Goal: Task Accomplishment & Management: Manage account settings

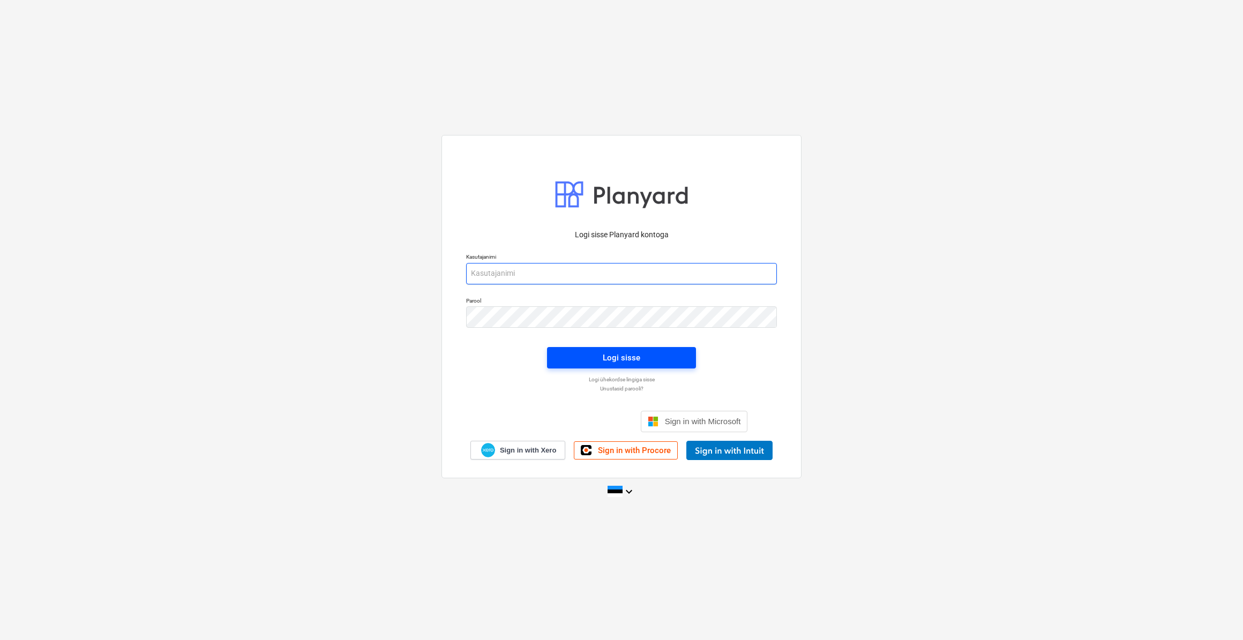
type input "[PERSON_NAME][EMAIL_ADDRESS][DOMAIN_NAME]"
click at [239, 88] on button "Logi sisse" at bounding box center [621, 357] width 149 height 21
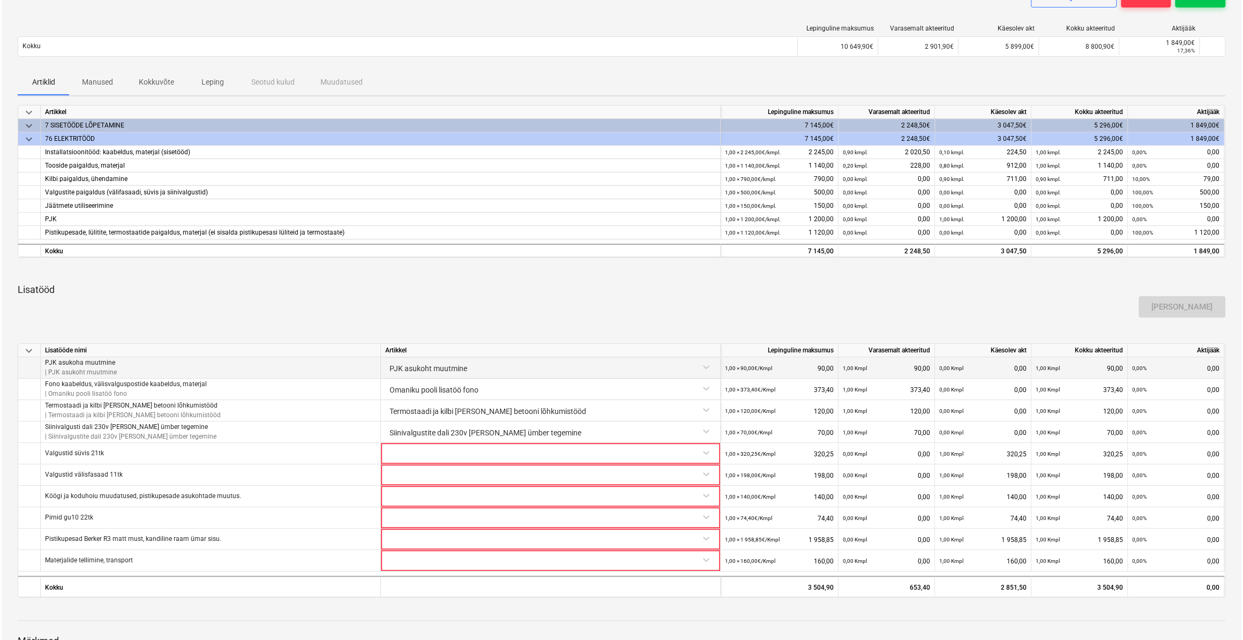
scroll to position [222, 0]
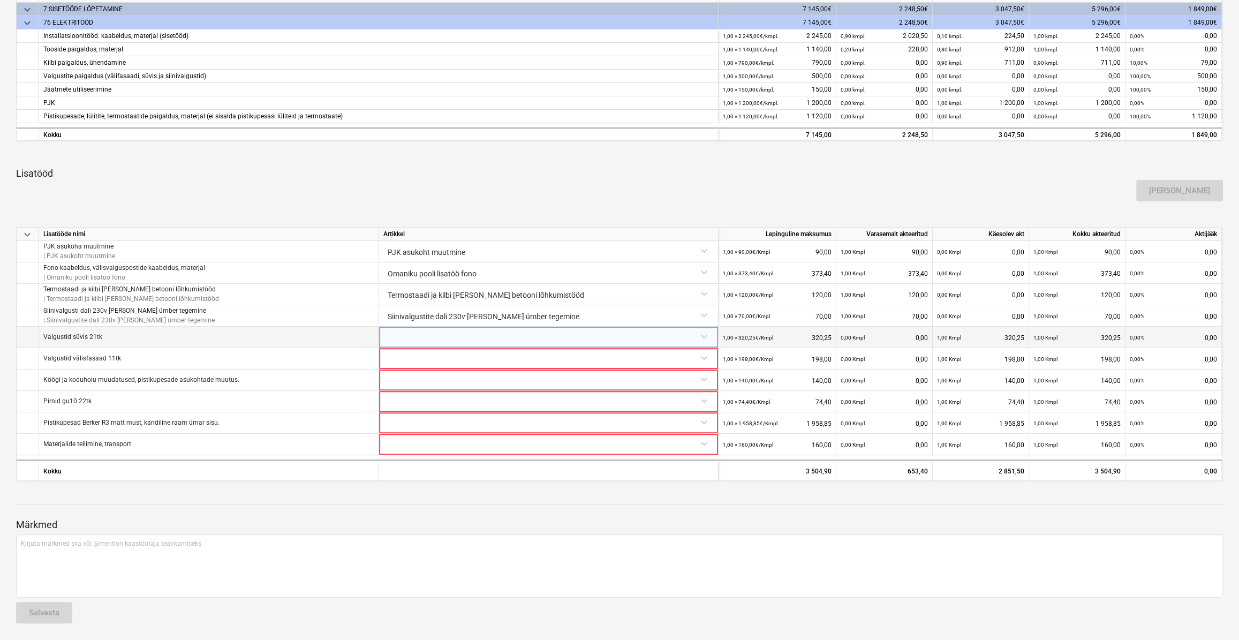
click at [239, 88] on div at bounding box center [548, 336] width 330 height 19
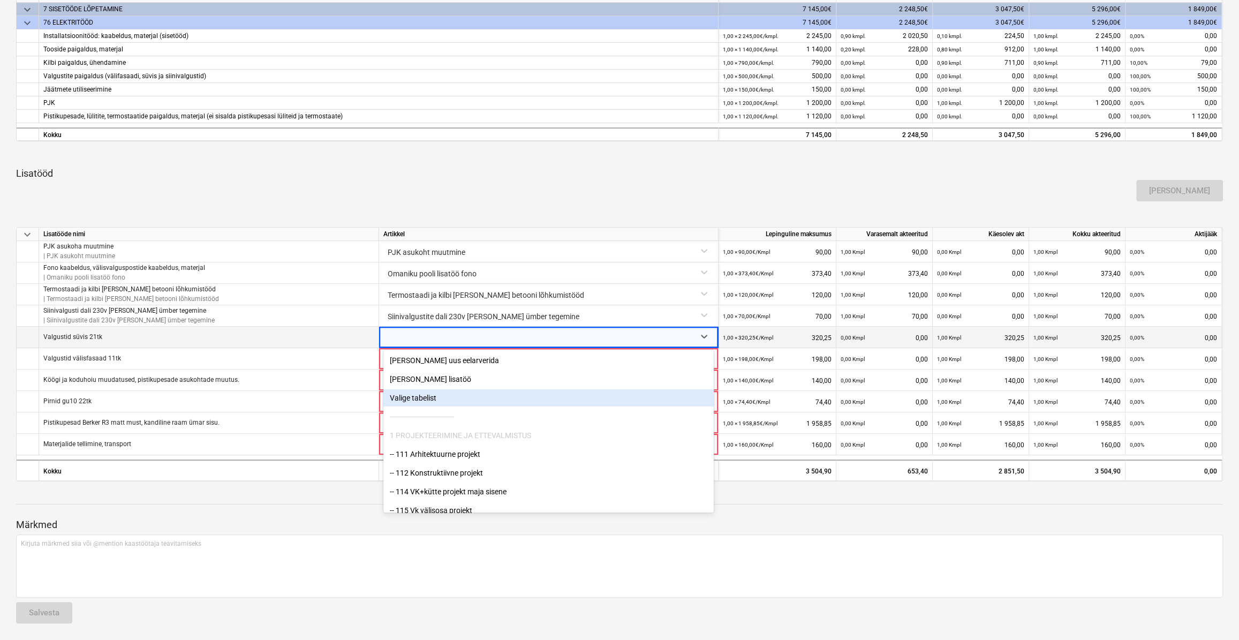
click at [239, 88] on div "Valige tabelist" at bounding box center [548, 397] width 330 height 17
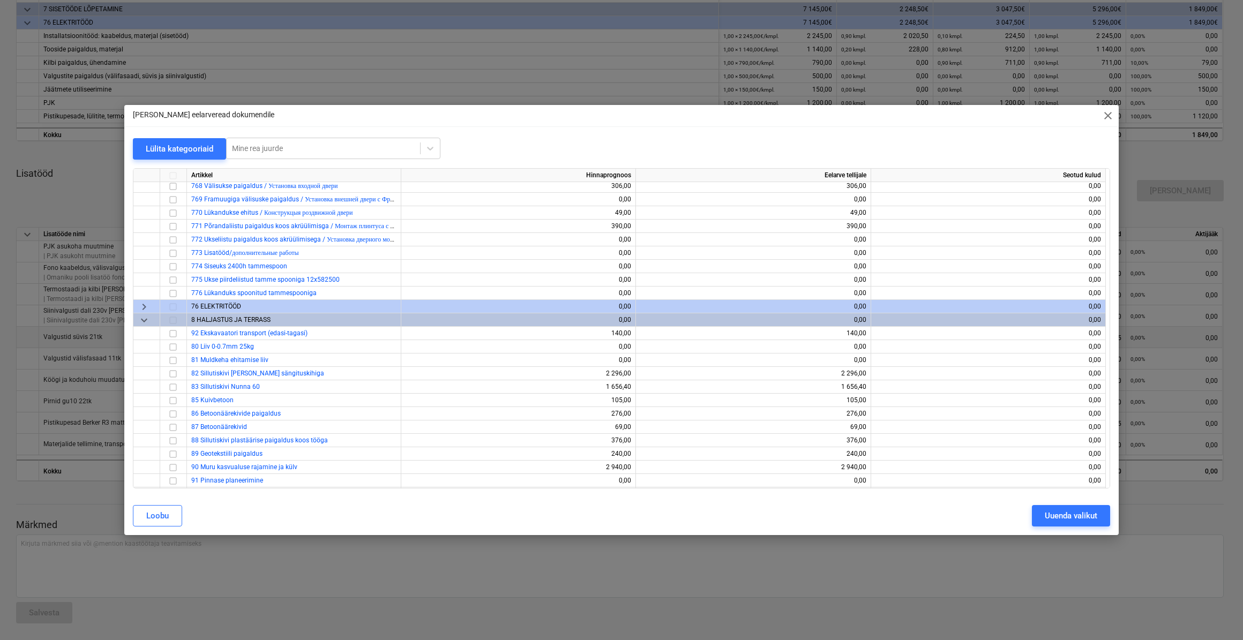
scroll to position [5794, 0]
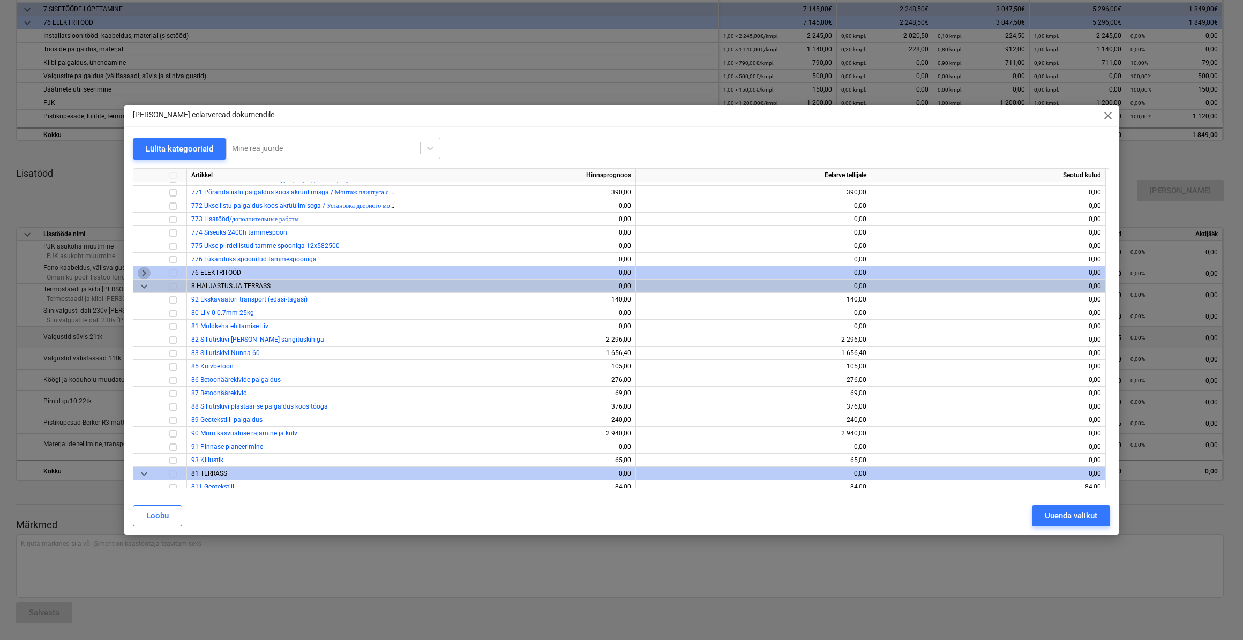
click at [145, 88] on span "keyboard_arrow_right" at bounding box center [144, 272] width 13 height 13
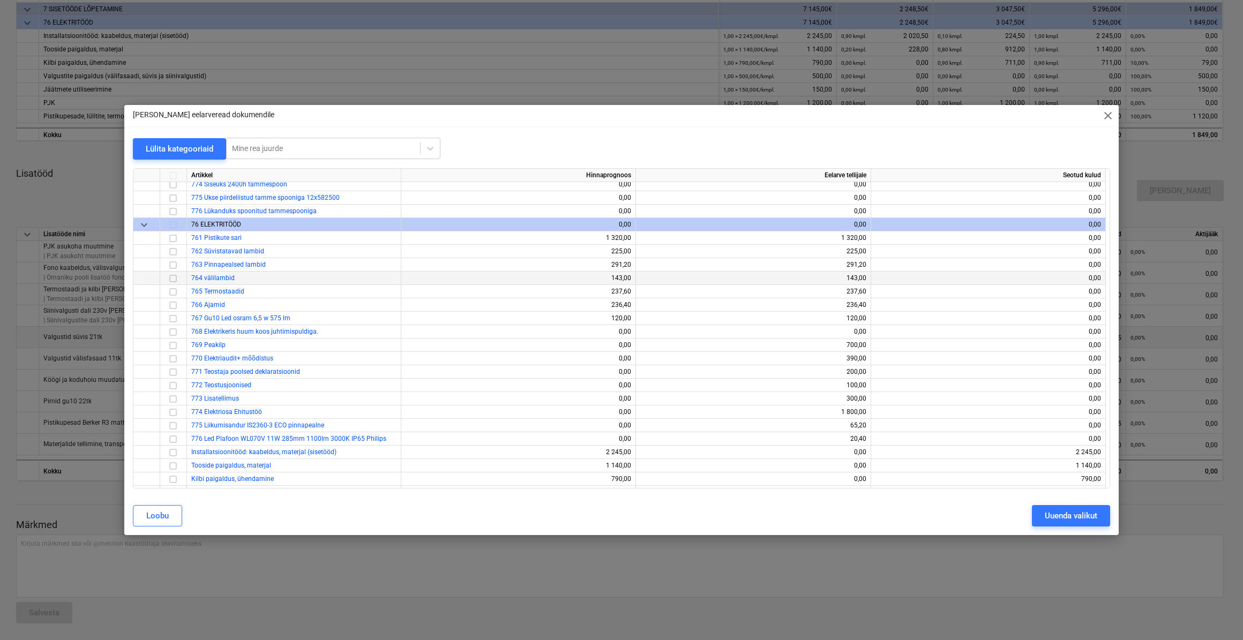
scroll to position [5843, 0]
click at [167, 88] on input "checkbox" at bounding box center [173, 250] width 13 height 13
drag, startPoint x: 1060, startPoint y: 520, endPoint x: 894, endPoint y: 470, distance: 173.0
click at [239, 88] on div "Uuenda valikut" at bounding box center [1070, 516] width 52 height 14
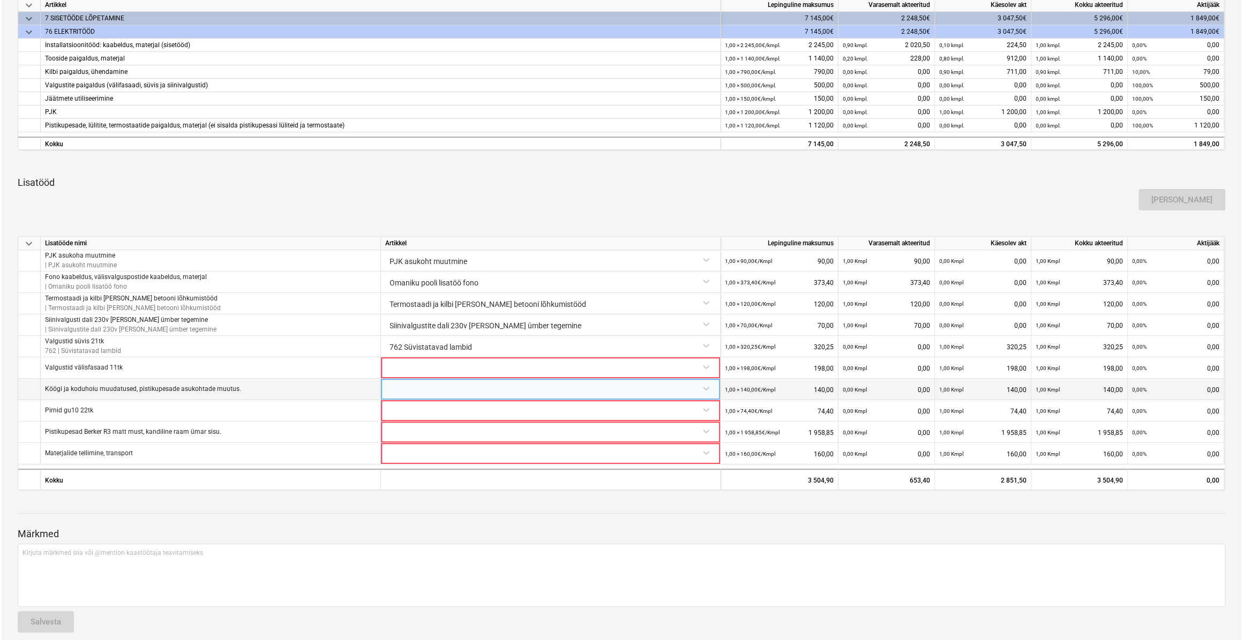
scroll to position [222, 0]
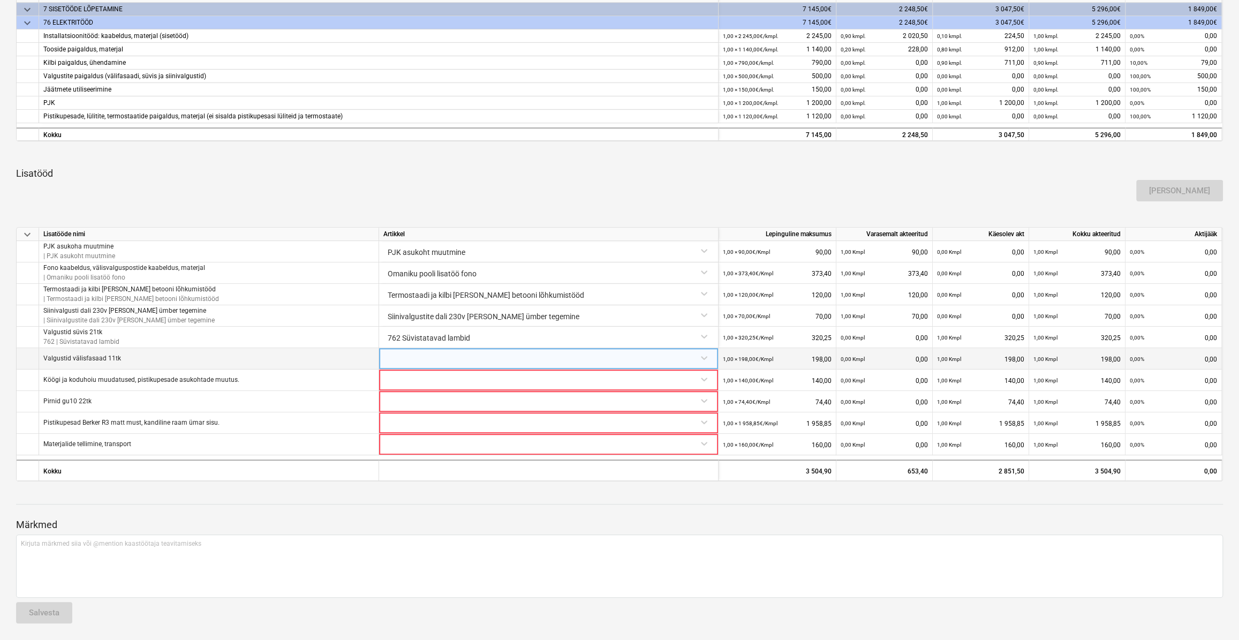
click at [450, 363] on div at bounding box center [548, 357] width 330 height 19
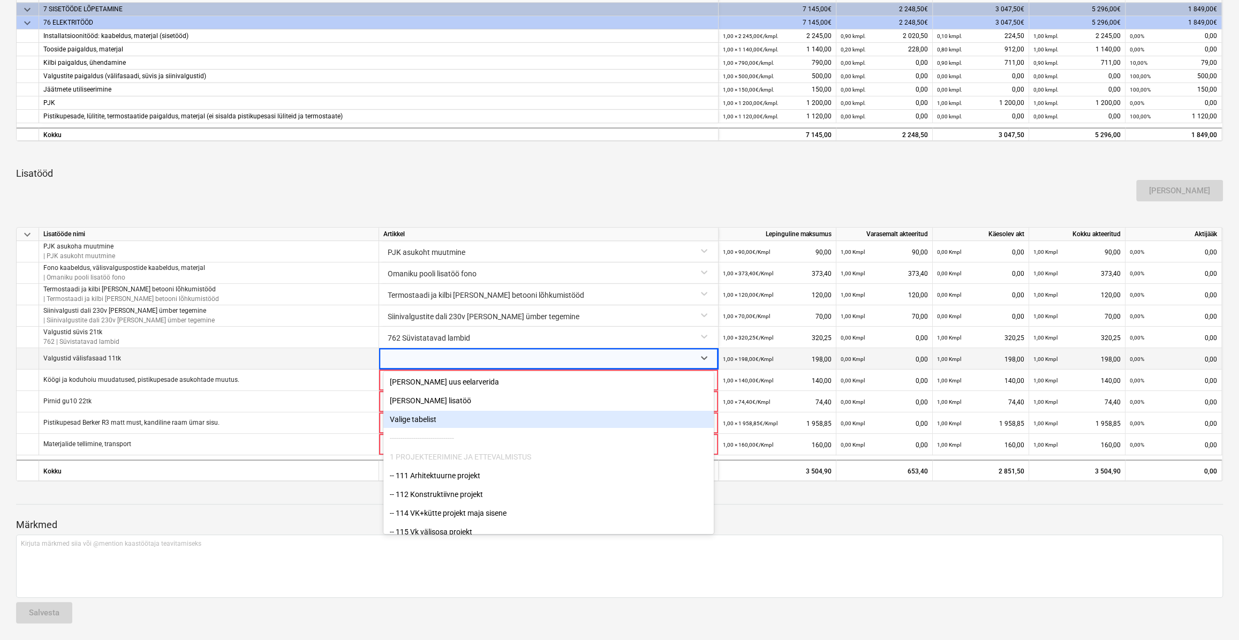
click at [435, 421] on div "Valige tabelist" at bounding box center [548, 419] width 330 height 17
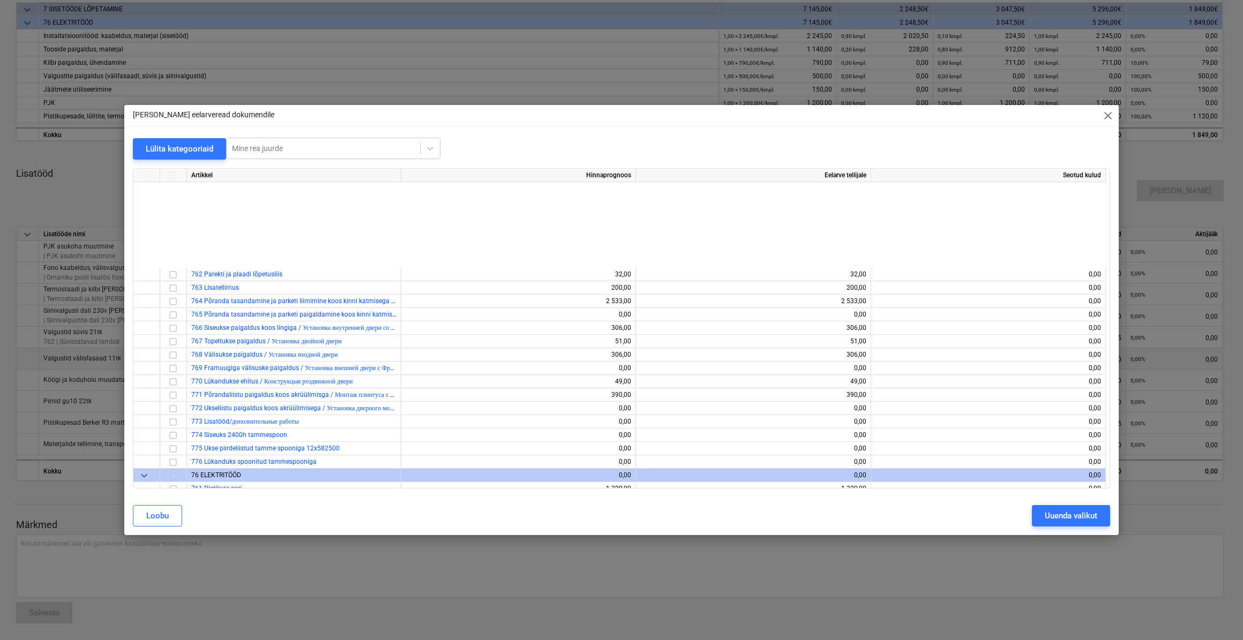
scroll to position [5745, 0]
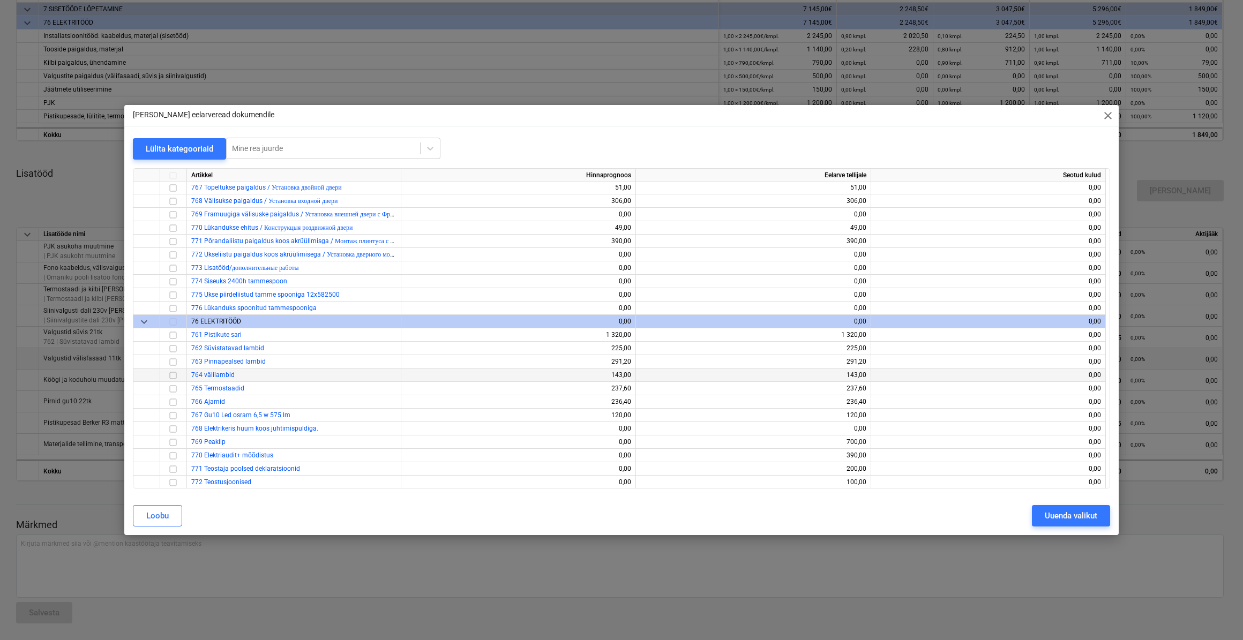
click at [169, 378] on input "checkbox" at bounding box center [173, 374] width 13 height 13
click at [1032, 514] on button "Uuenda valikut" at bounding box center [1071, 515] width 78 height 21
click at [1035, 515] on main "SO-Design OÜ 18082025 Kontrollimisel notes Märkmed business Vaata alltöövõtjat …" at bounding box center [619, 234] width 1239 height 814
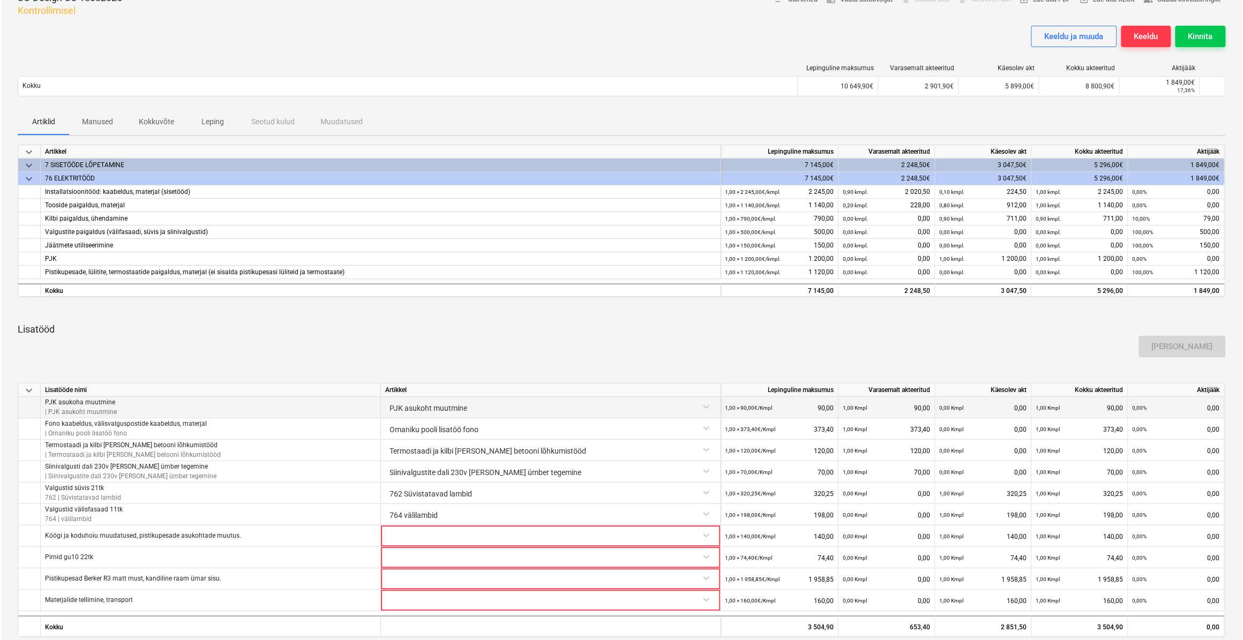
scroll to position [222, 0]
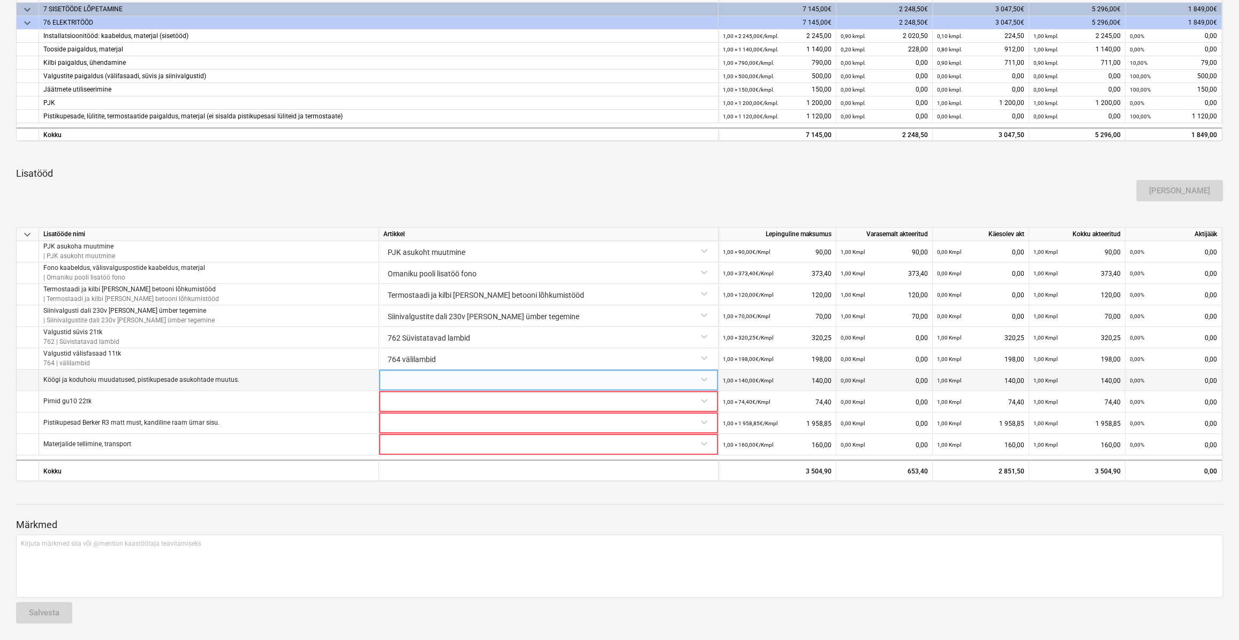
click at [524, 377] on div at bounding box center [548, 379] width 330 height 19
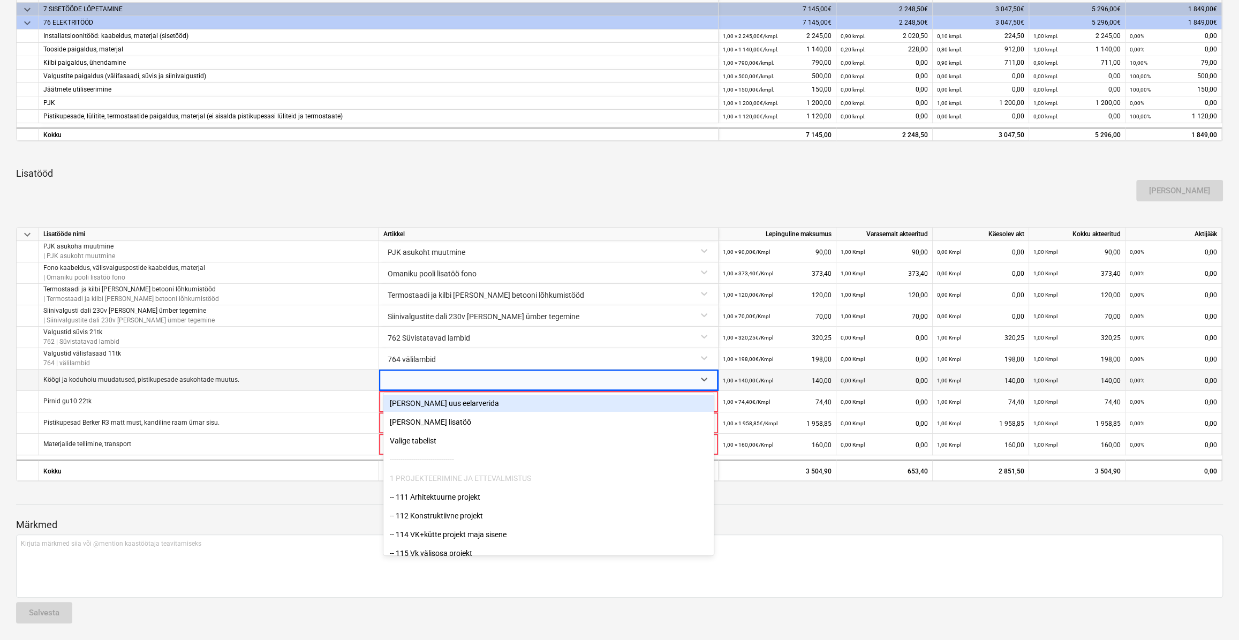
click at [417, 405] on div "[PERSON_NAME] uus eelarverida" at bounding box center [548, 403] width 330 height 17
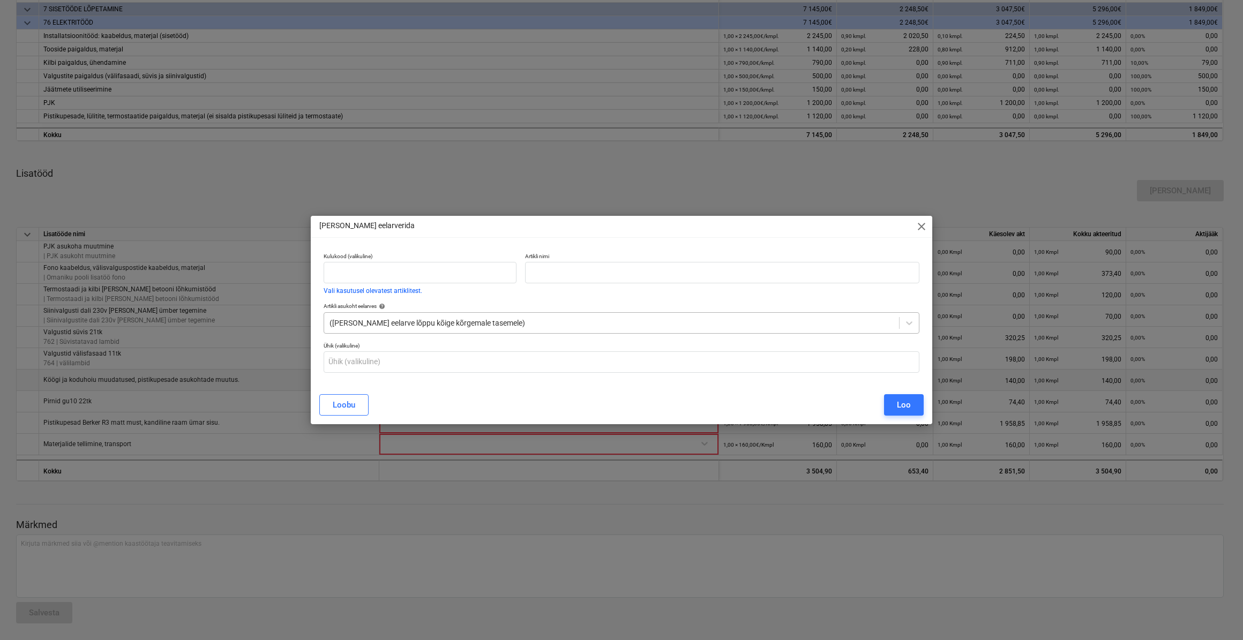
click at [457, 324] on div at bounding box center [611, 323] width 564 height 11
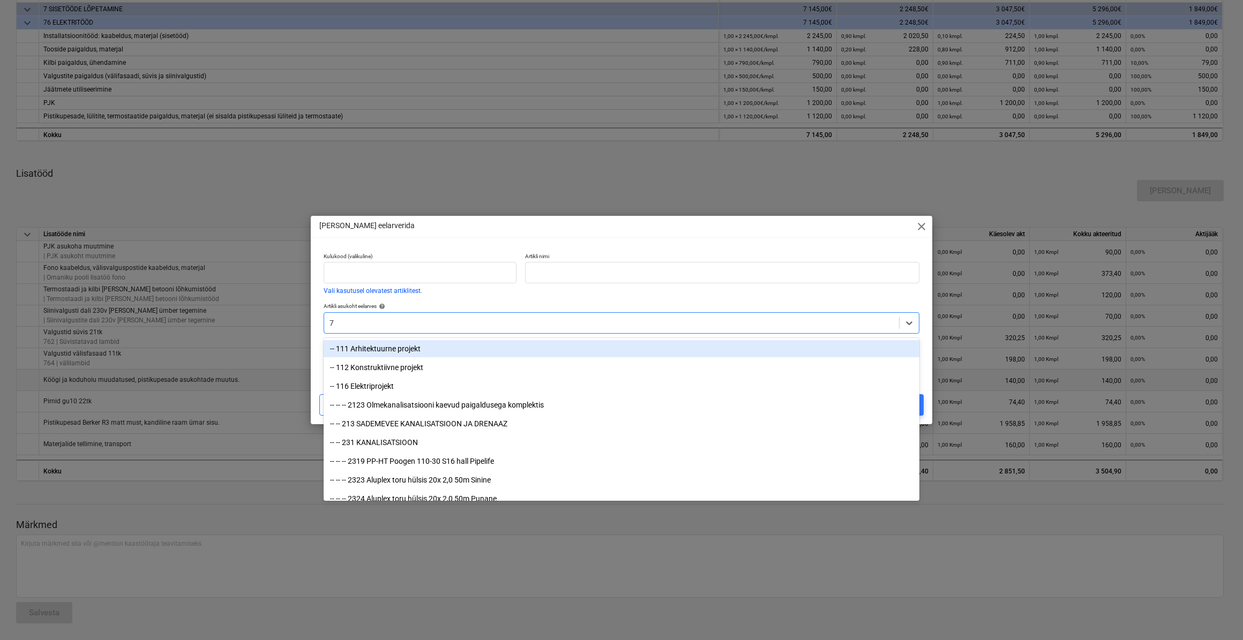
type input "76"
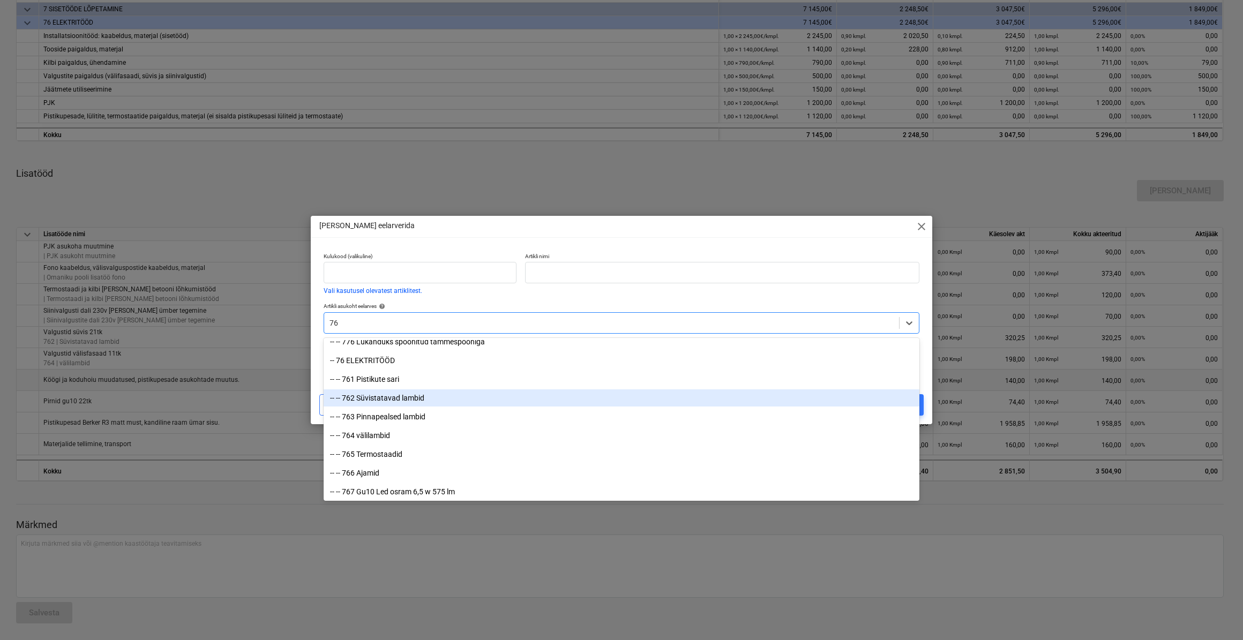
scroll to position [1558, 0]
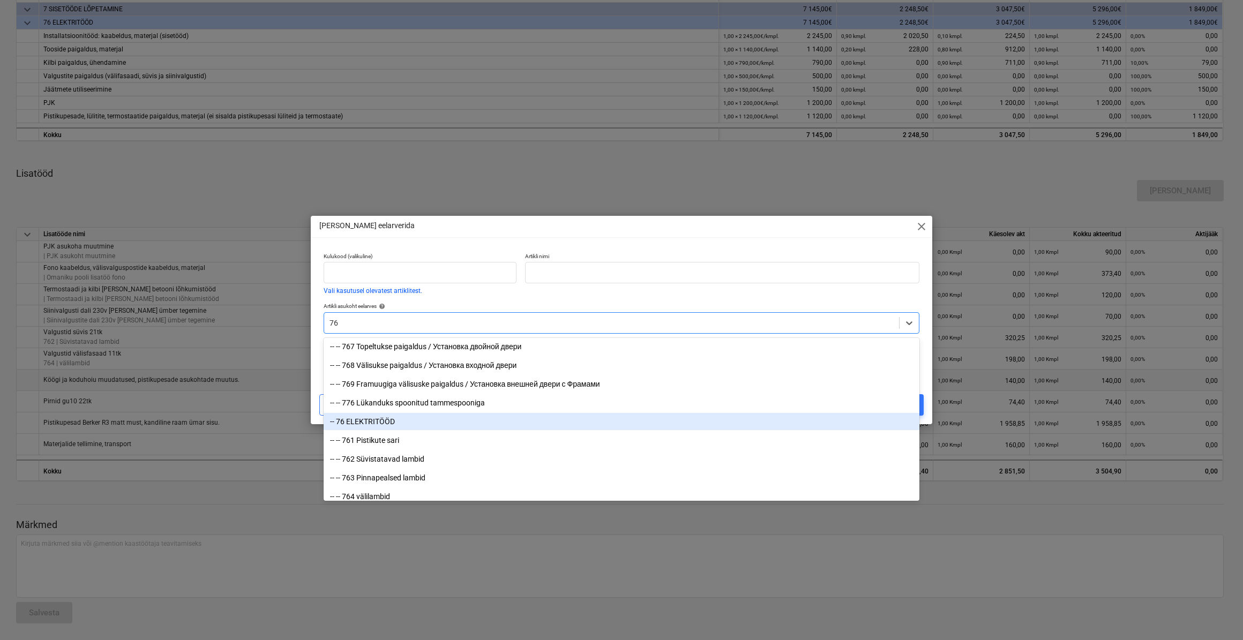
click at [394, 416] on div "-- 76 ELEKTRITÖÖD" at bounding box center [621, 421] width 596 height 17
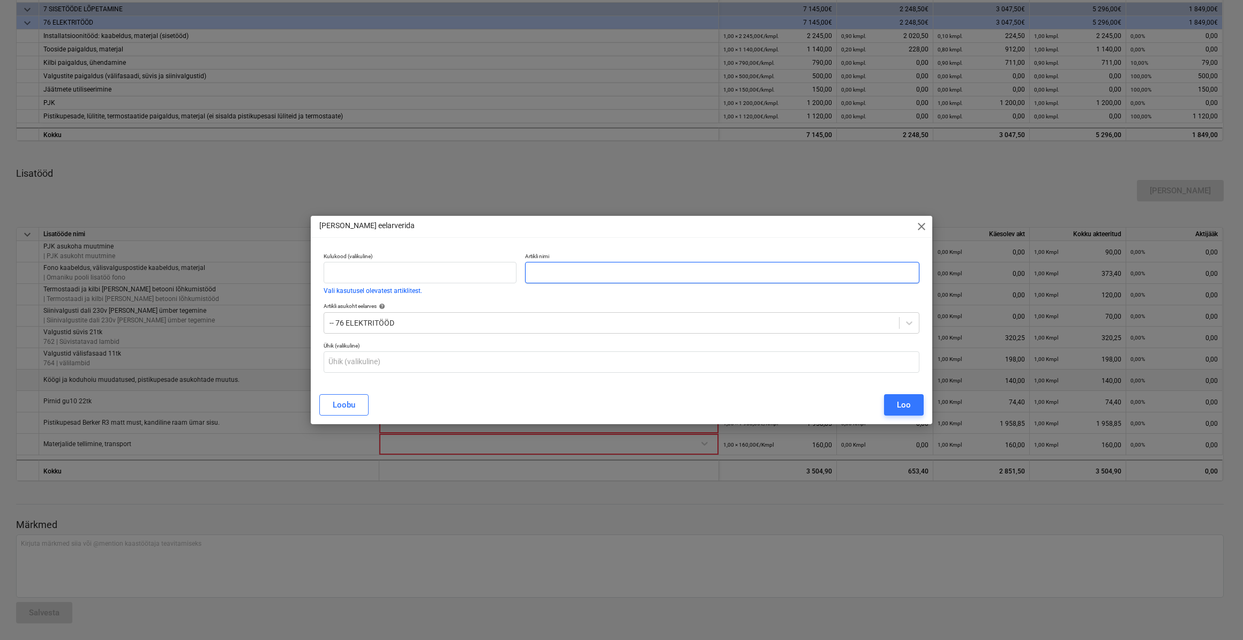
click at [538, 277] on input "text" at bounding box center [722, 272] width 394 height 21
type input "Köögi ja koduhoiu muudatus - pistikupesade asukoht"
click at [904, 409] on div "Loo" at bounding box center [904, 405] width 14 height 14
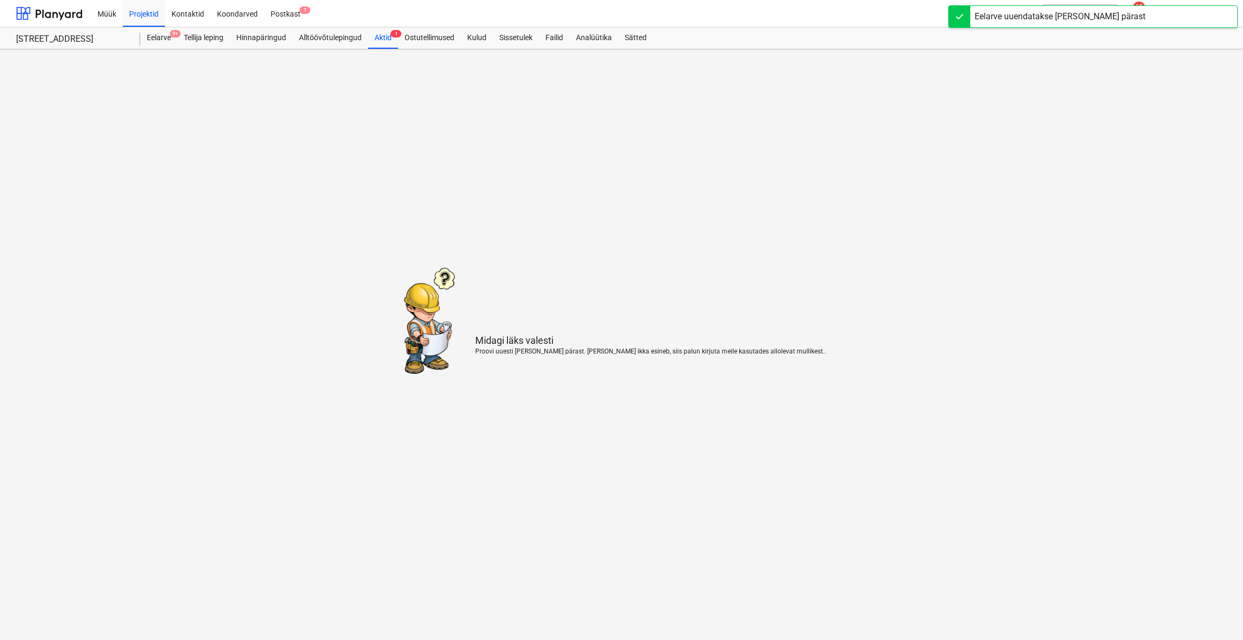
drag, startPoint x: 288, startPoint y: 319, endPoint x: 237, endPoint y: 322, distance: 51.0
click at [241, 317] on main "Midagi läks valesti Proovi uuesti mõne hetke pärast. Kui viga ikka esineb, siis…" at bounding box center [621, 344] width 1243 height 591
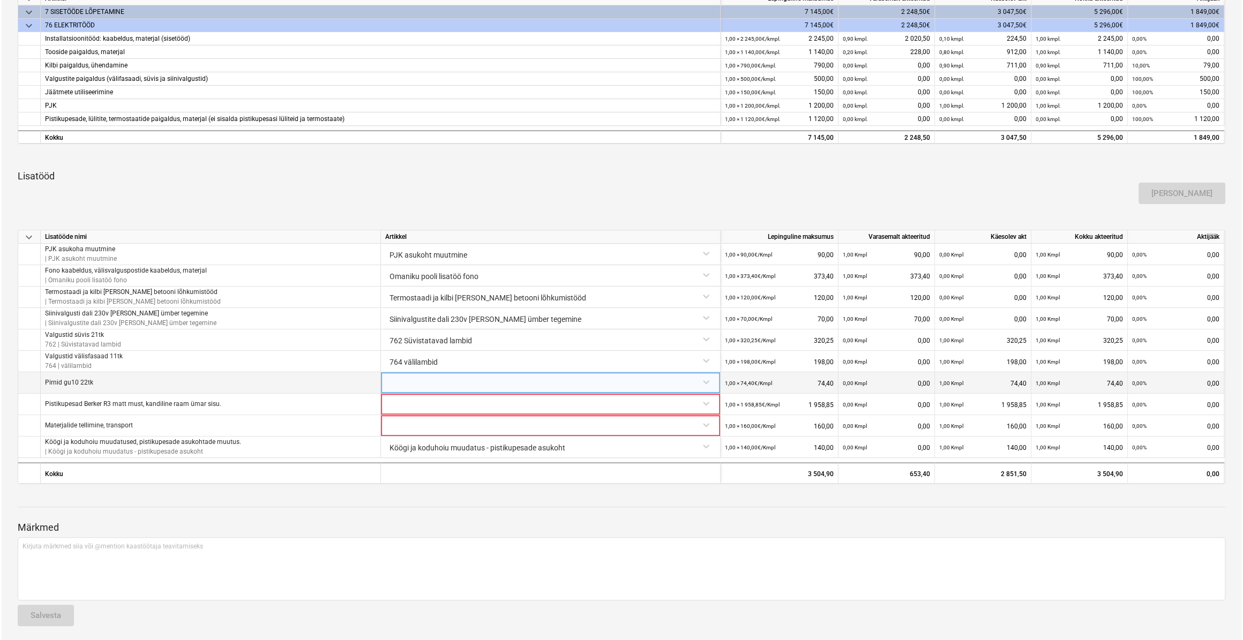
scroll to position [222, 0]
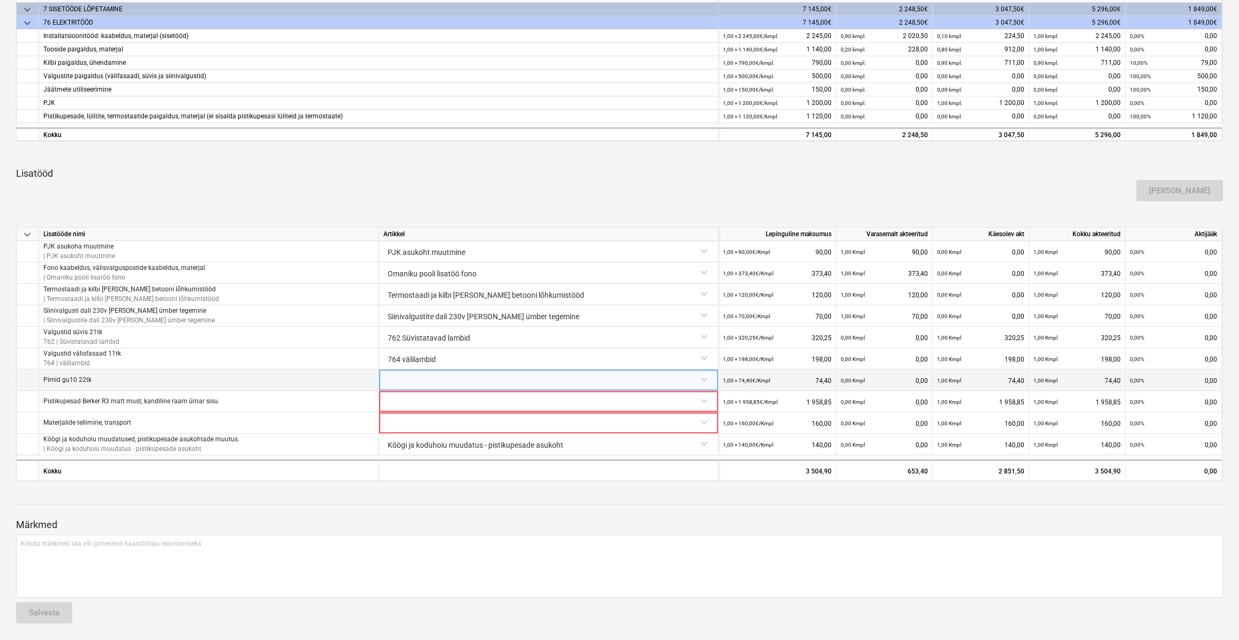
click at [418, 381] on div at bounding box center [548, 379] width 330 height 19
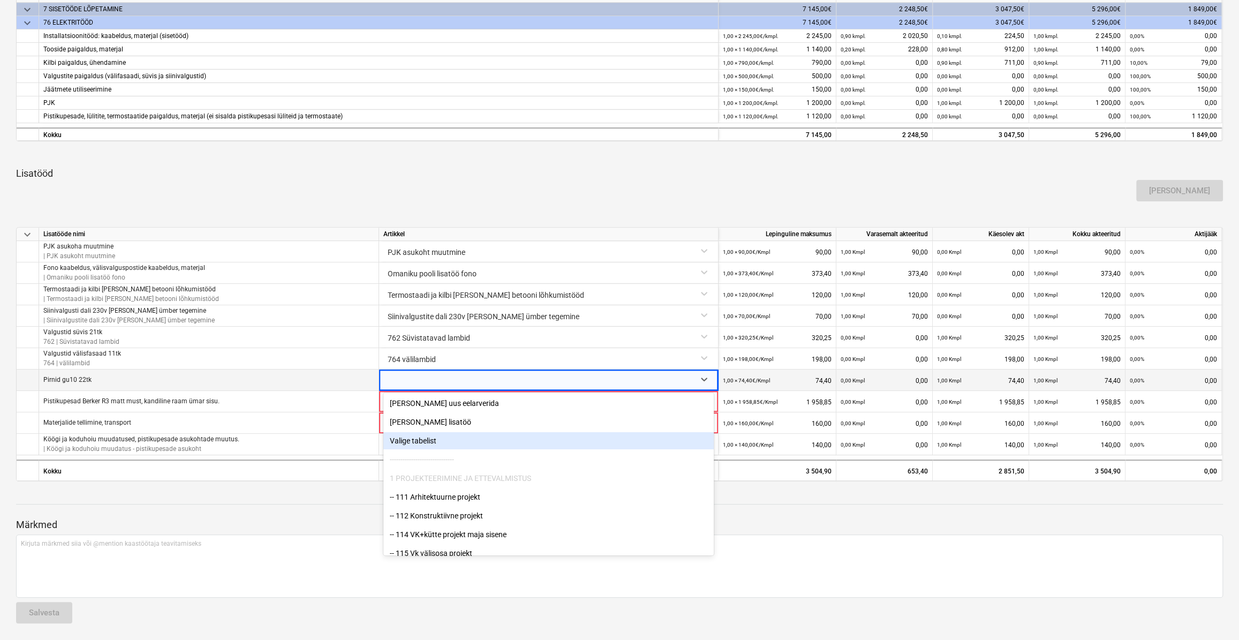
click at [417, 442] on div "Valige tabelist" at bounding box center [548, 440] width 330 height 17
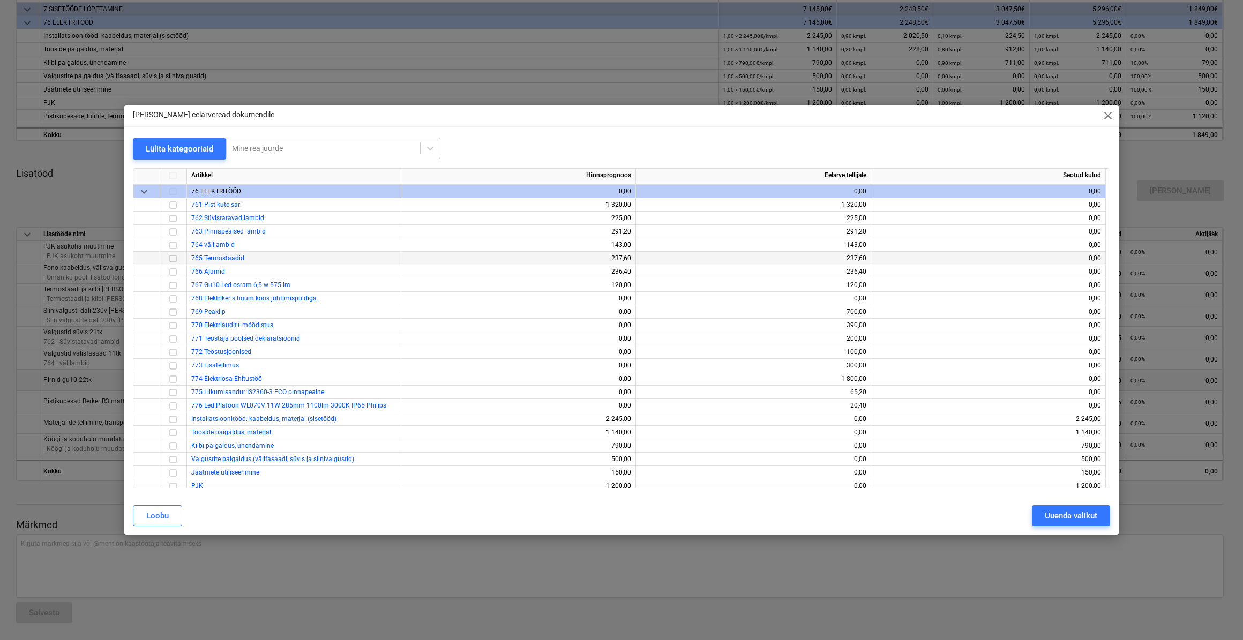
scroll to position [5859, 0]
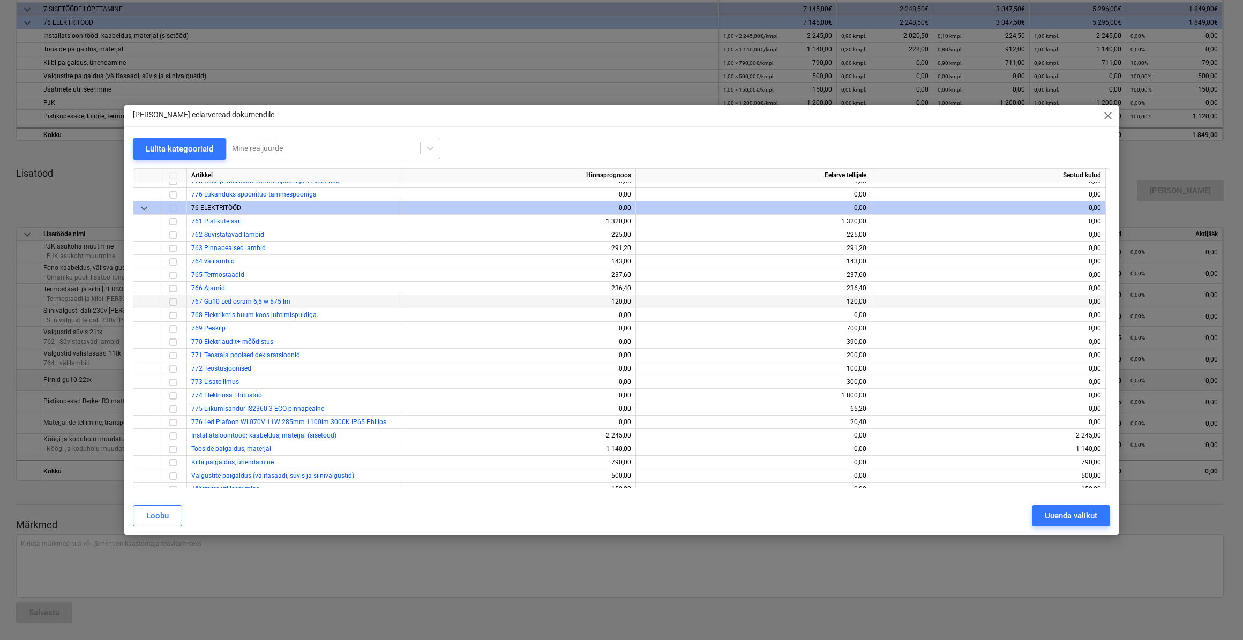
click at [171, 304] on input "checkbox" at bounding box center [173, 301] width 13 height 13
click at [1066, 516] on div "Uuenda valikut" at bounding box center [1070, 516] width 52 height 14
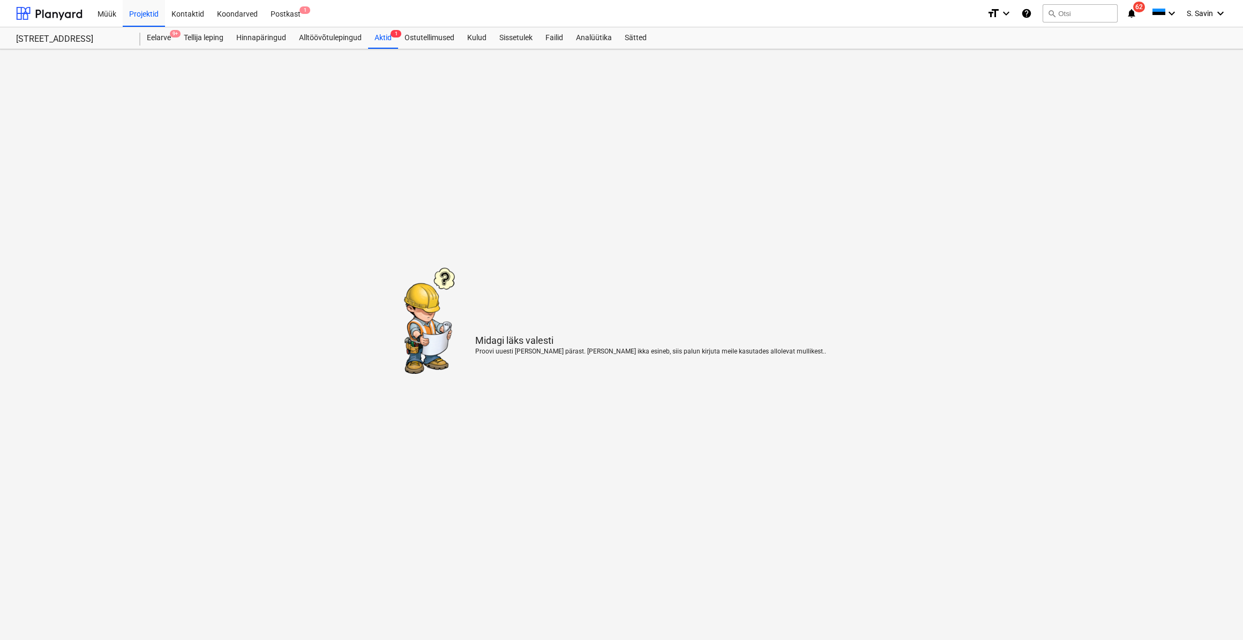
click at [1065, 524] on main "Midagi läks valesti Proovi uuesti mõne hetke pärast. Kui viga ikka esineb, siis…" at bounding box center [621, 344] width 1243 height 591
drag, startPoint x: -2, startPoint y: 122, endPoint x: 0, endPoint y: 127, distance: 5.8
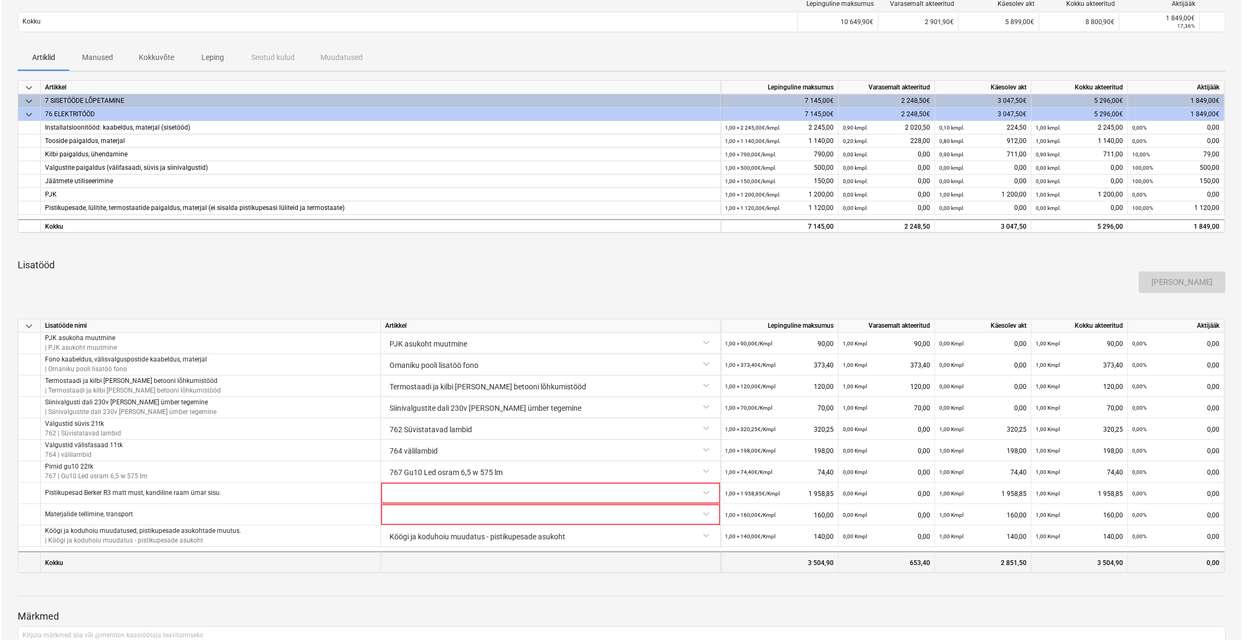
scroll to position [222, 0]
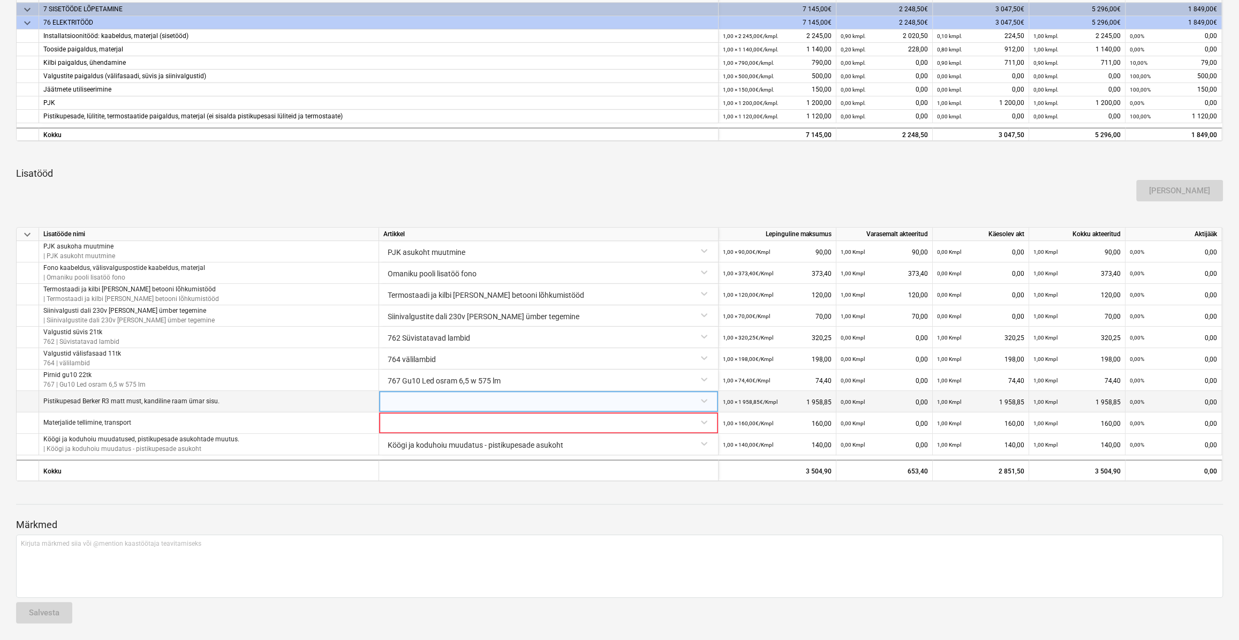
click at [552, 408] on div at bounding box center [548, 400] width 330 height 19
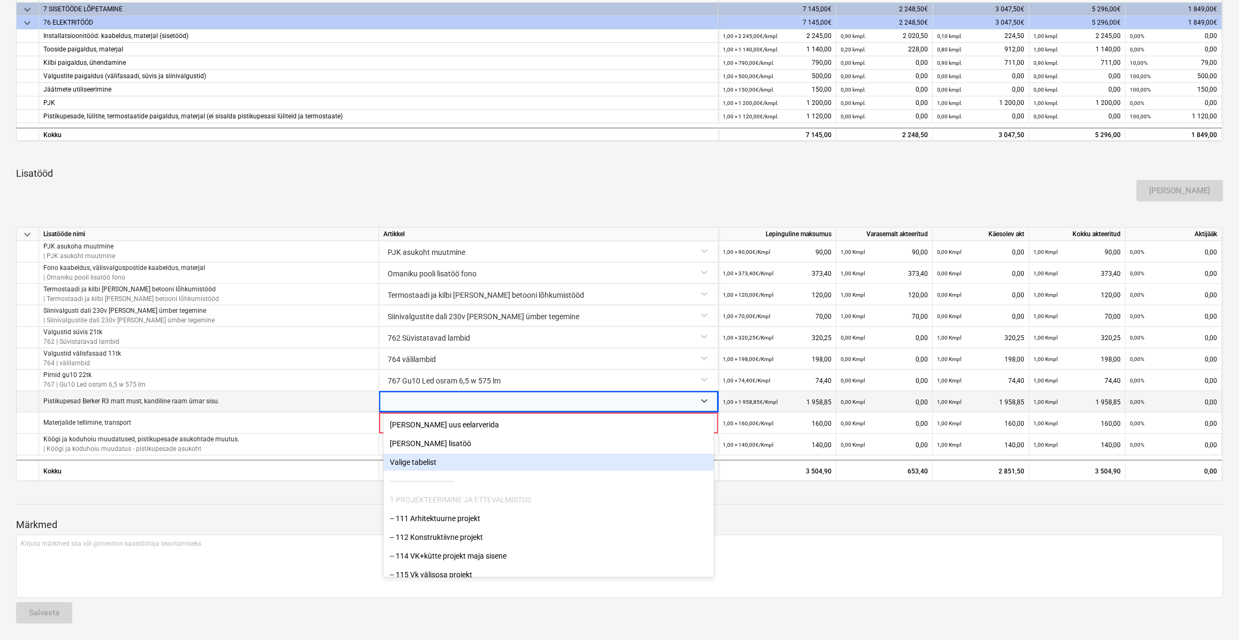
click at [487, 467] on div "Valige tabelist" at bounding box center [548, 462] width 330 height 17
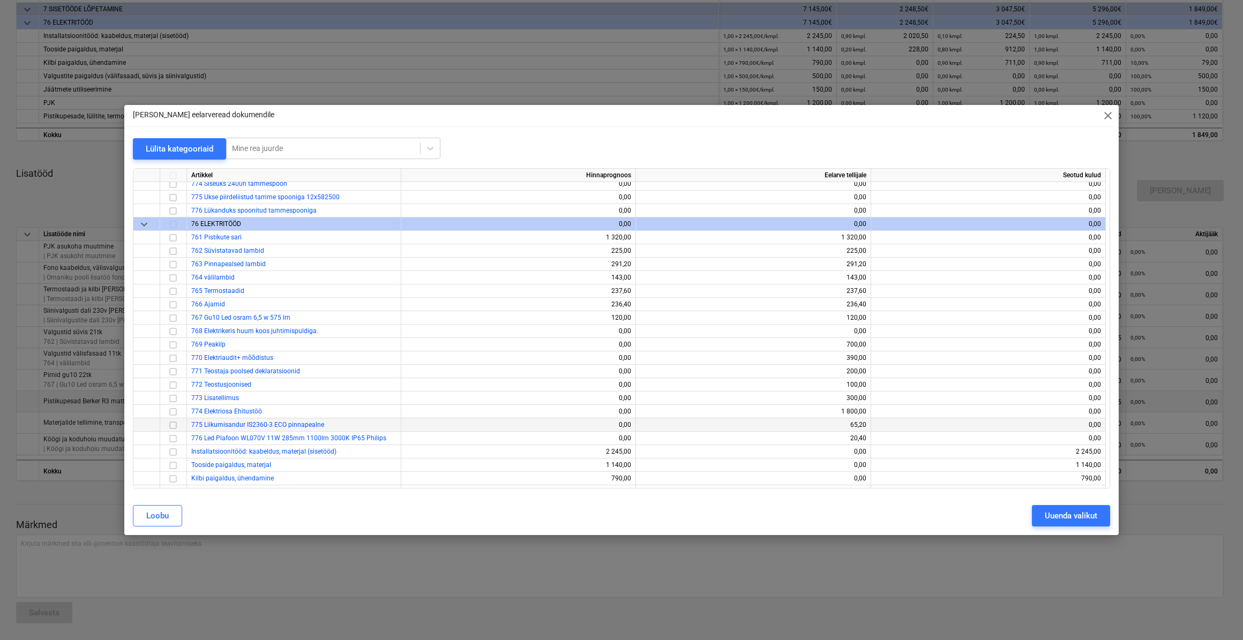
scroll to position [5794, 0]
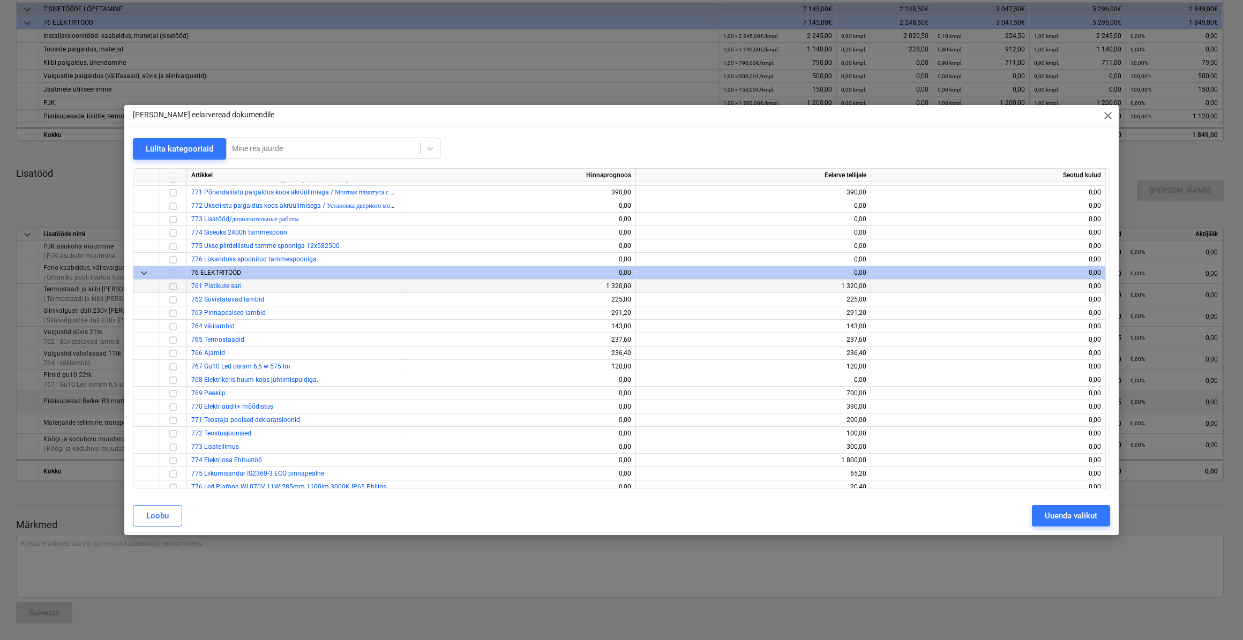
click at [174, 287] on input "checkbox" at bounding box center [173, 286] width 13 height 13
click at [1079, 522] on div "Uuenda valikut" at bounding box center [1070, 516] width 52 height 14
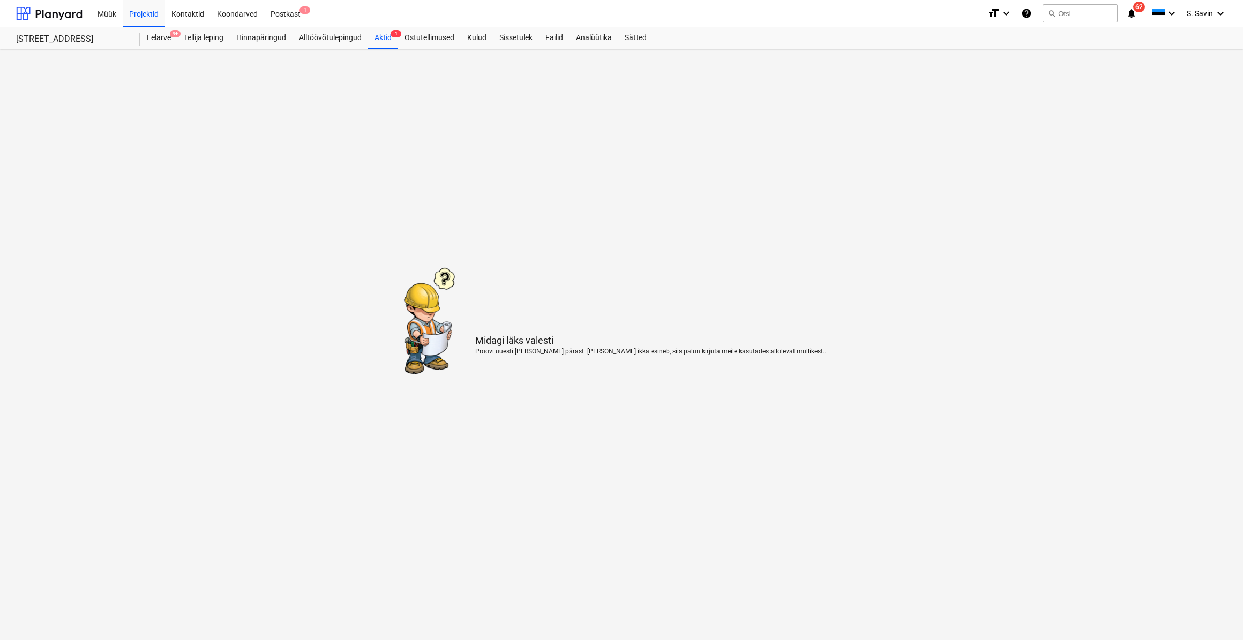
drag, startPoint x: 105, startPoint y: 125, endPoint x: 35, endPoint y: 119, distance: 70.4
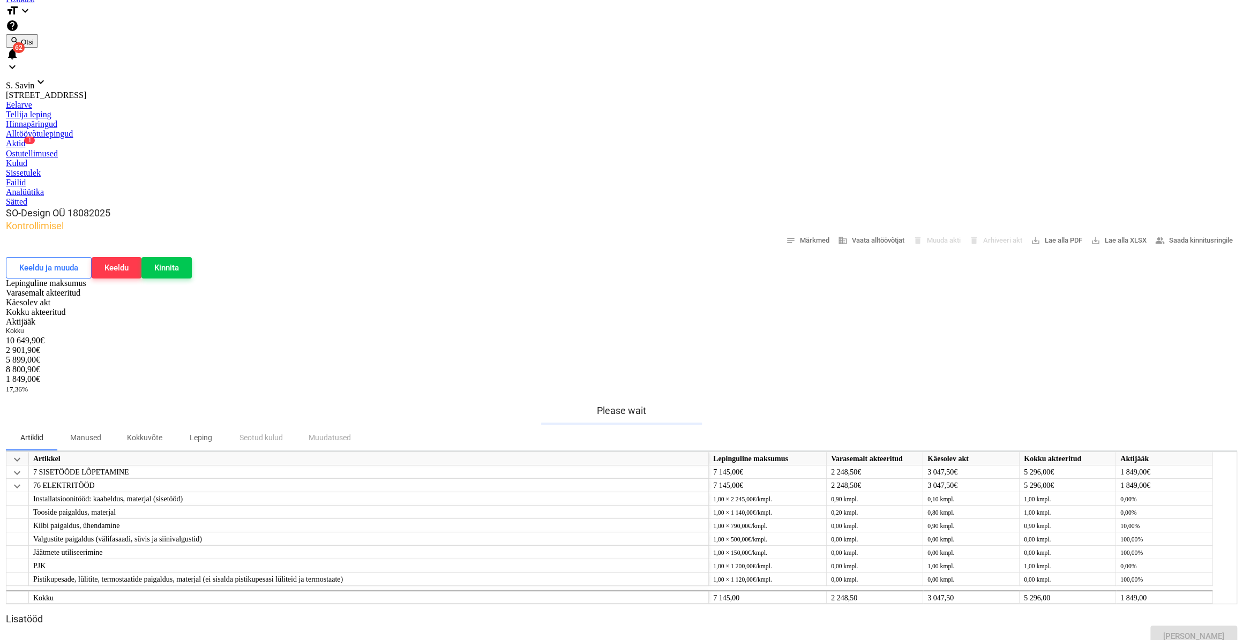
scroll to position [194, 0]
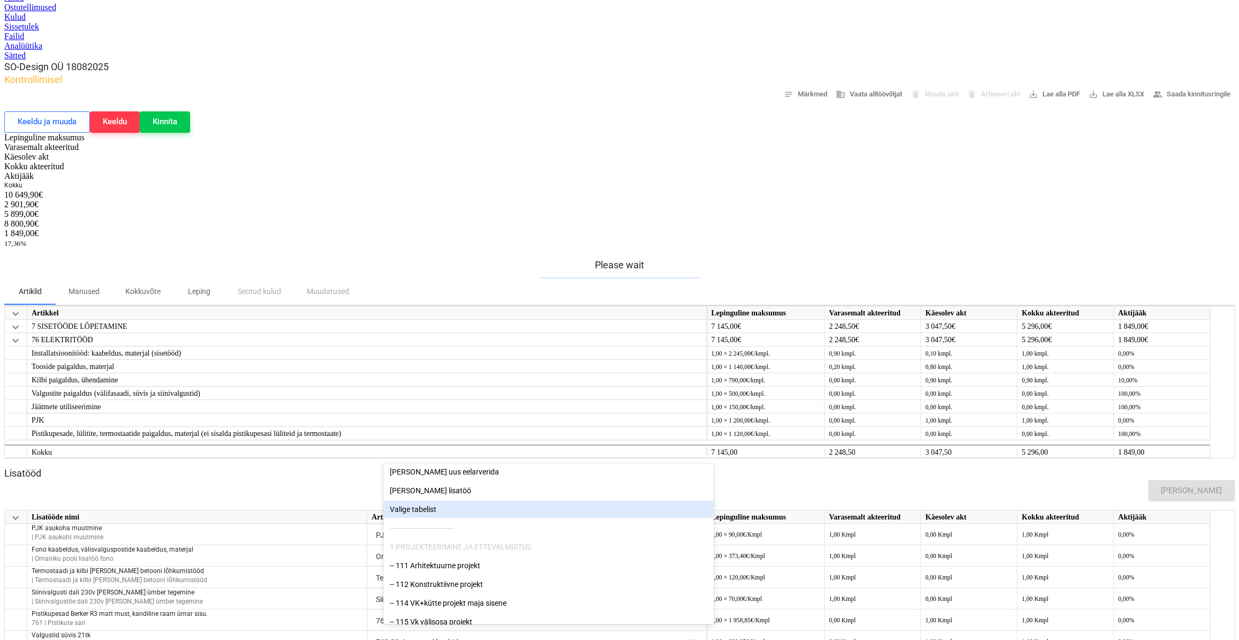
click at [495, 508] on div "Valige tabelist" at bounding box center [548, 509] width 330 height 17
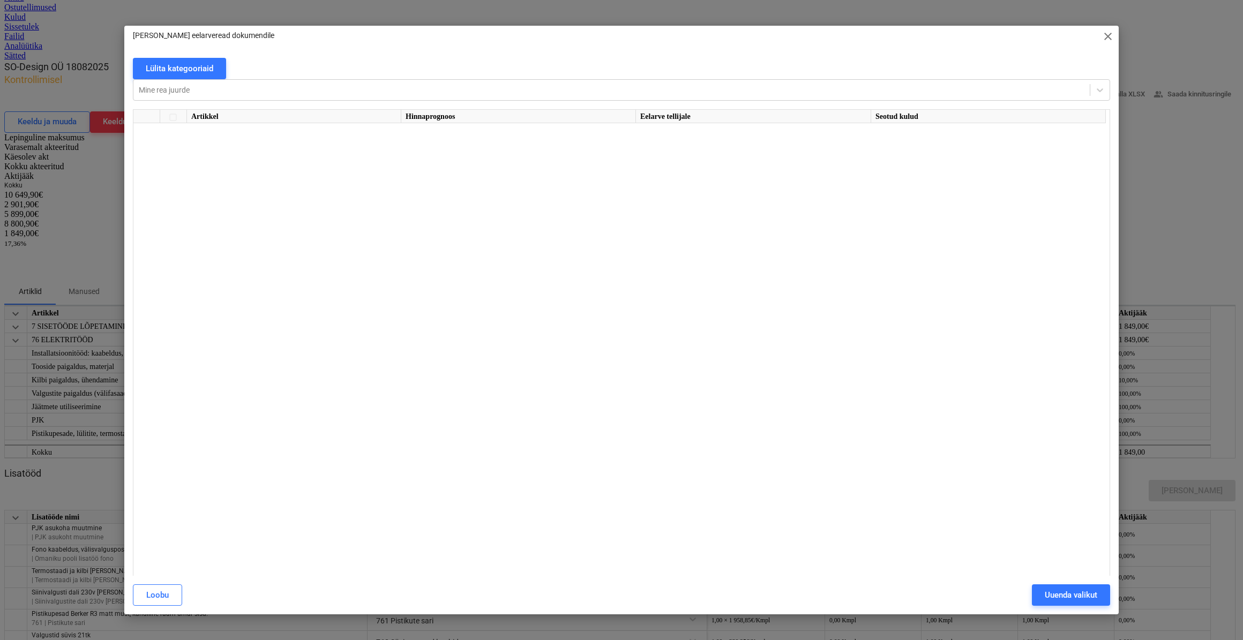
scroll to position [5891, 0]
click at [1038, 584] on button "Uuenda valikut" at bounding box center [1071, 594] width 78 height 21
click at [1075, 514] on main "SO-Design OÜ 18082025 Kontrollimisel notes Märkmed business Vaata alltöövõtjat …" at bounding box center [619, 477] width 1231 height 833
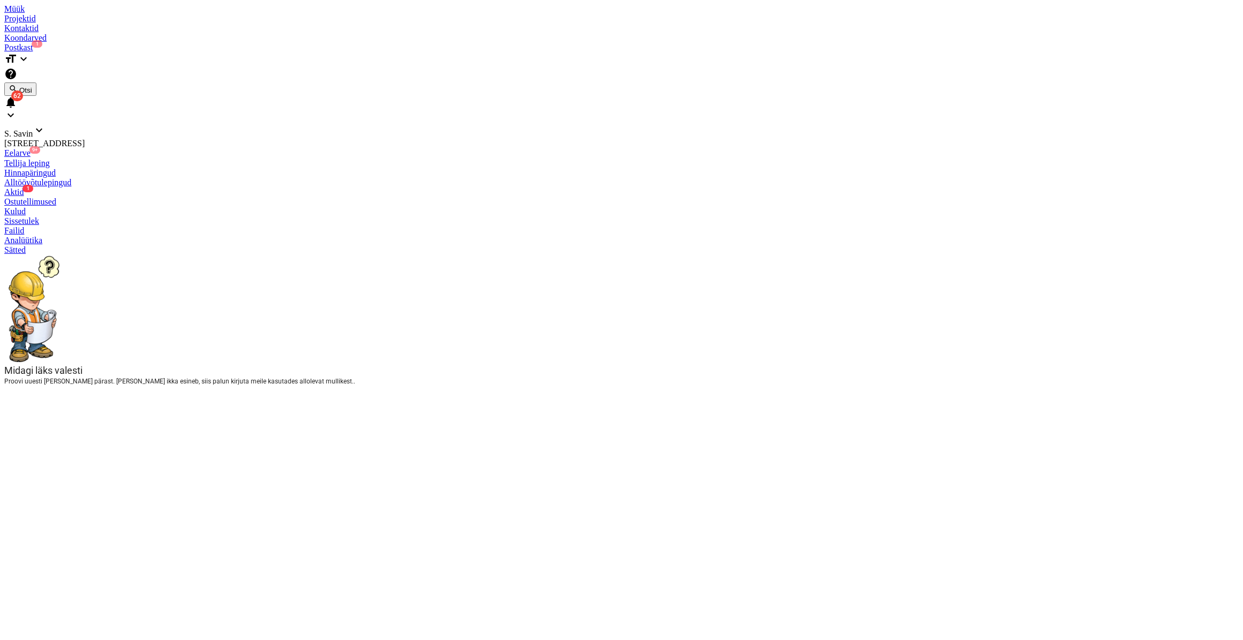
drag, startPoint x: 20, startPoint y: 108, endPoint x: 17, endPoint y: 116, distance: 9.2
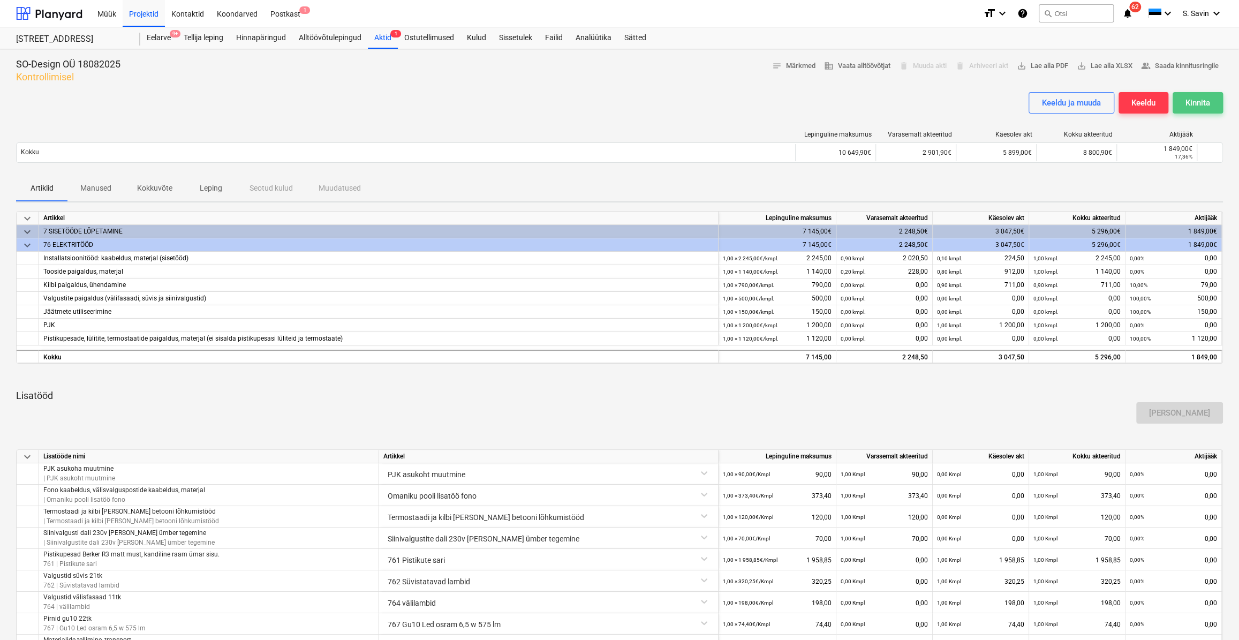
click at [1205, 97] on div "Kinnita" at bounding box center [1198, 103] width 25 height 14
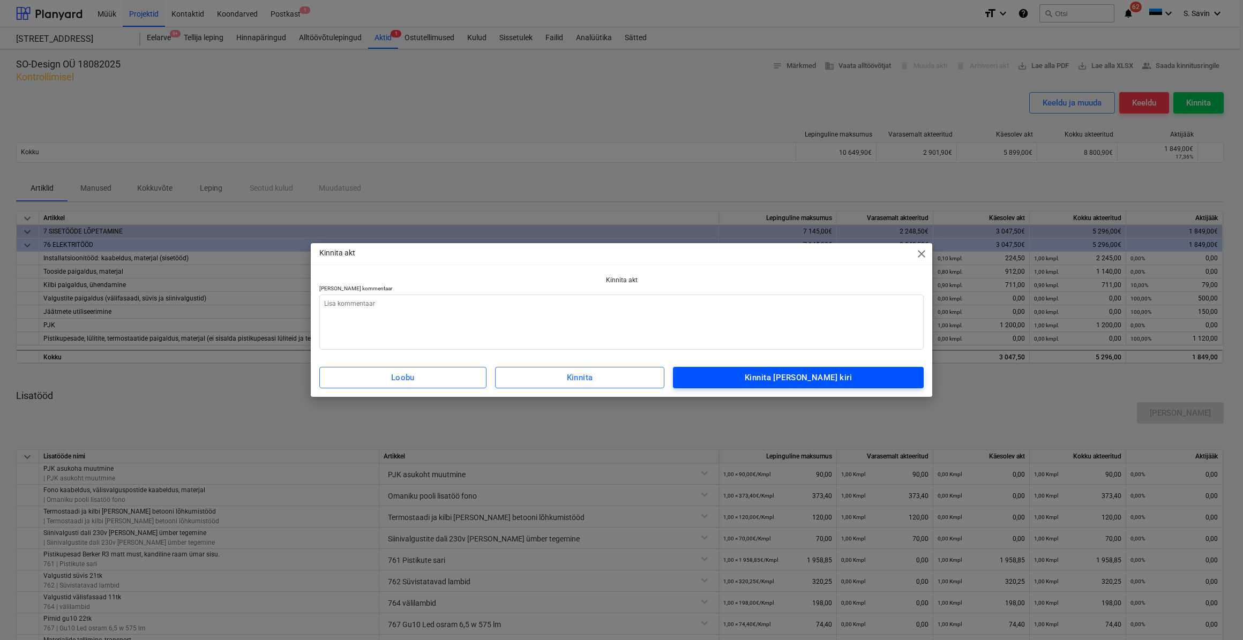
click at [803, 368] on button "Kinnita [PERSON_NAME] kiri" at bounding box center [798, 377] width 251 height 21
type textarea "x"
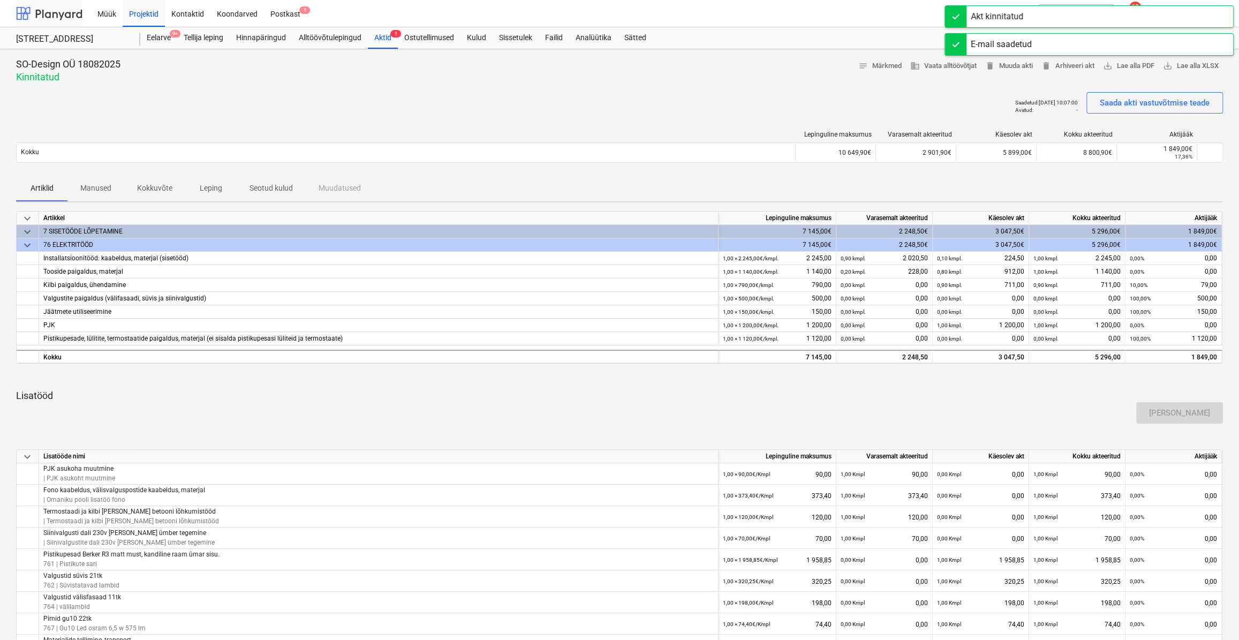
click at [70, 12] on div at bounding box center [49, 13] width 66 height 27
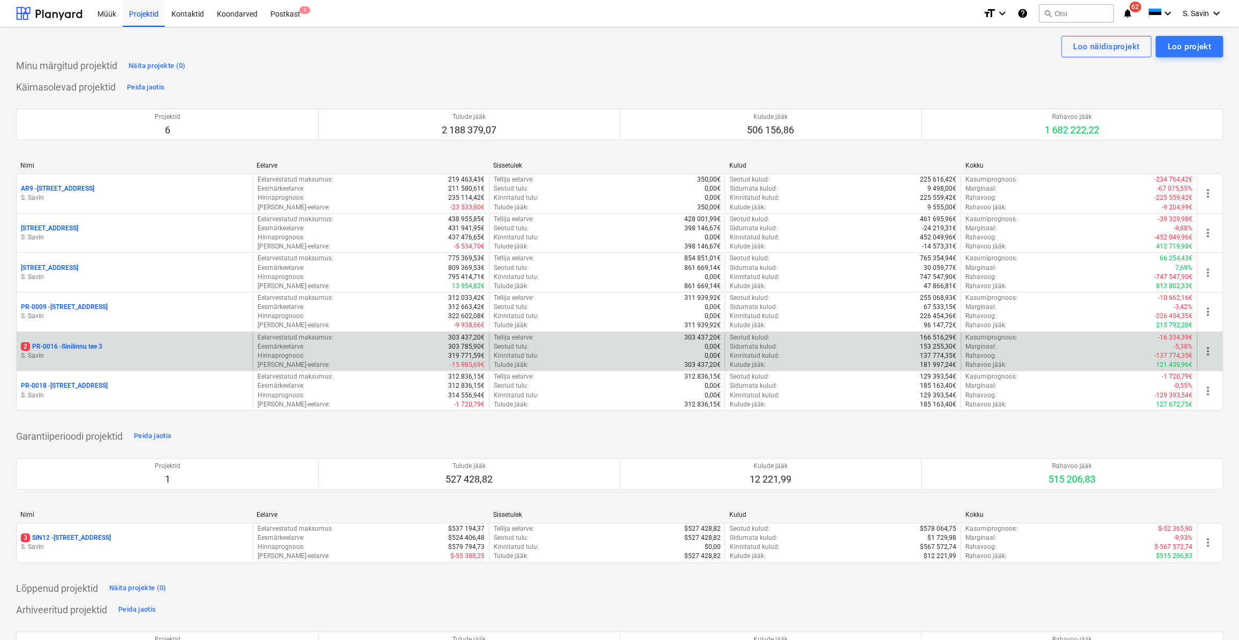
click at [122, 356] on p "S. Savin" at bounding box center [135, 355] width 228 height 9
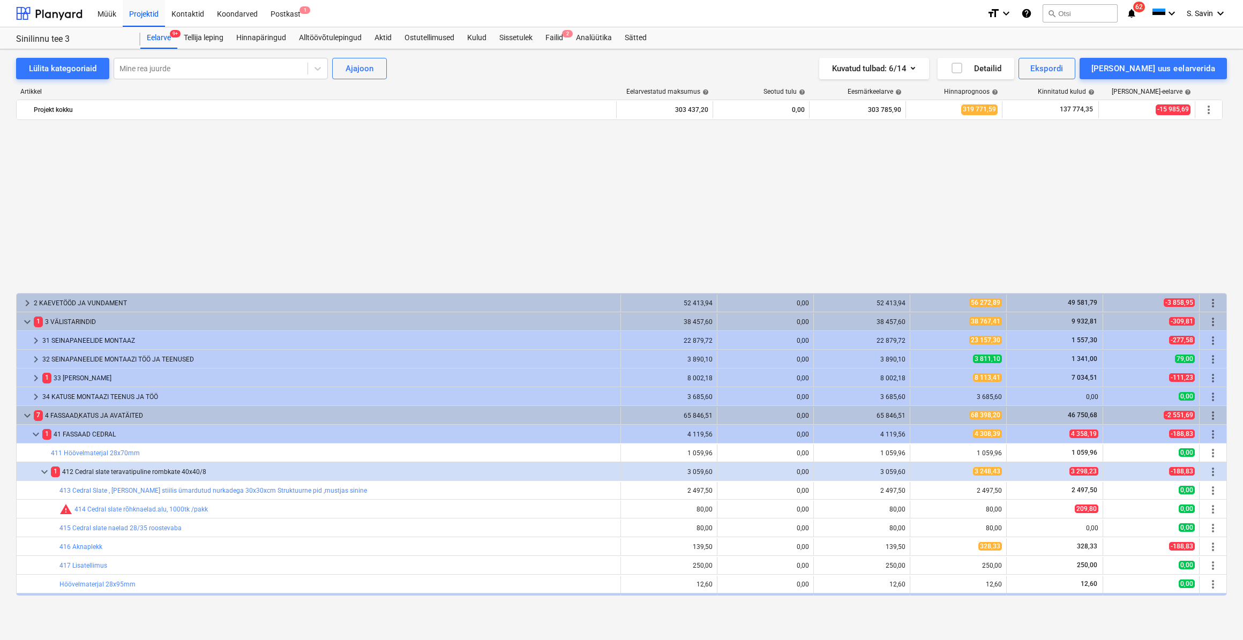
drag, startPoint x: 154, startPoint y: 282, endPoint x: 567, endPoint y: 36, distance: 480.3
click at [567, 36] on span "2" at bounding box center [567, 33] width 11 height 7
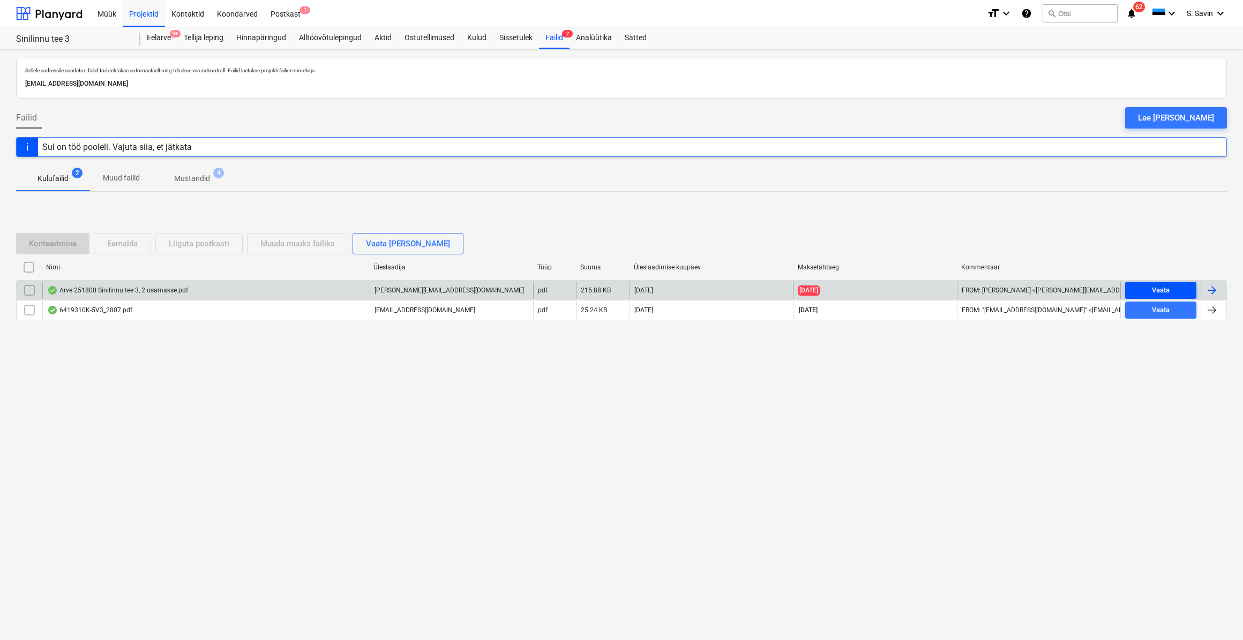
click at [1175, 289] on span "Vaata" at bounding box center [1160, 290] width 63 height 12
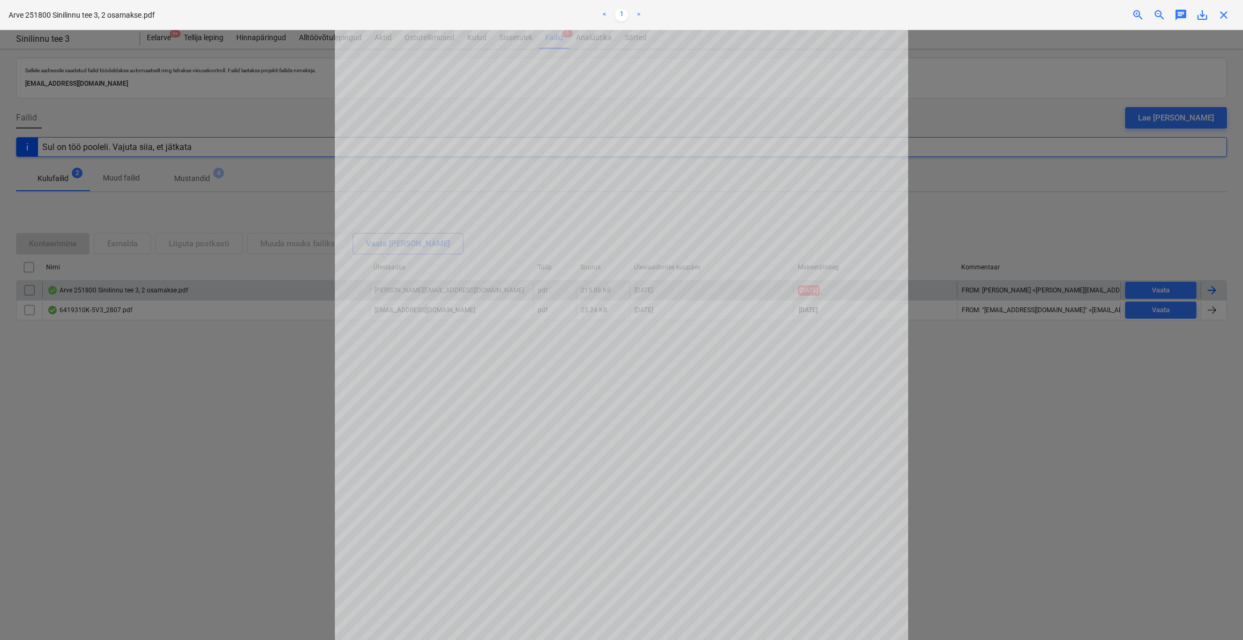
scroll to position [97, 0]
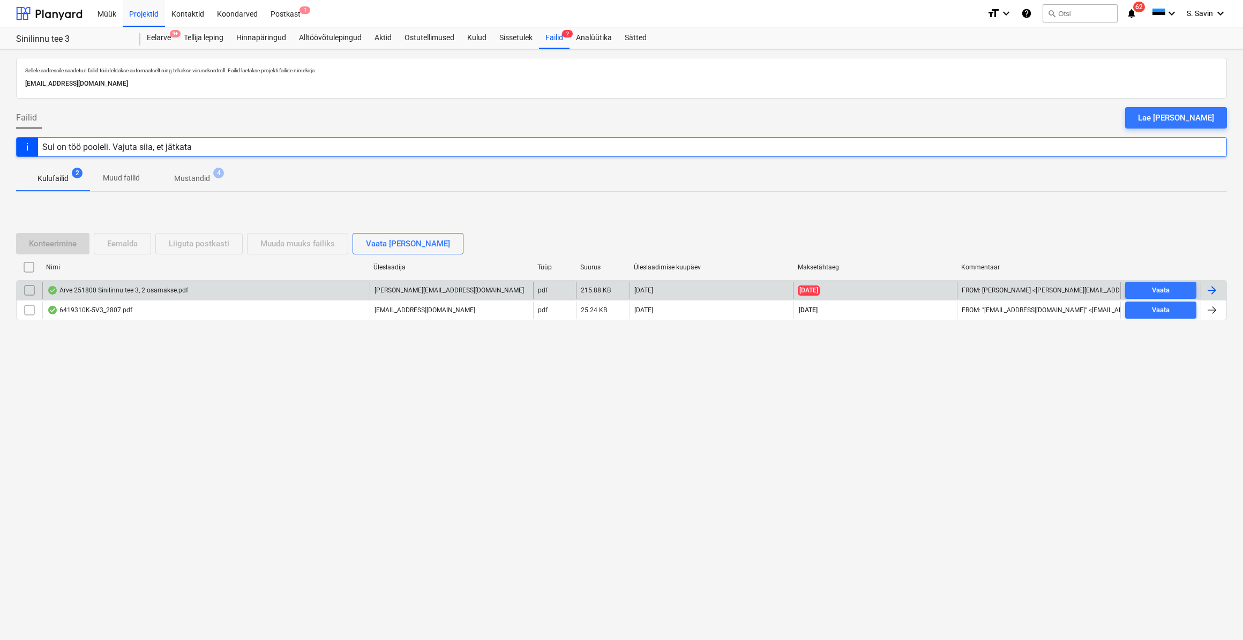
click at [1206, 287] on div at bounding box center [1211, 290] width 13 height 13
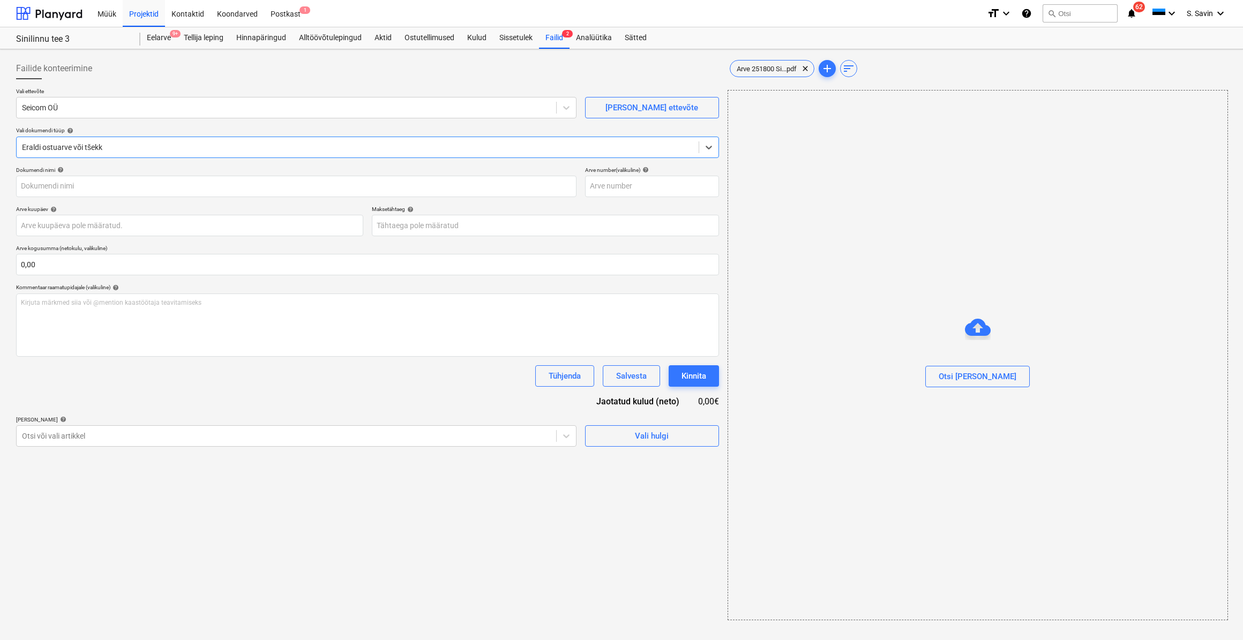
type input "251800"
type input "[DATE]"
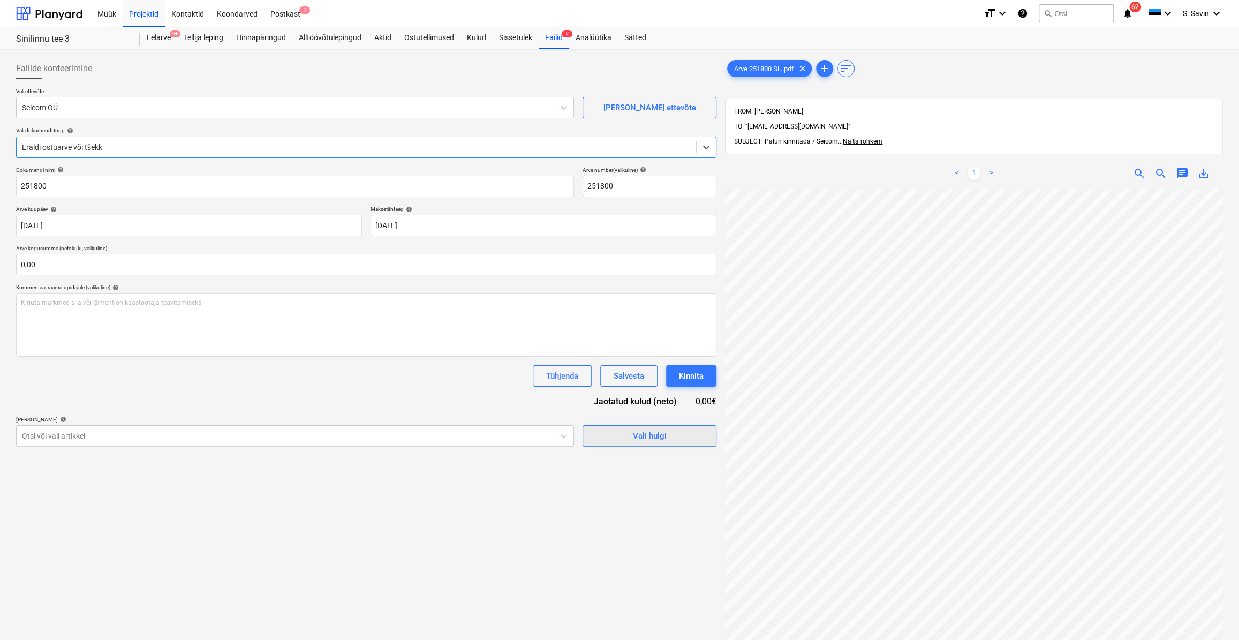
click at [604, 439] on span "Vali hulgi" at bounding box center [649, 436] width 107 height 14
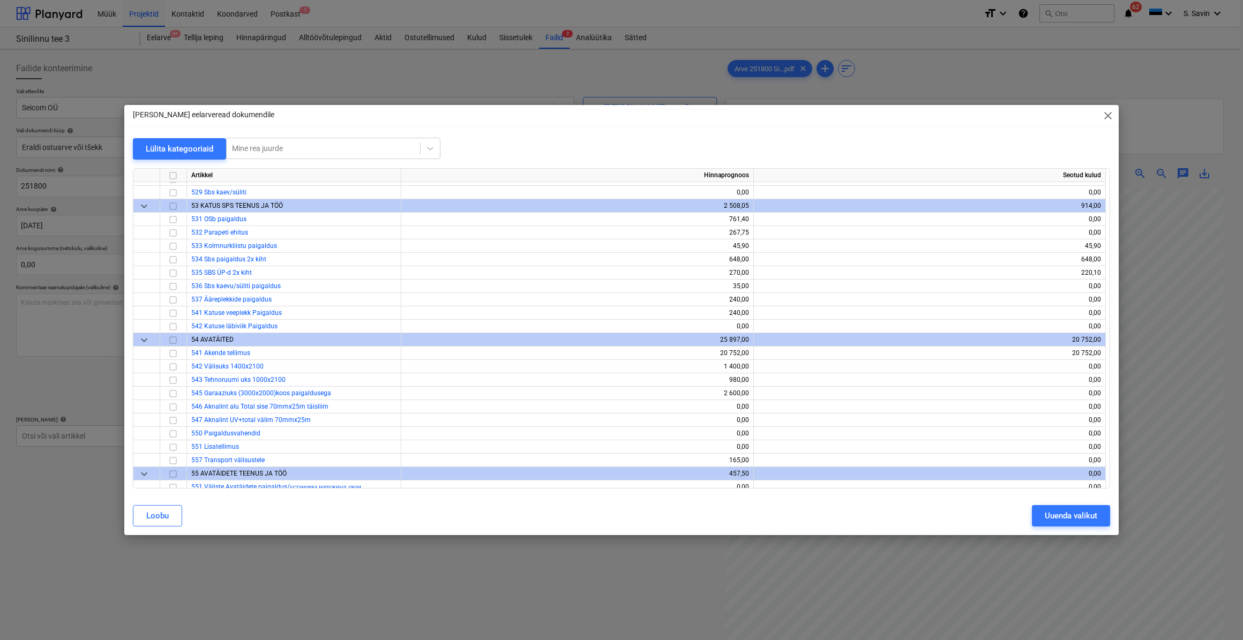
scroll to position [4236, 0]
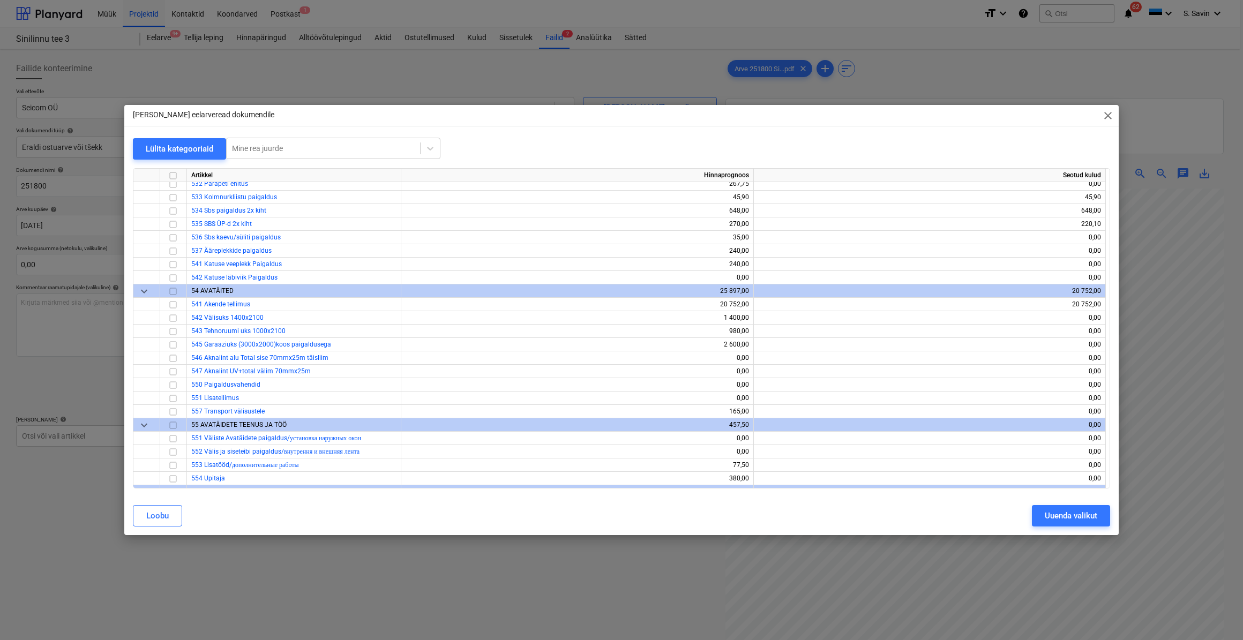
click at [1108, 118] on span "close" at bounding box center [1107, 115] width 13 height 13
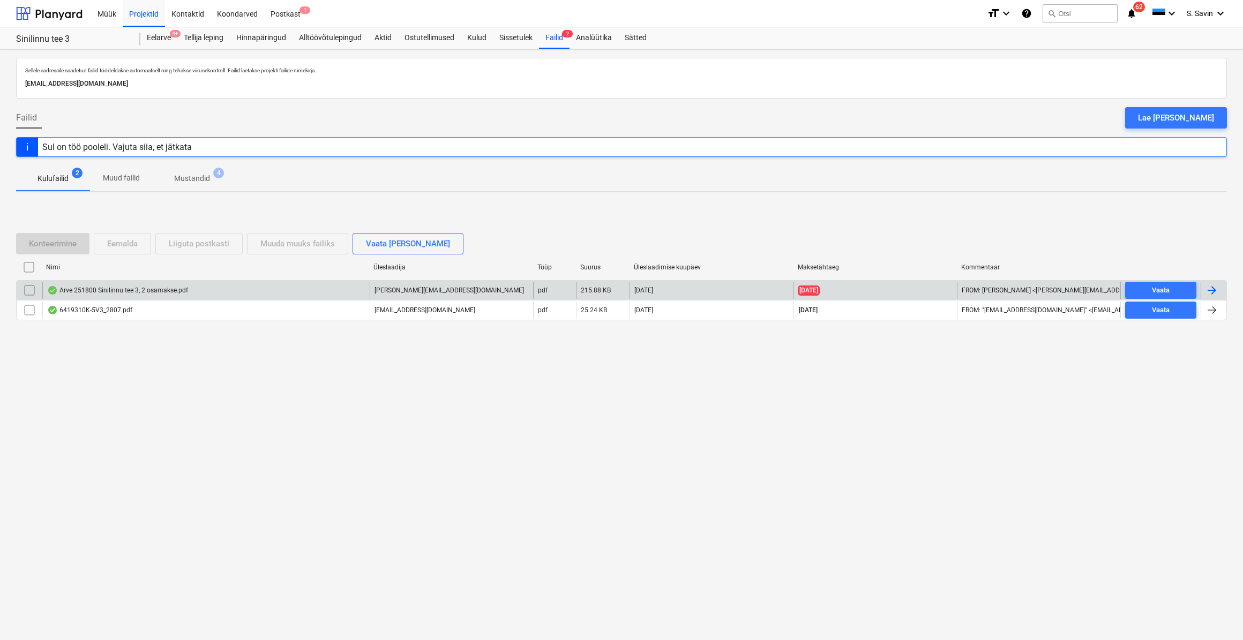
click at [1210, 284] on div at bounding box center [1211, 290] width 13 height 13
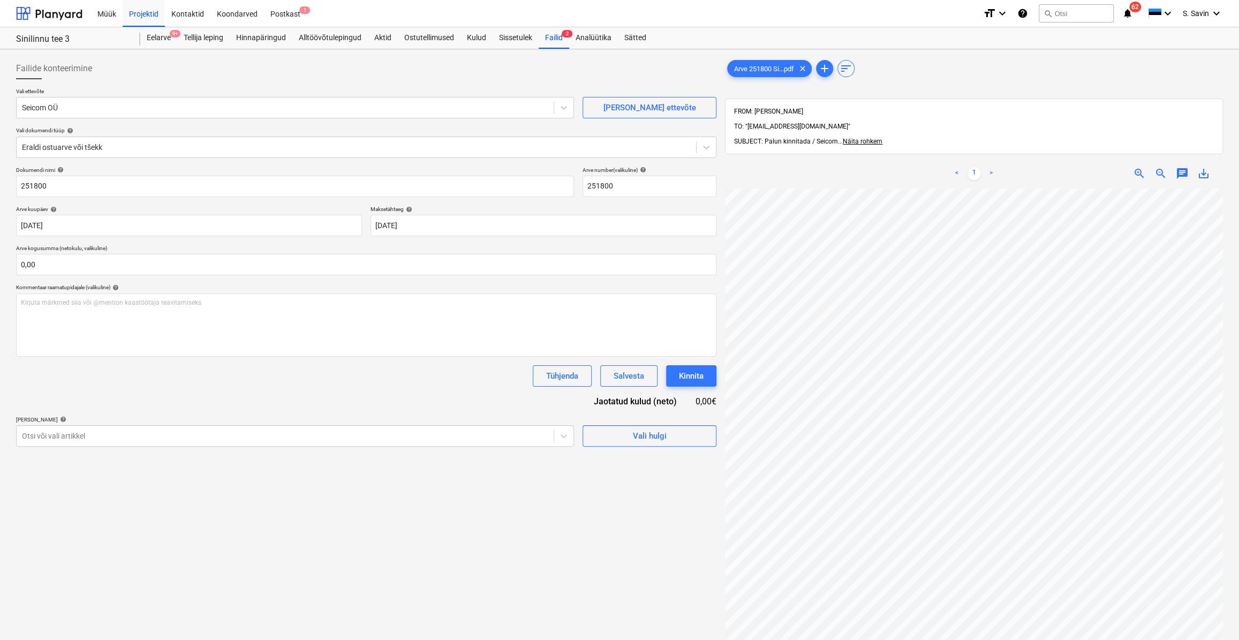
click at [7, 0] on html "Müük Projektid Kontaktid Koondarved Postkast 1 format_size keyboard_arrow_down …" at bounding box center [619, 320] width 1239 height 640
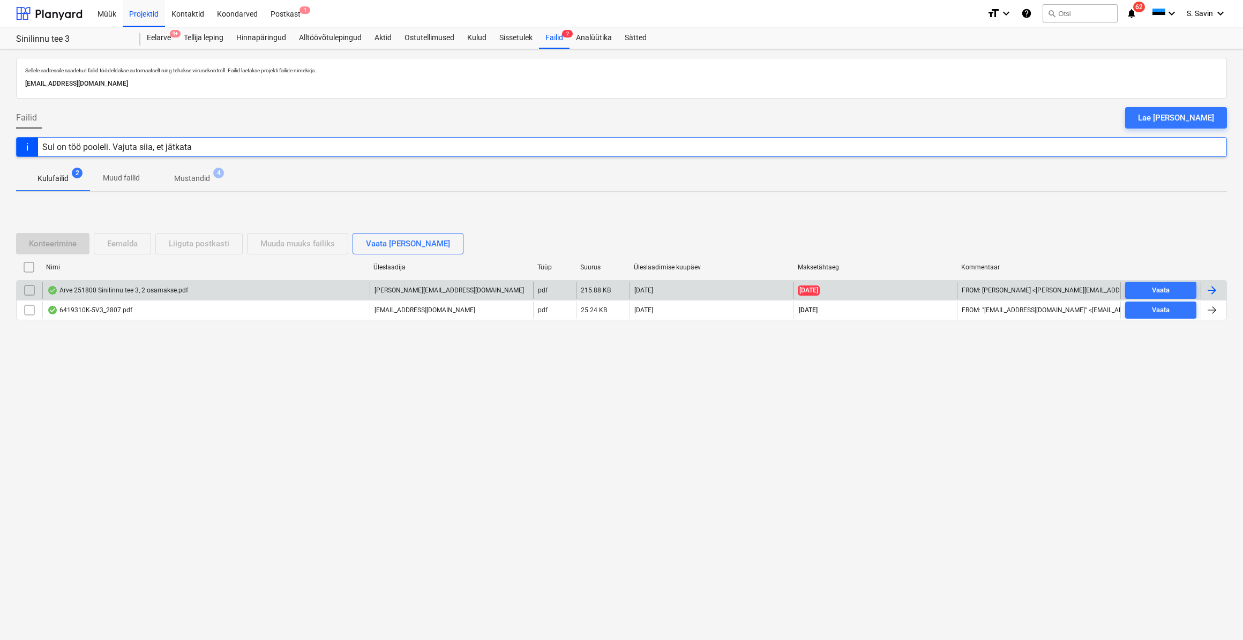
click at [29, 286] on input "checkbox" at bounding box center [29, 290] width 17 height 17
click at [182, 248] on div "Liiguta postkasti" at bounding box center [199, 244] width 61 height 14
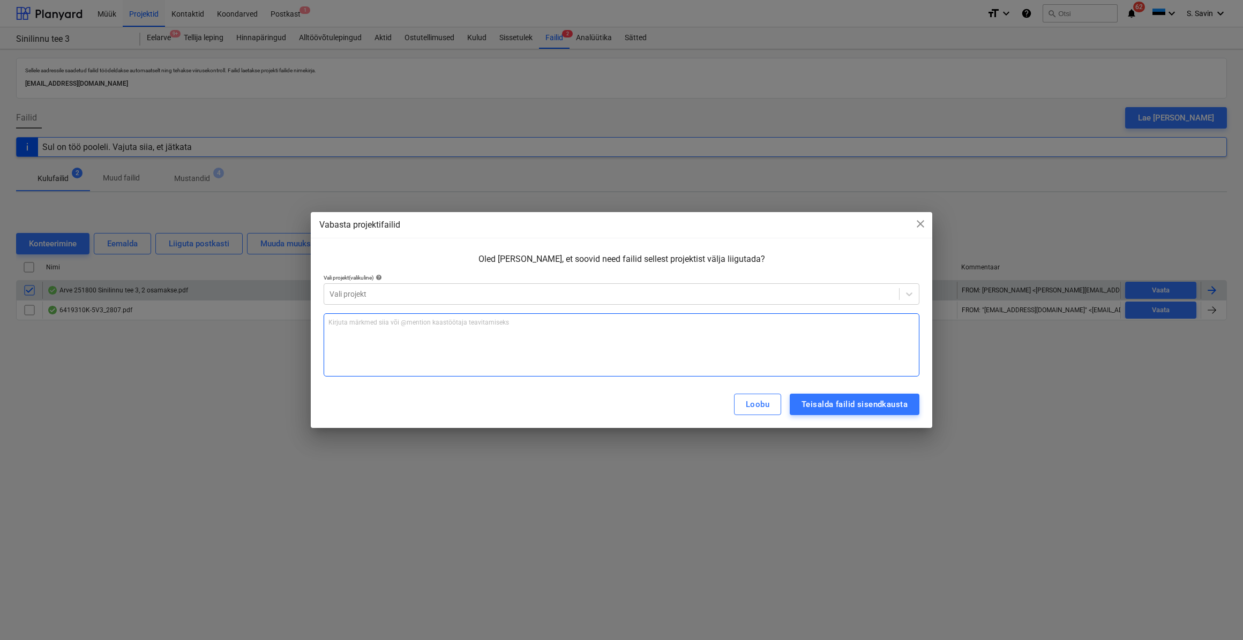
click at [433, 343] on div "Kirjuta märkmed siia või @mention kaastöötaja teavitamiseks ﻿" at bounding box center [621, 344] width 596 height 63
drag, startPoint x: 670, startPoint y: 371, endPoint x: 709, endPoint y: 396, distance: 46.8
drag, startPoint x: 709, startPoint y: 396, endPoint x: 914, endPoint y: 402, distance: 205.2
click at [914, 402] on button "Teisalda failid sisendkausta" at bounding box center [854, 404] width 130 height 21
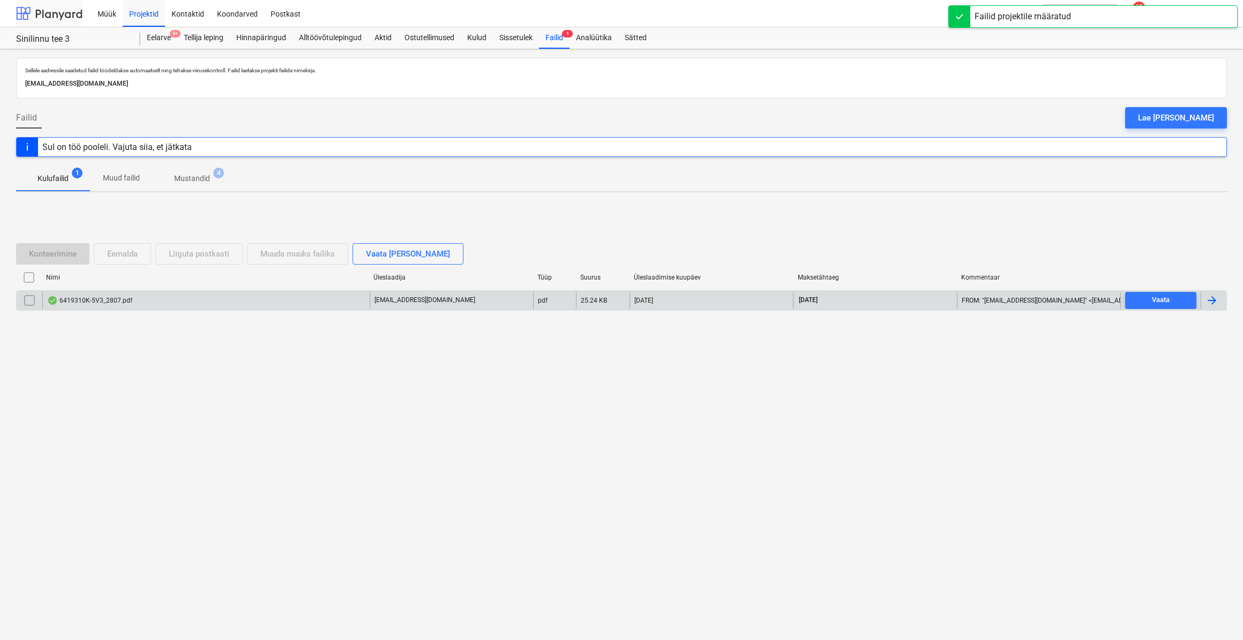
click at [67, 15] on div at bounding box center [49, 13] width 66 height 27
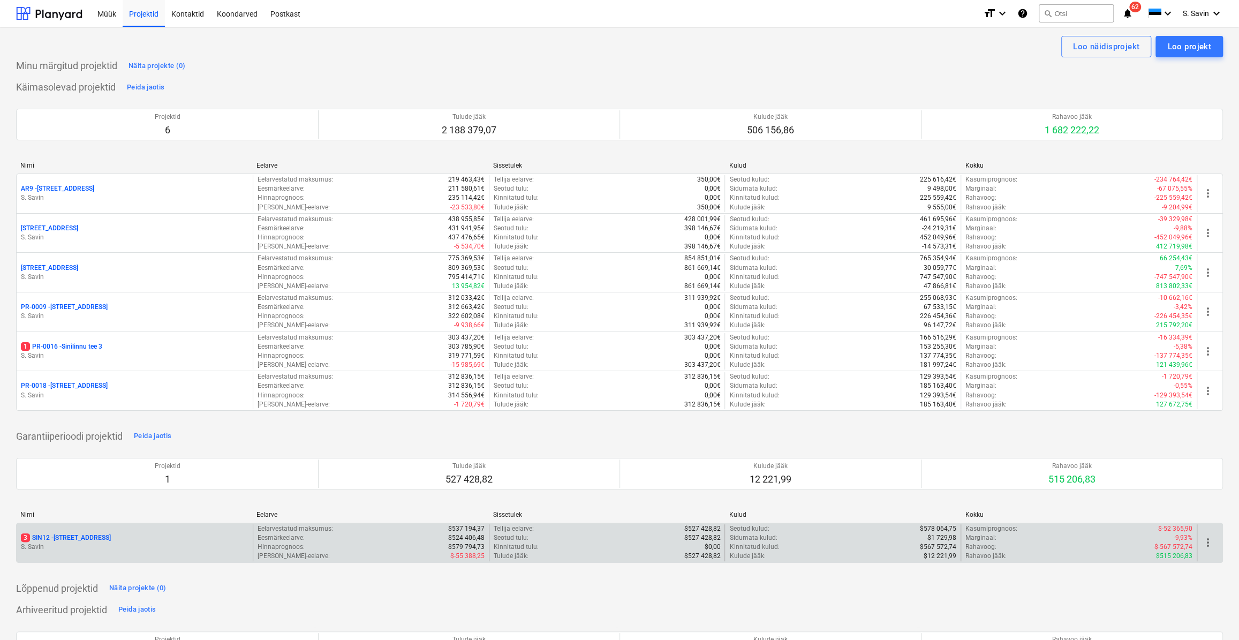
click at [153, 532] on div "3 SIN12 - Sinilille tee 12 [PERSON_NAME]" at bounding box center [135, 542] width 236 height 37
click at [167, 549] on p "S. Savin" at bounding box center [135, 547] width 228 height 9
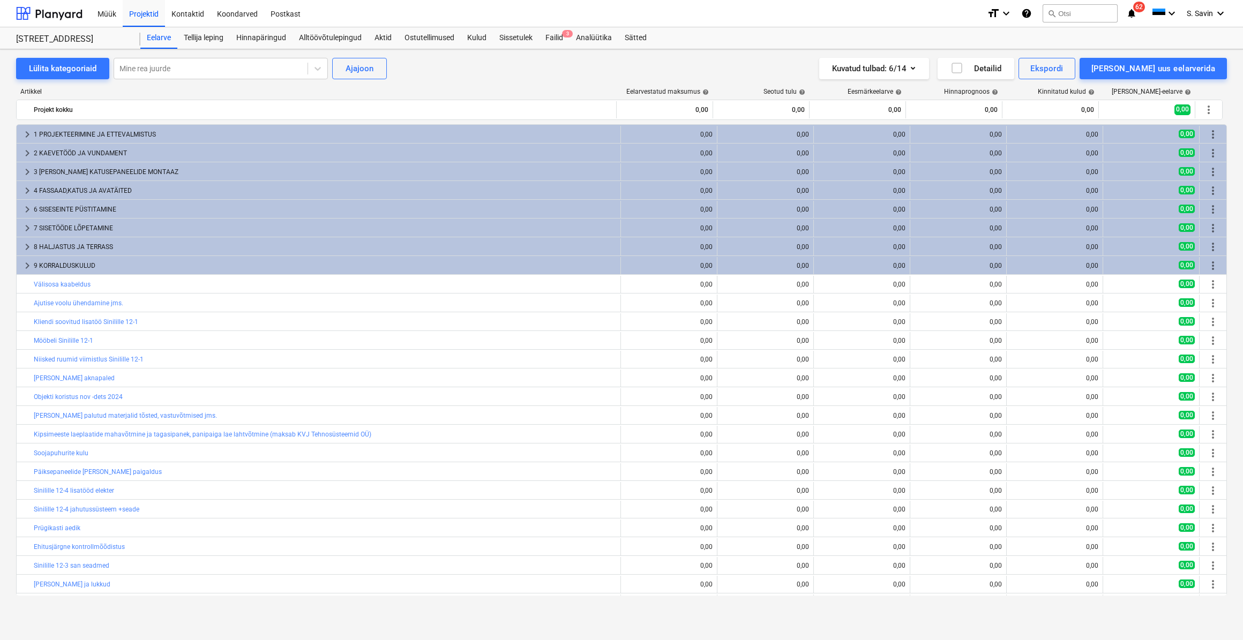
scroll to position [147, 0]
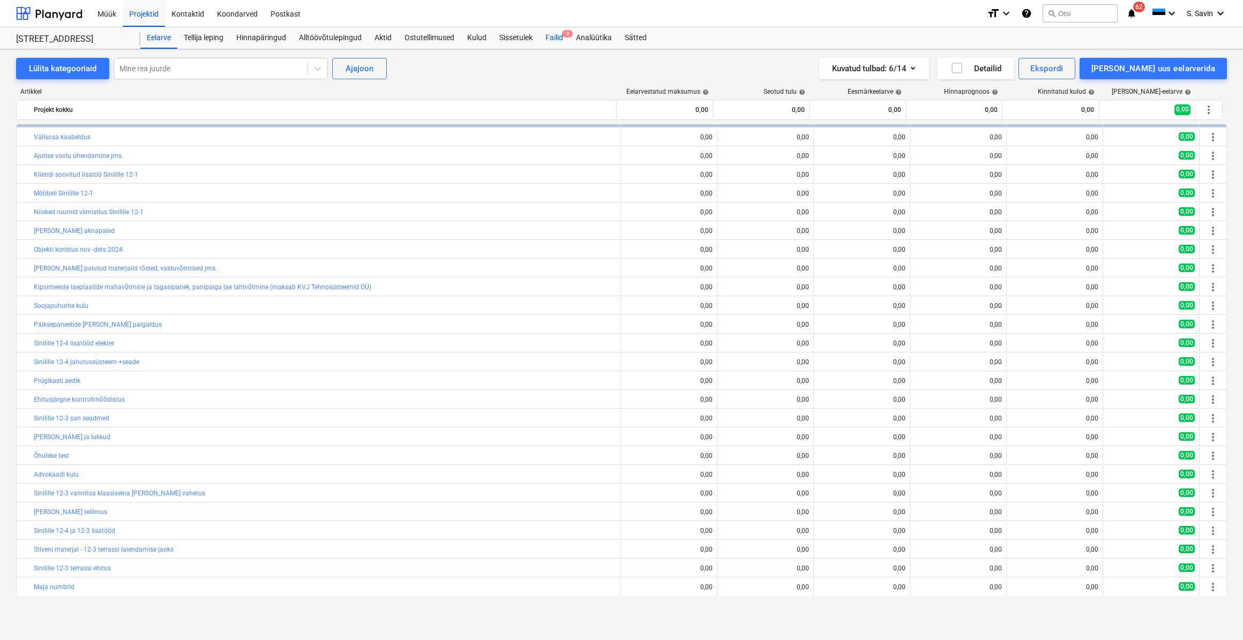
click at [567, 38] on div "Failid 3" at bounding box center [554, 37] width 31 height 21
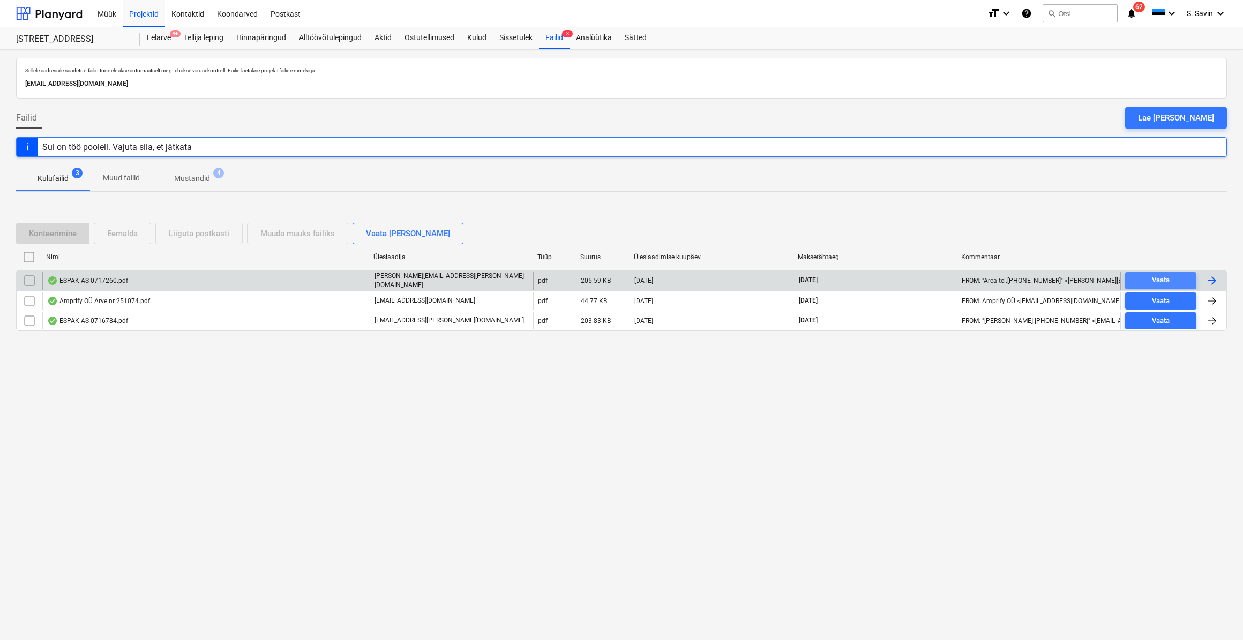
click at [1154, 281] on div "Vaata" at bounding box center [1160, 280] width 18 height 12
click at [1214, 281] on div at bounding box center [1211, 280] width 13 height 13
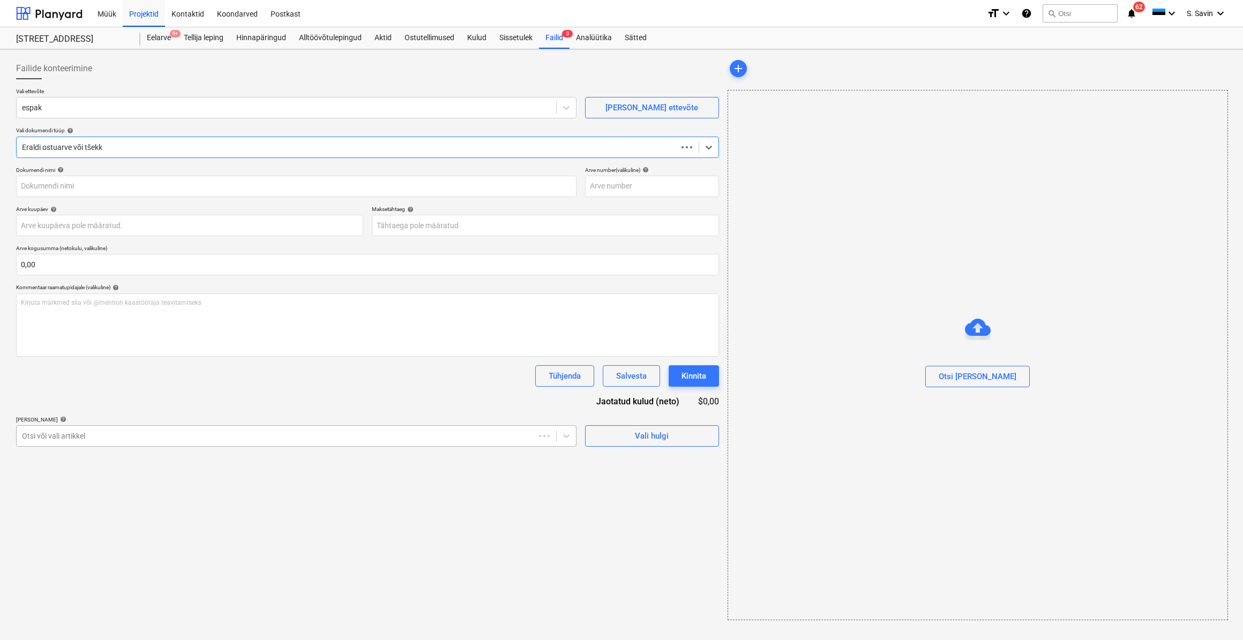
type input "0717260"
type input "[DATE]"
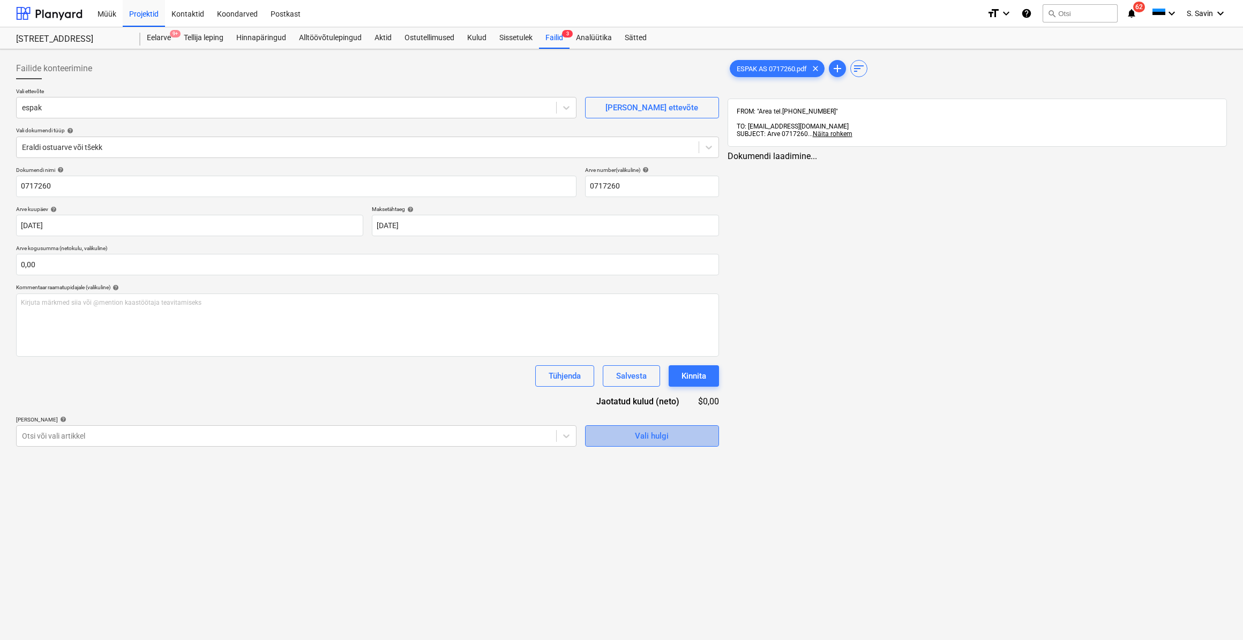
click at [650, 434] on div "Vali hulgi" at bounding box center [652, 436] width 34 height 14
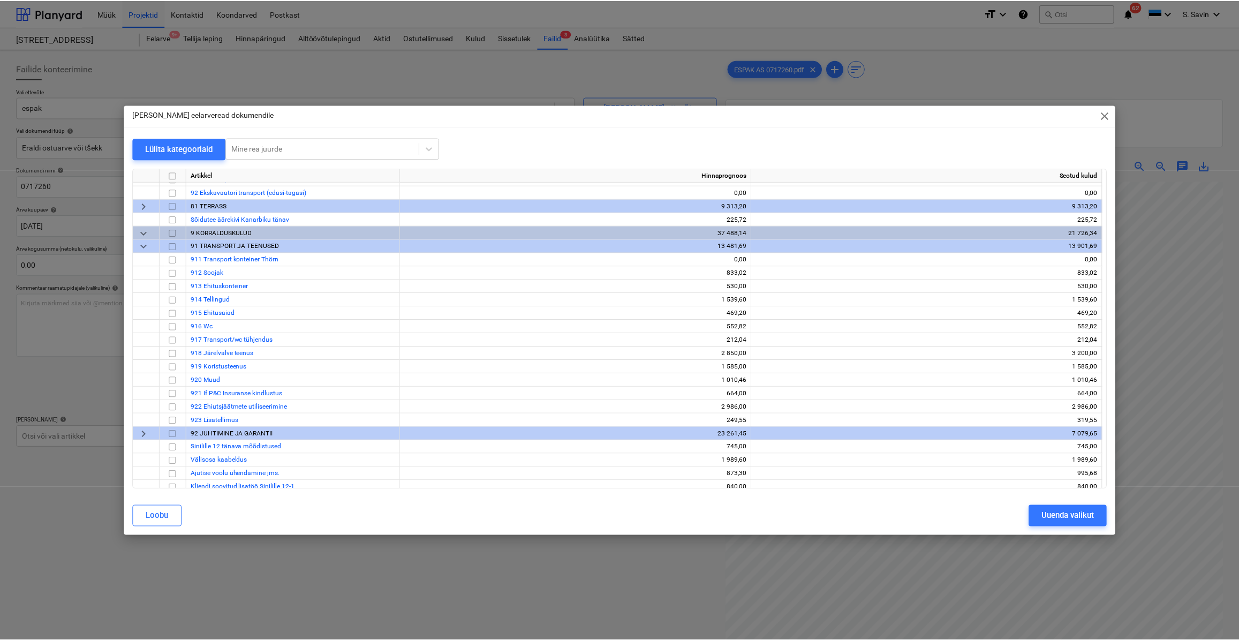
scroll to position [335, 0]
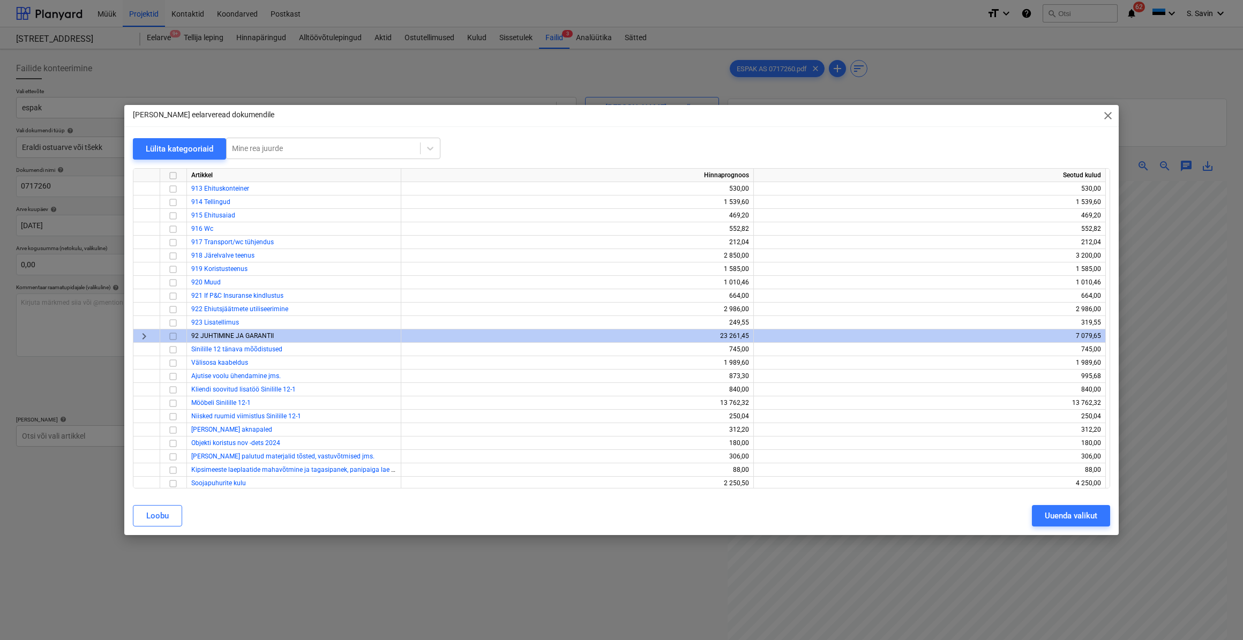
click at [145, 332] on span "keyboard_arrow_right" at bounding box center [144, 335] width 13 height 13
click at [172, 364] on input "checkbox" at bounding box center [173, 362] width 13 height 13
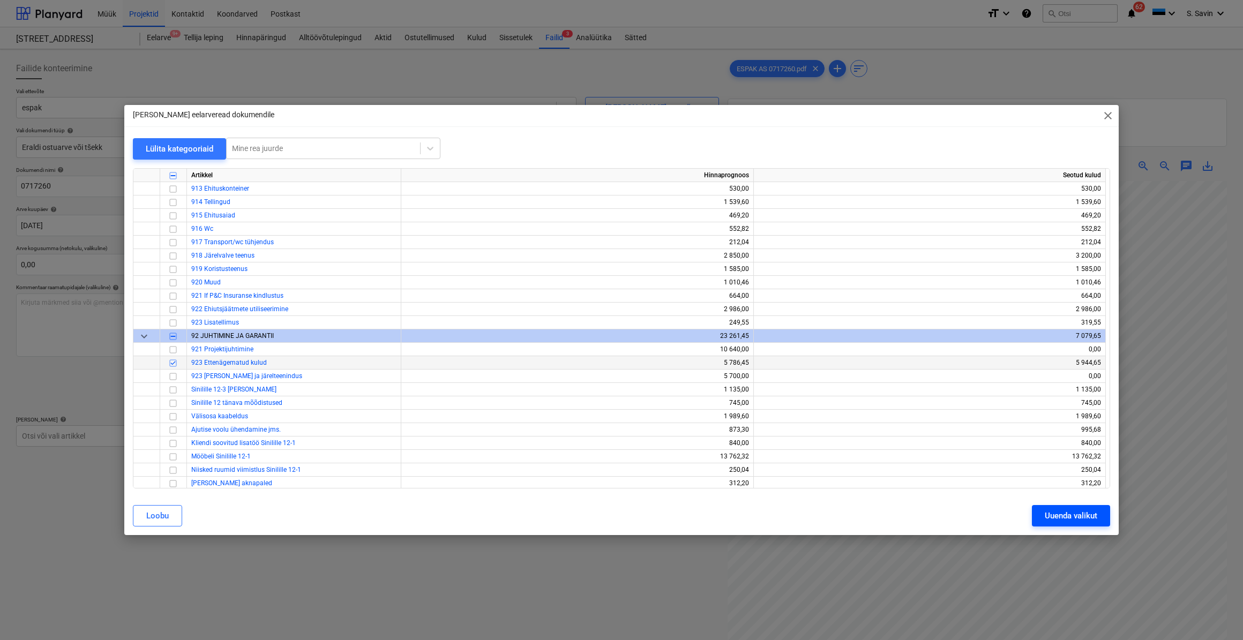
click at [1060, 518] on div "Uuenda valikut" at bounding box center [1070, 516] width 52 height 14
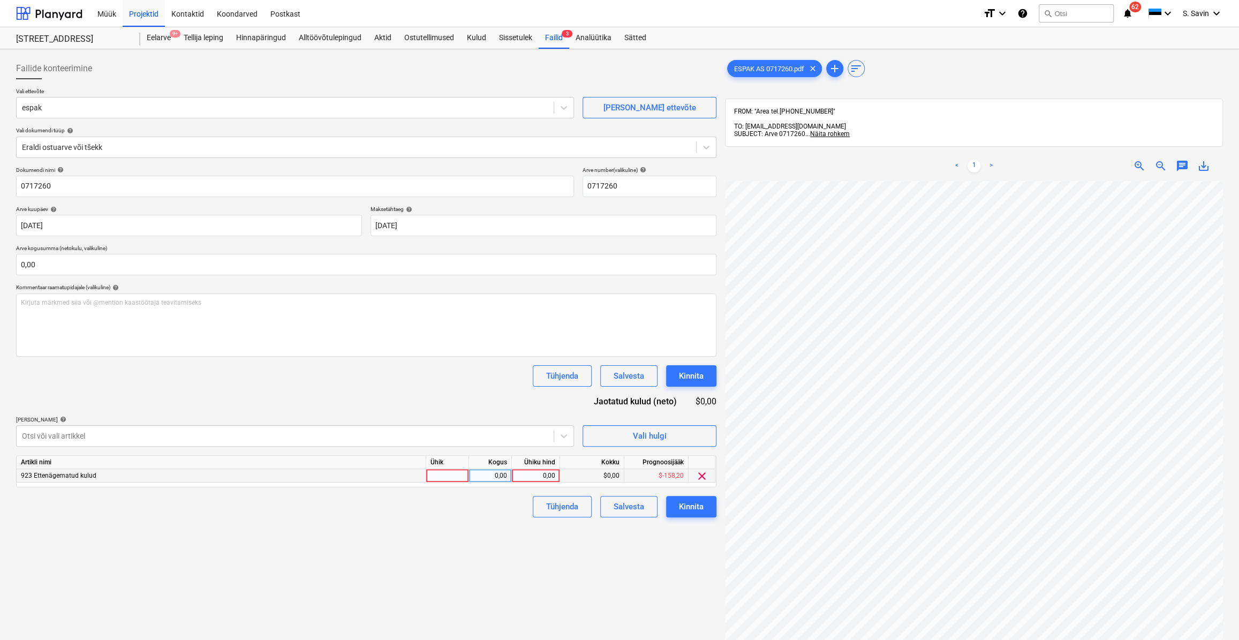
click at [463, 477] on div at bounding box center [447, 475] width 43 height 13
type input "kmpl."
click at [485, 477] on div "0,00" at bounding box center [490, 475] width 34 height 13
type input "1"
click at [552, 472] on div "0,00" at bounding box center [535, 475] width 39 height 13
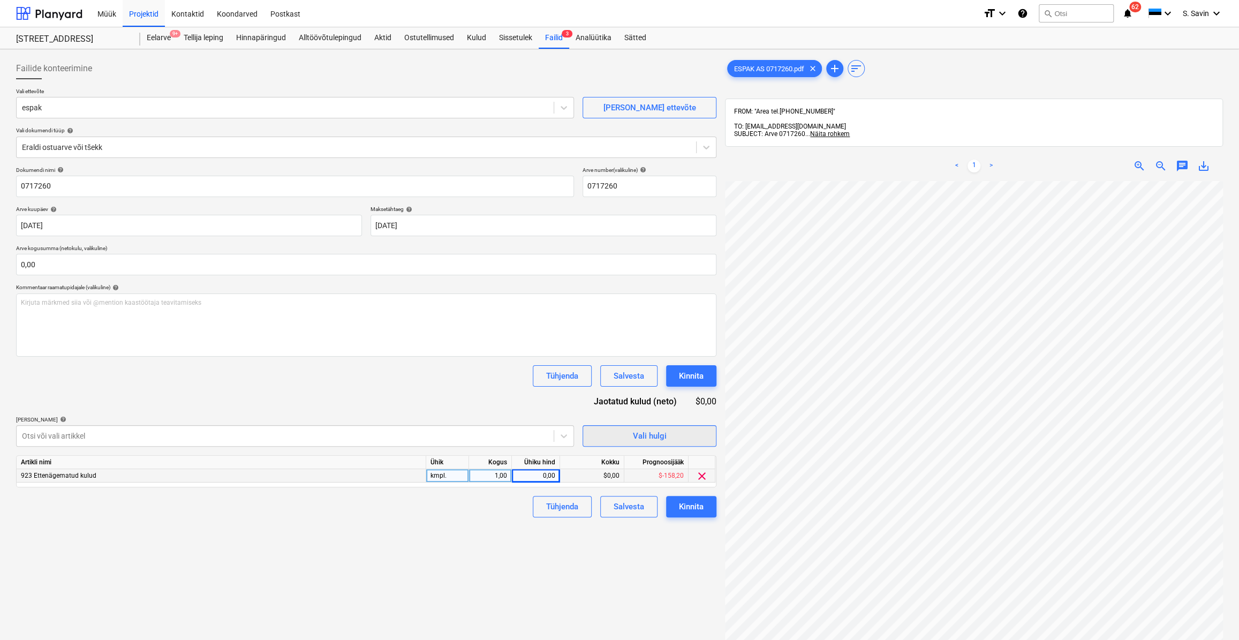
scroll to position [0, 65]
type input "34,32"
click at [520, 395] on div "Dokumendi nimi help 0717260 Arve number (valikuline) help 0717260 Arve kuupäev …" at bounding box center [366, 342] width 701 height 351
click at [690, 506] on div "Kinnita" at bounding box center [691, 507] width 25 height 14
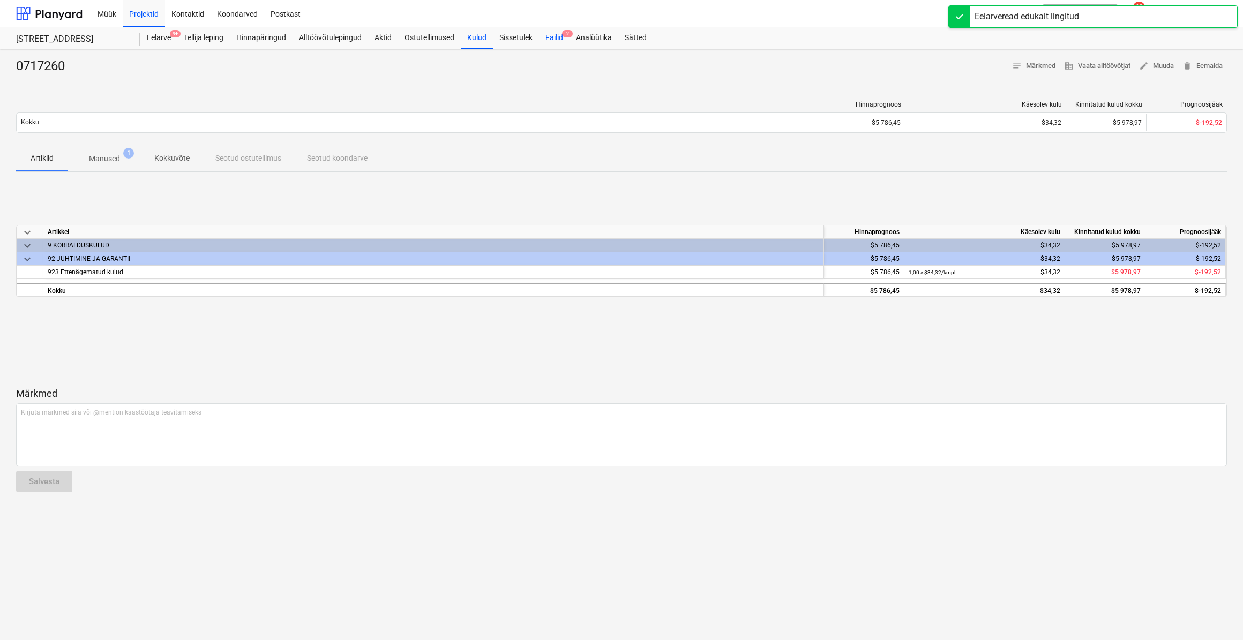
click at [569, 32] on span "2" at bounding box center [567, 33] width 11 height 7
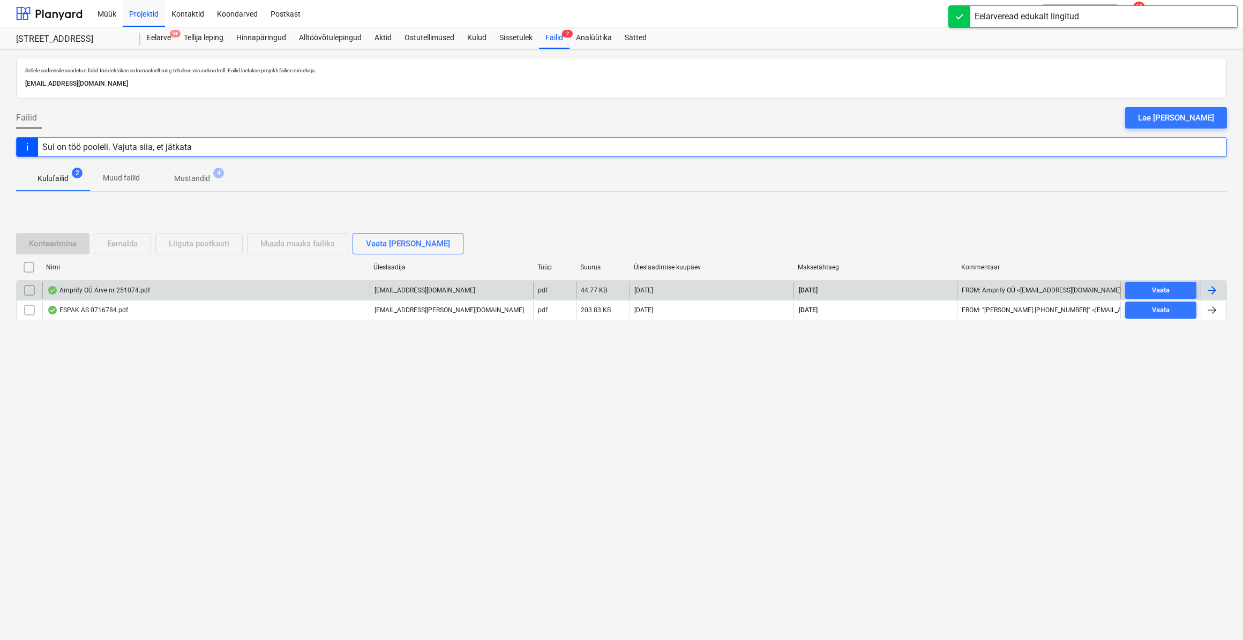
click at [1212, 292] on div at bounding box center [1211, 290] width 13 height 13
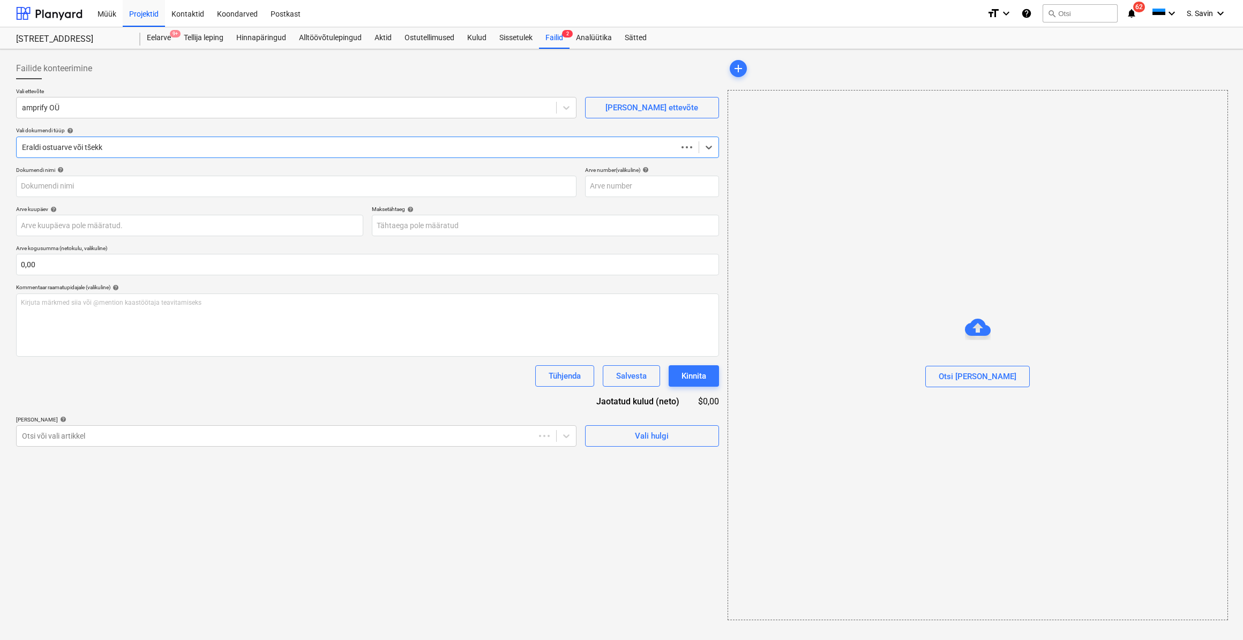
type input "251074"
type input "[DATE]"
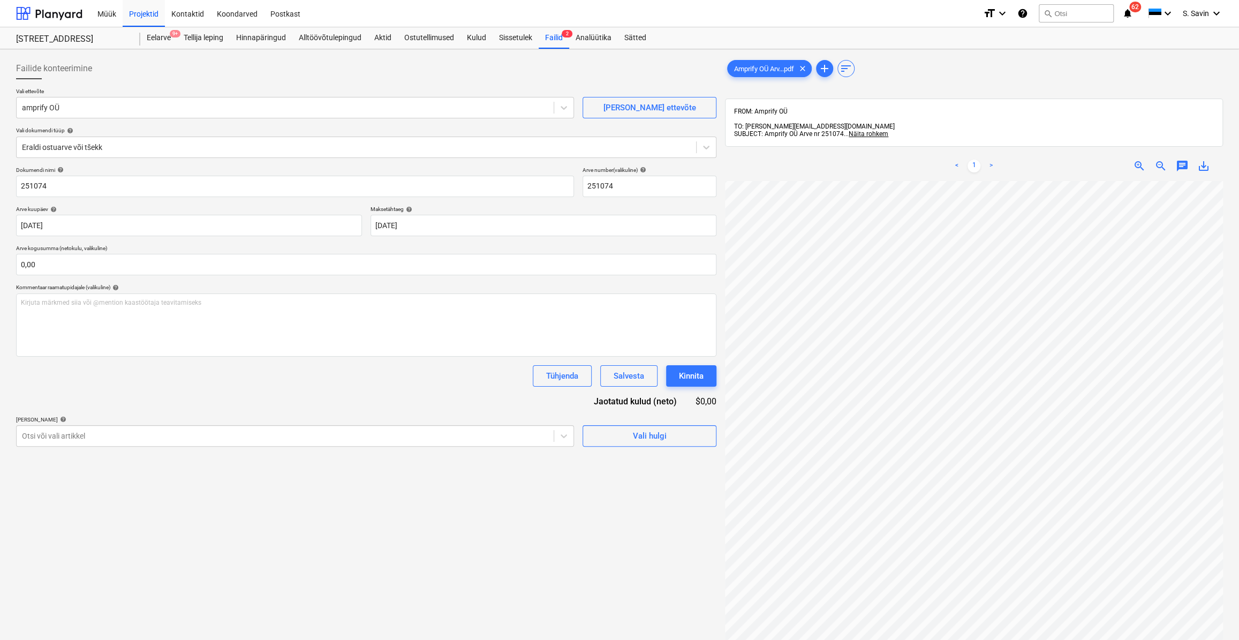
scroll to position [58, 39]
click at [67, 431] on div at bounding box center [285, 436] width 526 height 11
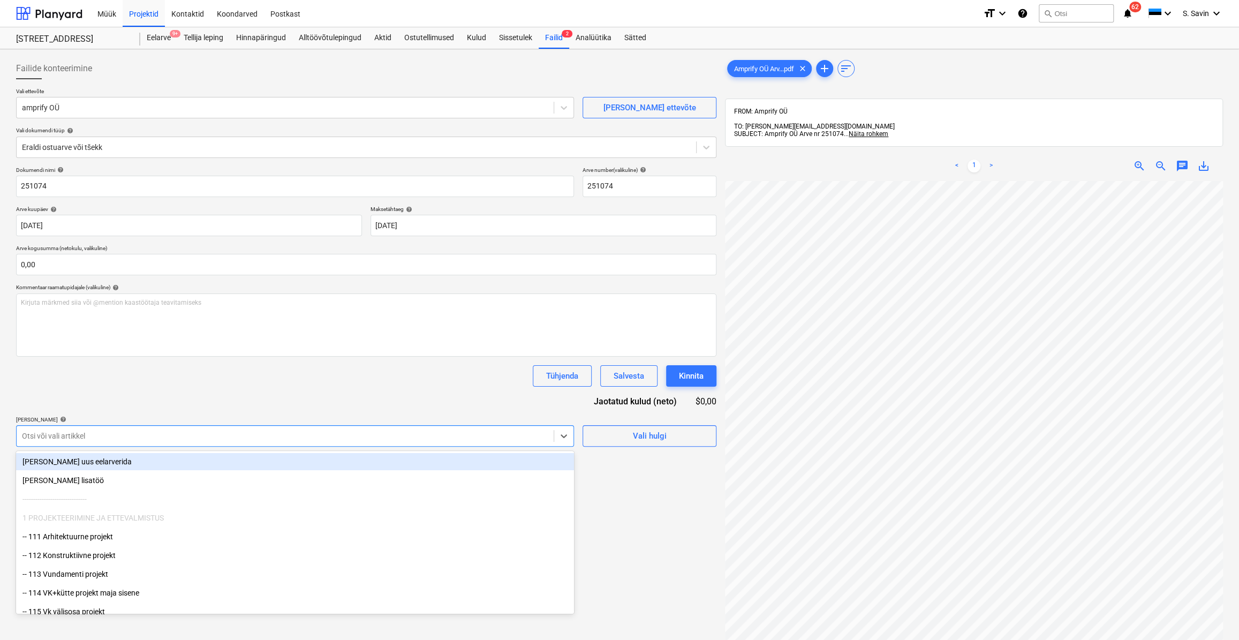
click at [67, 464] on div "[PERSON_NAME] uus eelarverida" at bounding box center [295, 461] width 558 height 17
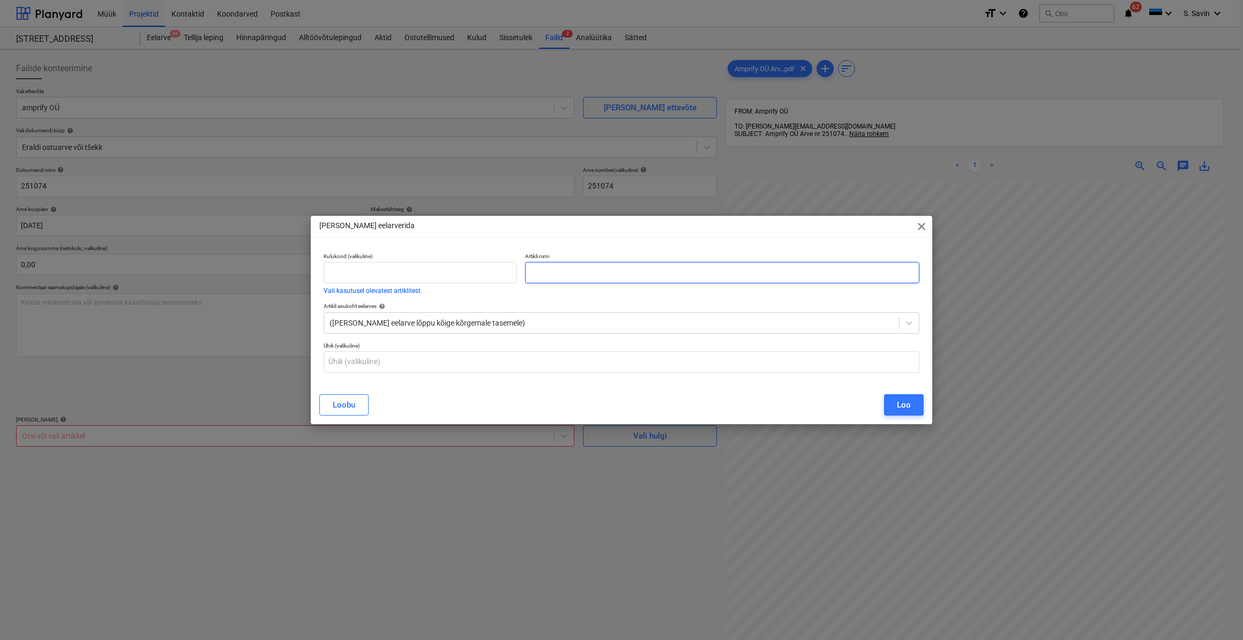
click at [546, 268] on input "text" at bounding box center [722, 272] width 394 height 21
type input "Sinilille 12-3 lisatööd elektritööd"
click at [902, 403] on div "Loo" at bounding box center [904, 405] width 14 height 14
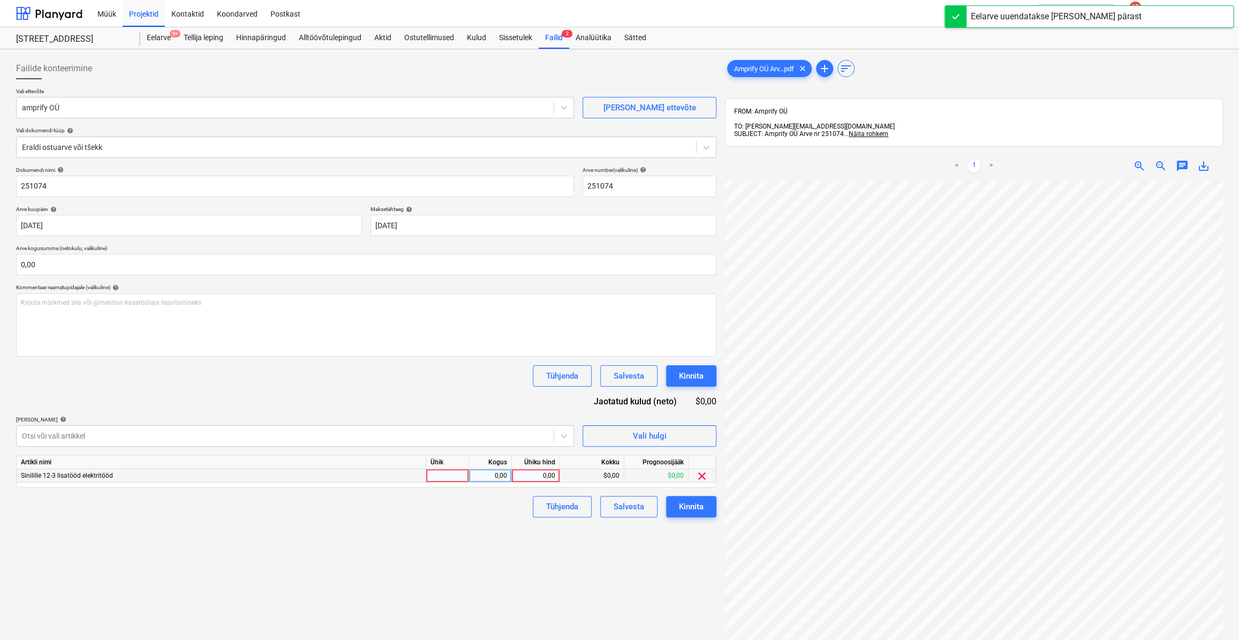
click at [459, 479] on div at bounding box center [447, 475] width 43 height 13
type input "kmpl."
click at [483, 478] on div "0,00" at bounding box center [490, 475] width 34 height 13
type input "1"
click at [531, 477] on div "0,00" at bounding box center [535, 475] width 39 height 13
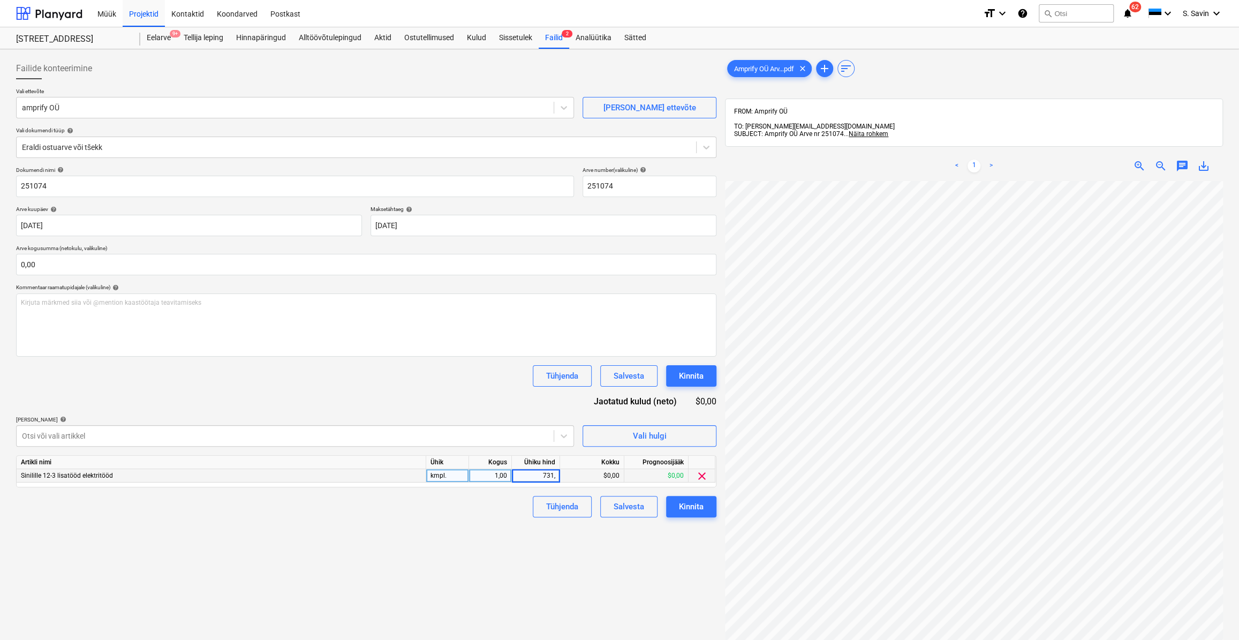
type input "731,2"
click at [146, 263] on input "0,00" at bounding box center [366, 264] width 701 height 21
click at [146, 263] on input "text" at bounding box center [366, 264] width 701 height 21
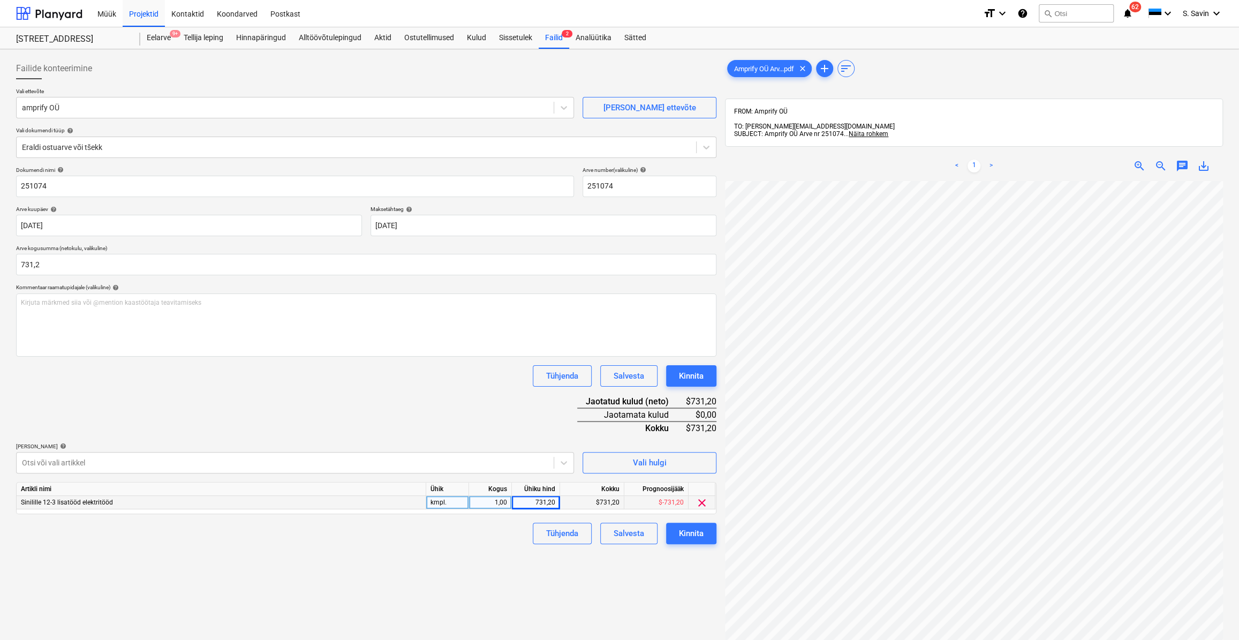
type input "731,20"
click at [410, 428] on div "Dokumendi nimi help 251074 Arve number (valikuline) help 251074 Arve kuupäev he…" at bounding box center [366, 356] width 701 height 378
click at [693, 535] on div "Kinnita" at bounding box center [691, 533] width 25 height 14
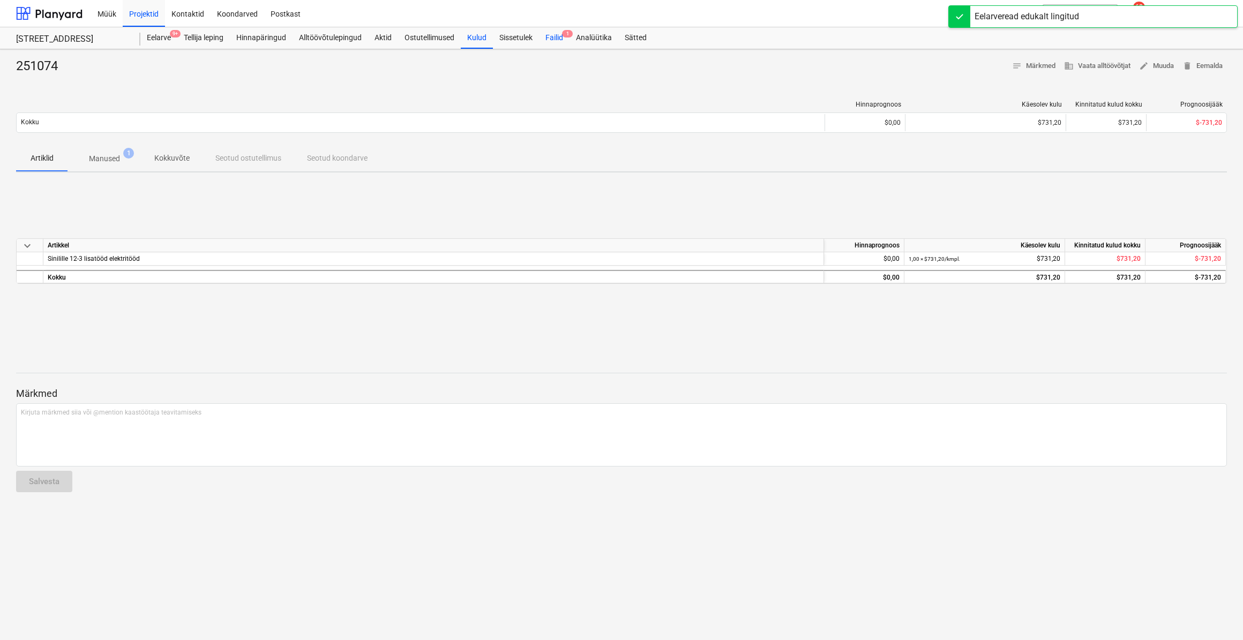
click at [563, 35] on div "Failid 1" at bounding box center [554, 37] width 31 height 21
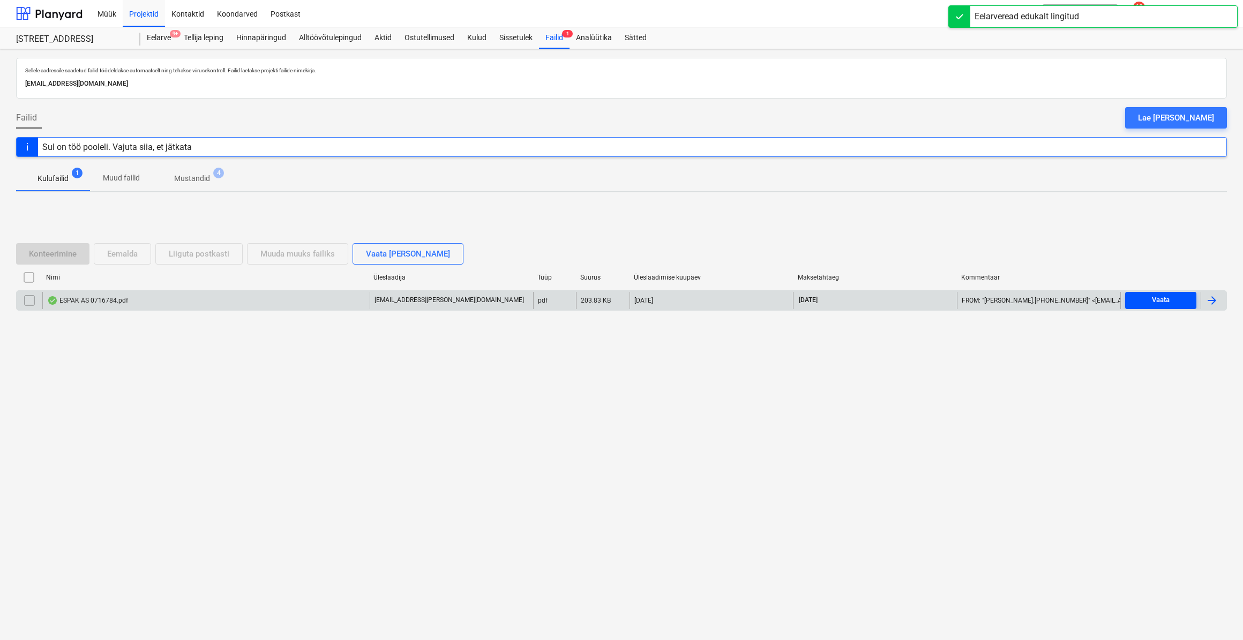
click at [1163, 293] on button "Vaata" at bounding box center [1160, 300] width 71 height 17
click at [1207, 298] on div at bounding box center [1211, 300] width 13 height 13
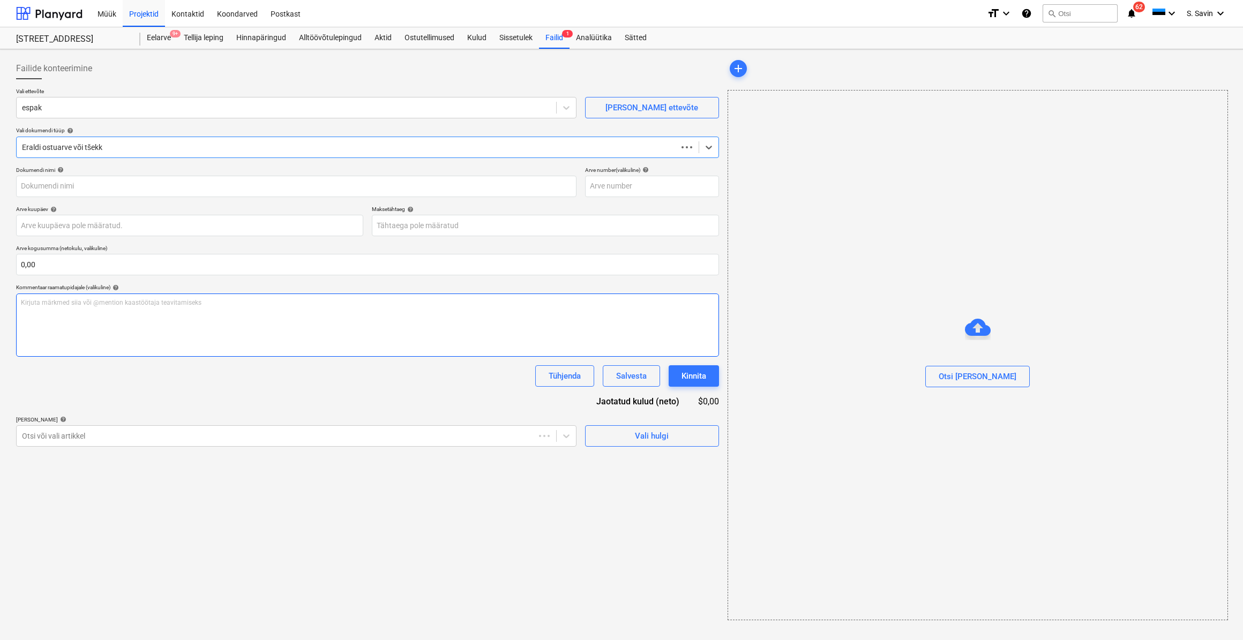
type input "0716784"
type input "[DATE]"
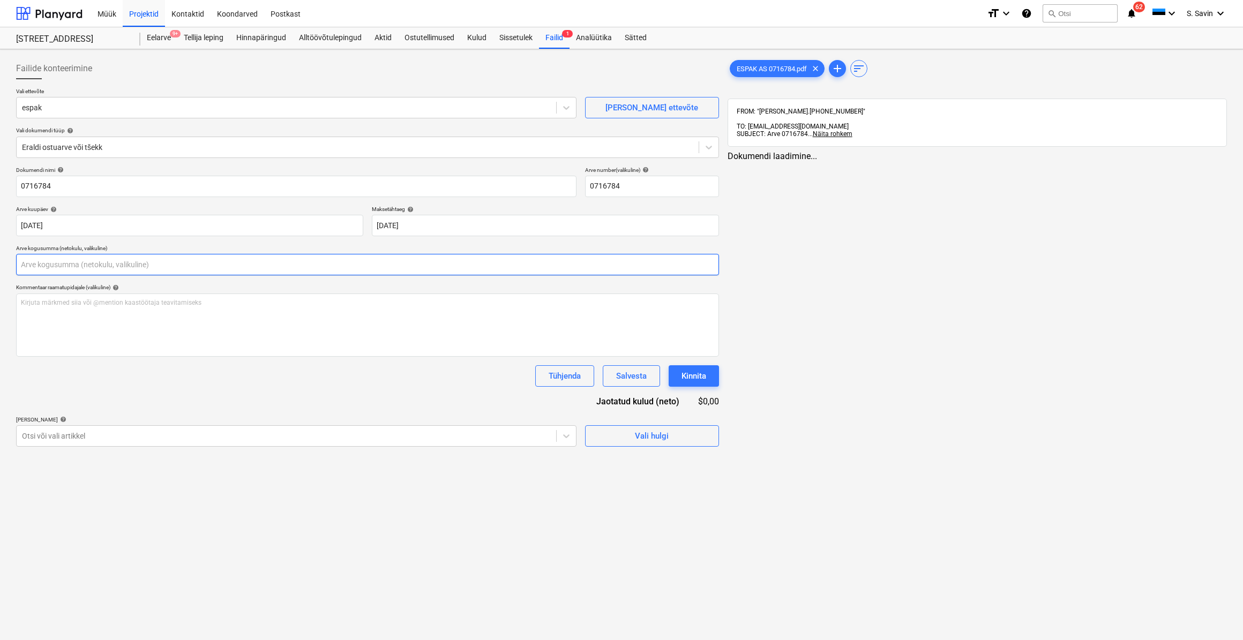
click at [32, 267] on input "text" at bounding box center [367, 264] width 703 height 21
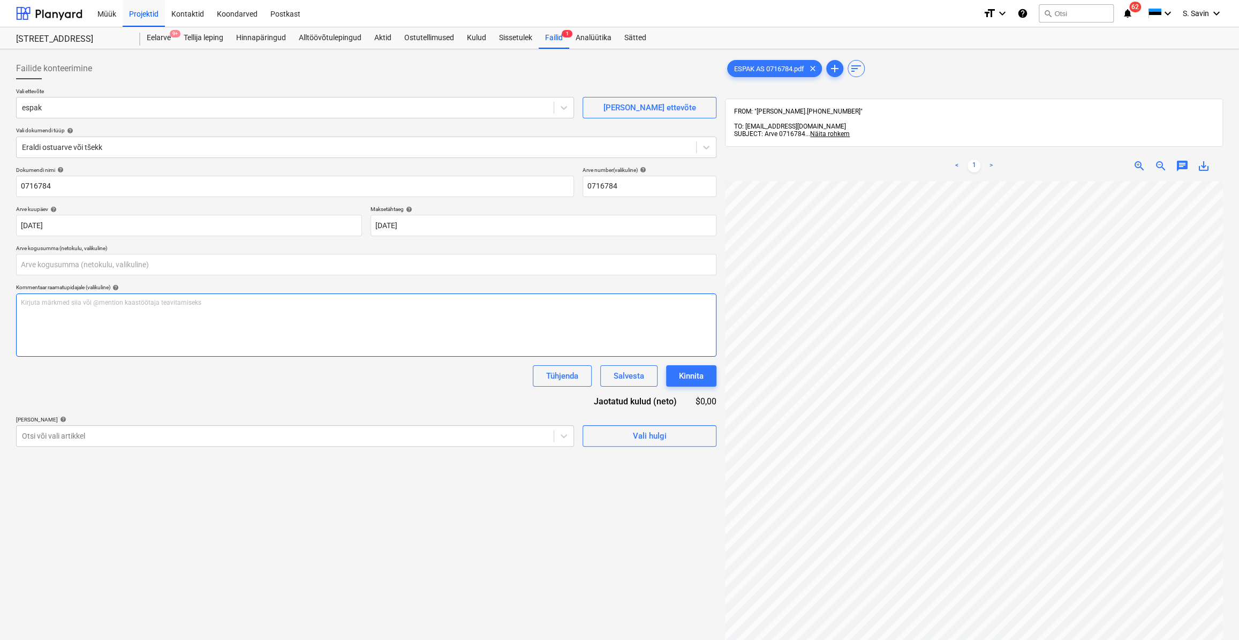
type input "0,00"
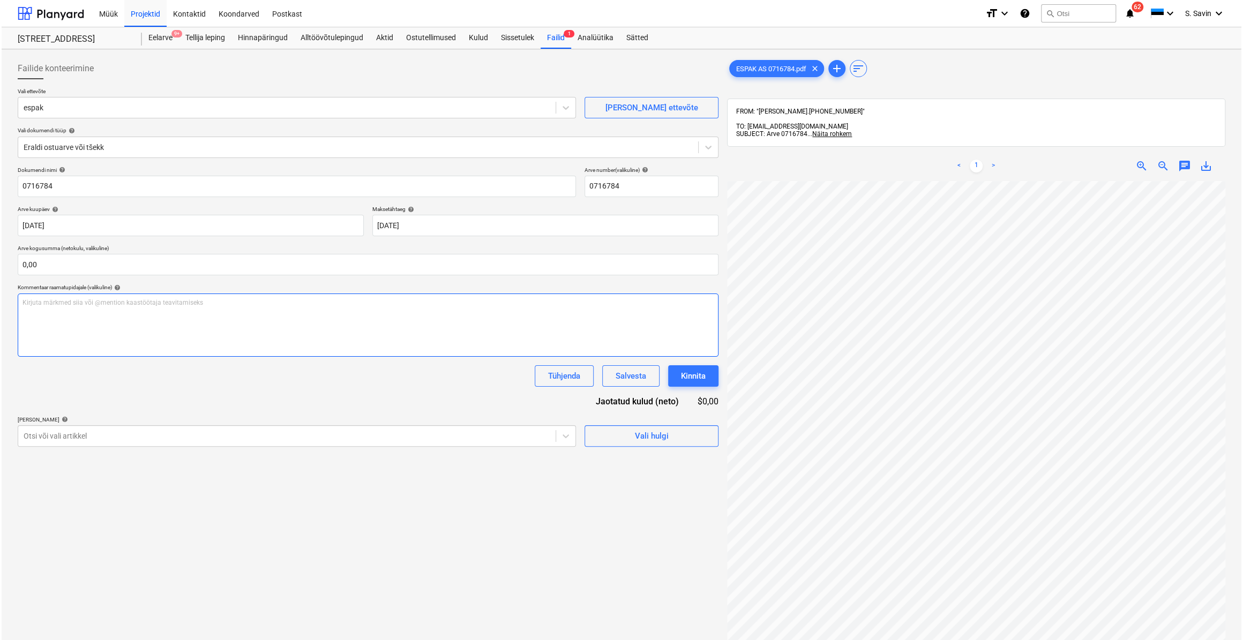
scroll to position [0, 65]
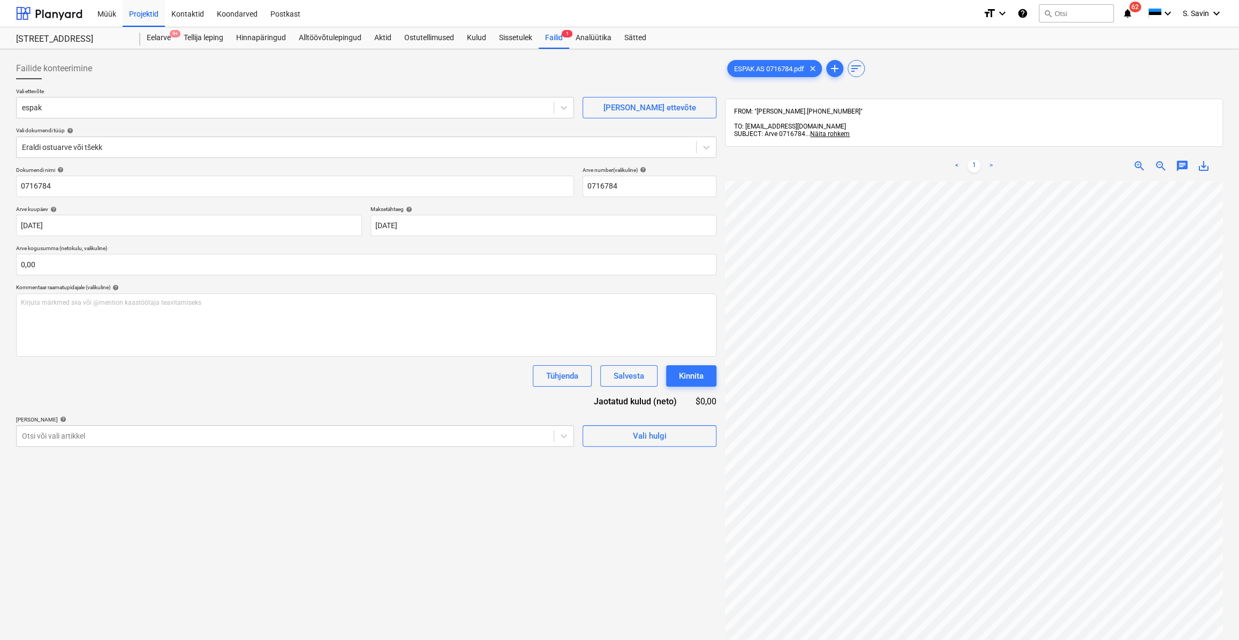
click at [74, 252] on p "Arve kogusumma (netokulu, valikuline)" at bounding box center [366, 249] width 701 height 9
click at [71, 258] on input "text" at bounding box center [366, 264] width 701 height 21
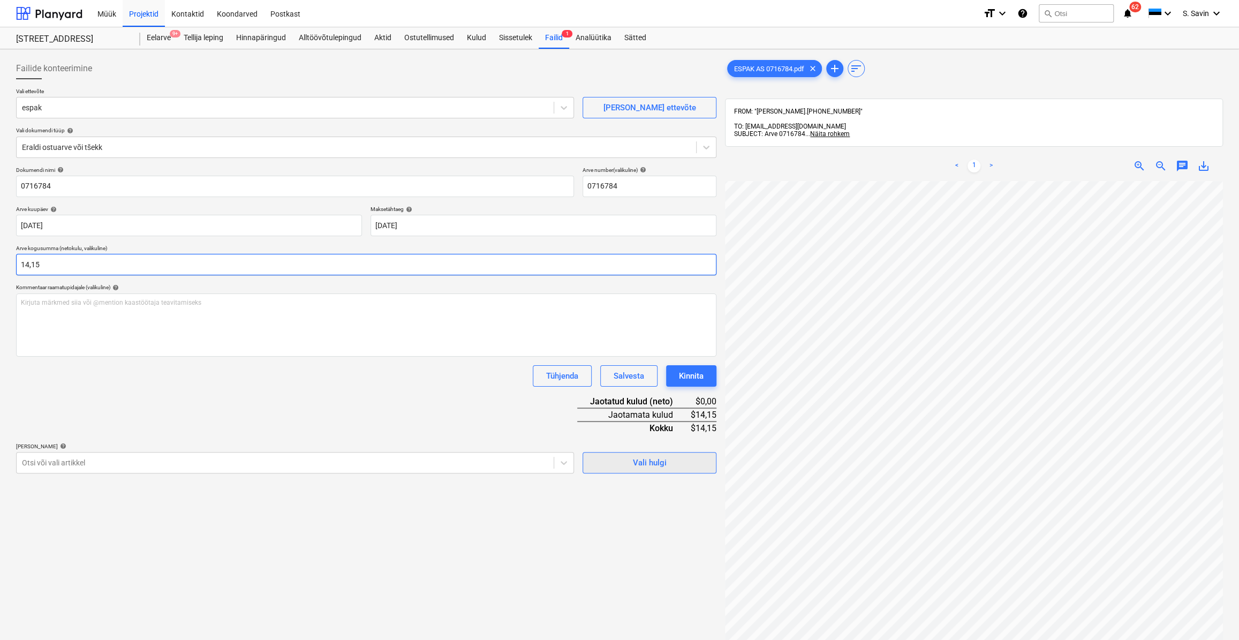
type input "14,15"
click at [637, 459] on div "Vali hulgi" at bounding box center [650, 463] width 34 height 14
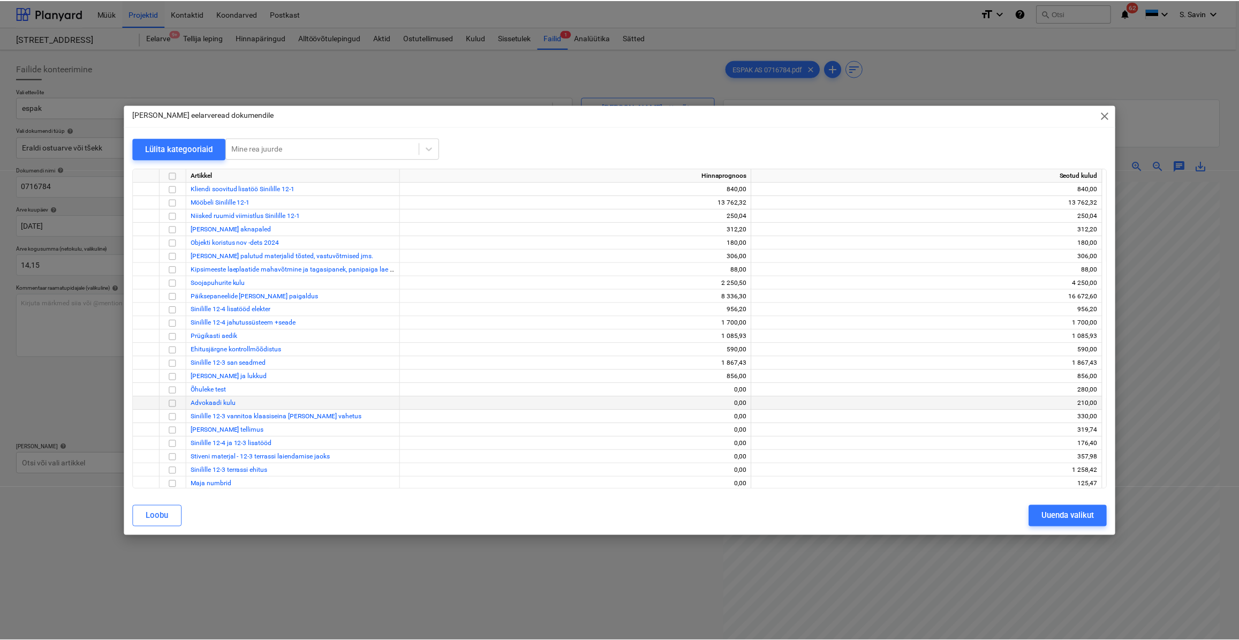
scroll to position [402, 0]
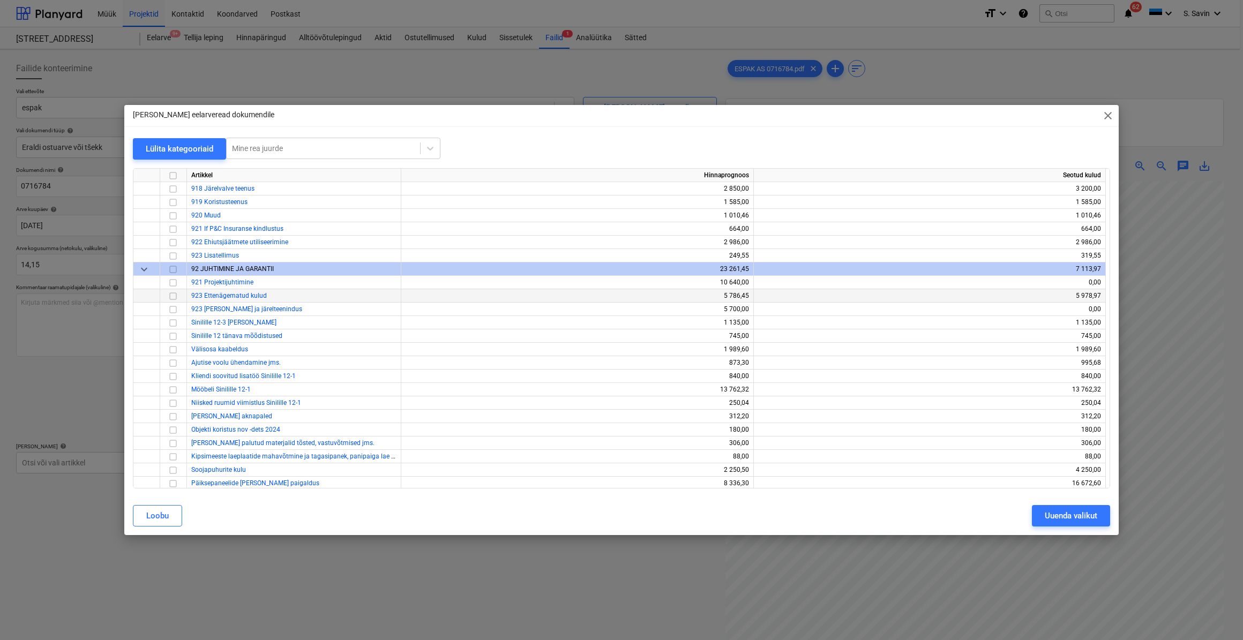
click at [171, 295] on input "checkbox" at bounding box center [173, 295] width 13 height 13
click at [1054, 519] on div "Uuenda valikut" at bounding box center [1070, 516] width 52 height 14
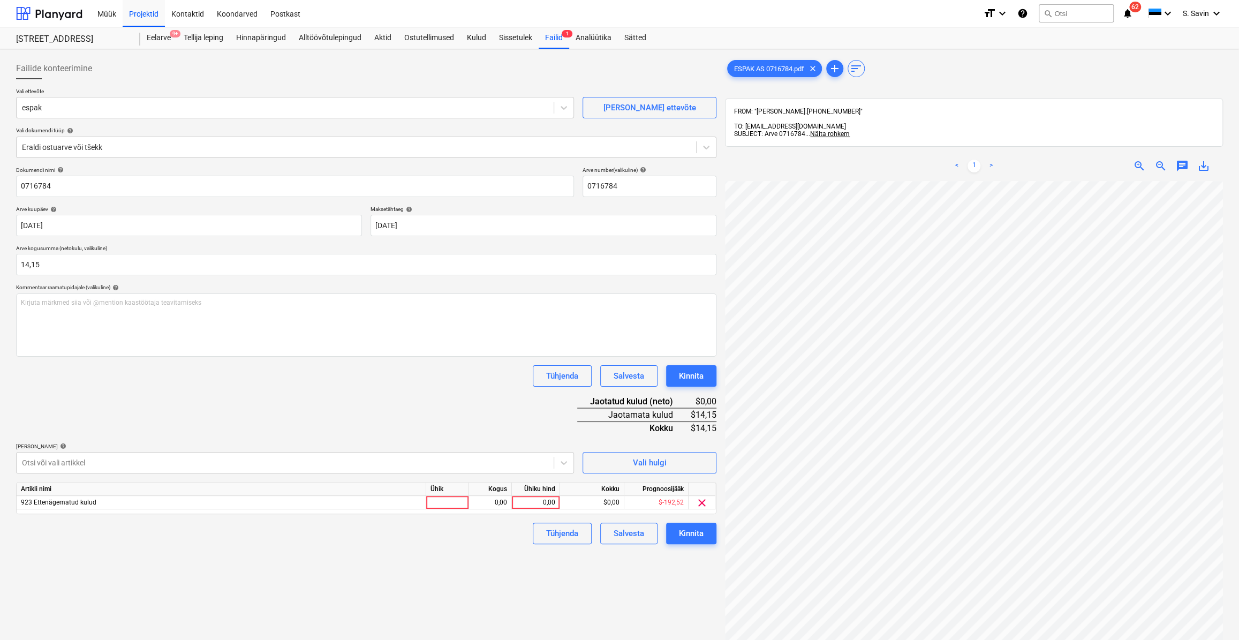
scroll to position [0, 64]
click at [456, 501] on div at bounding box center [447, 502] width 43 height 13
type input "kmpl."
click at [484, 502] on div "0,00" at bounding box center [490, 502] width 34 height 13
type input "1"
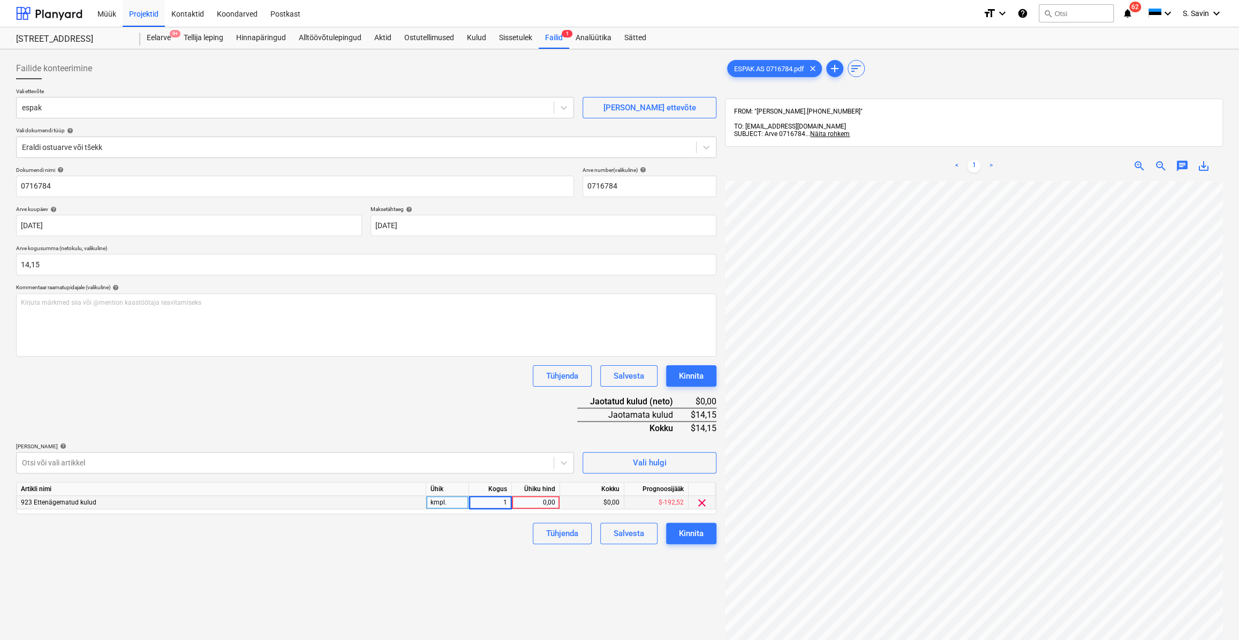
click at [545, 502] on div "0,00" at bounding box center [535, 502] width 39 height 13
type input "14,15"
click at [489, 535] on div "Tühjenda Salvesta Kinnita" at bounding box center [366, 533] width 701 height 21
click at [683, 530] on div "Kinnita" at bounding box center [691, 533] width 25 height 14
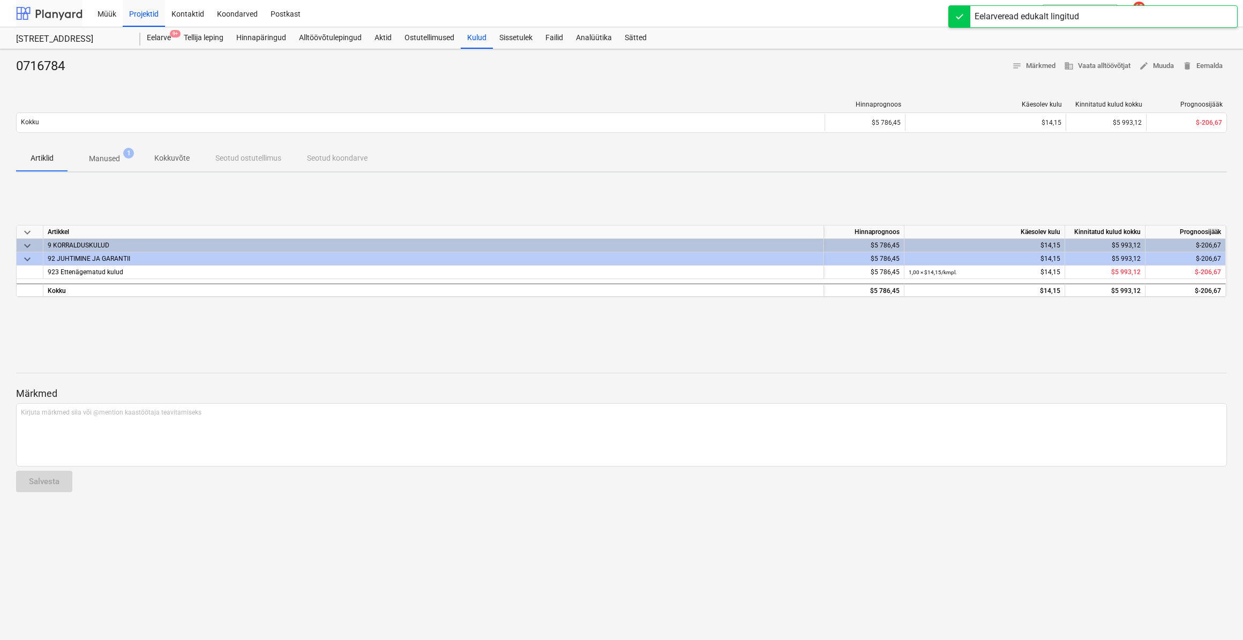
click at [62, 10] on div at bounding box center [49, 13] width 66 height 27
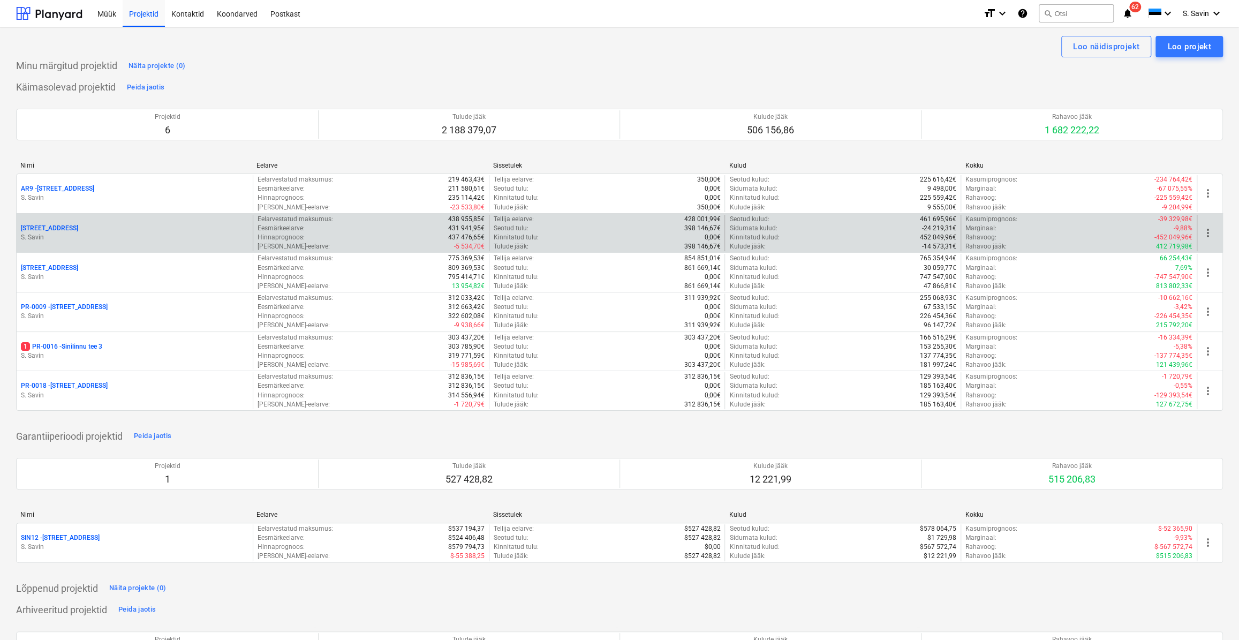
click at [137, 236] on p "S. Savin" at bounding box center [135, 237] width 228 height 9
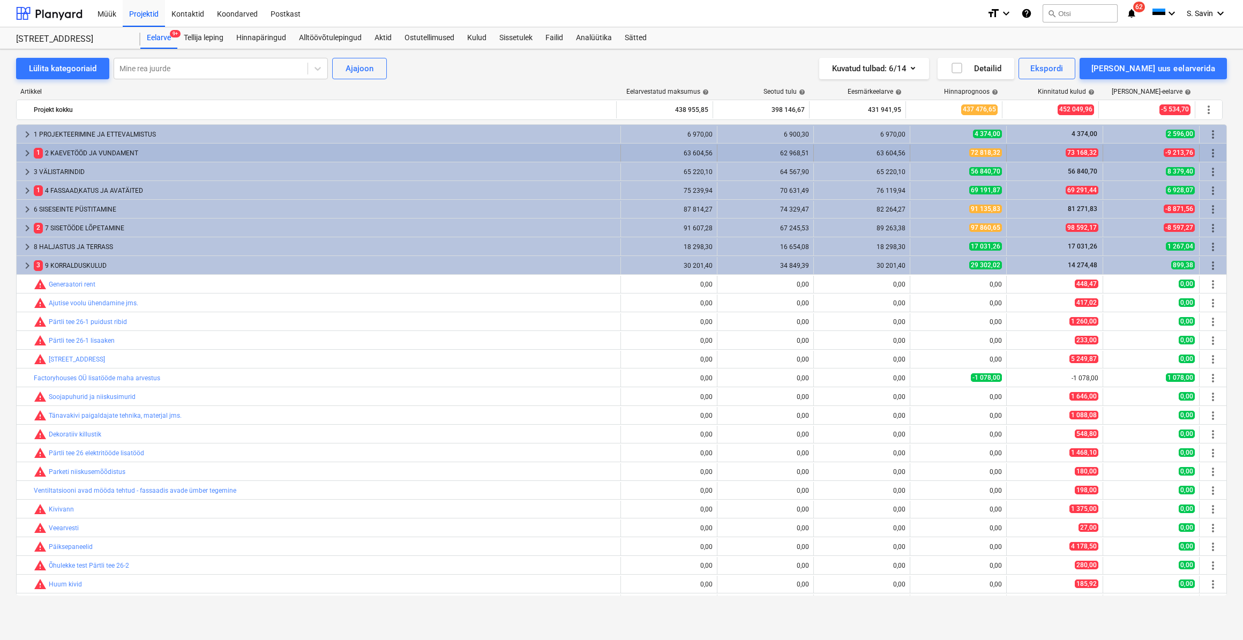
click at [22, 152] on span "keyboard_arrow_right" at bounding box center [27, 153] width 13 height 13
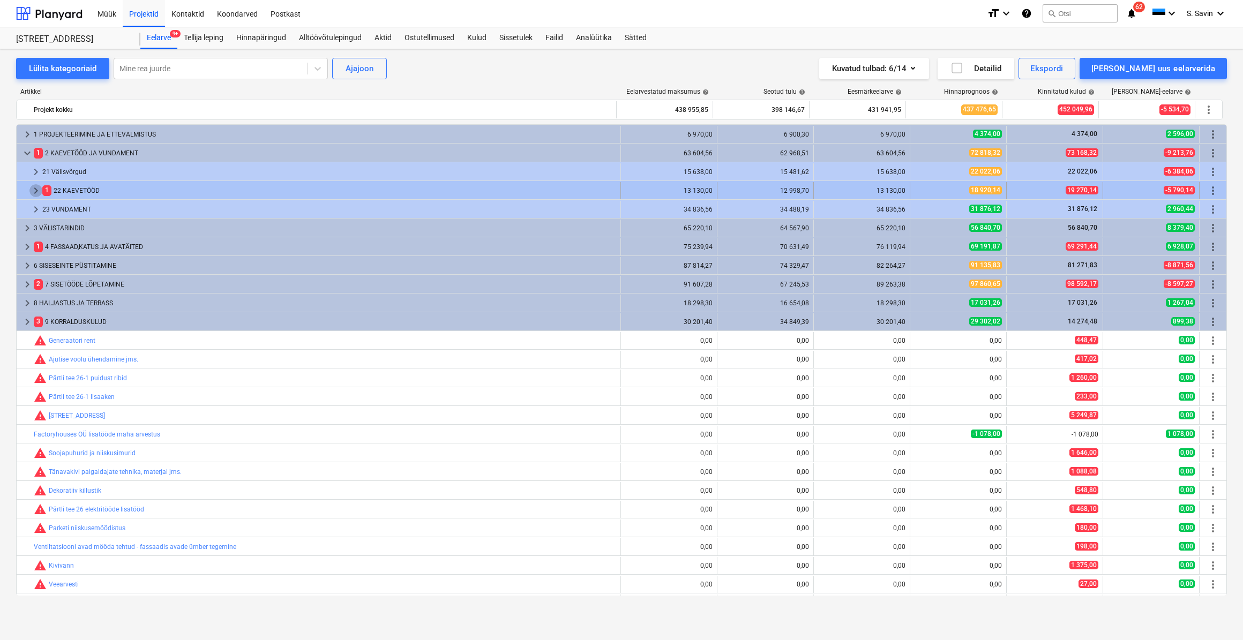
click at [32, 191] on span "keyboard_arrow_right" at bounding box center [35, 190] width 13 height 13
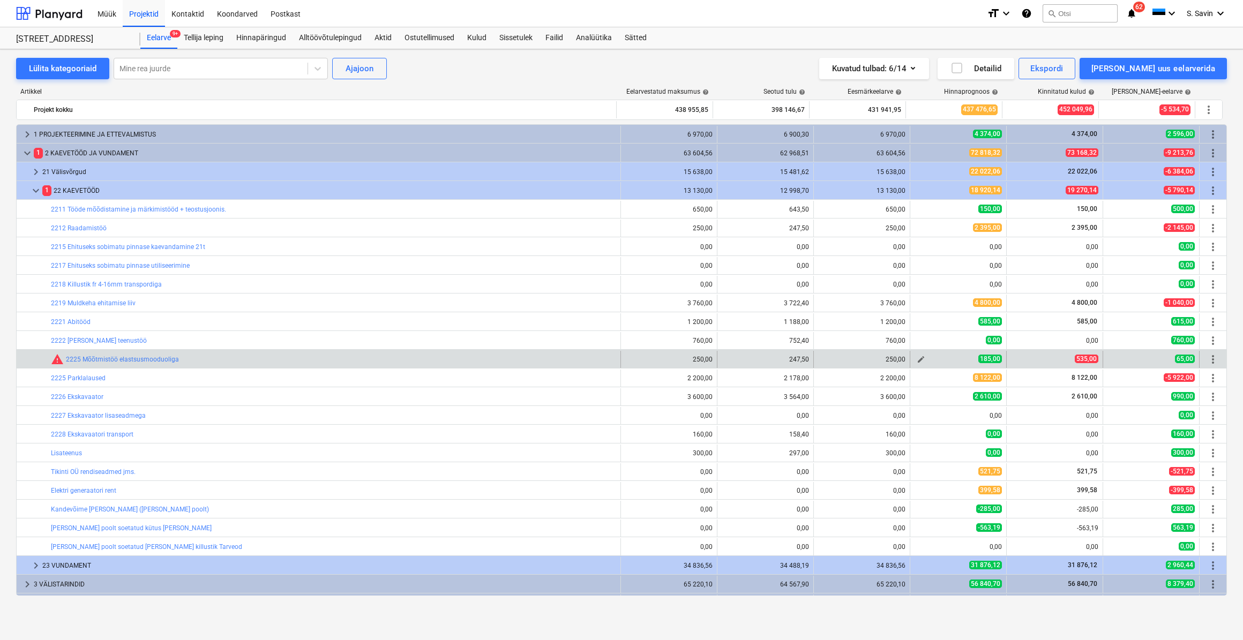
click at [919, 361] on span "edit" at bounding box center [920, 359] width 9 height 9
type textarea "x"
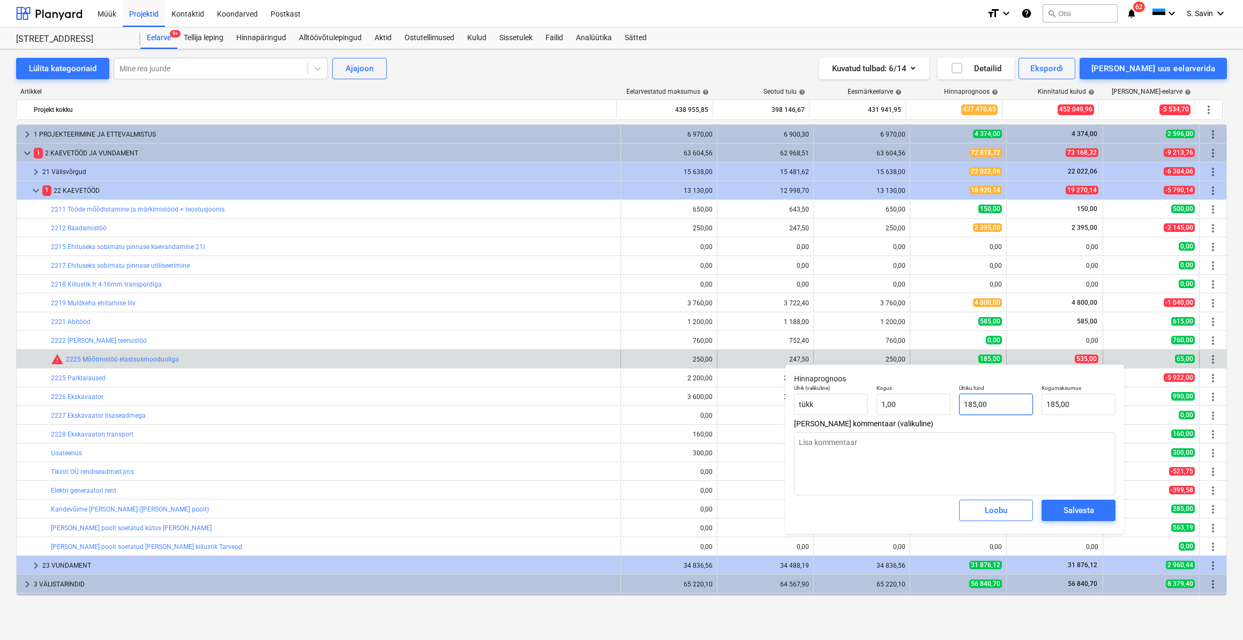
type input "185"
drag, startPoint x: 1014, startPoint y: 411, endPoint x: 937, endPoint y: 414, distance: 77.2
click at [937, 414] on div "Ühik (valikuline) tükk Kogus 1,00 Ühiku hind 185 Kogumaksumus 185,00" at bounding box center [954, 399] width 330 height 39
type textarea "x"
type input "5"
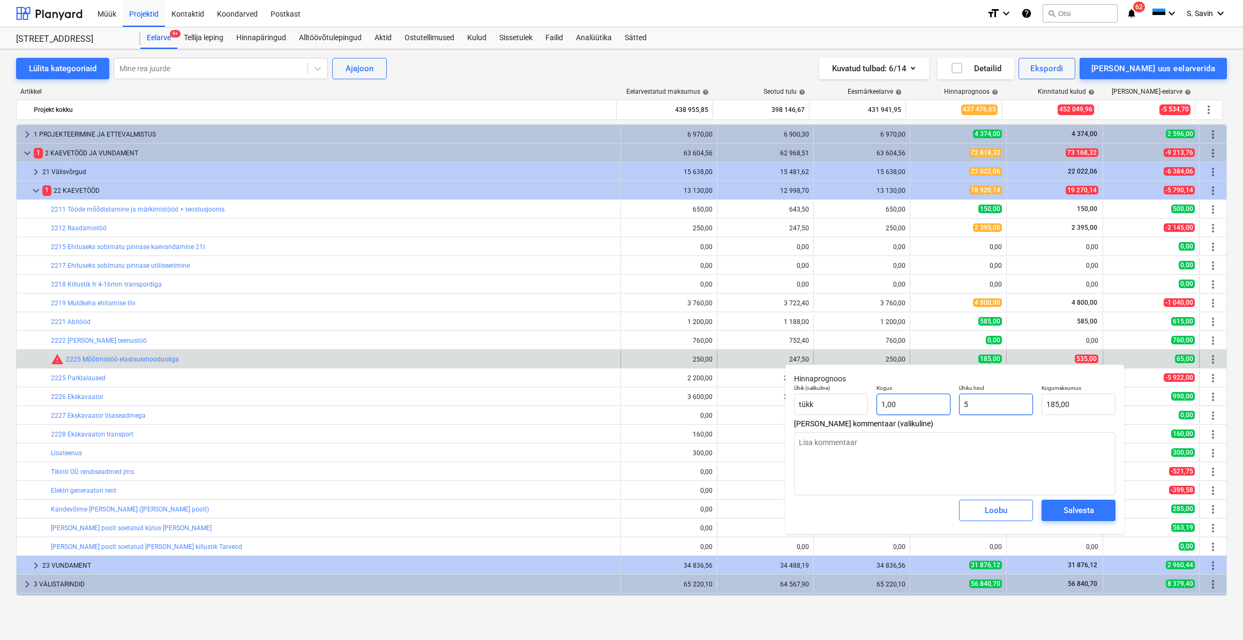
type input "5,00"
type textarea "x"
type input "53"
type input "53,00"
type textarea "x"
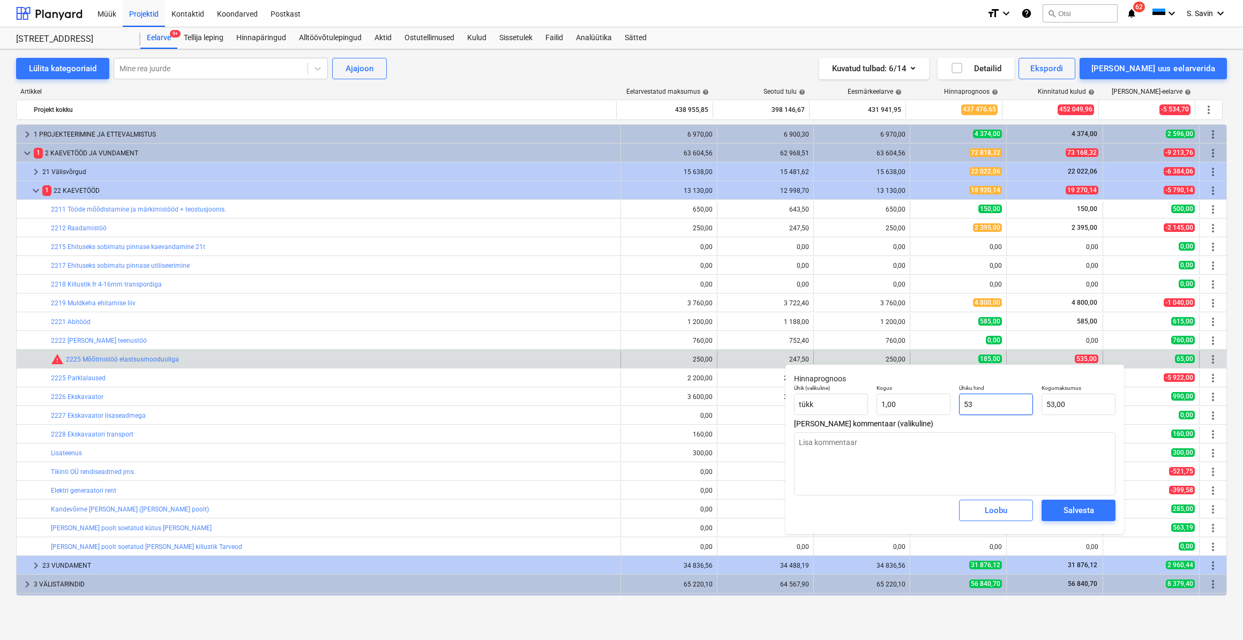
type input "535"
type input "535,00"
click at [1065, 513] on div "Salvesta" at bounding box center [1078, 510] width 31 height 14
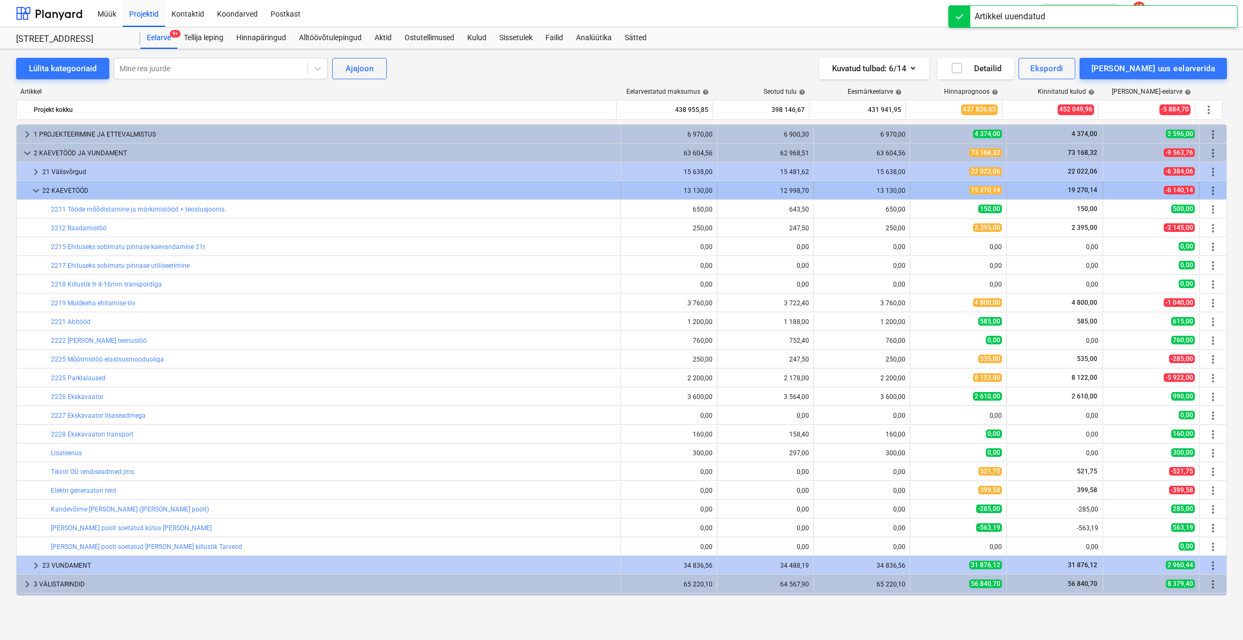
click at [40, 189] on span "keyboard_arrow_down" at bounding box center [35, 190] width 13 height 13
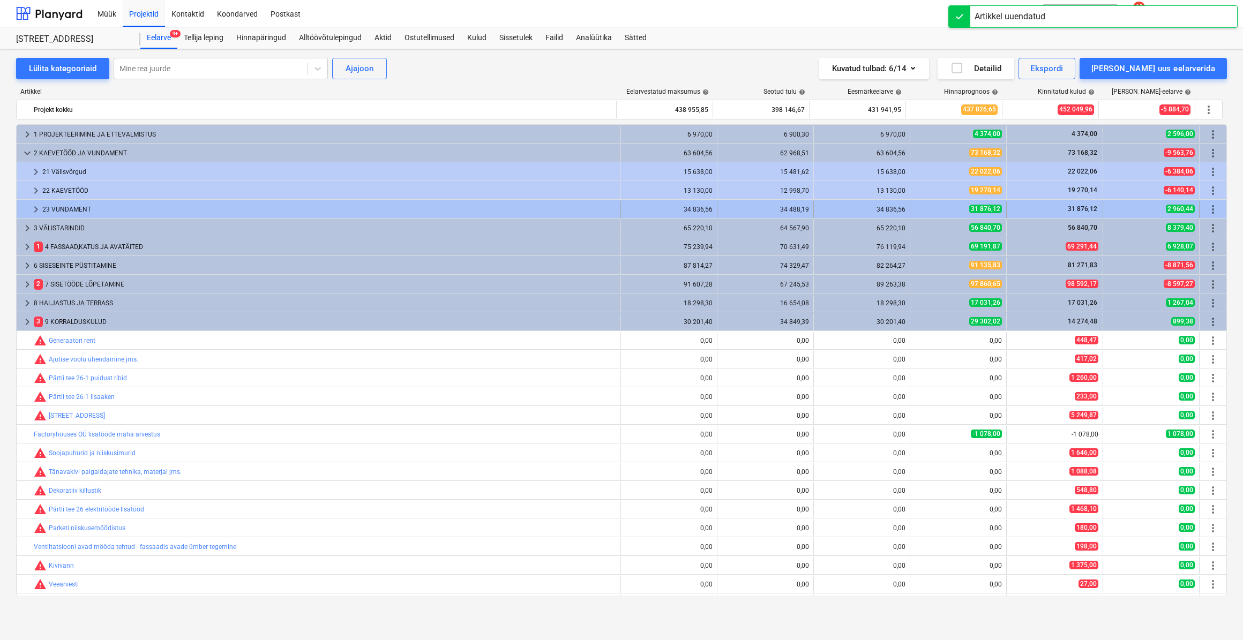
click at [37, 213] on span "keyboard_arrow_right" at bounding box center [35, 209] width 13 height 13
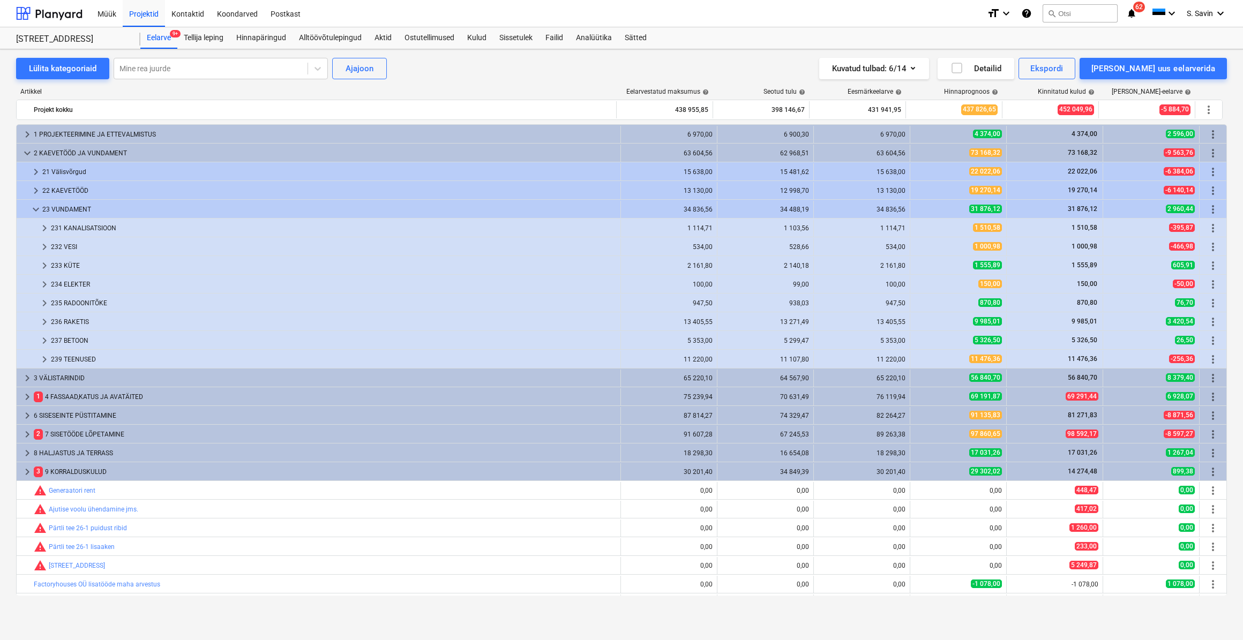
click at [37, 213] on span "keyboard_arrow_down" at bounding box center [35, 209] width 13 height 13
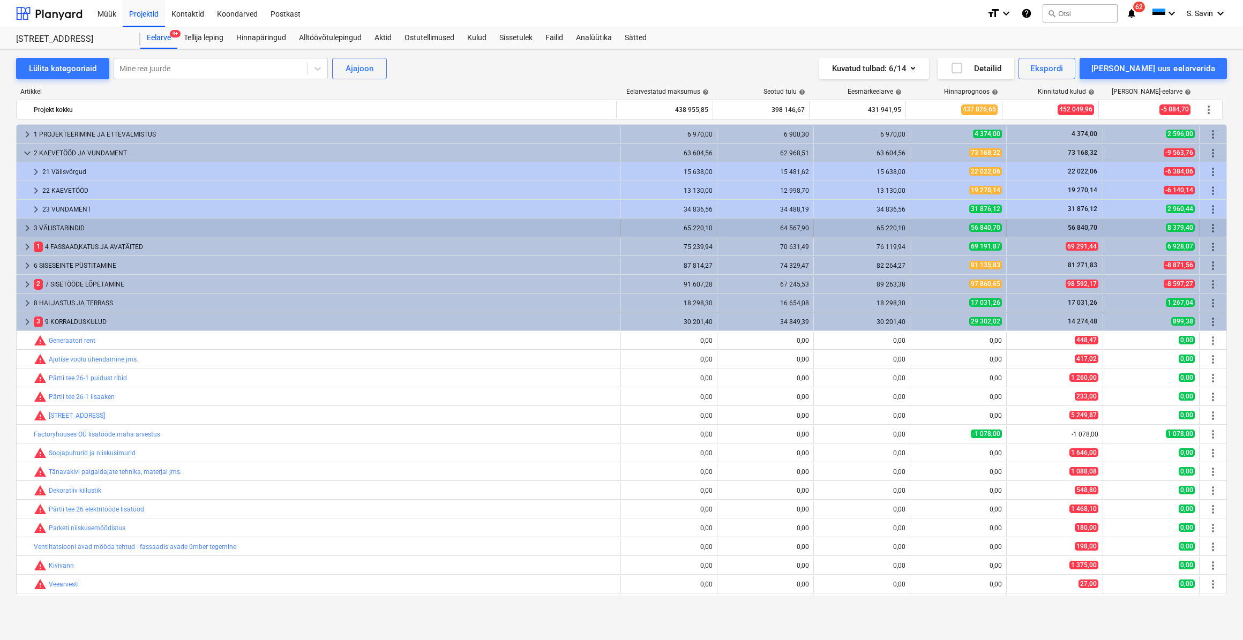
click at [31, 230] on span "keyboard_arrow_right" at bounding box center [27, 228] width 13 height 13
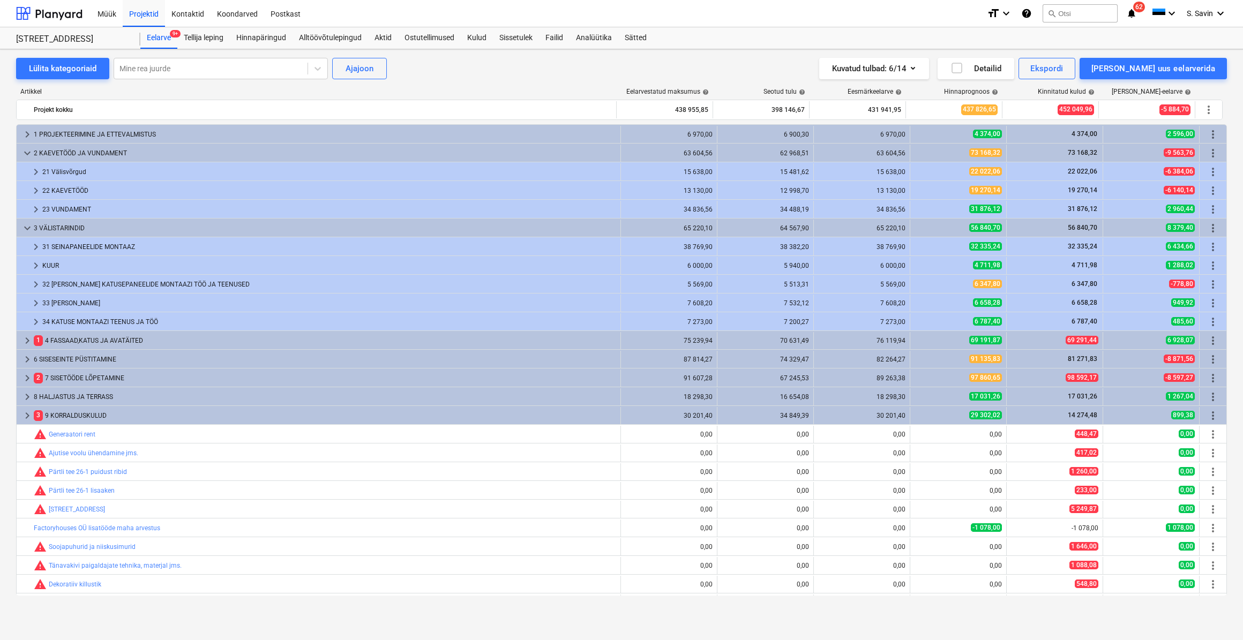
click at [31, 230] on span "keyboard_arrow_down" at bounding box center [27, 228] width 13 height 13
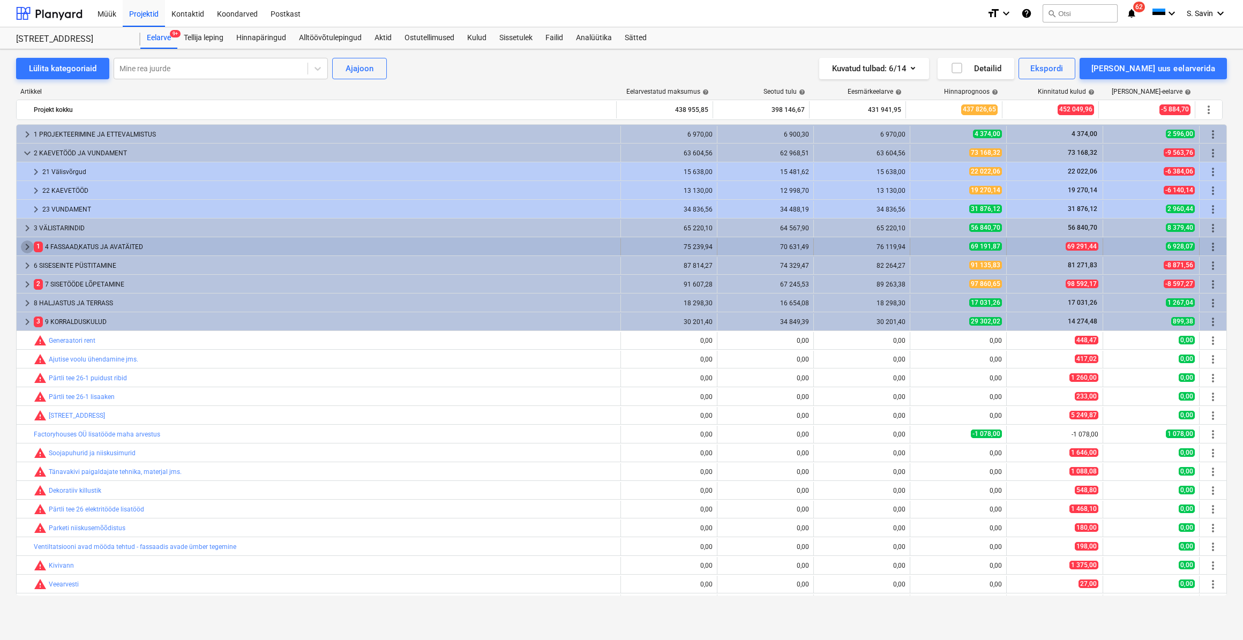
click at [26, 246] on span "keyboard_arrow_right" at bounding box center [27, 246] width 13 height 13
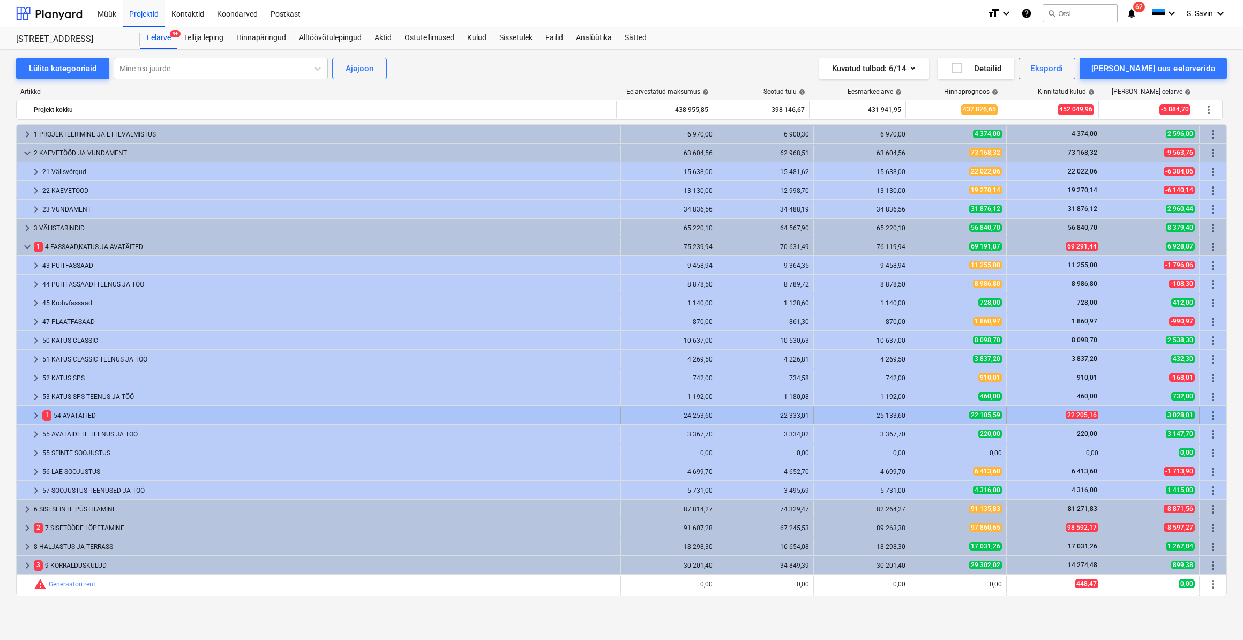
click at [31, 414] on span "keyboard_arrow_right" at bounding box center [35, 415] width 13 height 13
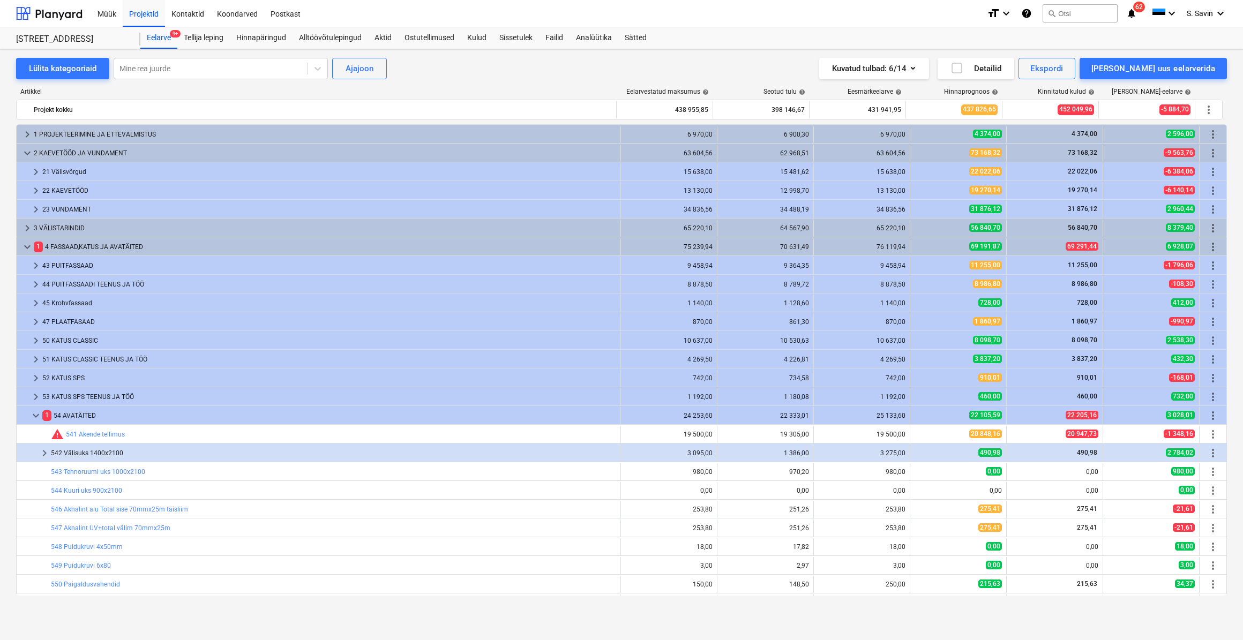
scroll to position [243, 0]
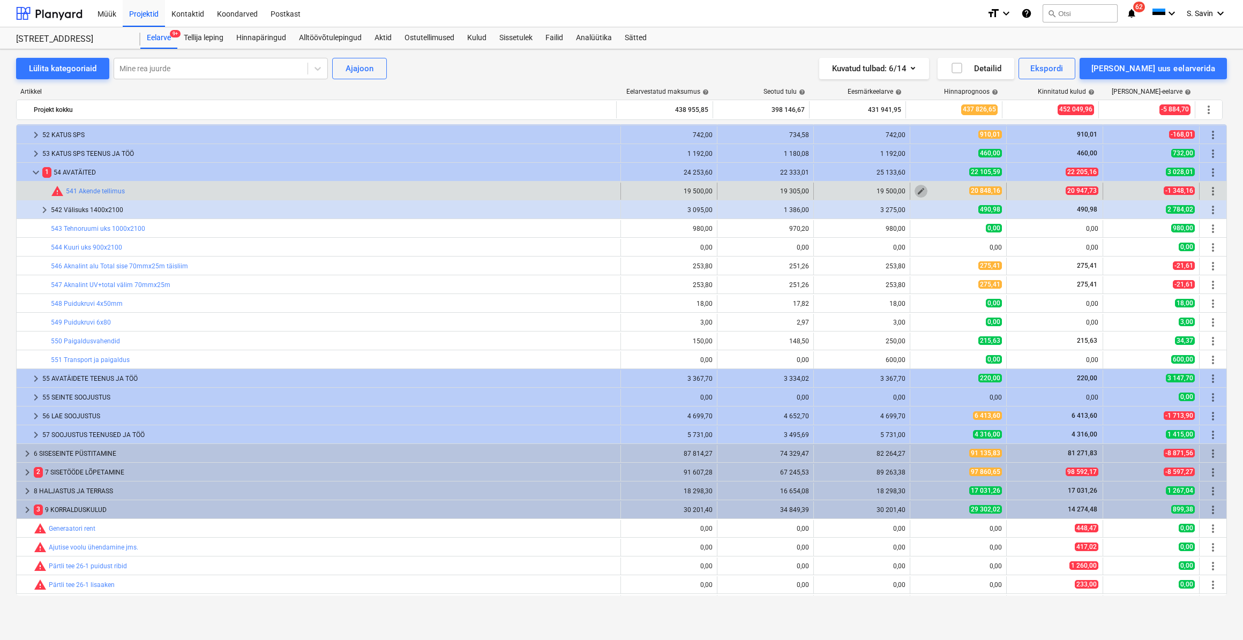
click at [916, 191] on span "edit" at bounding box center [920, 191] width 9 height 9
type textarea "x"
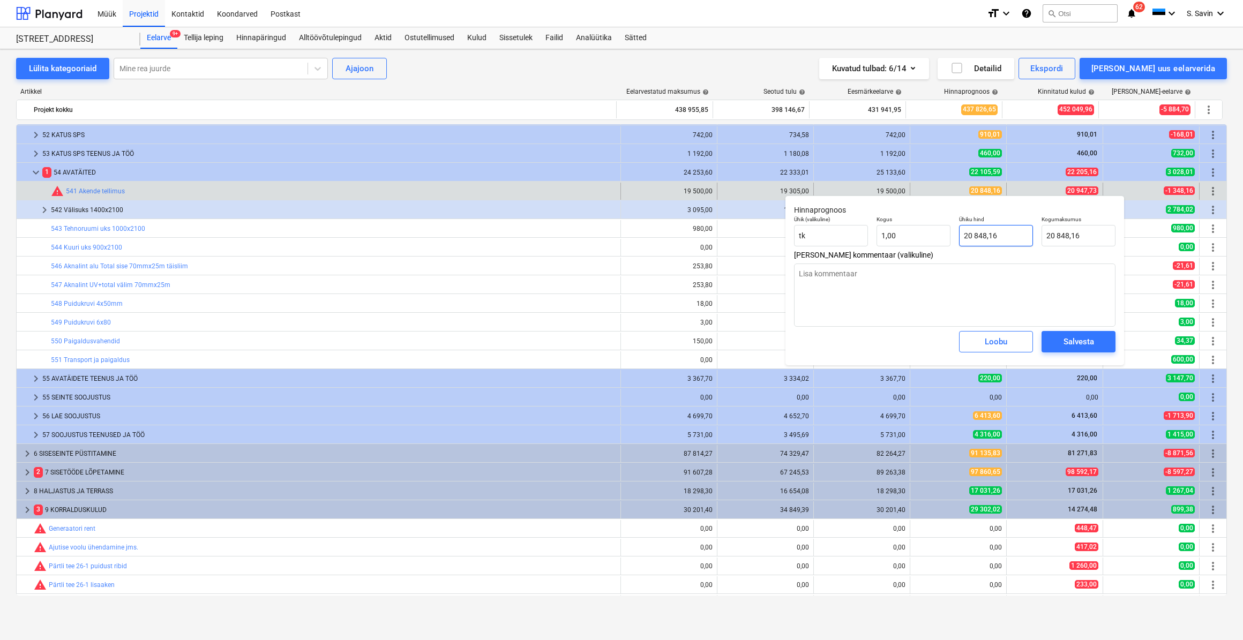
type input "20848,16"
drag, startPoint x: 1004, startPoint y: 237, endPoint x: 943, endPoint y: 246, distance: 61.7
click at [943, 246] on div "Ühik (valikuline) [PERSON_NAME] 1,00 Ühiku hind 20848,16 Kogumaksumus 20 848,16" at bounding box center [954, 231] width 330 height 39
type textarea "x"
type input "2"
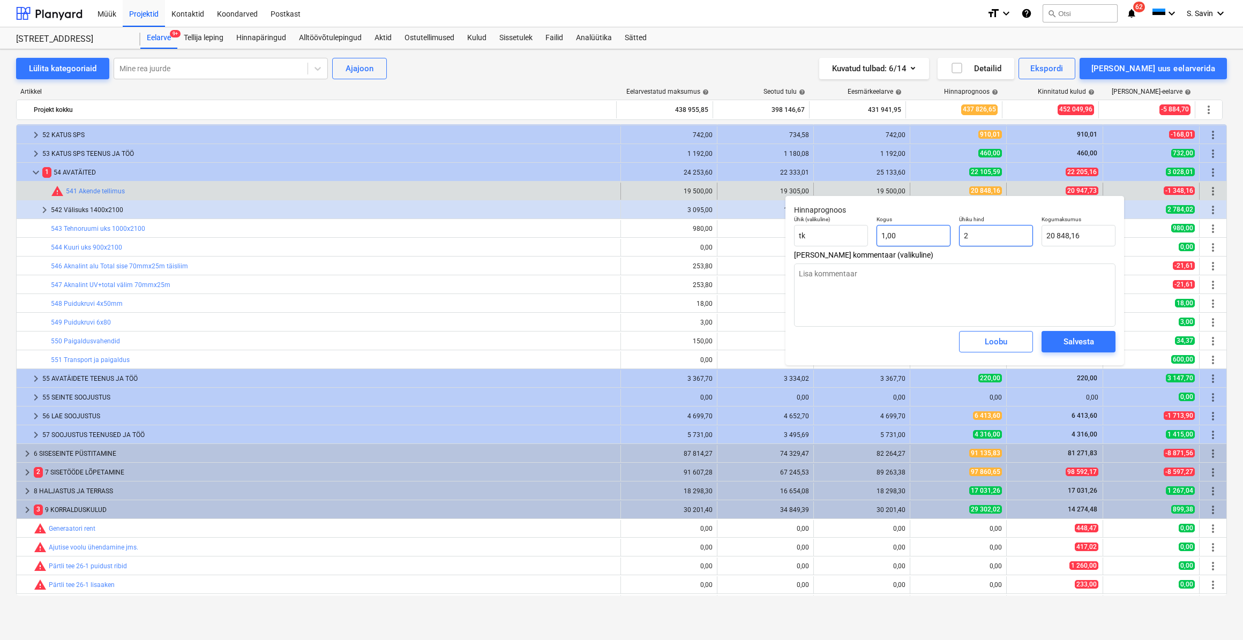
type input "2,00"
type textarea "x"
type input "20"
type input "20,00"
type textarea "x"
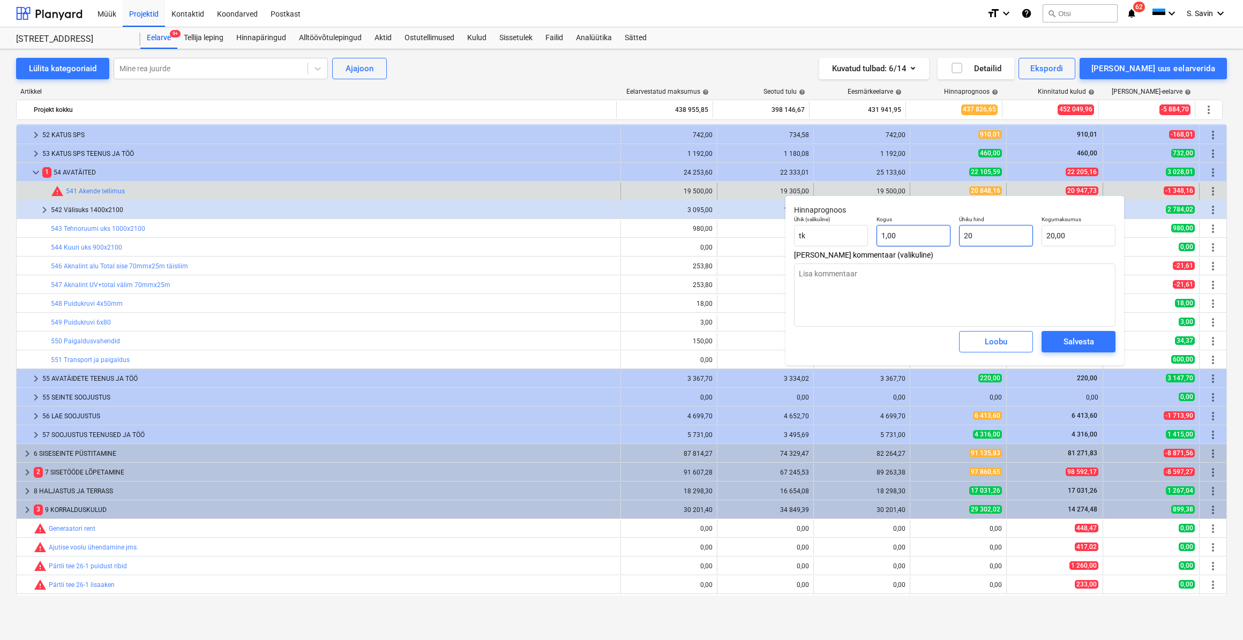
type input "209"
type input "209,00"
type textarea "x"
type input "2094"
type input "2 094,00"
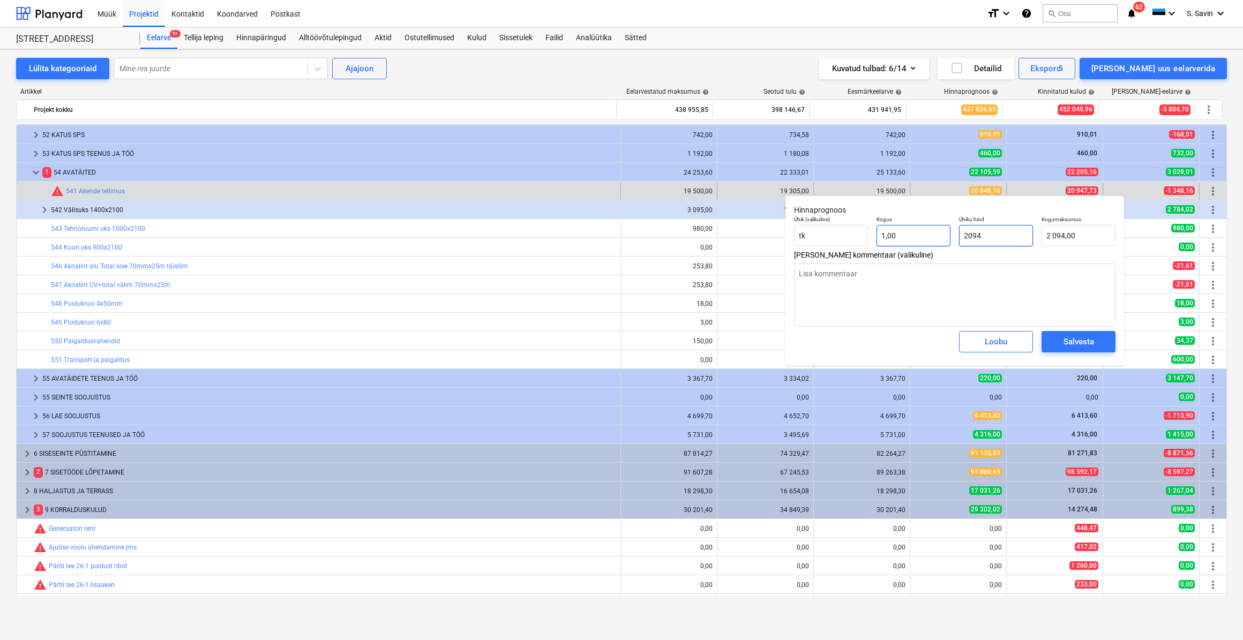
type textarea "x"
type input "20947"
type input "20 947,00"
type textarea "x"
type input "20947,"
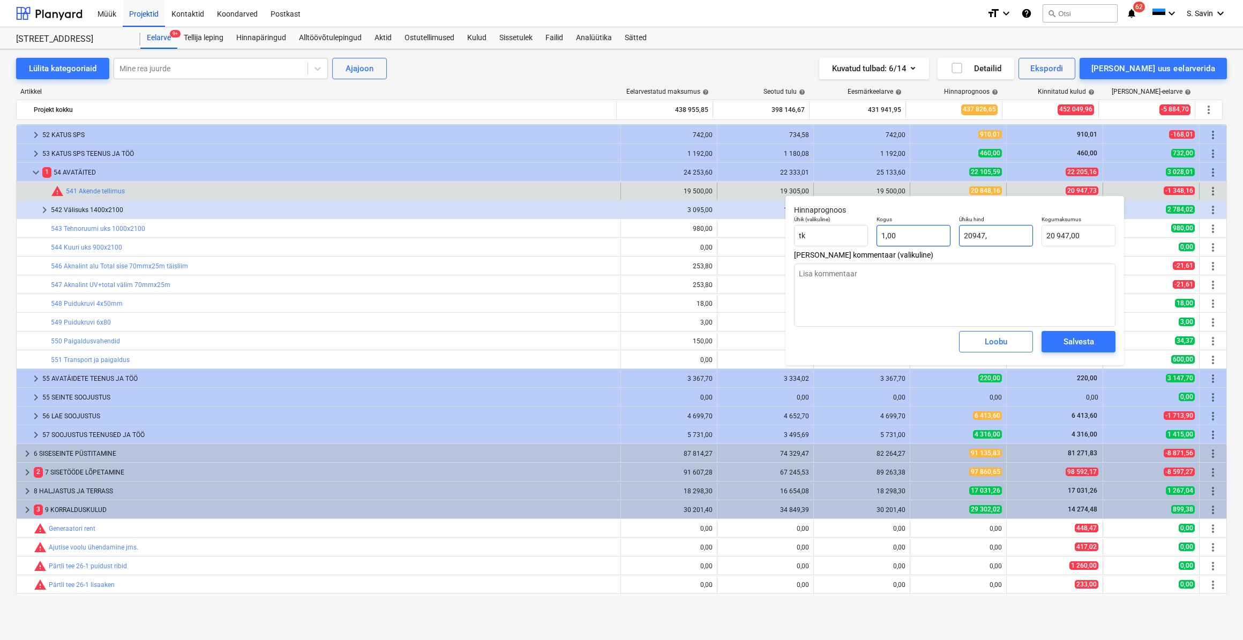
type textarea "x"
type input "20947,7"
type input "20 947,70"
type textarea "x"
type input "20947,73"
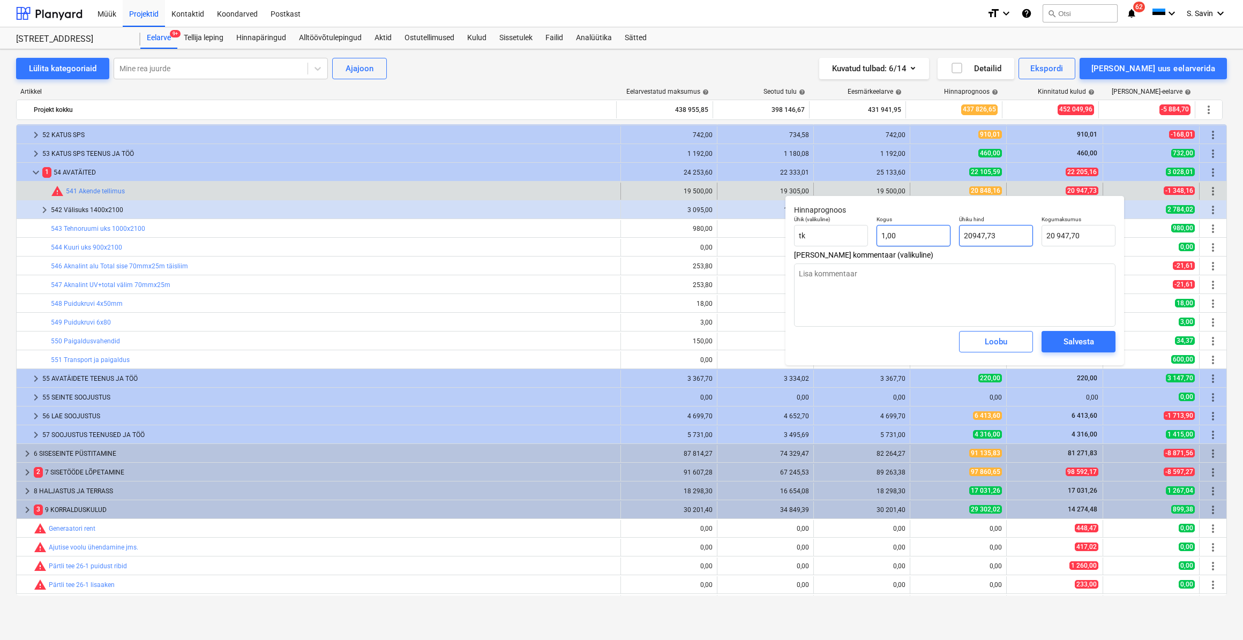
type input "20 947,73"
type input "20947,73"
type textarea "x"
type input "20 947,73"
click at [1081, 347] on div "Salvesta" at bounding box center [1078, 342] width 31 height 14
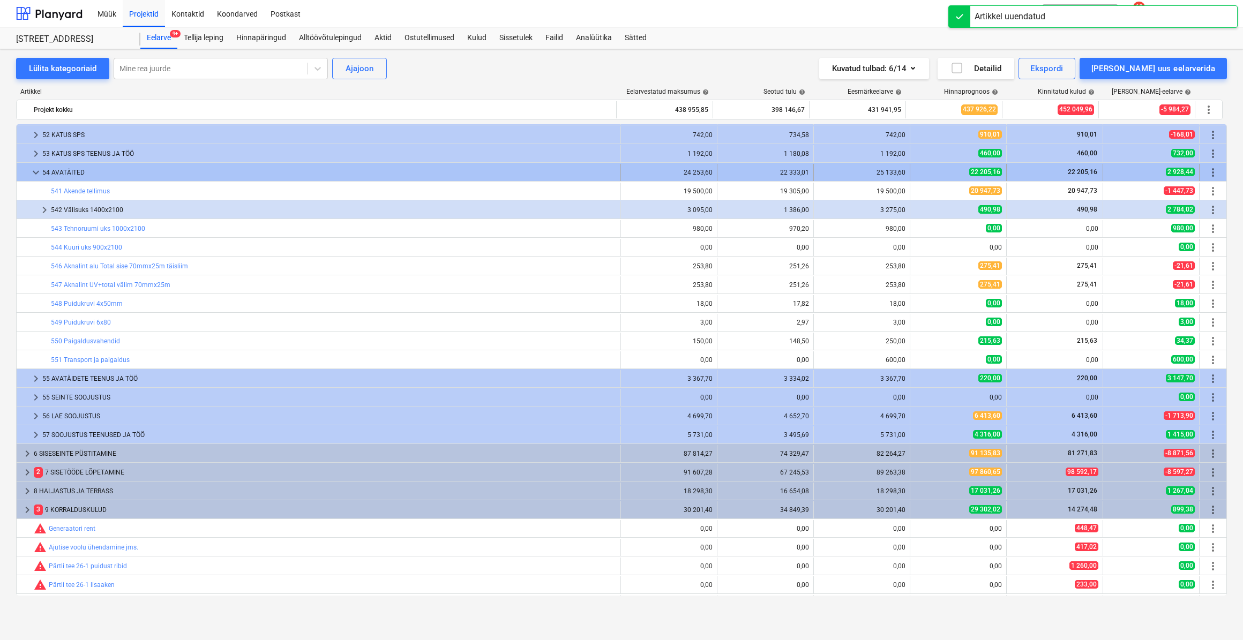
click at [34, 172] on span "keyboard_arrow_down" at bounding box center [35, 172] width 13 height 13
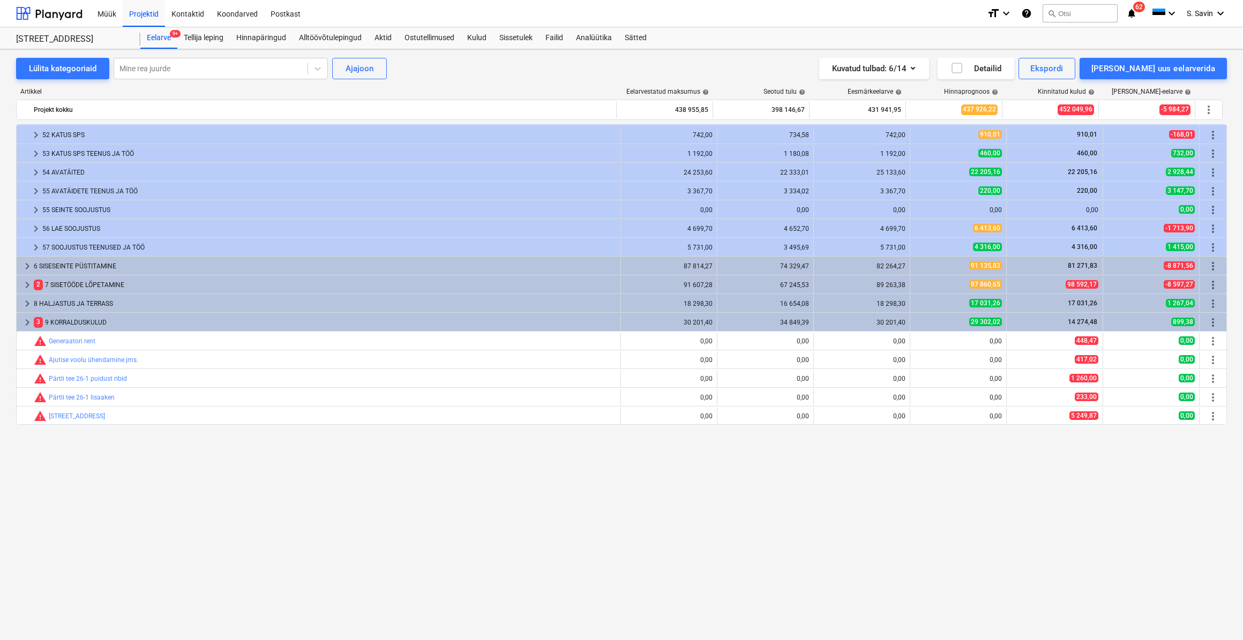
scroll to position [48, 0]
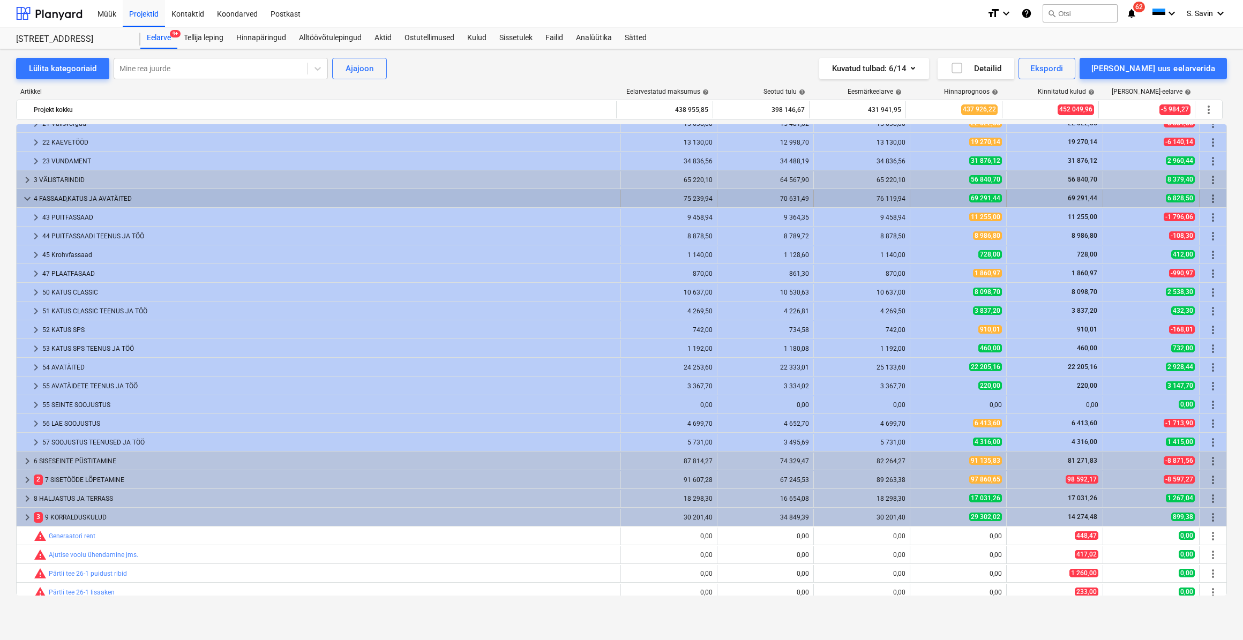
click at [27, 197] on span "keyboard_arrow_down" at bounding box center [27, 198] width 13 height 13
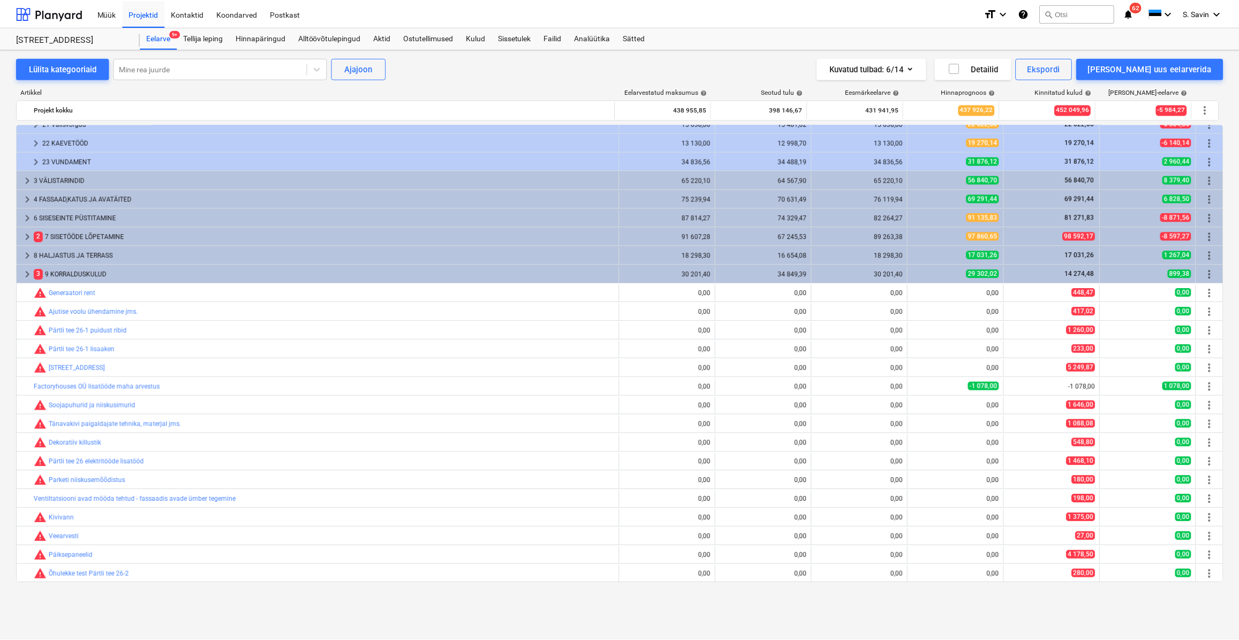
scroll to position [0, 0]
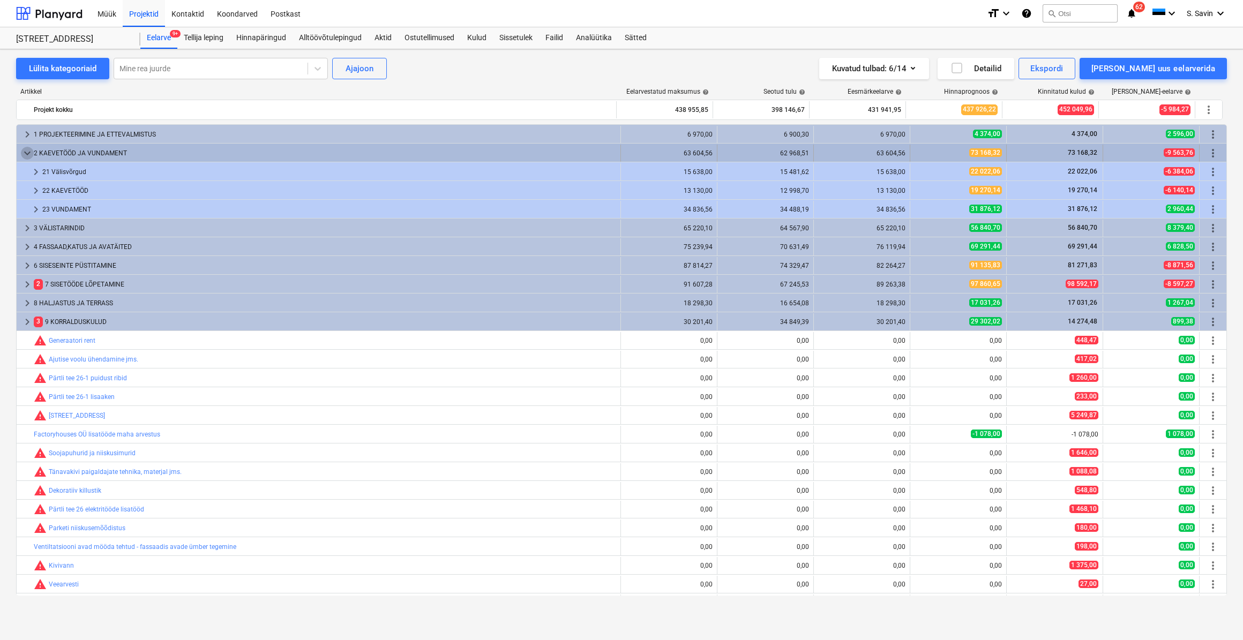
click at [29, 149] on span "keyboard_arrow_down" at bounding box center [27, 153] width 13 height 13
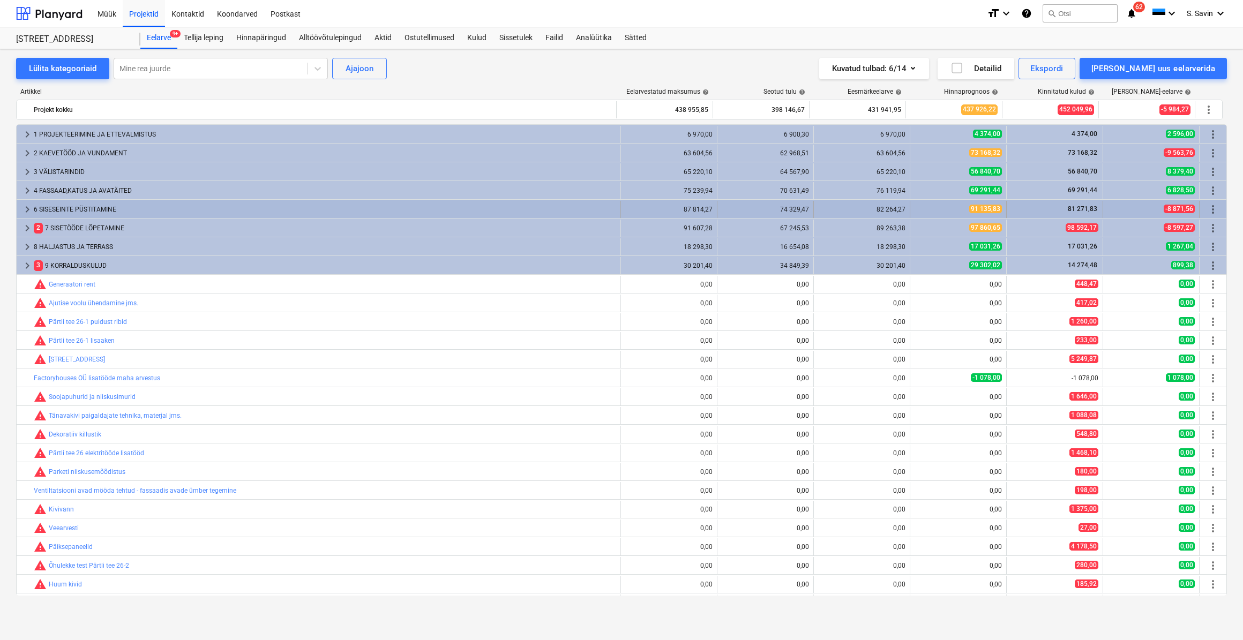
click at [26, 201] on div "keyboard_arrow_right" at bounding box center [27, 209] width 13 height 17
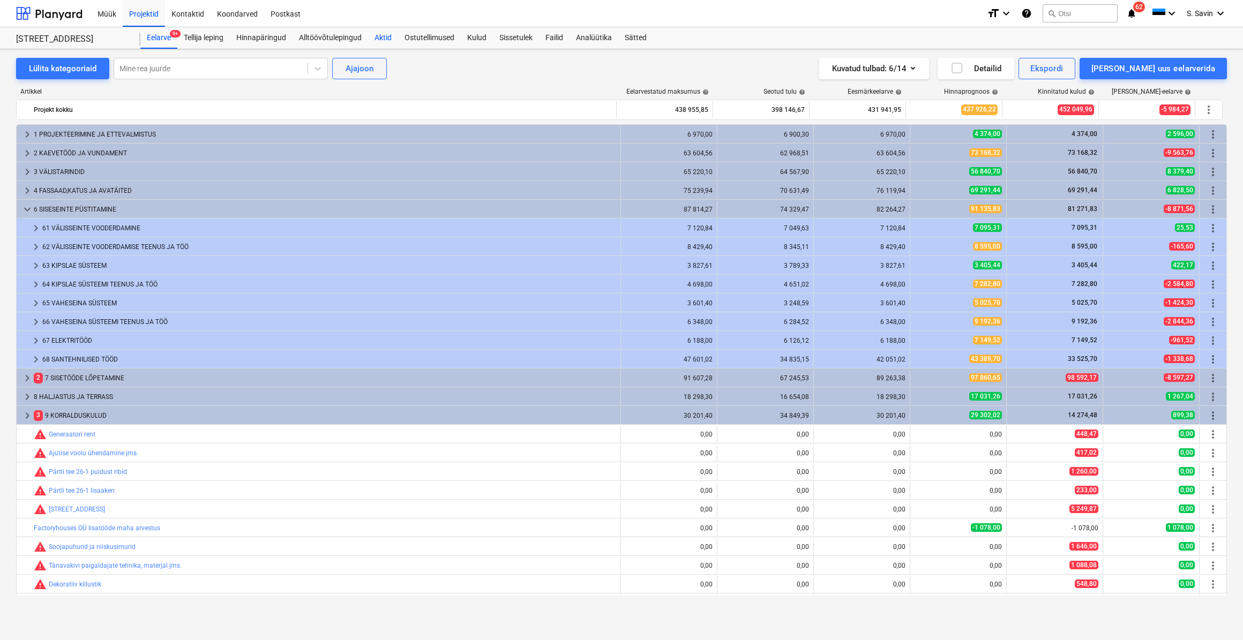
click at [387, 33] on div "Aktid" at bounding box center [383, 37] width 30 height 21
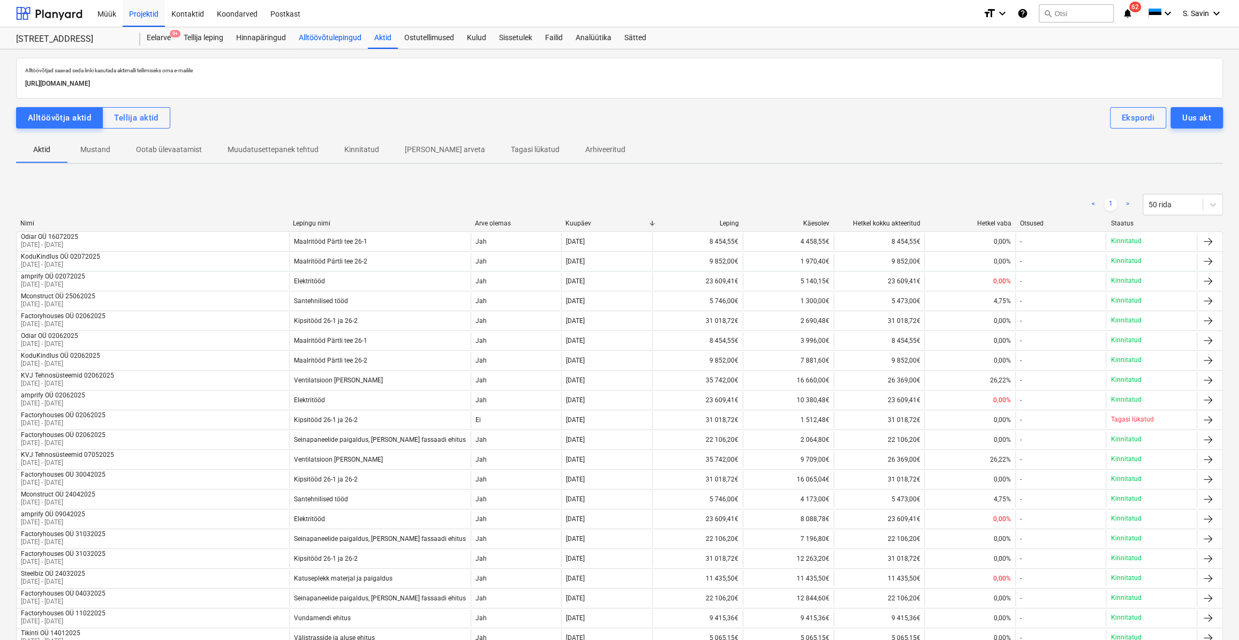
click at [322, 37] on div "Alltöövõtulepingud" at bounding box center [330, 37] width 76 height 21
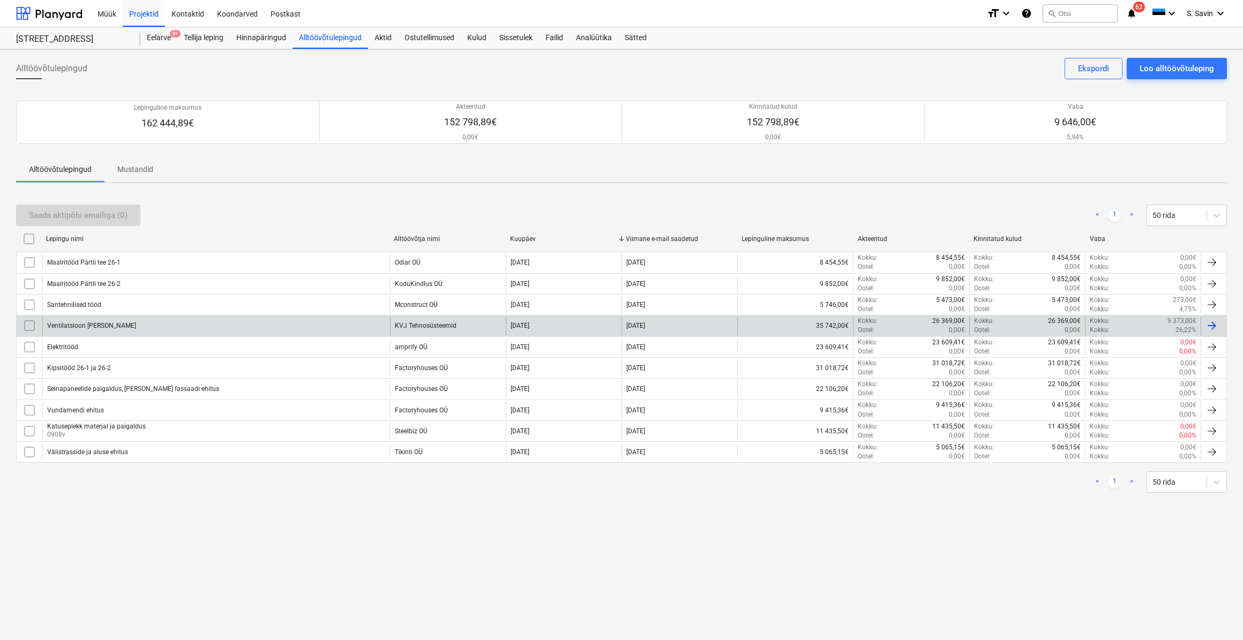
click at [143, 325] on div "Ventilatsioon [PERSON_NAME]" at bounding box center [216, 326] width 348 height 18
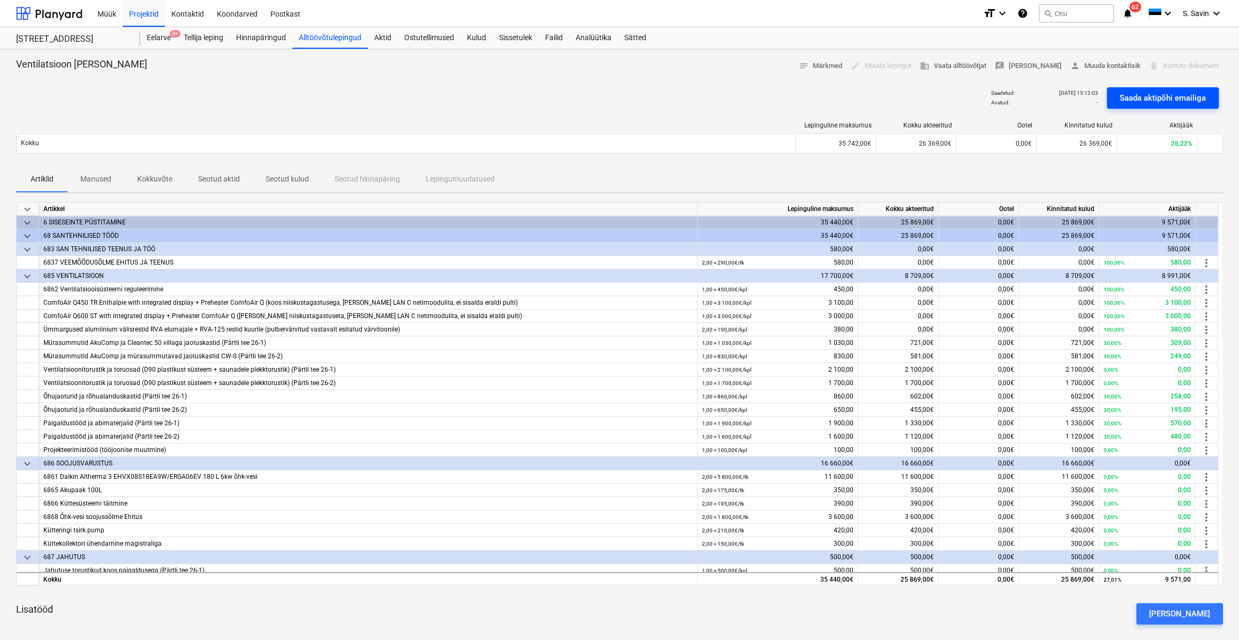
click at [1136, 97] on div "Saada aktipõhi emailiga" at bounding box center [1163, 98] width 86 height 14
click at [74, 17] on div at bounding box center [49, 13] width 66 height 27
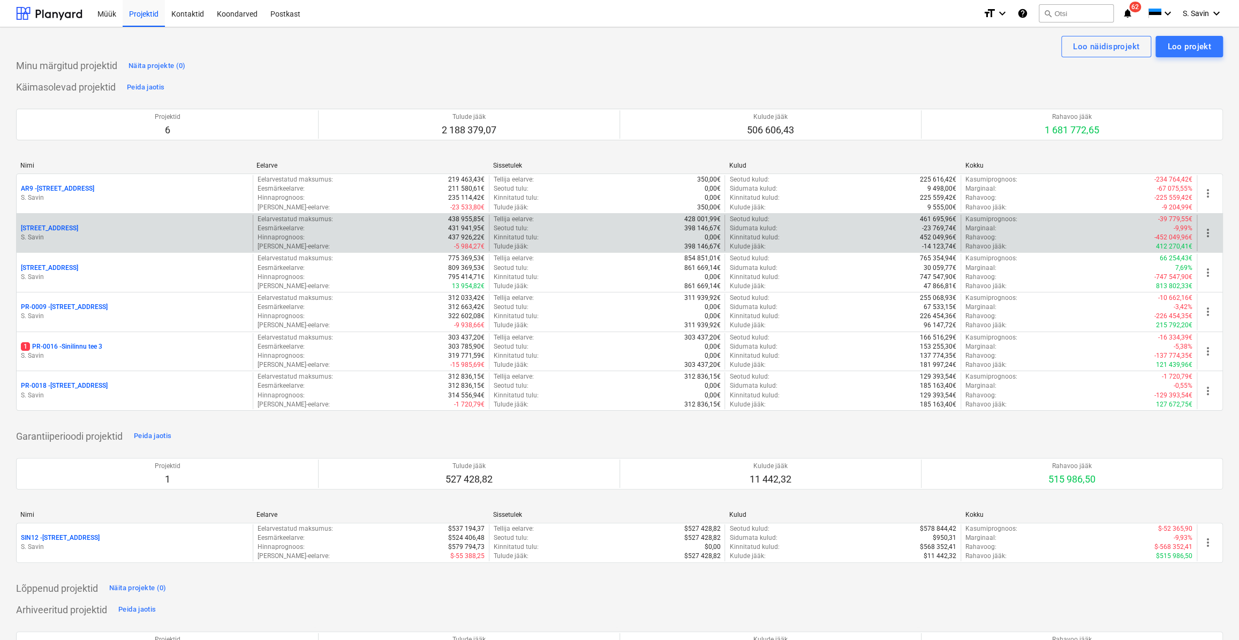
click at [160, 229] on div "[STREET_ADDRESS]" at bounding box center [135, 228] width 228 height 9
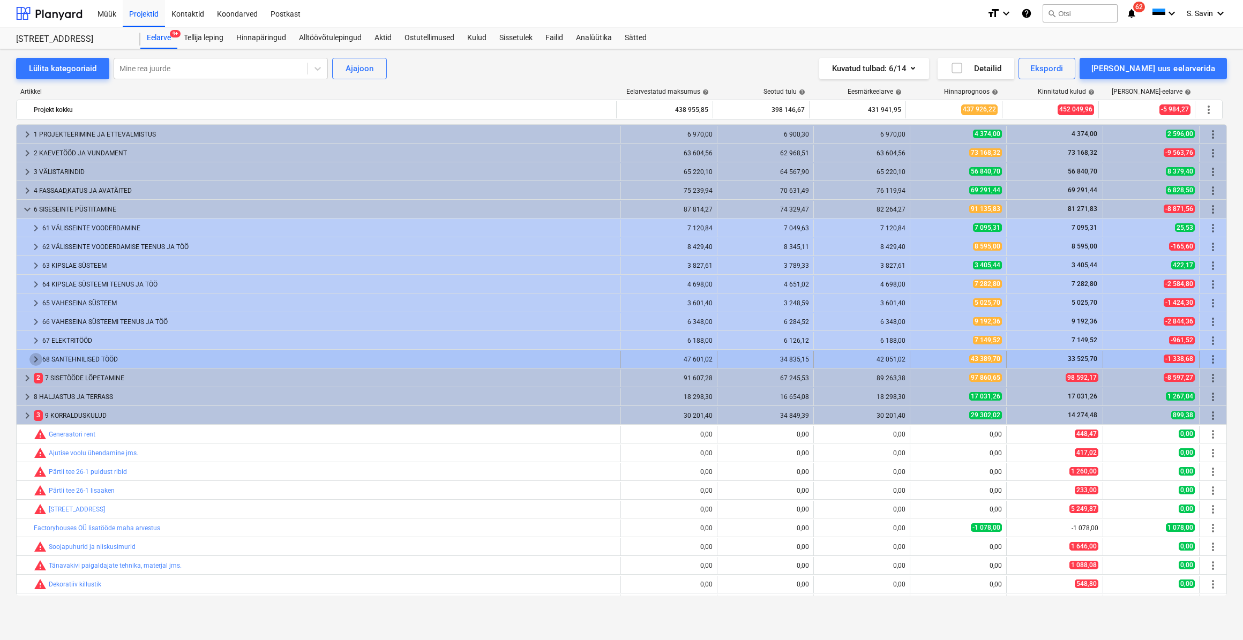
click at [35, 358] on span "keyboard_arrow_right" at bounding box center [35, 359] width 13 height 13
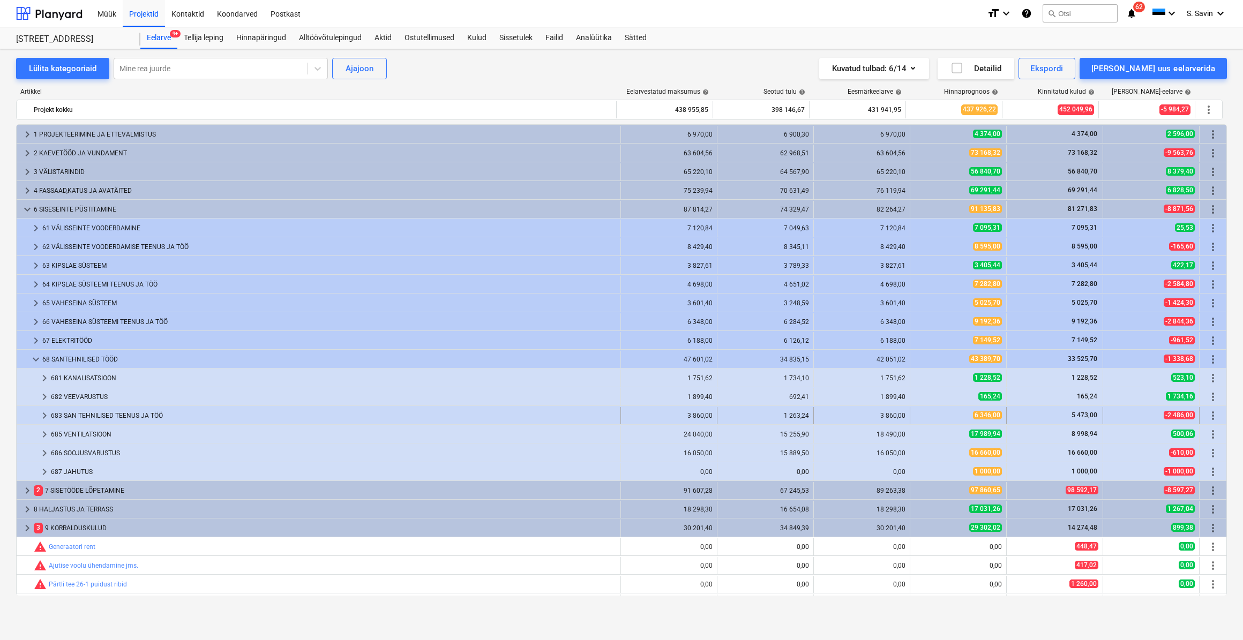
click at [42, 414] on span "keyboard_arrow_right" at bounding box center [44, 415] width 13 height 13
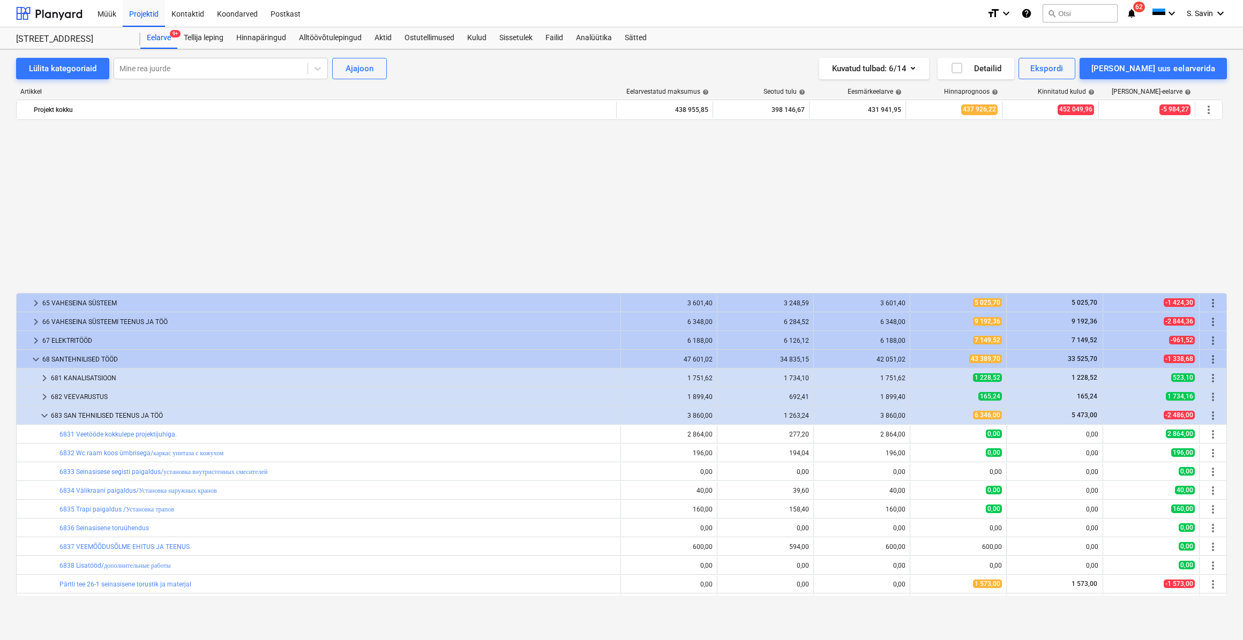
scroll to position [194, 0]
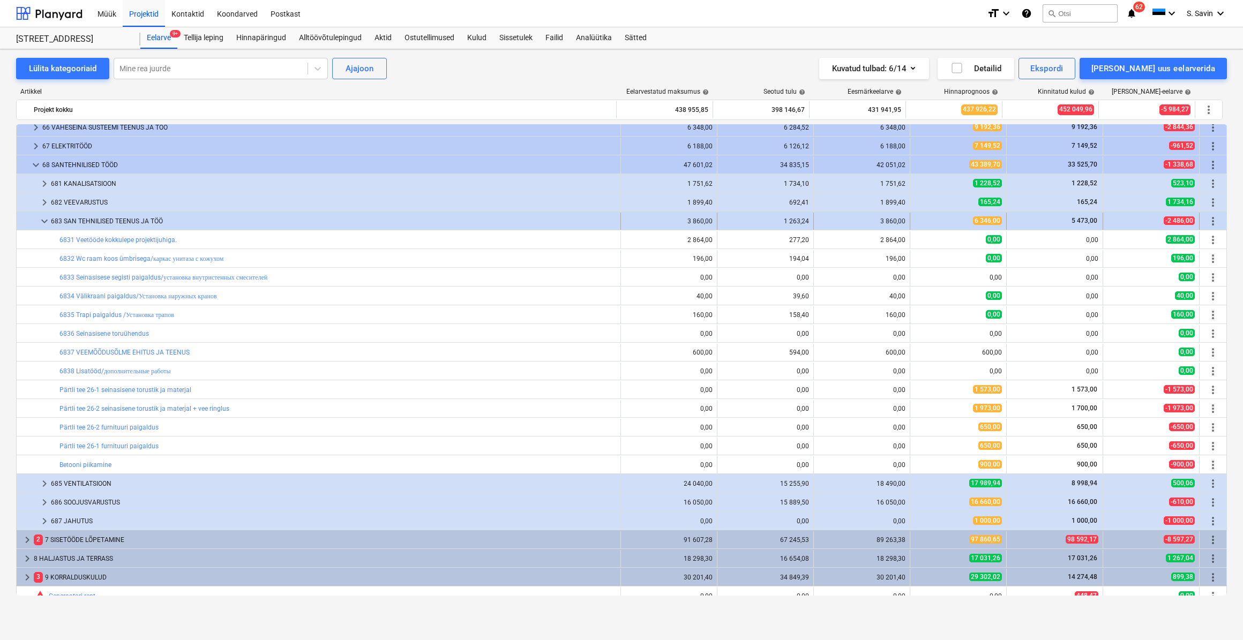
click at [42, 220] on span "keyboard_arrow_down" at bounding box center [44, 221] width 13 height 13
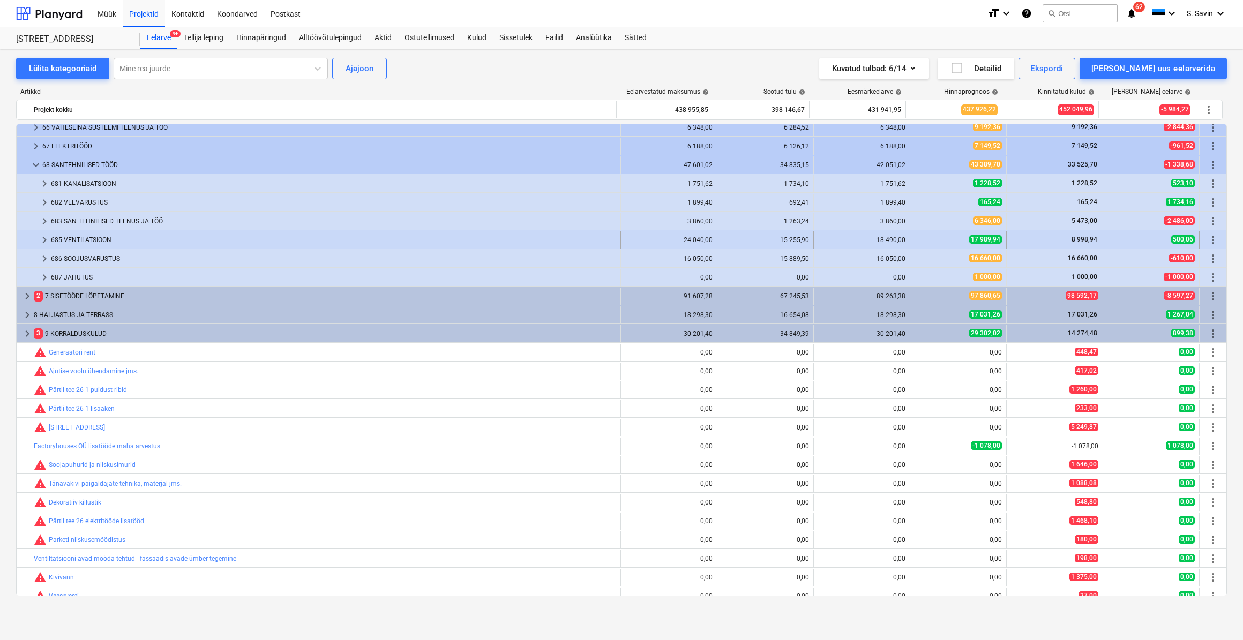
click at [41, 240] on span "keyboard_arrow_right" at bounding box center [44, 240] width 13 height 13
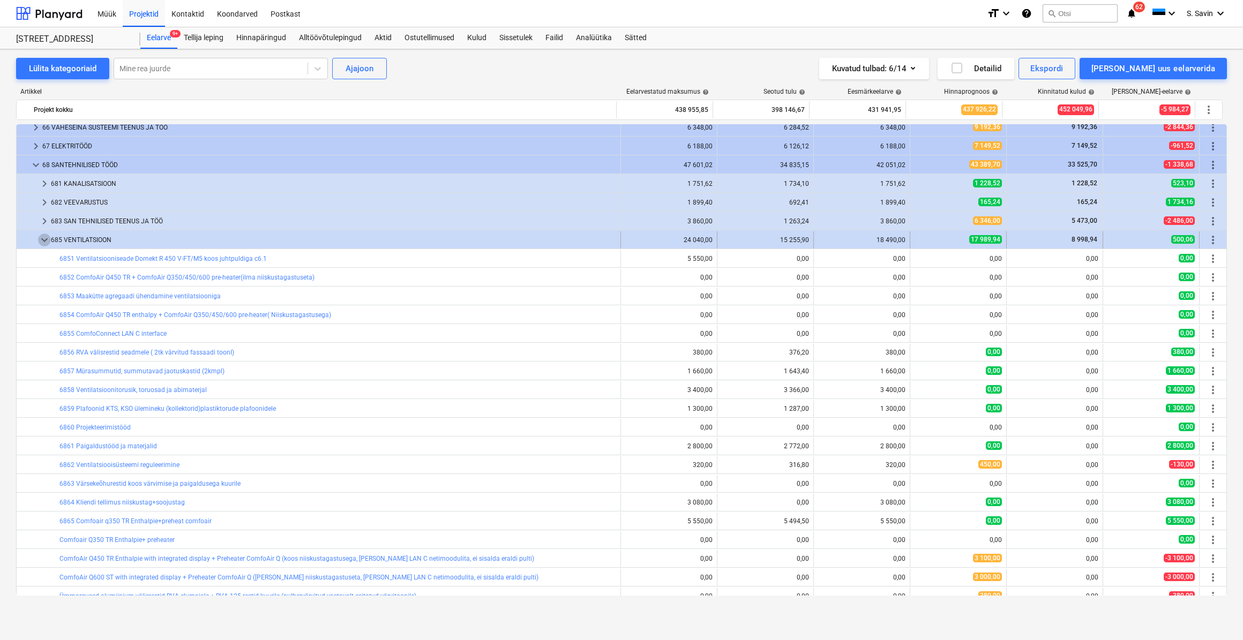
click at [39, 241] on span "keyboard_arrow_down" at bounding box center [44, 240] width 13 height 13
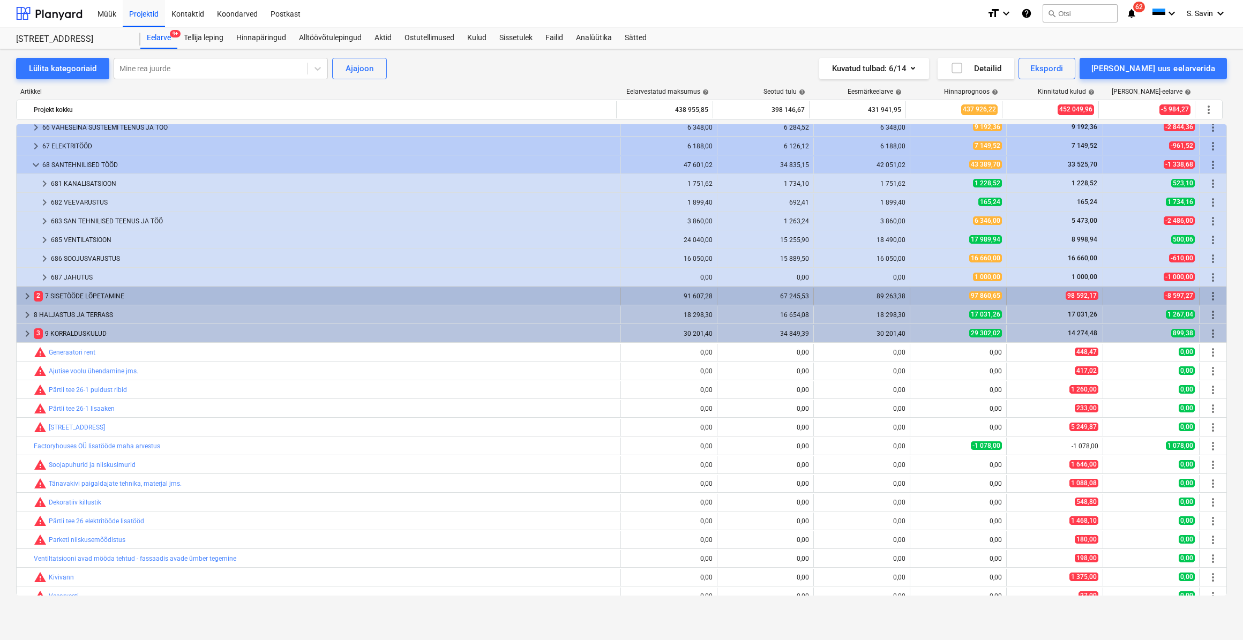
click at [24, 299] on span "keyboard_arrow_right" at bounding box center [27, 296] width 13 height 13
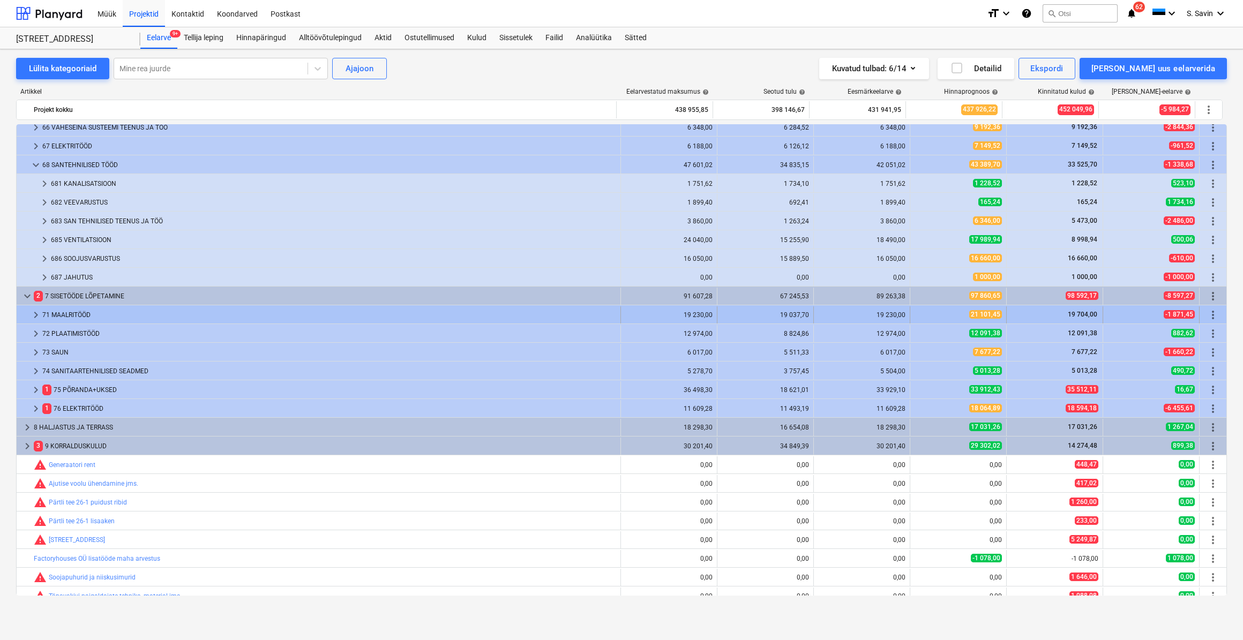
click at [43, 315] on div "71 MAALRITÖÖD" at bounding box center [329, 314] width 574 height 17
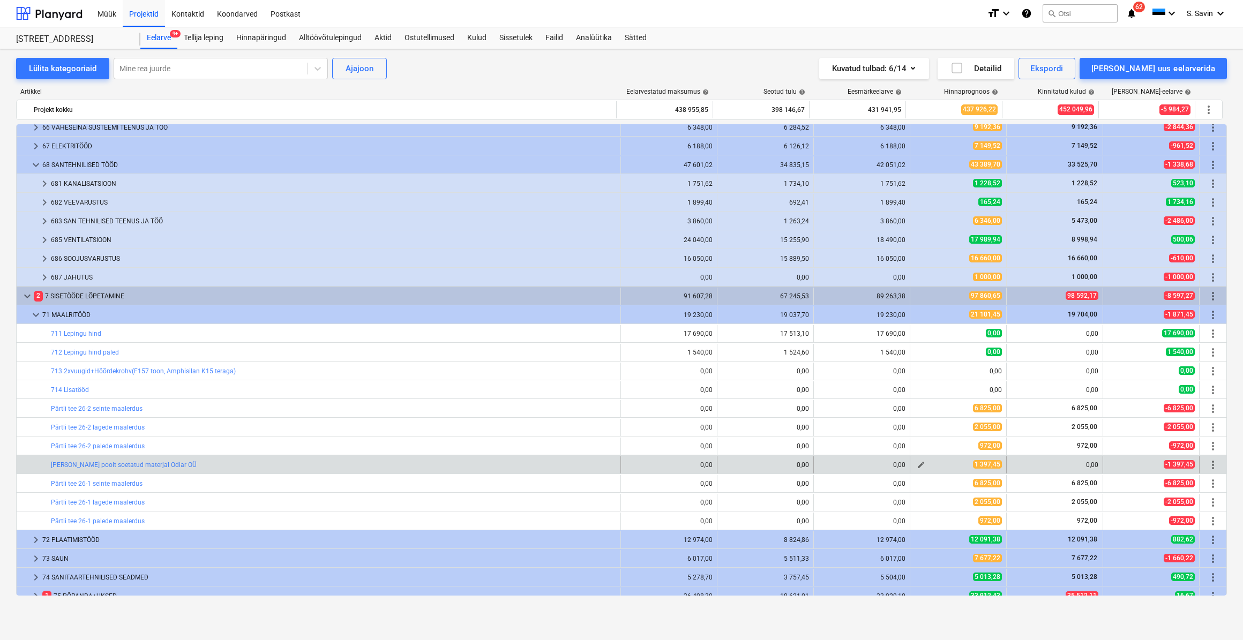
click at [916, 466] on span "edit" at bounding box center [920, 465] width 9 height 9
type textarea "x"
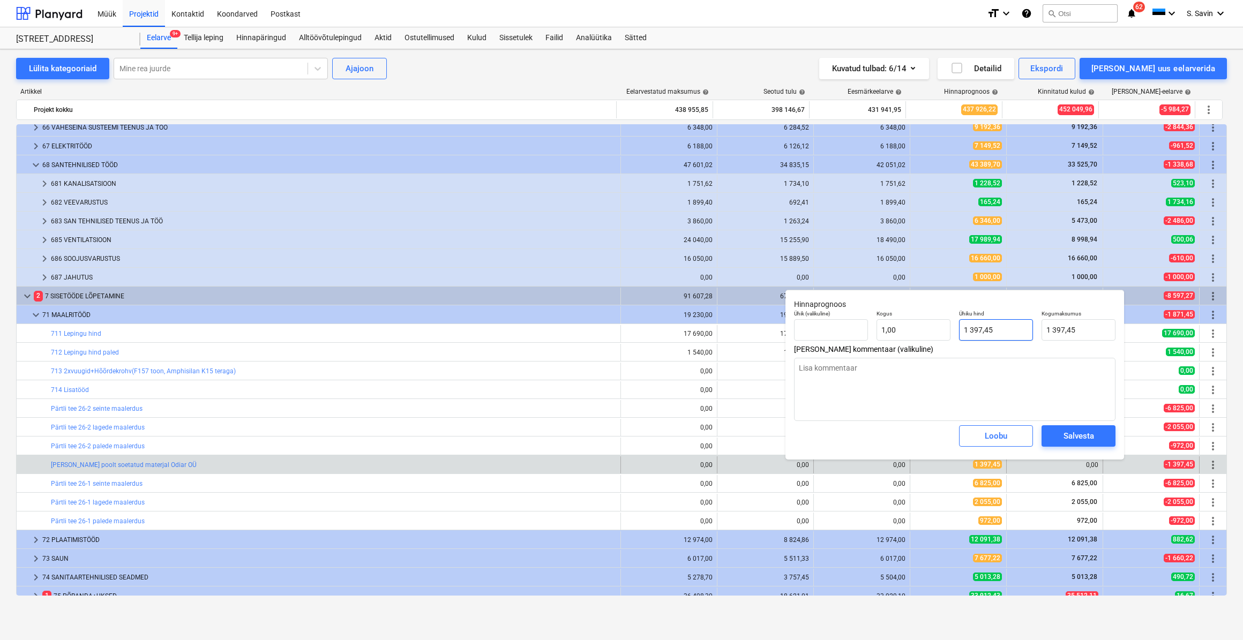
type input "1397,45"
drag, startPoint x: 1024, startPoint y: 328, endPoint x: 939, endPoint y: 338, distance: 85.8
click at [940, 338] on div "Ühik (valikuline) Kogus 1,00 Ühiku hind 1397,45 Kogumaksumus 1 397,45" at bounding box center [954, 325] width 330 height 39
type textarea "x"
type input "0"
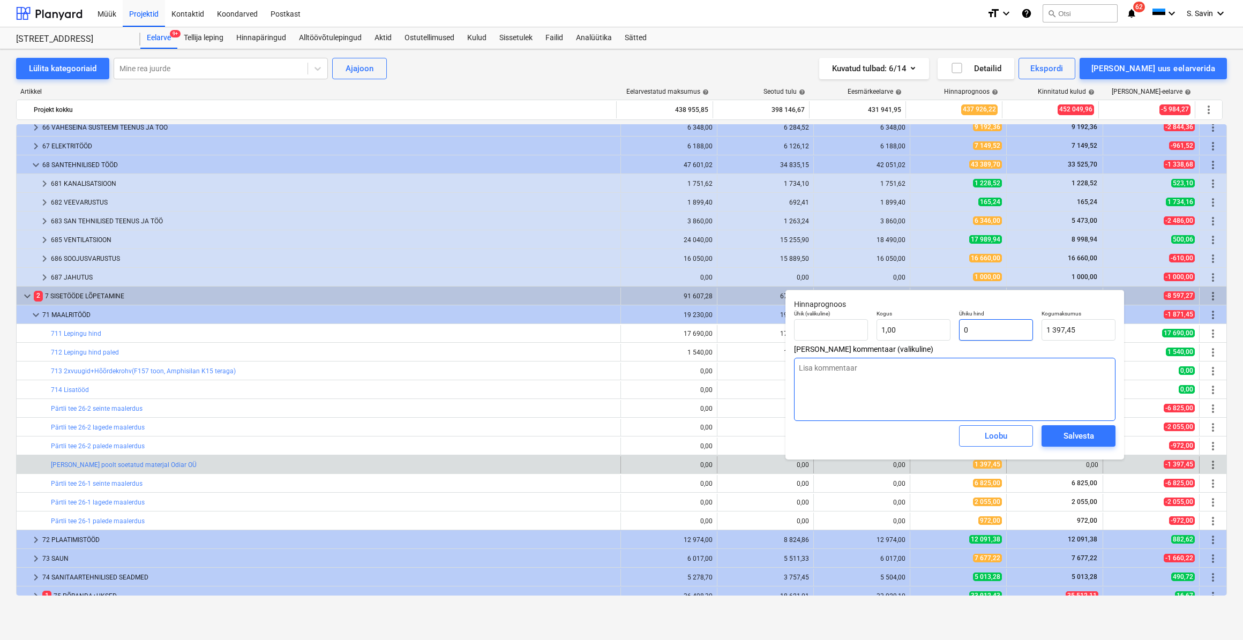
type input "0,00"
type input "0"
type textarea "x"
type input "0,00"
click at [1067, 441] on div "Salvesta" at bounding box center [1078, 436] width 31 height 14
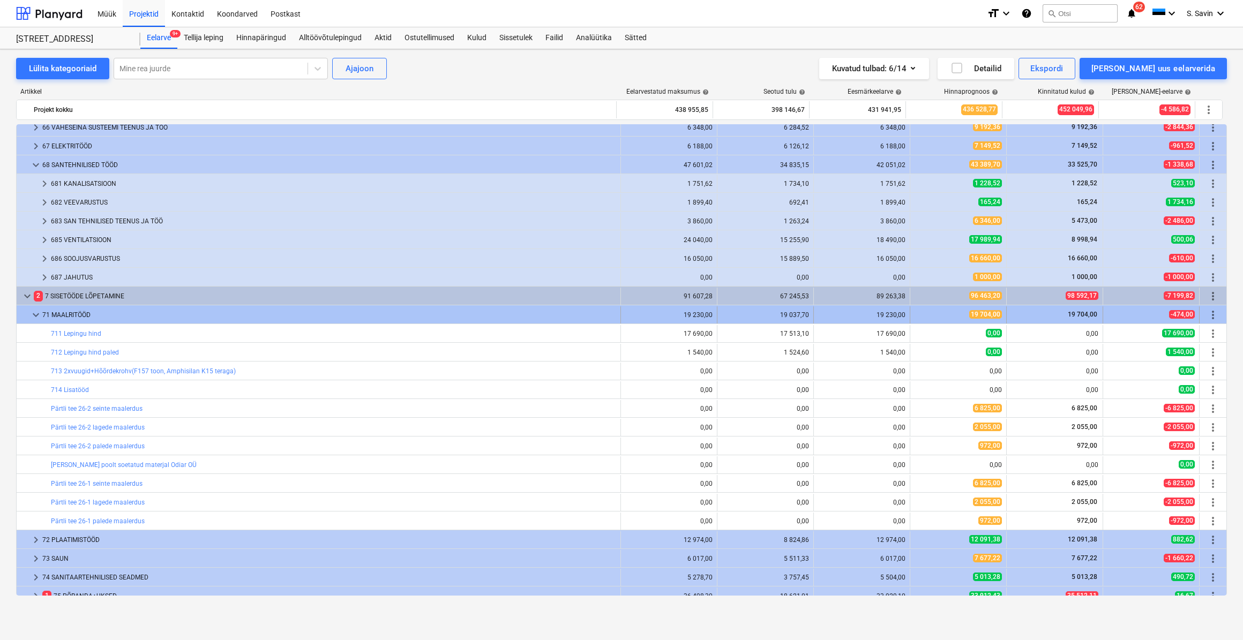
click at [33, 316] on span "keyboard_arrow_down" at bounding box center [35, 314] width 13 height 13
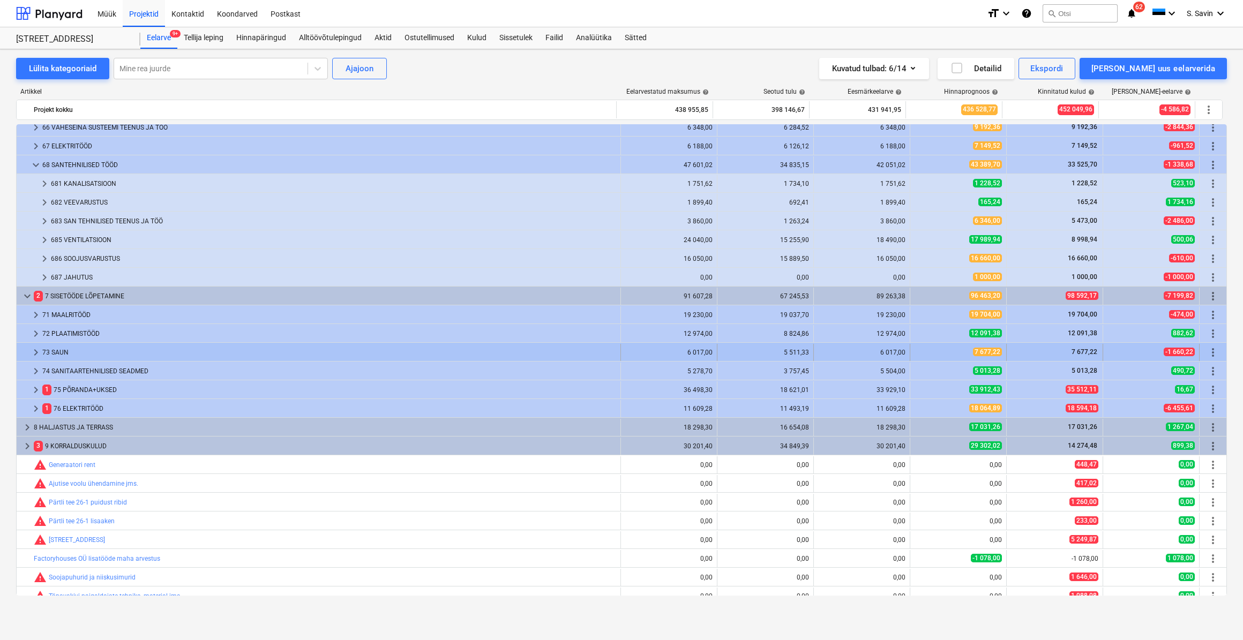
click at [31, 352] on span "keyboard_arrow_right" at bounding box center [35, 352] width 13 height 13
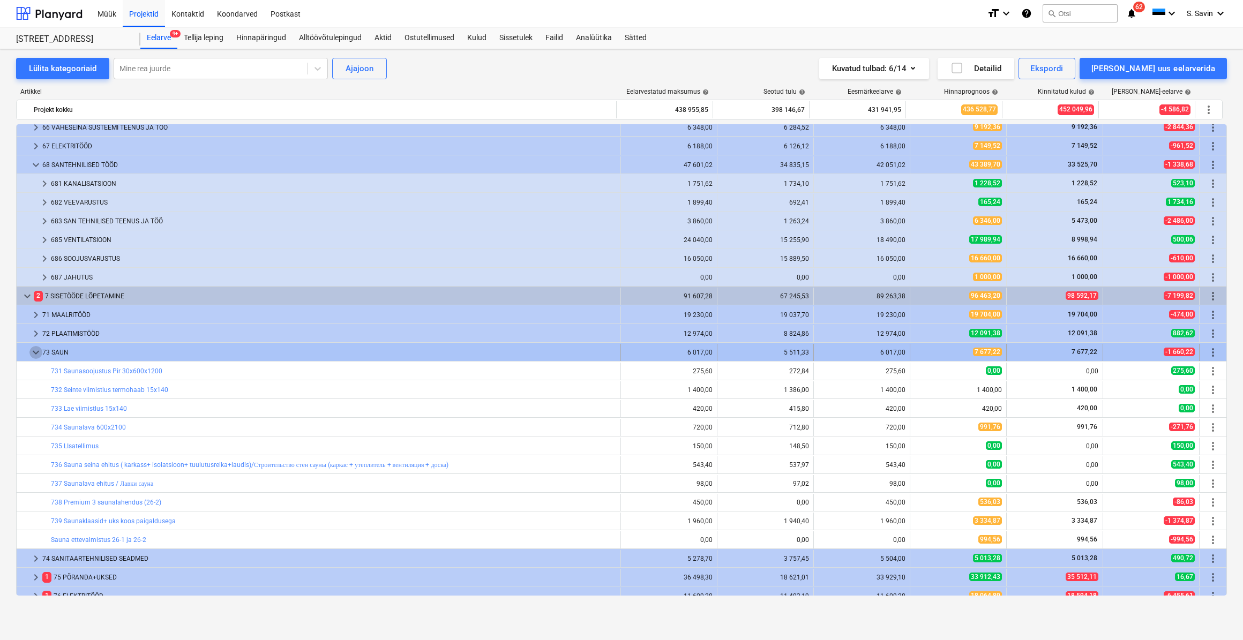
click at [35, 357] on span "keyboard_arrow_down" at bounding box center [35, 352] width 13 height 13
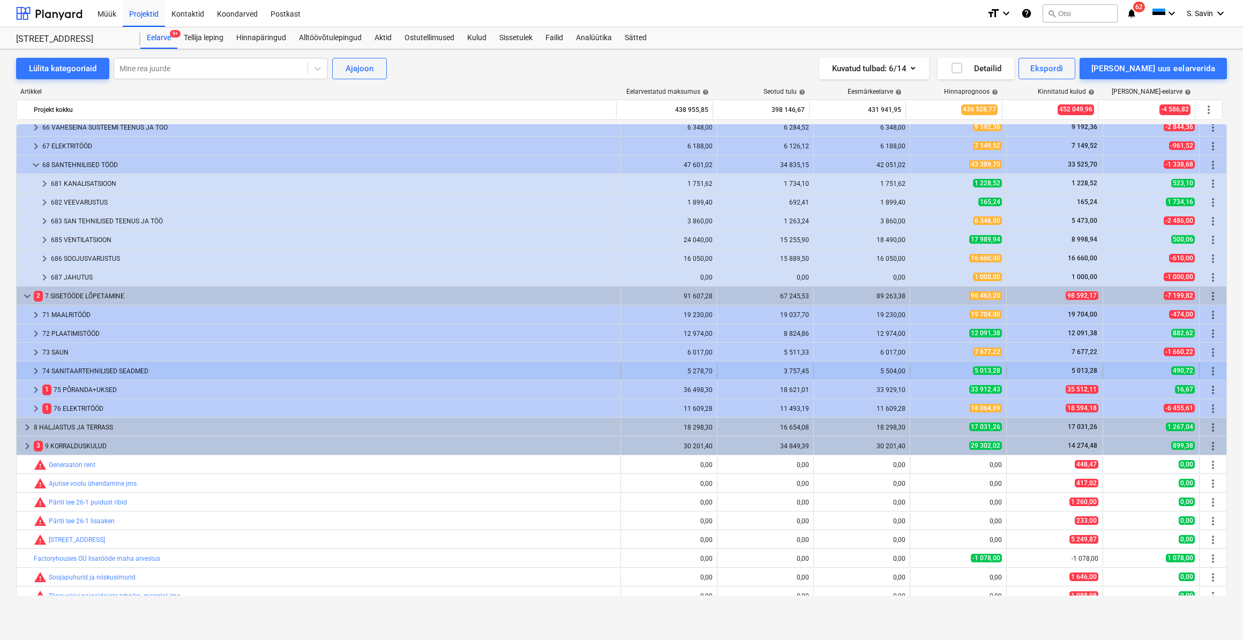
click at [33, 370] on span "keyboard_arrow_right" at bounding box center [35, 371] width 13 height 13
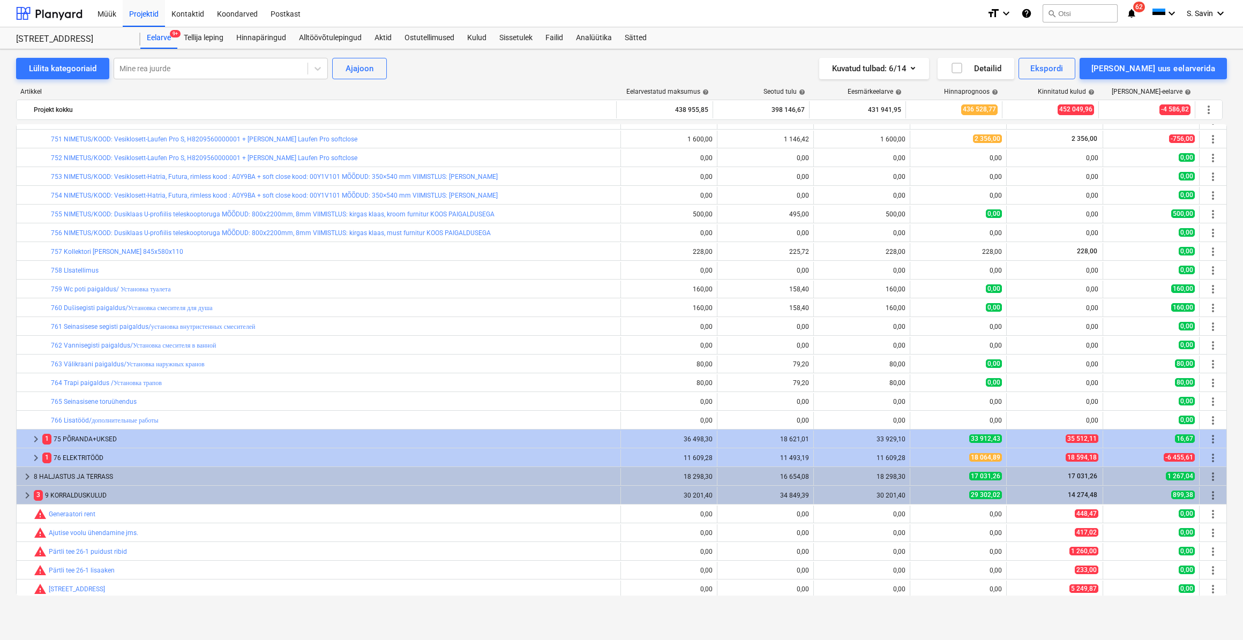
scroll to position [779, 0]
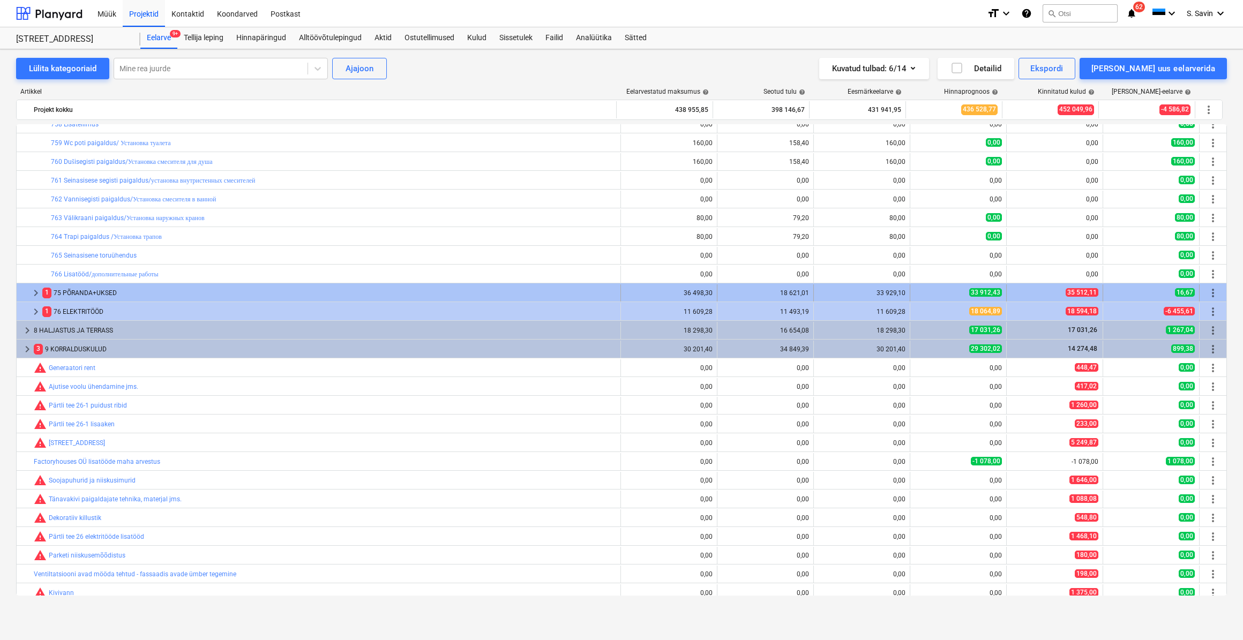
click at [37, 290] on span "keyboard_arrow_right" at bounding box center [35, 293] width 13 height 13
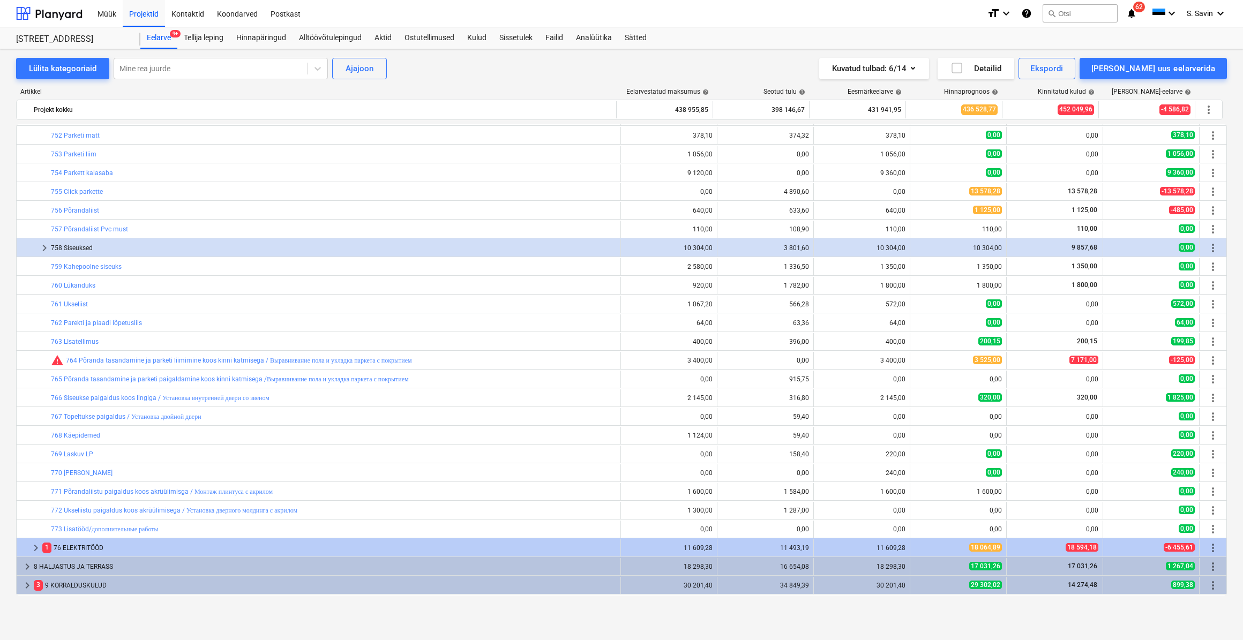
scroll to position [827, 0]
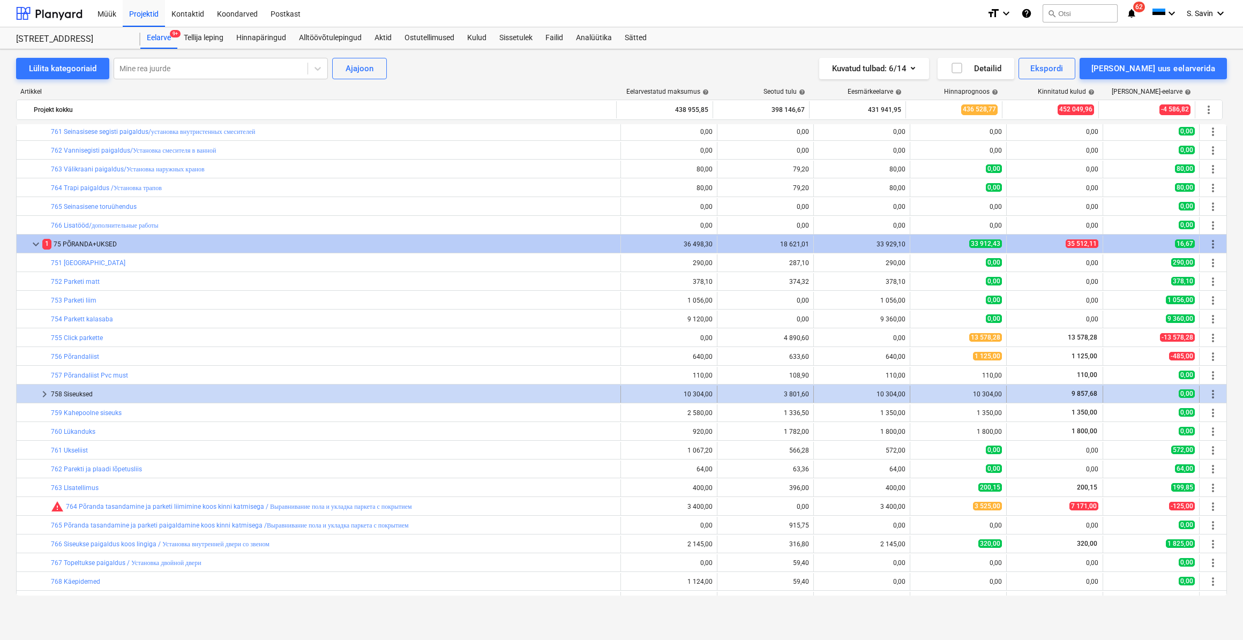
click at [43, 396] on span "keyboard_arrow_right" at bounding box center [44, 394] width 13 height 13
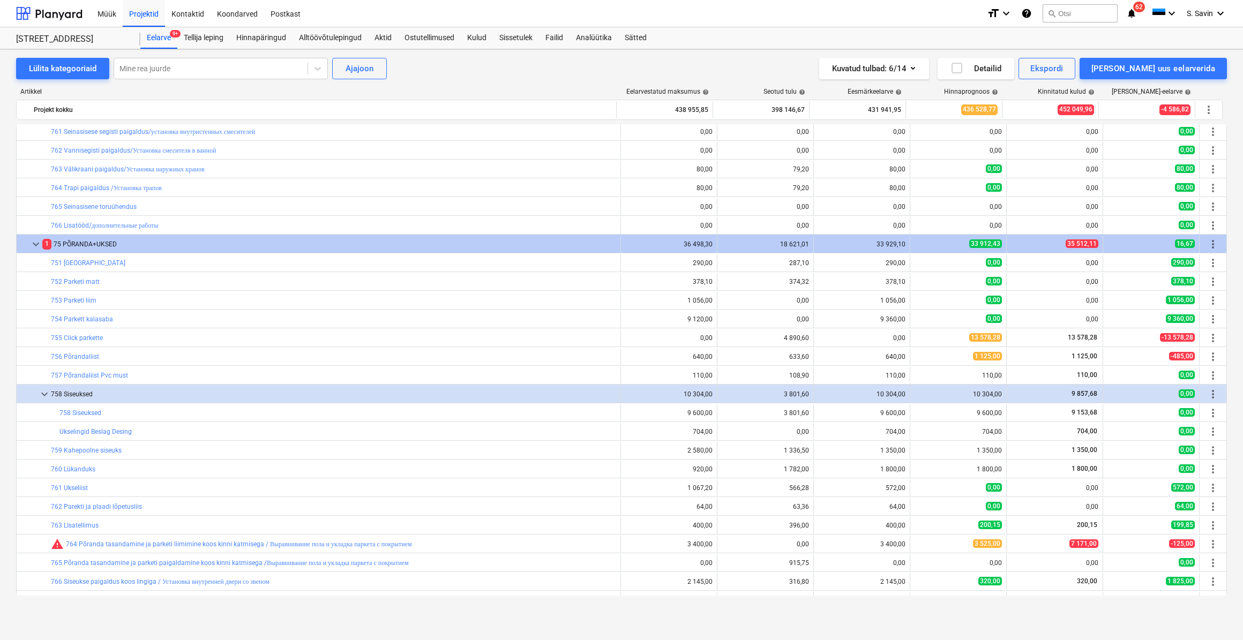
scroll to position [925, 0]
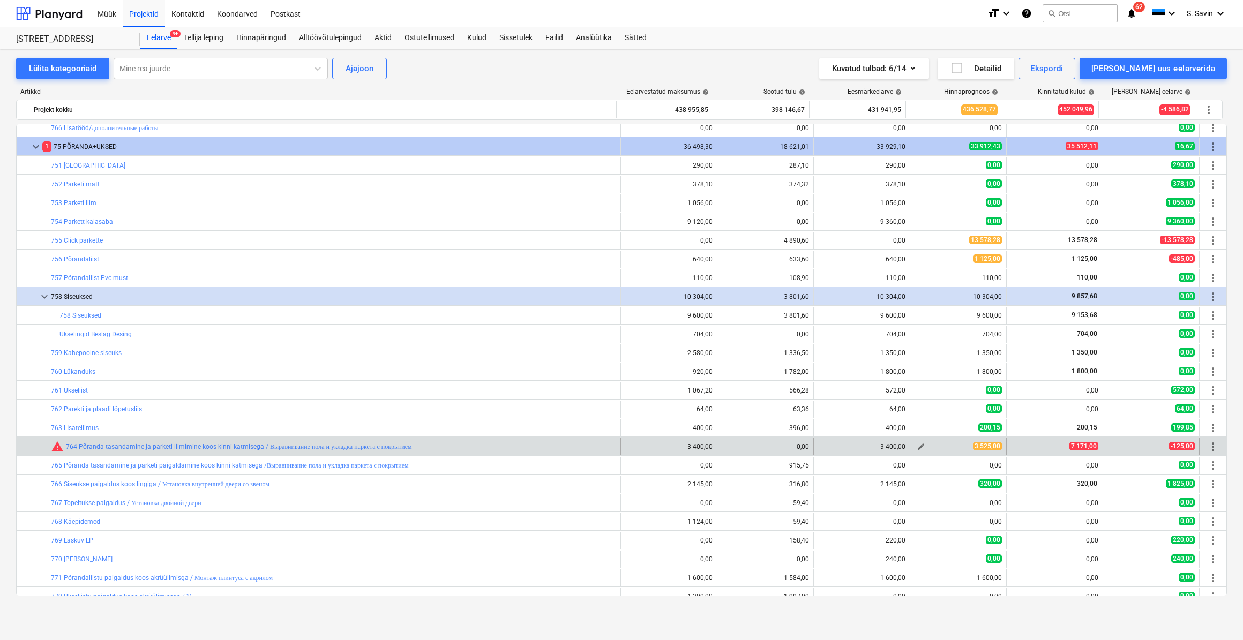
click at [916, 449] on span "edit" at bounding box center [920, 446] width 9 height 9
type textarea "x"
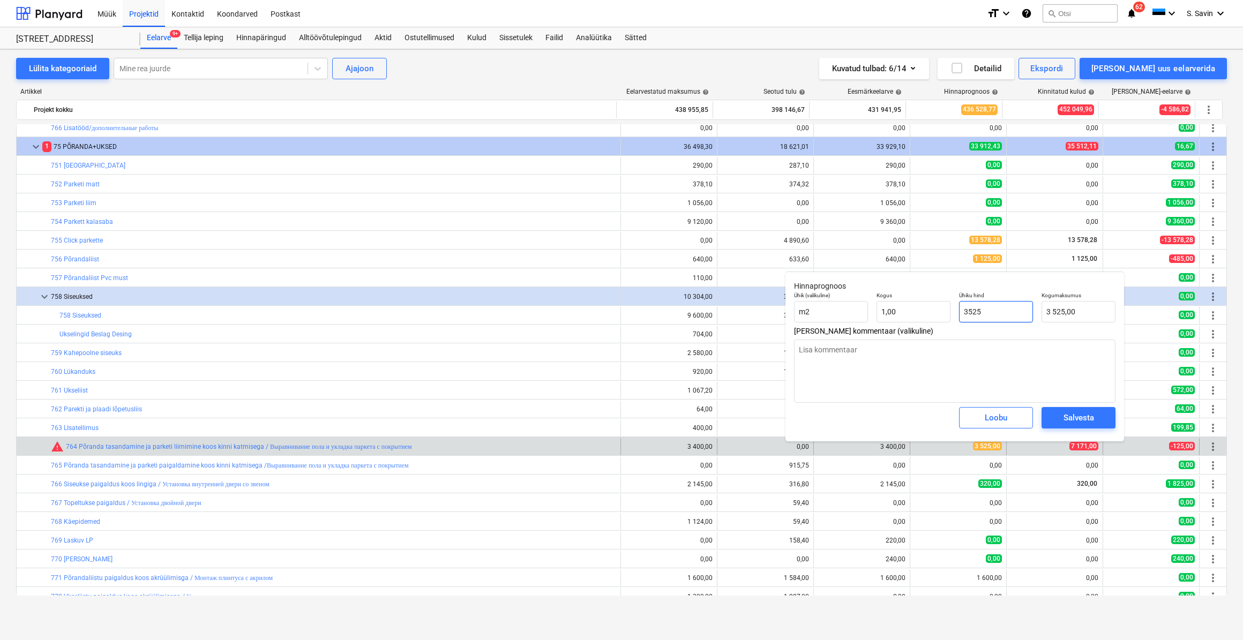
type input "3525"
drag, startPoint x: 1013, startPoint y: 311, endPoint x: 944, endPoint y: 323, distance: 70.7
click at [944, 323] on div "Ühik (valikuline) m2 Kogus 1,00 Ühiku hind 3525 Kogumaksumus 3 525,00" at bounding box center [954, 307] width 330 height 39
type textarea "x"
type input "7"
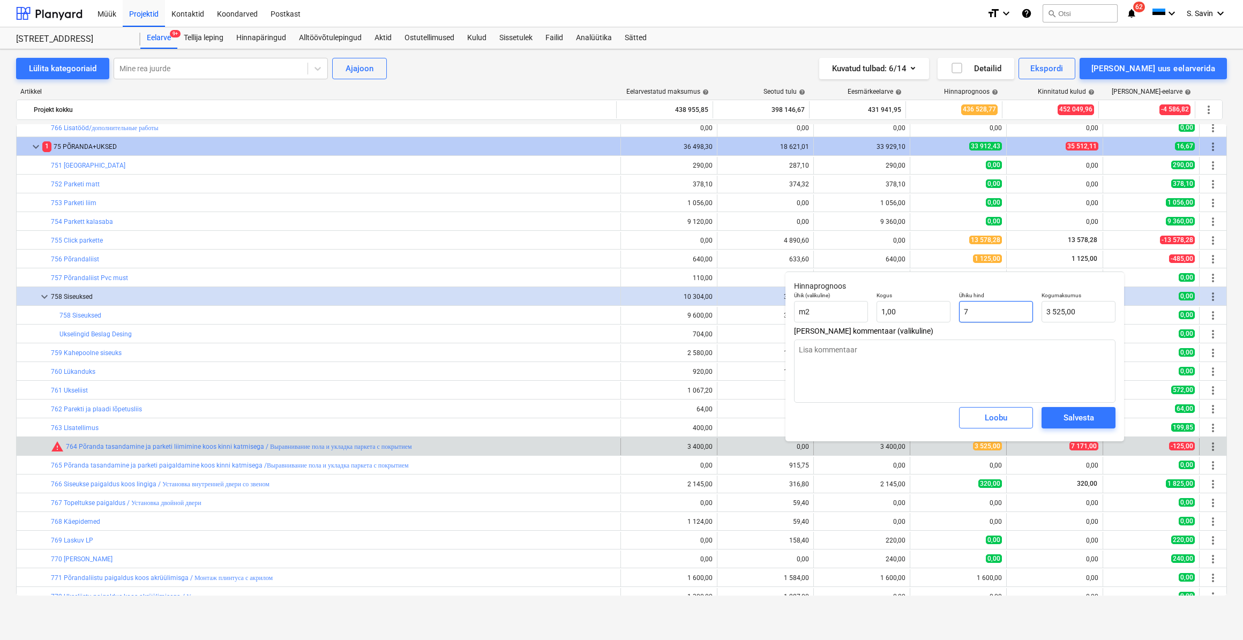
type input "7,00"
type textarea "x"
type input "71"
type input "71,00"
type textarea "x"
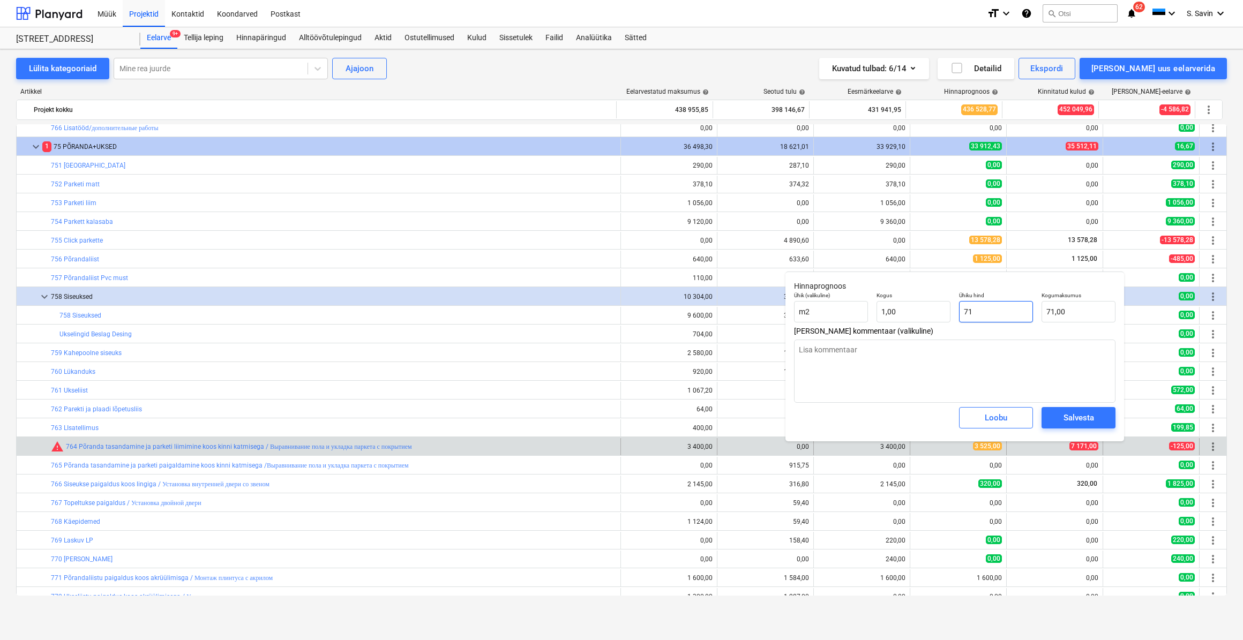
type input "717"
type input "717,00"
type textarea "x"
type input "7171"
type input "7 171,00"
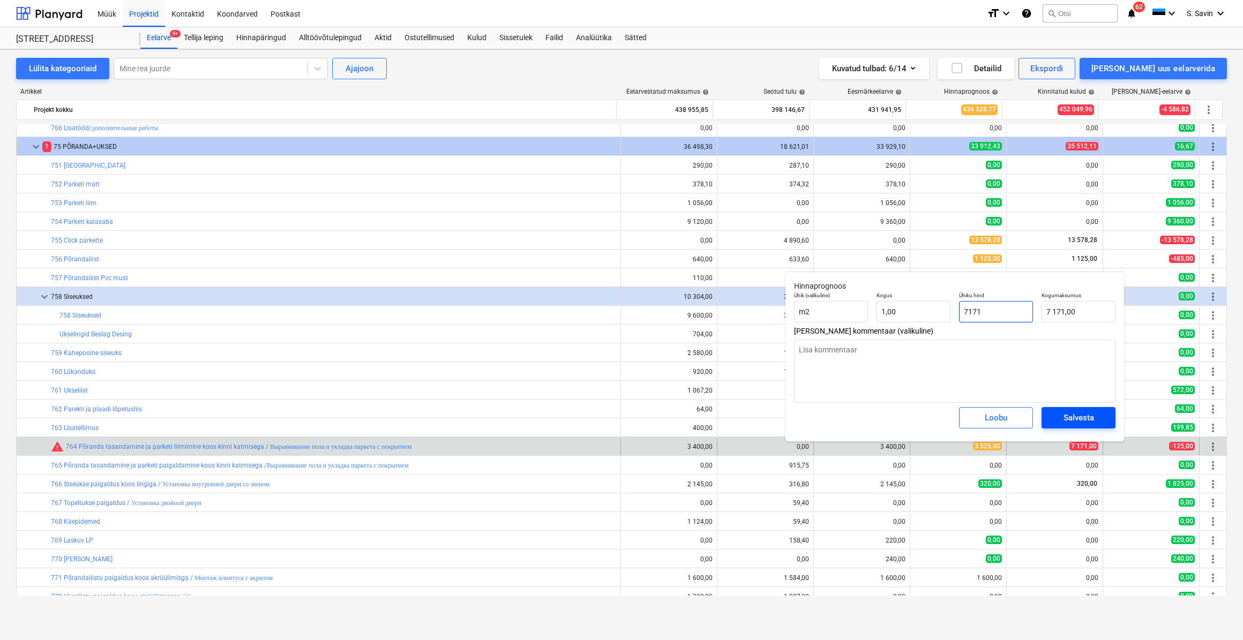
type input "7171"
type textarea "x"
type input "7 171,00"
click at [1071, 418] on div "Salvesta" at bounding box center [1078, 418] width 31 height 14
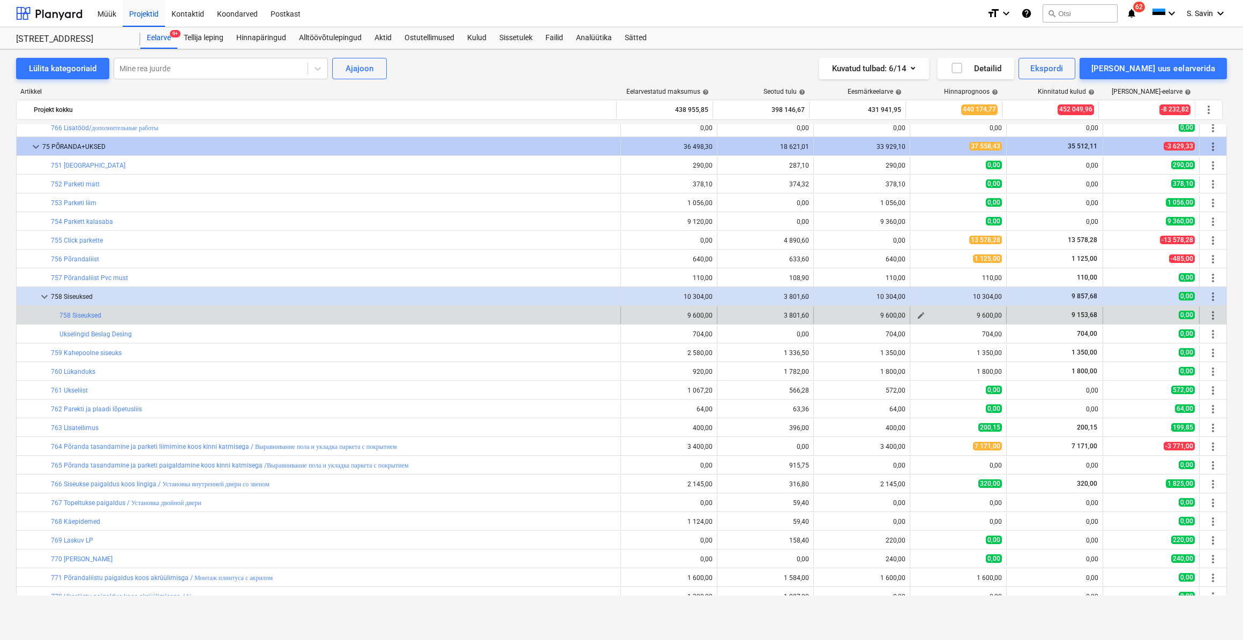
click at [914, 312] on button "edit" at bounding box center [920, 315] width 13 height 13
type textarea "x"
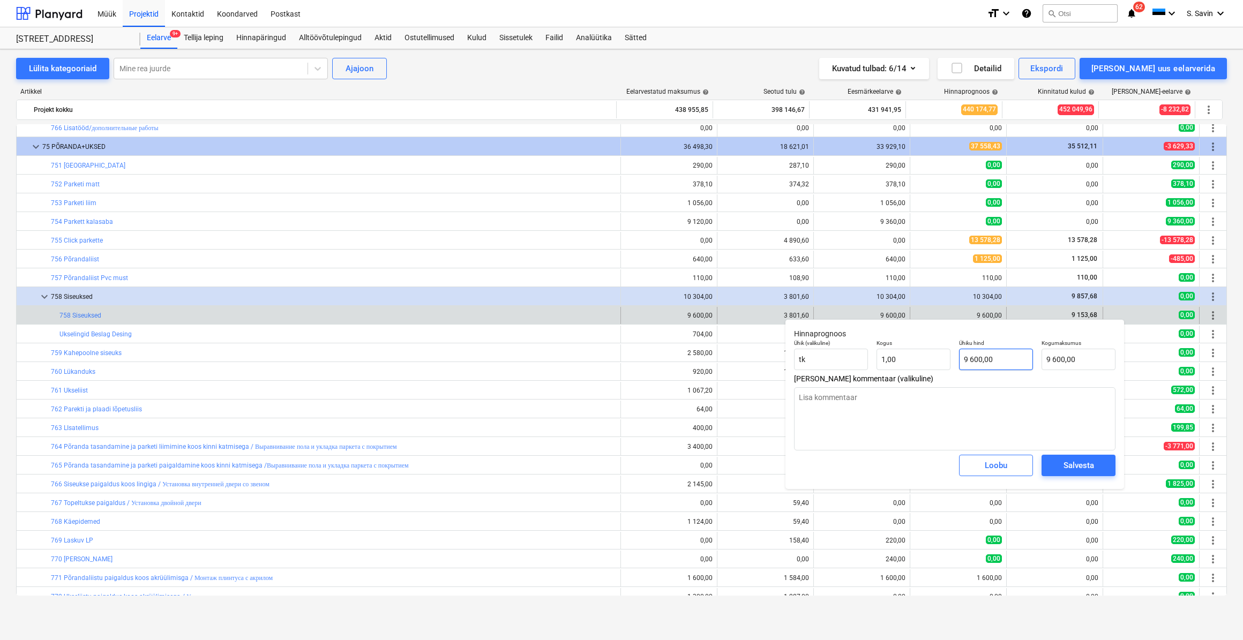
type input "9600"
drag, startPoint x: 1023, startPoint y: 357, endPoint x: 931, endPoint y: 362, distance: 92.3
click at [931, 362] on div "Ühik (valikuline) [PERSON_NAME] 1,00 Ühiku hind 9600 Kogumaksumus 9 600,00" at bounding box center [954, 354] width 330 height 39
type textarea "x"
type input "9"
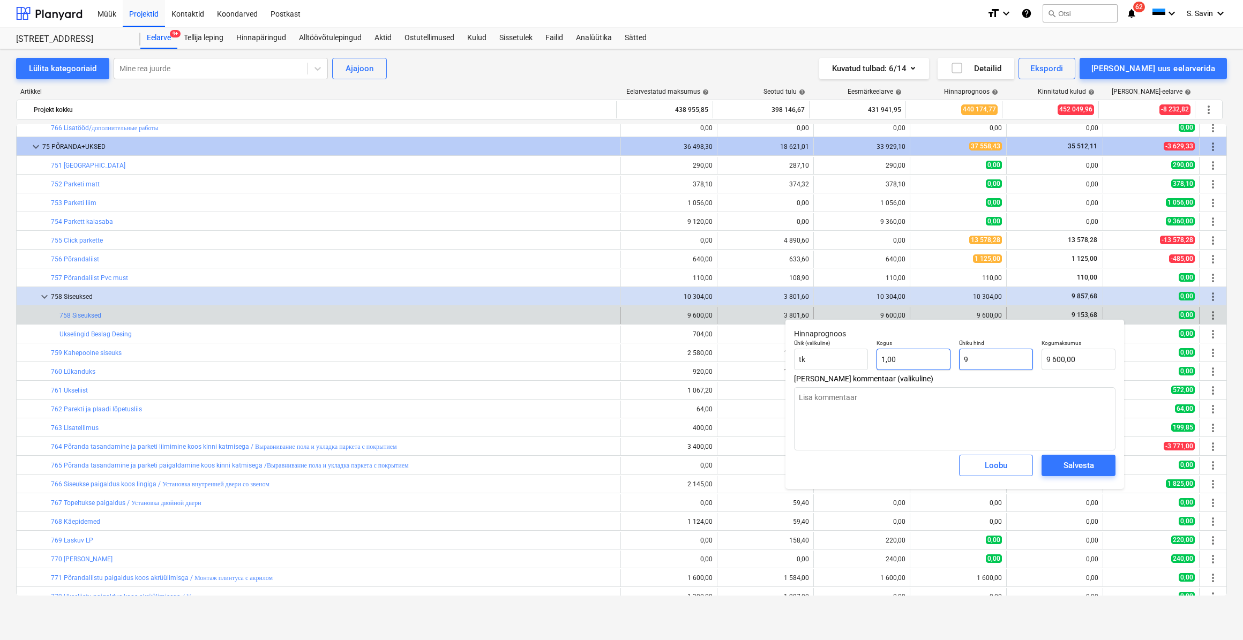
type input "9,00"
type textarea "x"
type input "91"
type input "91,00"
type textarea "x"
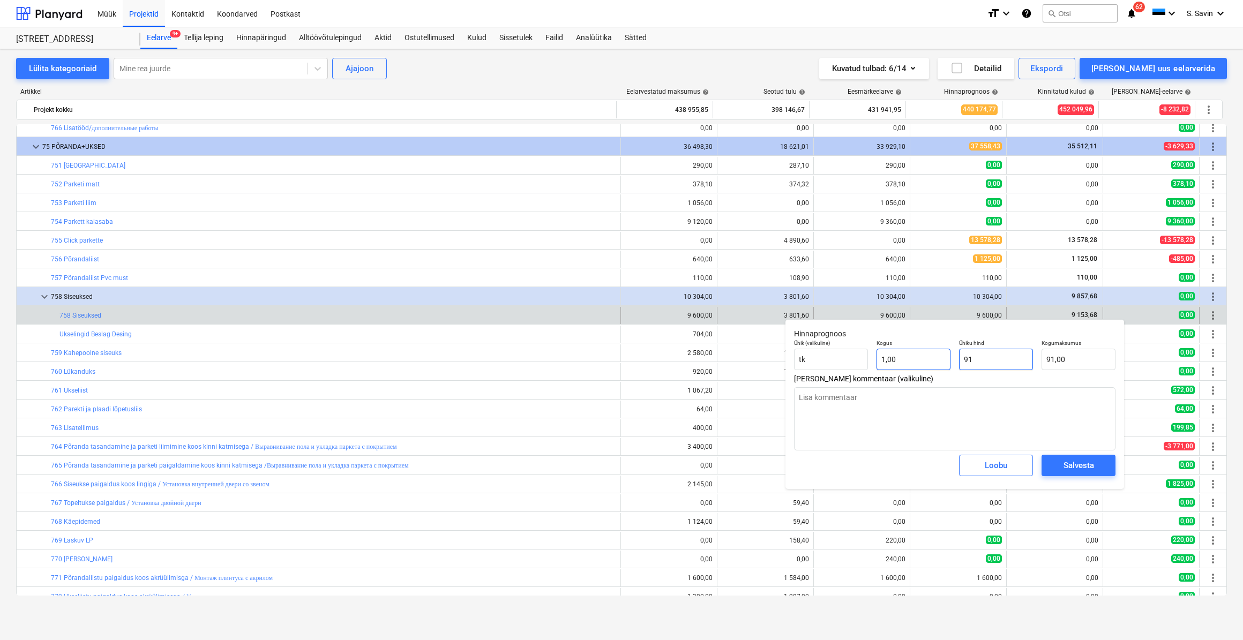
type input "915"
type input "915,00"
type textarea "x"
type input "9153"
type input "9 153,00"
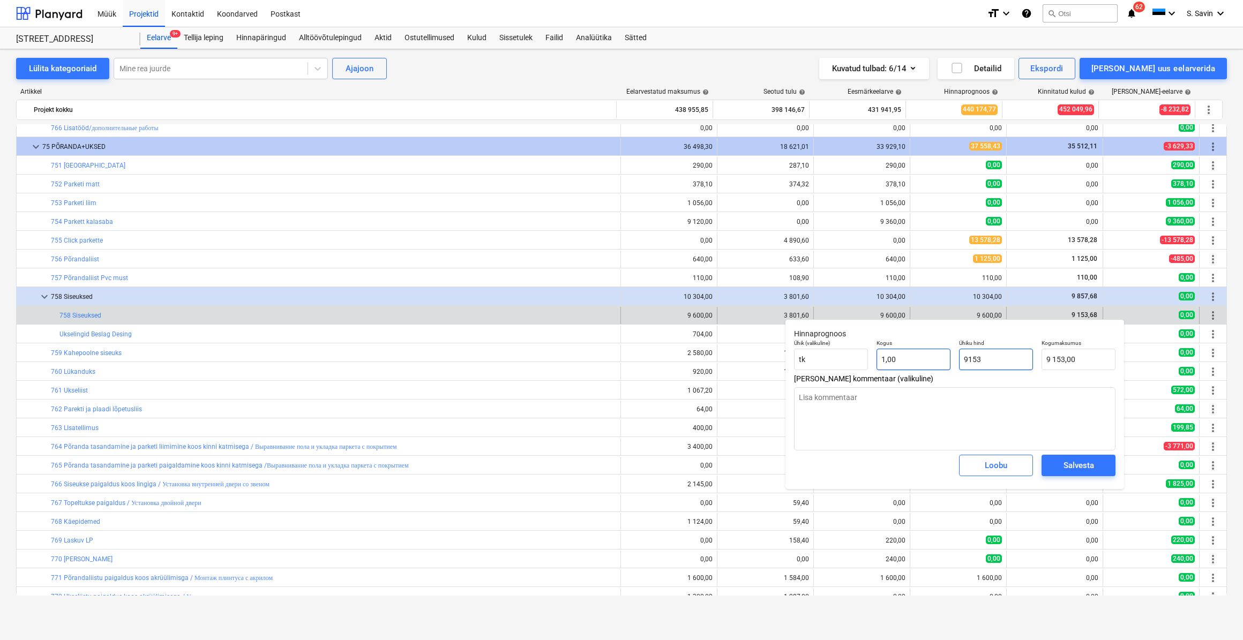
type textarea "x"
type input "9153,"
type textarea "x"
type input "9153,6"
type input "9 153,60"
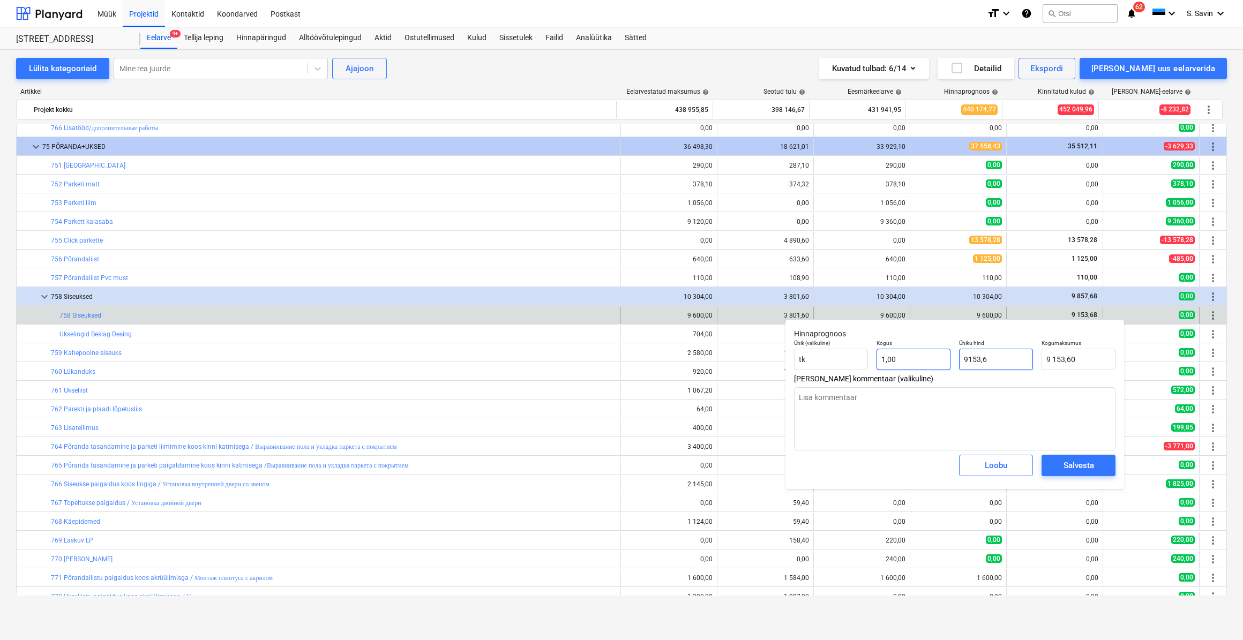
type textarea "x"
type input "9153,68"
type input "9 153,68"
type input "9153,68"
type textarea "x"
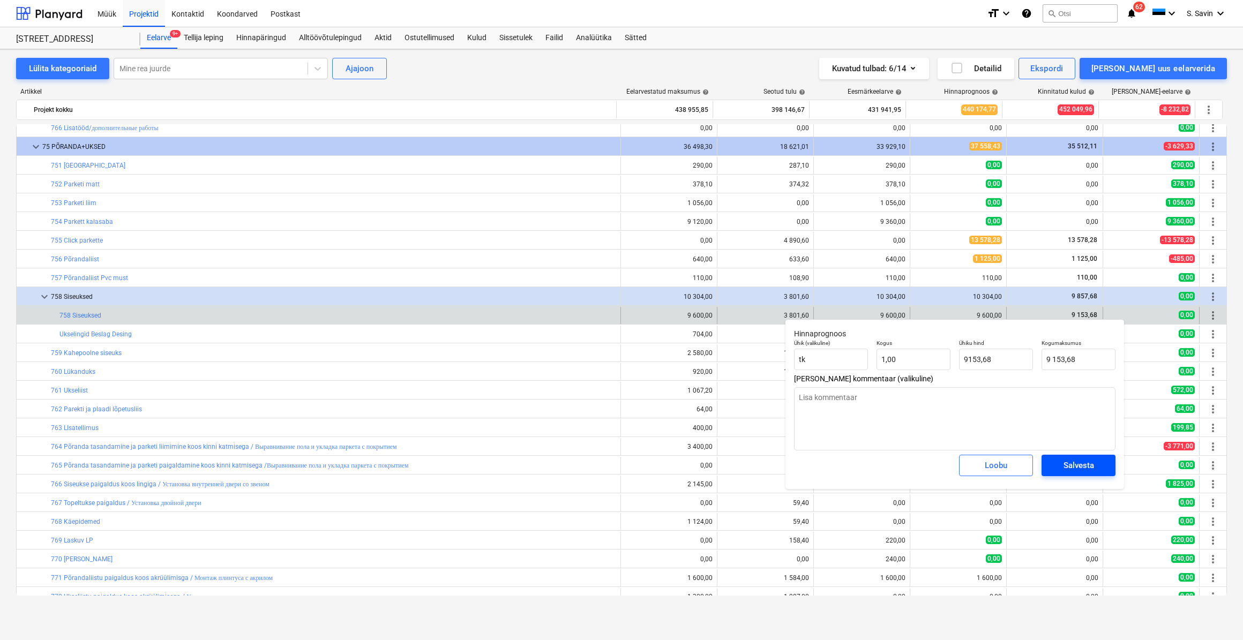
type input "9 153,68"
click at [1070, 468] on div "Salvesta" at bounding box center [1078, 465] width 31 height 14
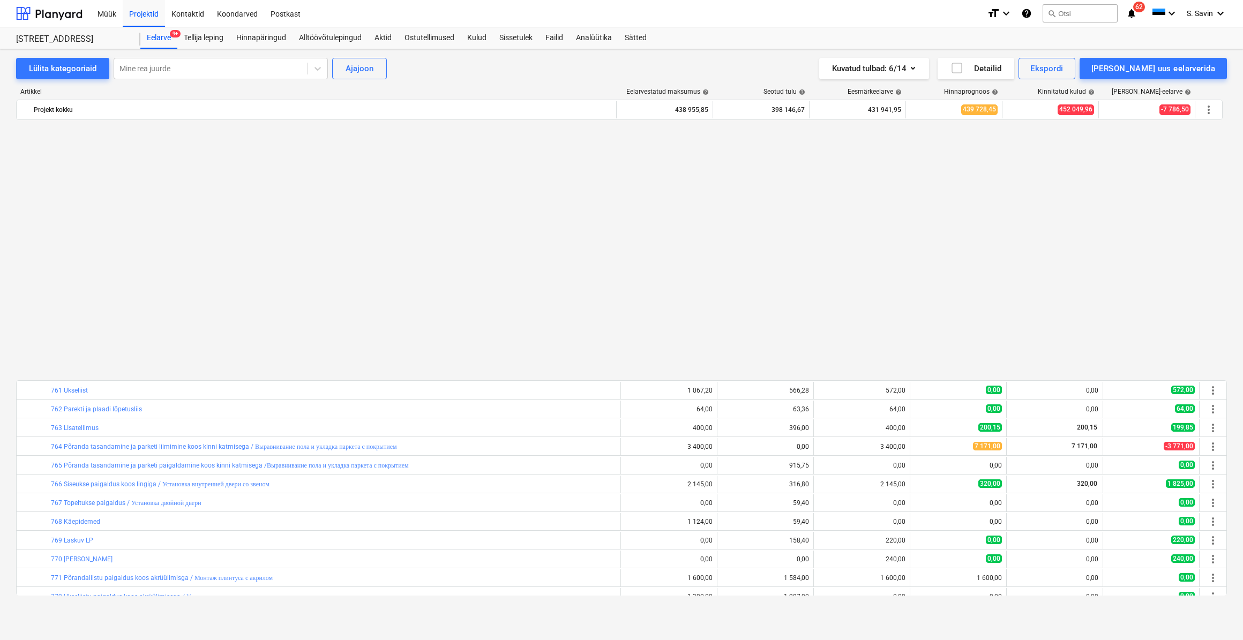
scroll to position [1217, 0]
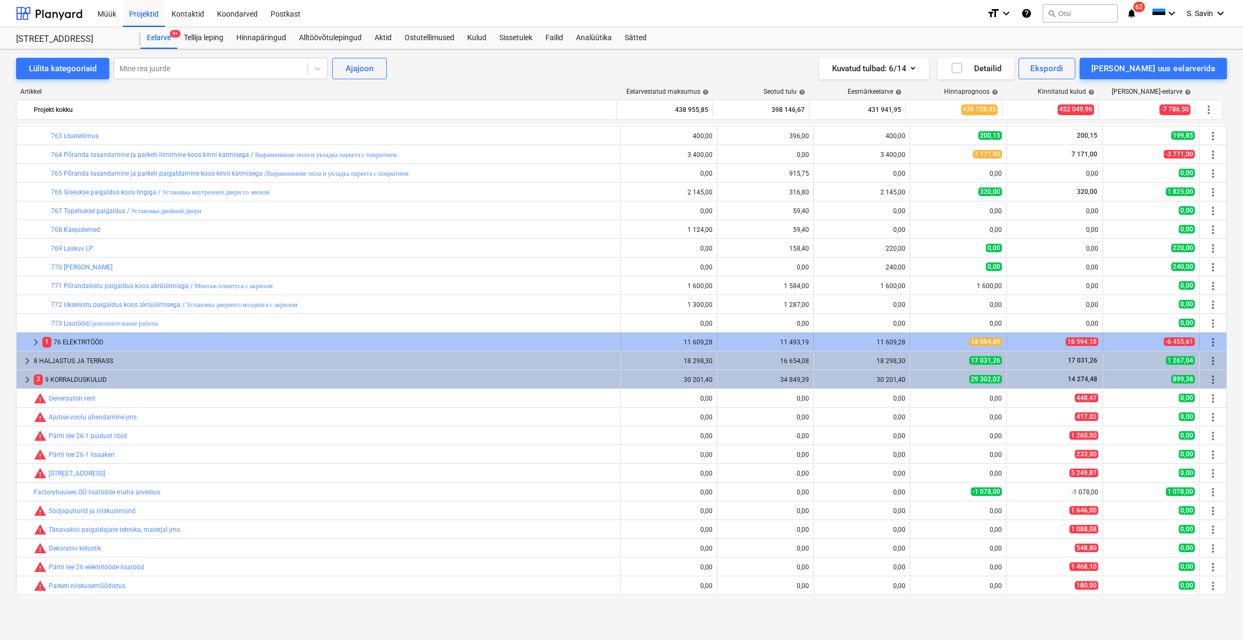
click at [32, 337] on span "keyboard_arrow_right" at bounding box center [35, 342] width 13 height 13
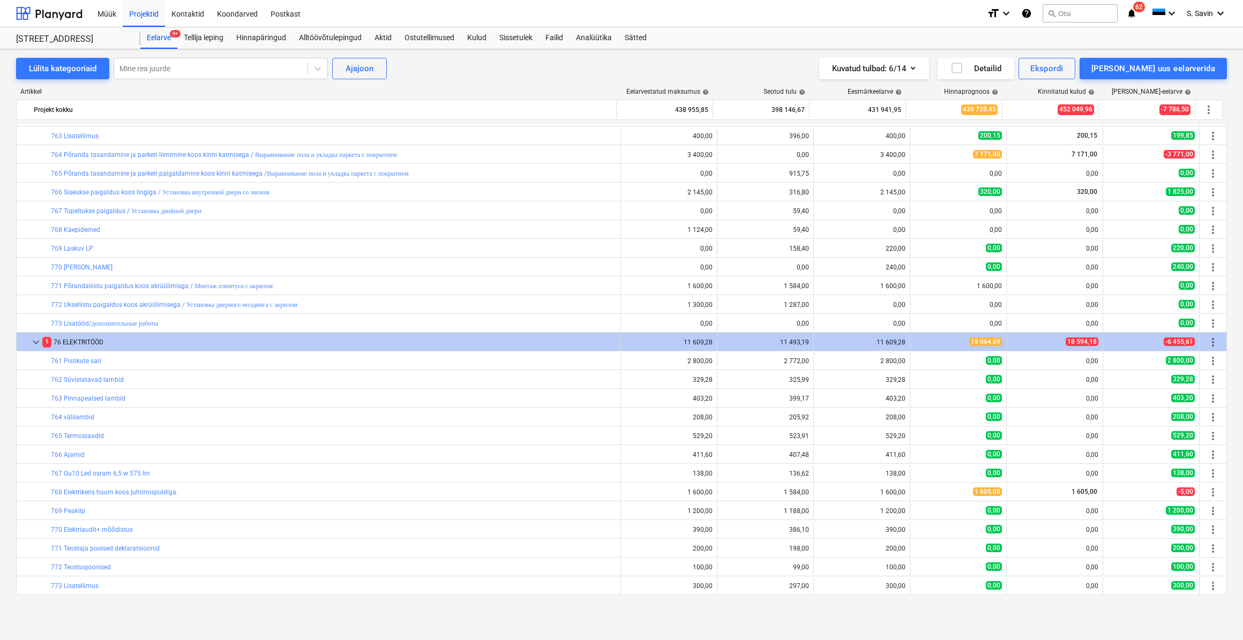
scroll to position [1461, 0]
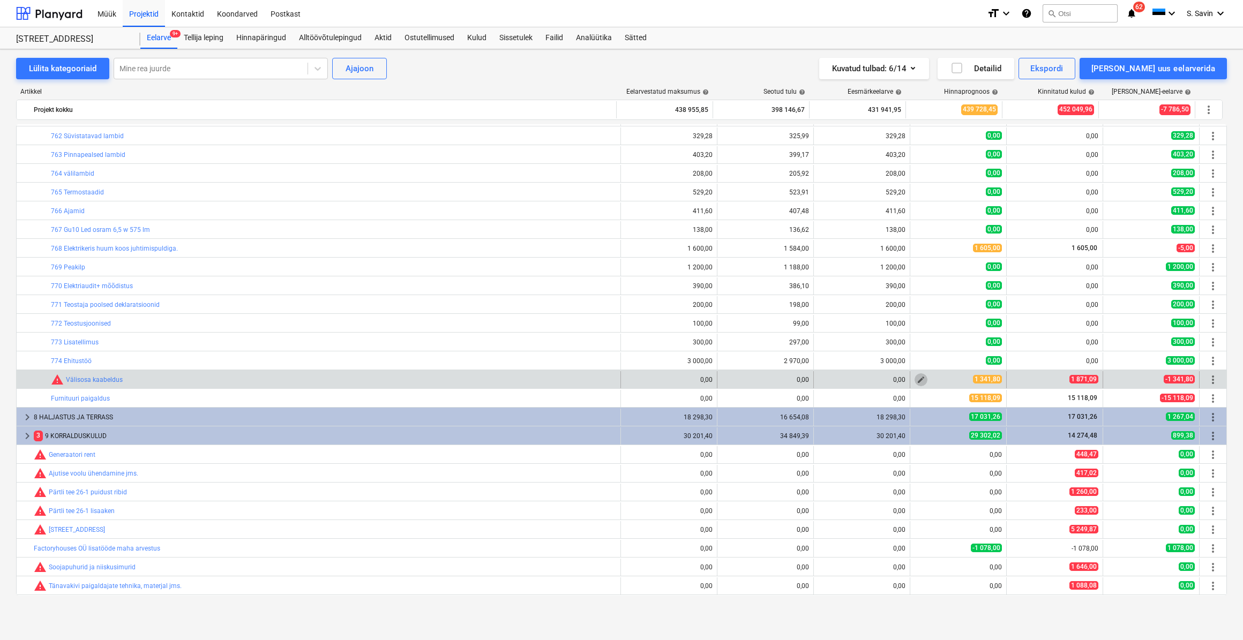
click at [920, 380] on span "edit" at bounding box center [920, 379] width 9 height 9
type textarea "x"
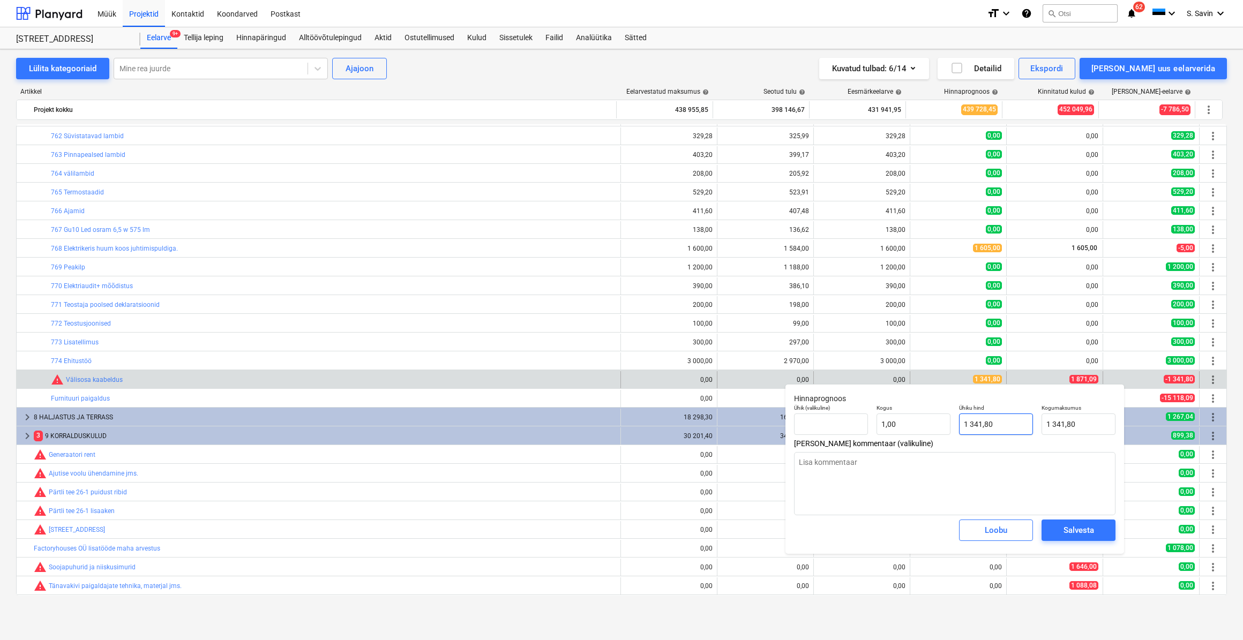
type input "1341,8"
drag, startPoint x: 992, startPoint y: 425, endPoint x: 934, endPoint y: 432, distance: 58.8
click at [934, 432] on div "Ühik (valikuline) Kogus 1,00 Ühiku hind 1341,8 Kogumaksumus 1 341,80" at bounding box center [954, 419] width 330 height 39
type textarea "x"
type input "1"
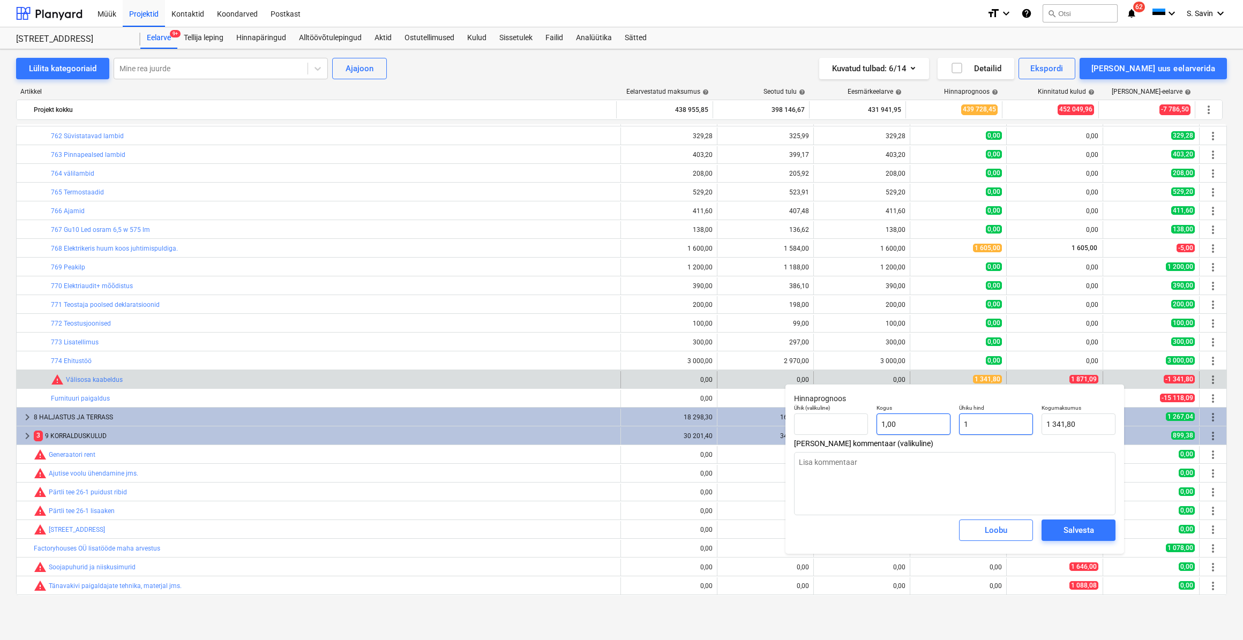
type input "1,00"
type textarea "x"
type input "18"
type input "18,00"
type textarea "x"
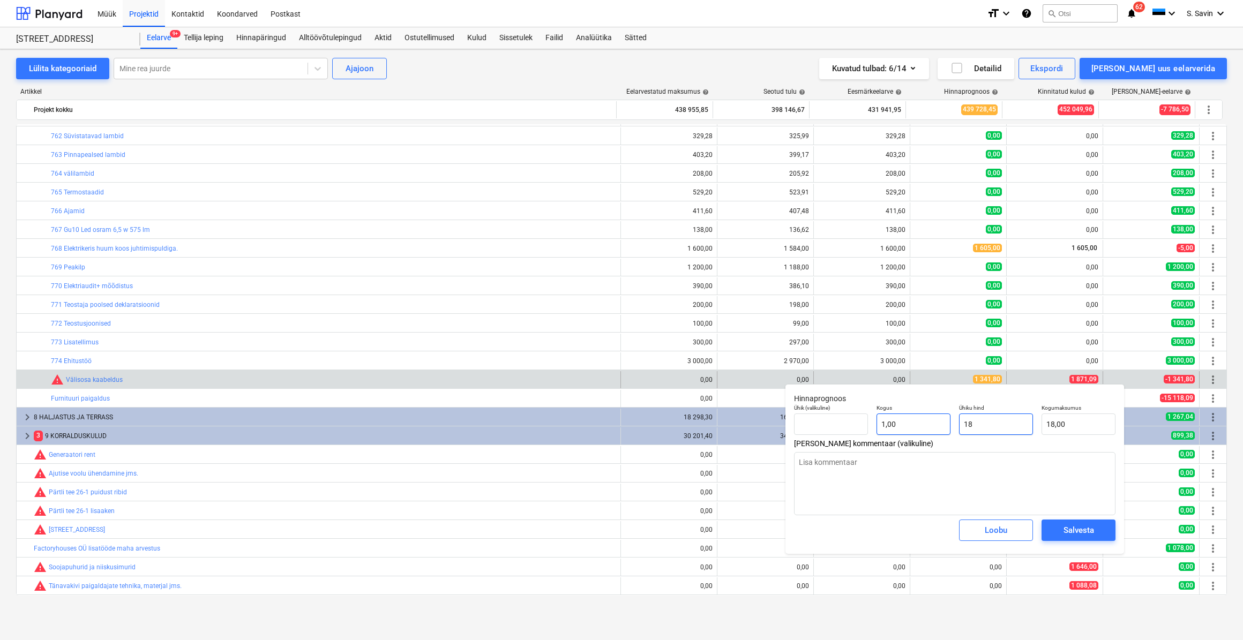
type input "187"
type input "187,00"
type textarea "x"
type input "1871"
type input "1 871,00"
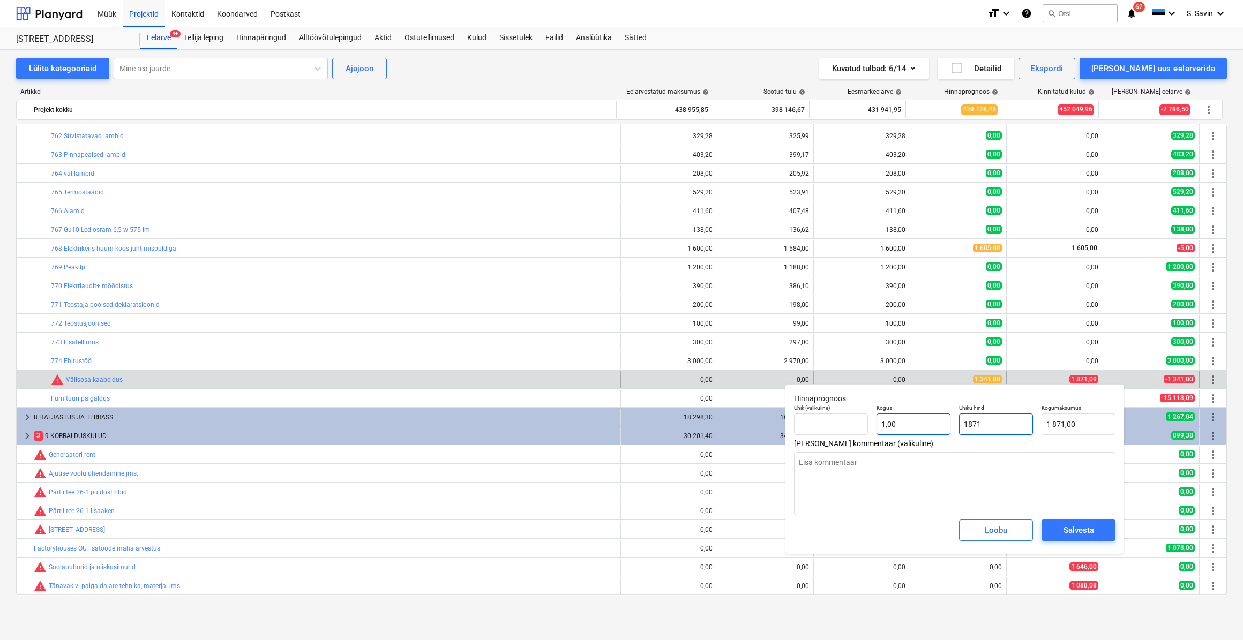
type textarea "x"
type input "1871,"
type textarea "x"
type input "1871,0"
type textarea "x"
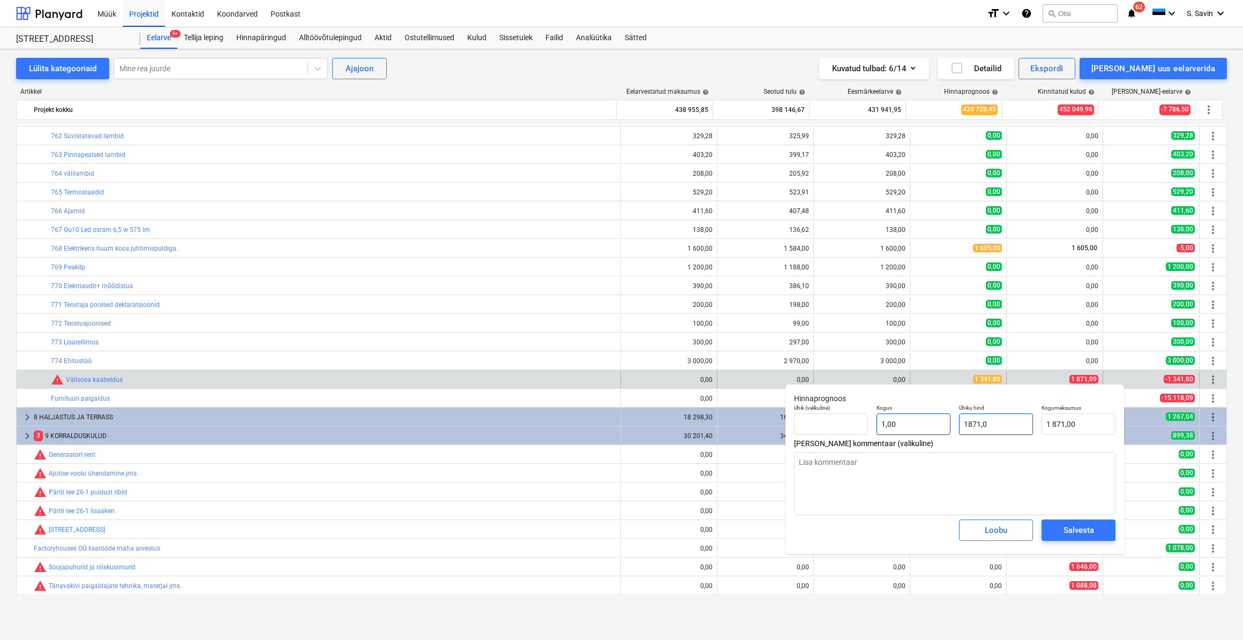
type input "1871,09"
type input "1 871,09"
type input "1871,09"
type textarea "x"
type input "1 871,09"
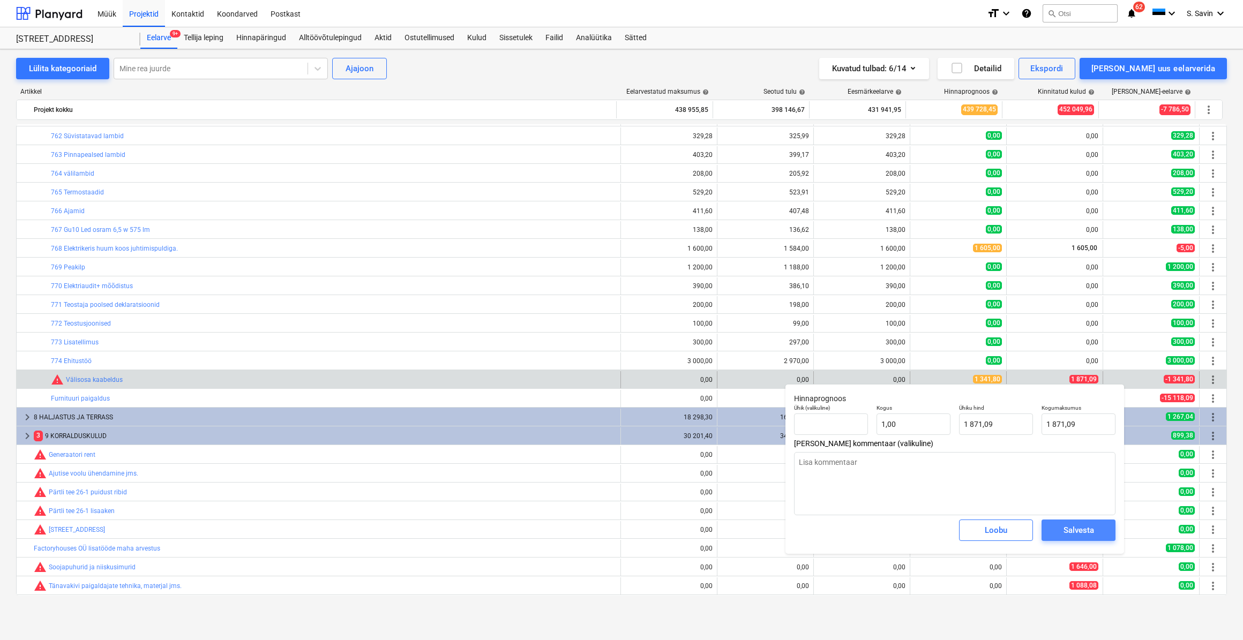
click at [1075, 530] on div "Salvesta" at bounding box center [1078, 530] width 31 height 14
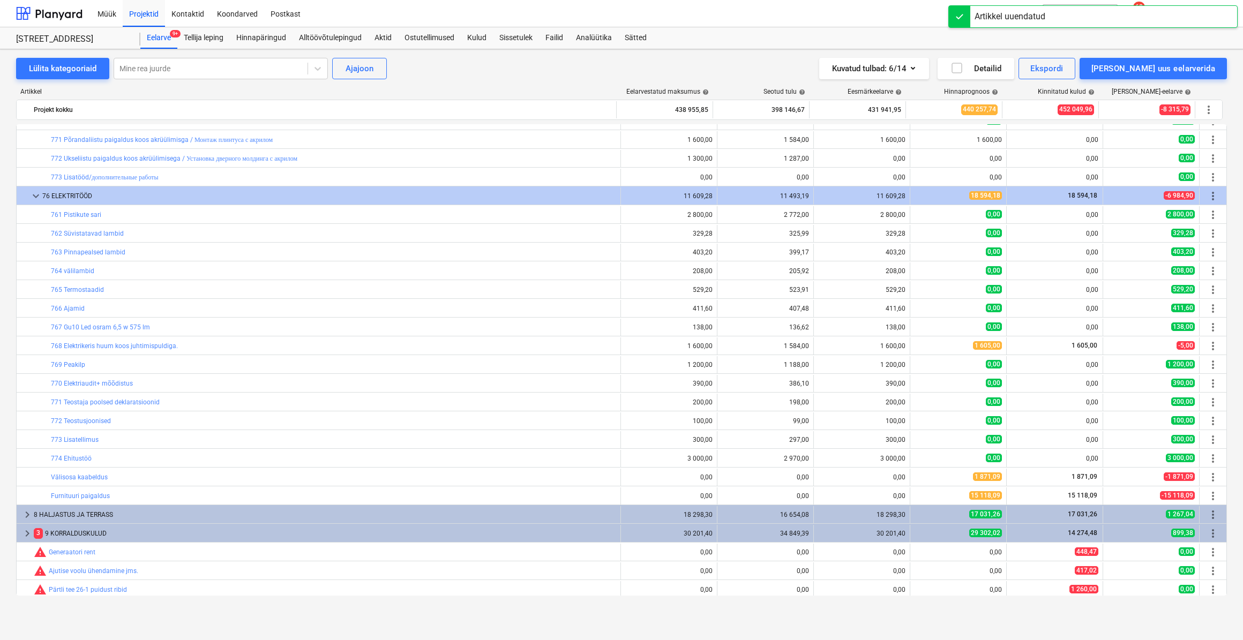
scroll to position [1266, 0]
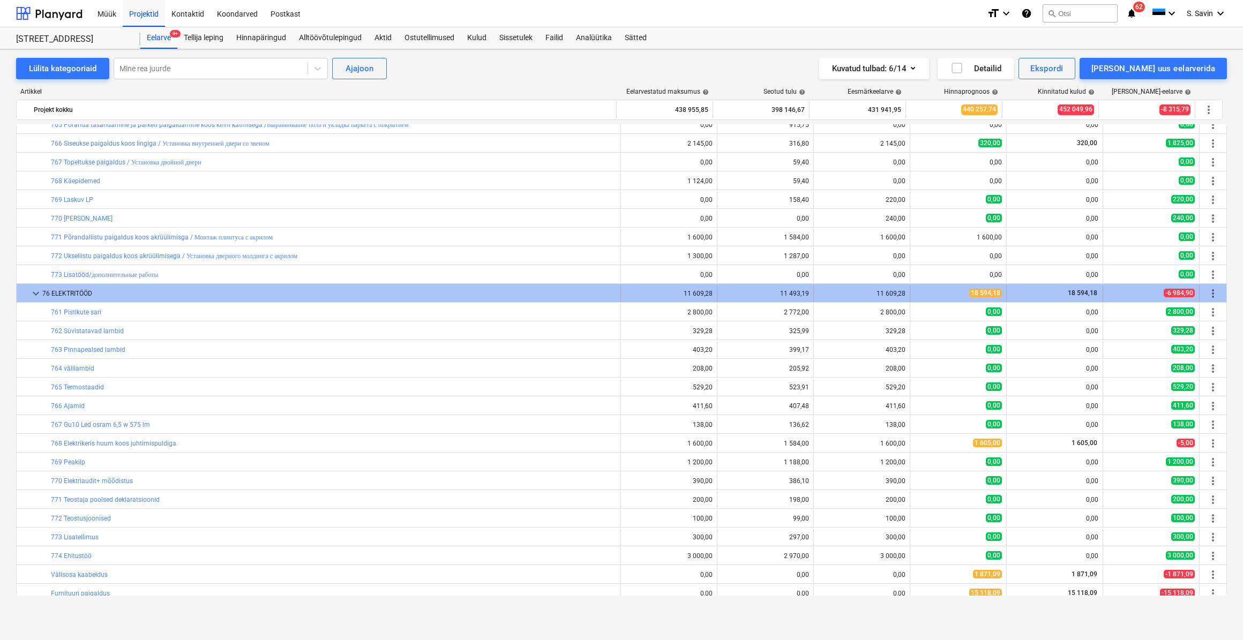
click at [37, 292] on span "keyboard_arrow_down" at bounding box center [35, 293] width 13 height 13
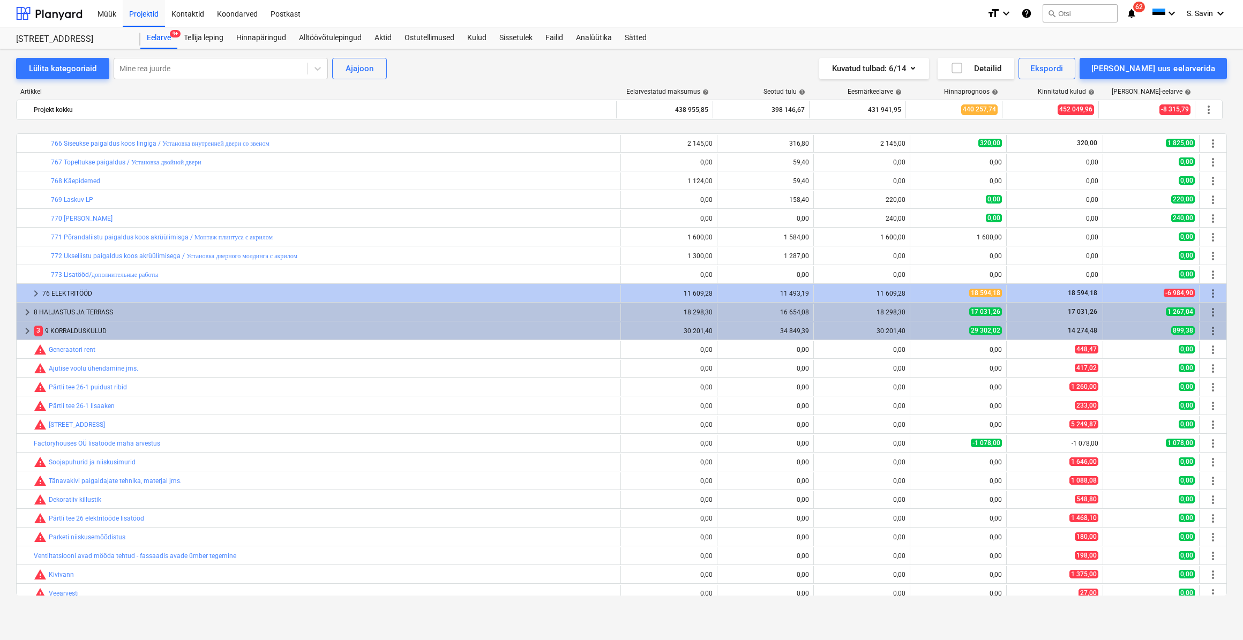
scroll to position [1314, 0]
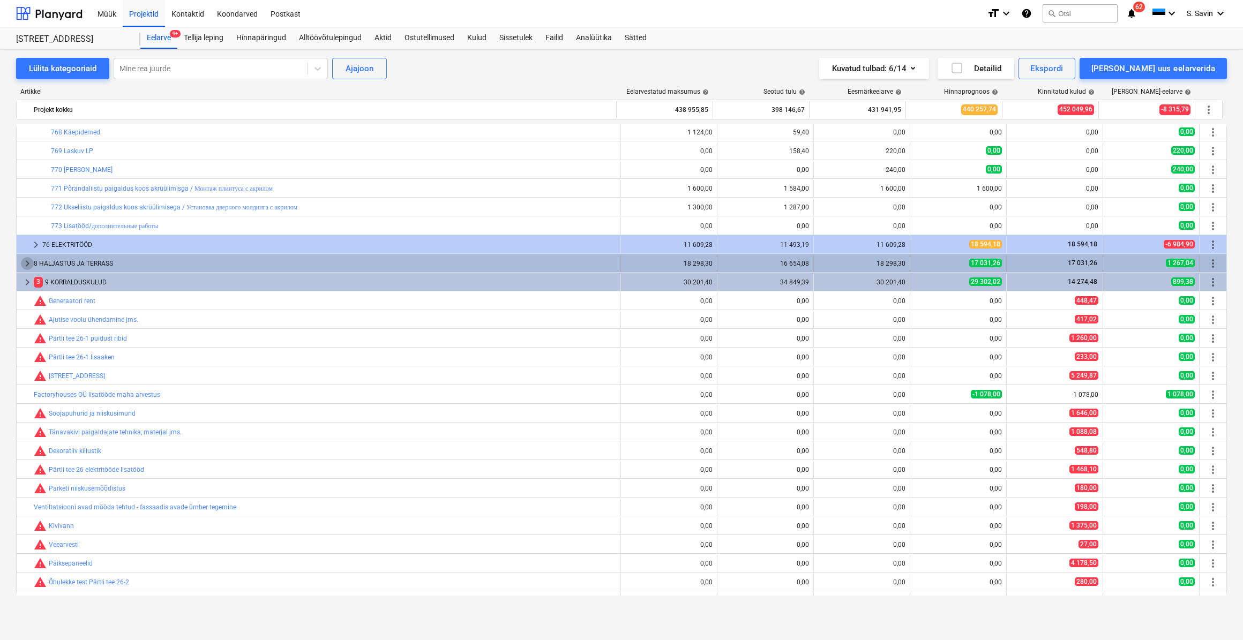
click at [21, 264] on span "keyboard_arrow_right" at bounding box center [27, 263] width 13 height 13
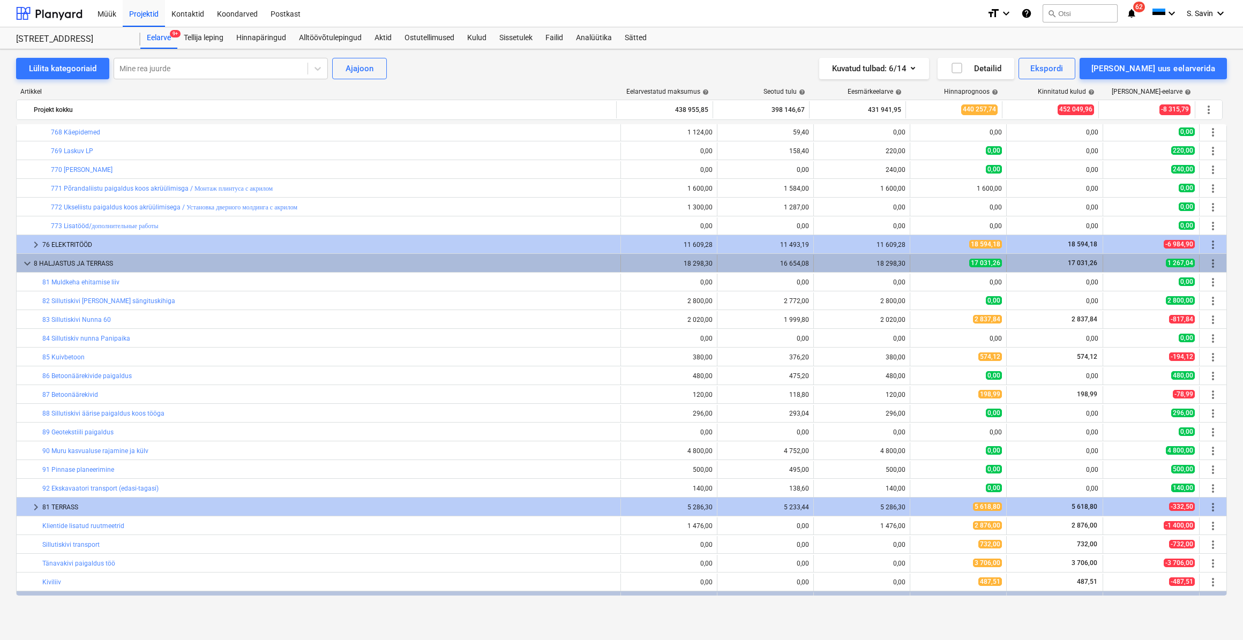
click at [31, 267] on span "keyboard_arrow_down" at bounding box center [27, 263] width 13 height 13
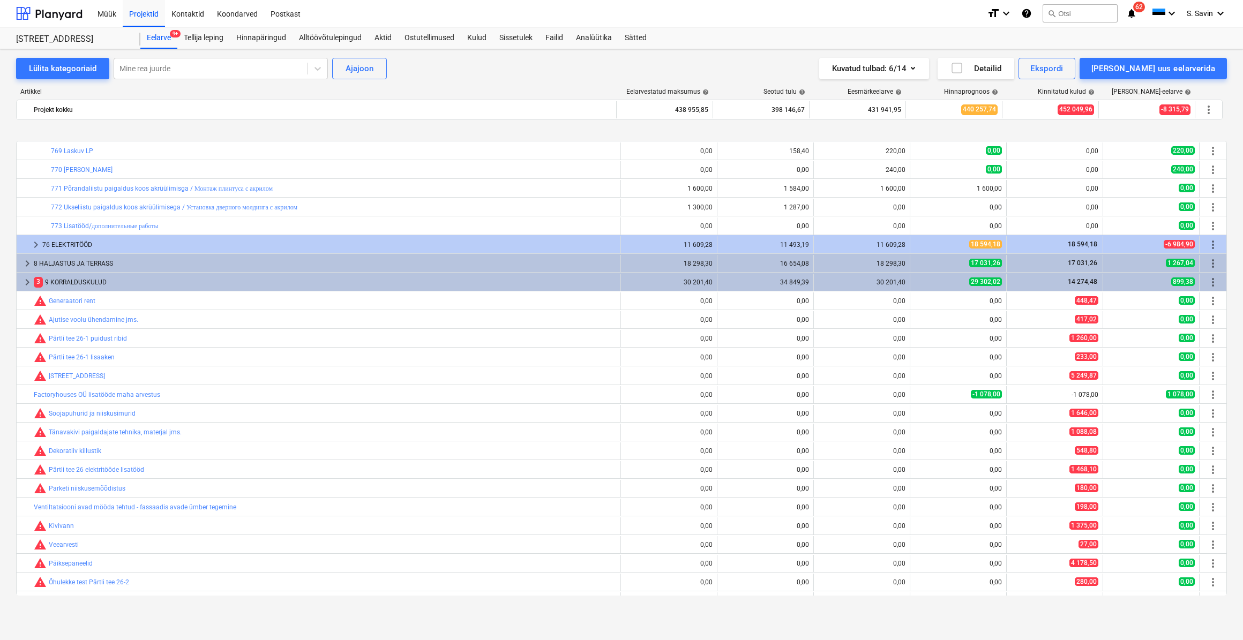
scroll to position [1366, 0]
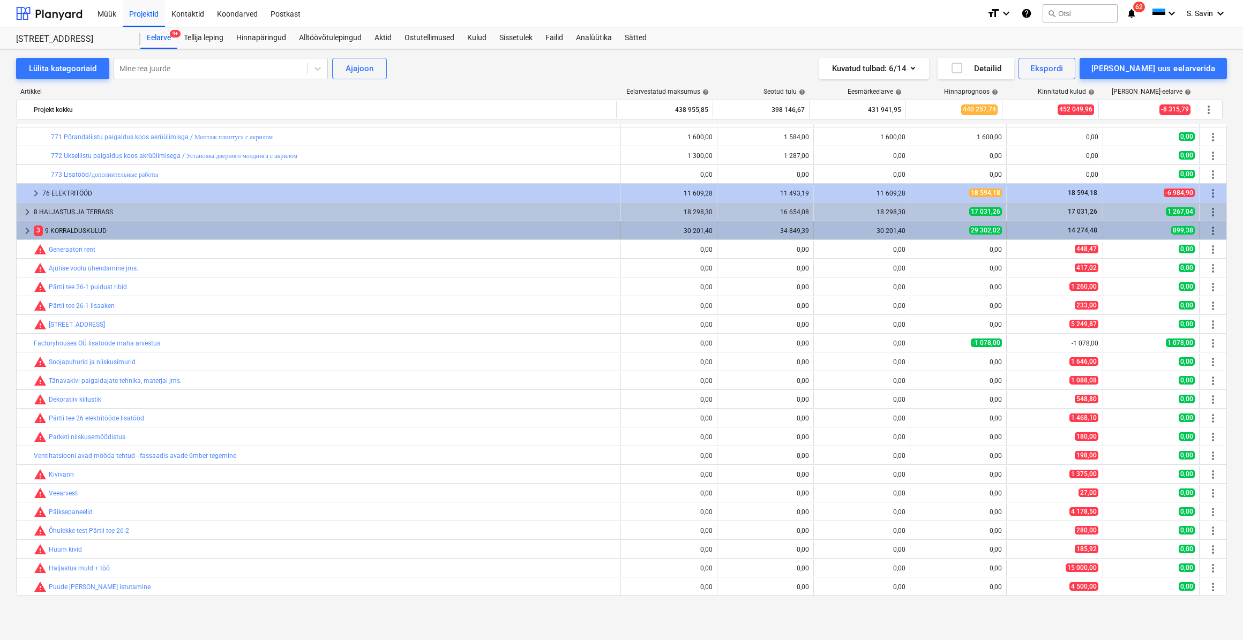
click at [24, 225] on span "keyboard_arrow_right" at bounding box center [27, 230] width 13 height 13
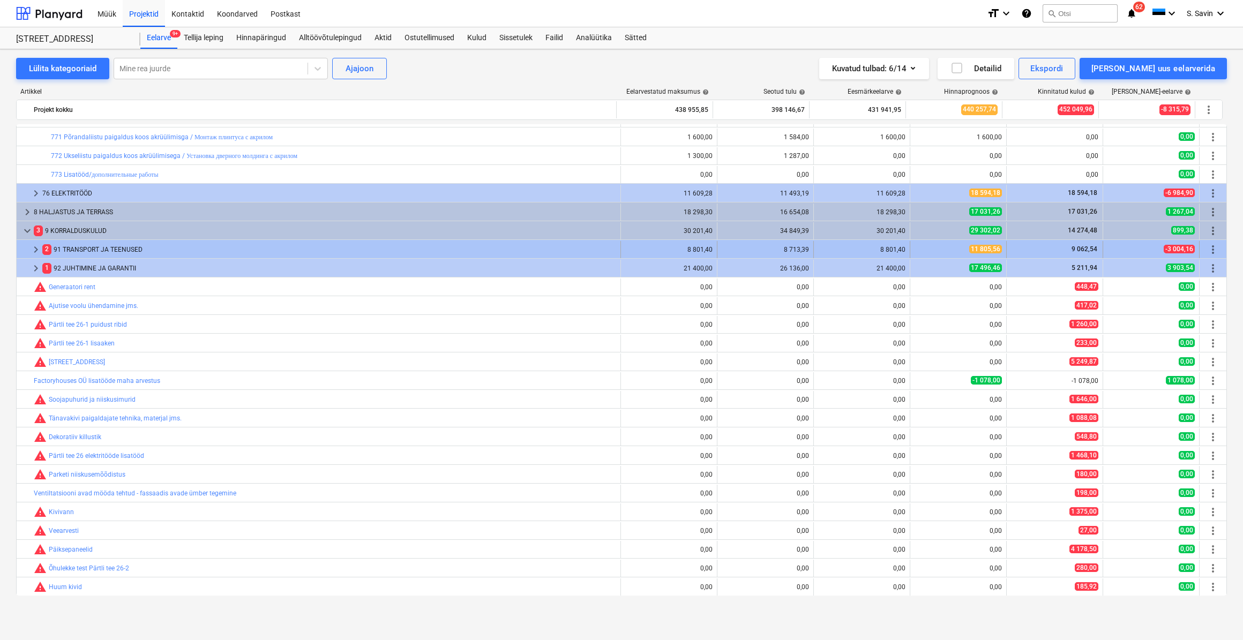
click at [32, 247] on span "keyboard_arrow_right" at bounding box center [35, 249] width 13 height 13
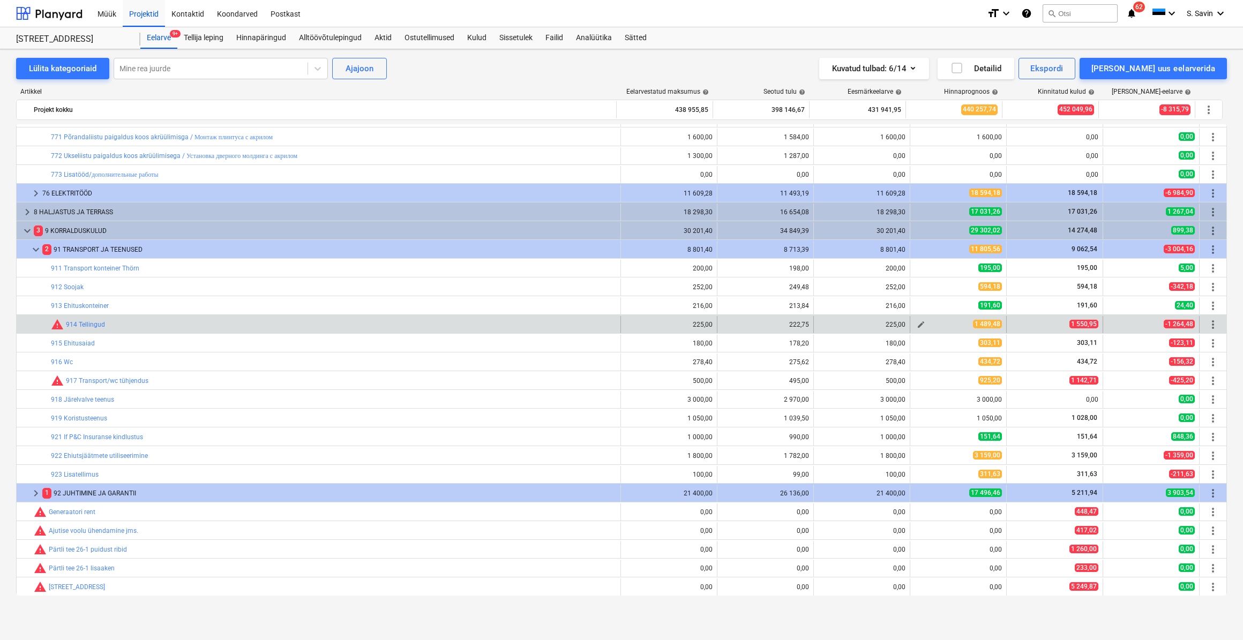
click at [916, 325] on span "edit" at bounding box center [920, 324] width 9 height 9
type textarea "x"
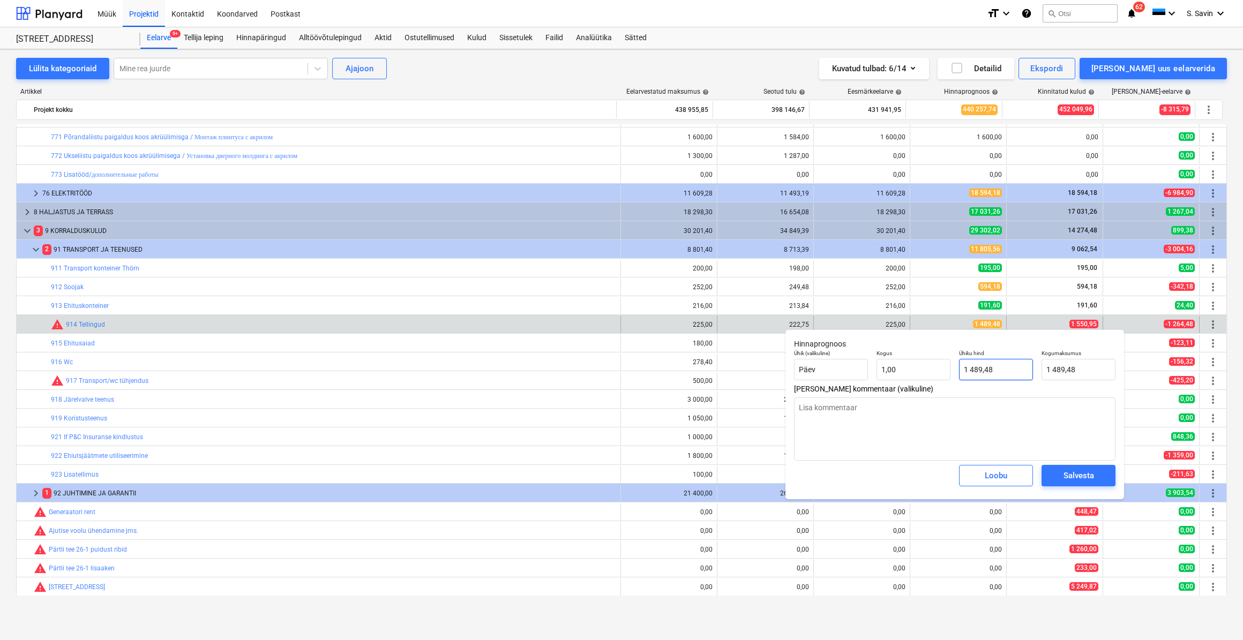
type input "1489,48"
drag, startPoint x: 999, startPoint y: 377, endPoint x: 950, endPoint y: 383, distance: 49.6
click at [950, 383] on div "Ühik (valikuline) Päev Kogus 1,00 Ühiku hind 1489,48 Kogumaksumus 1 489,48" at bounding box center [954, 364] width 330 height 39
type textarea "x"
type input "1"
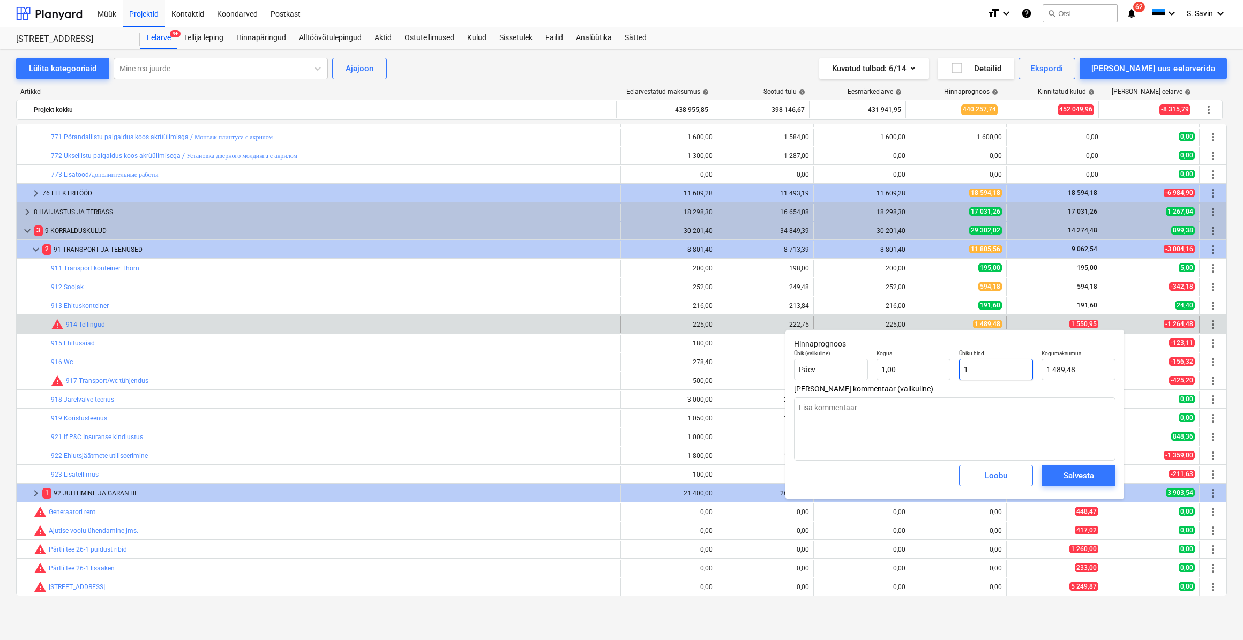
type input "1,00"
type textarea "x"
type input "15"
type input "15,00"
type textarea "x"
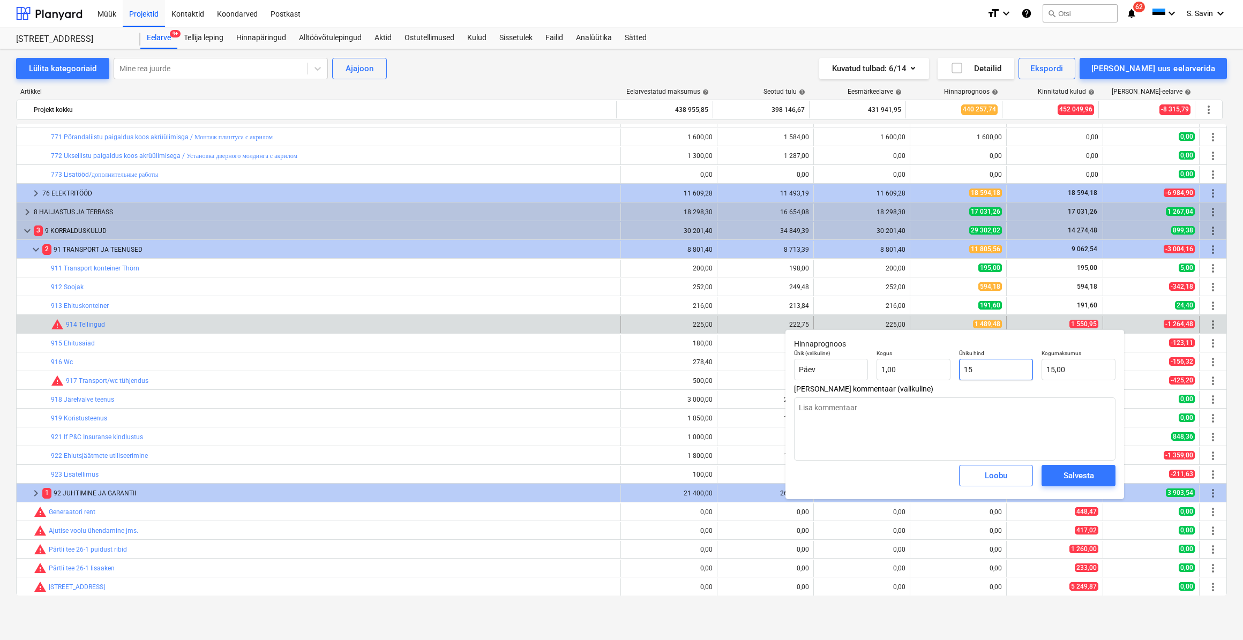
type input "155"
type input "155,00"
type textarea "x"
type input "1550"
type input "1 550,00"
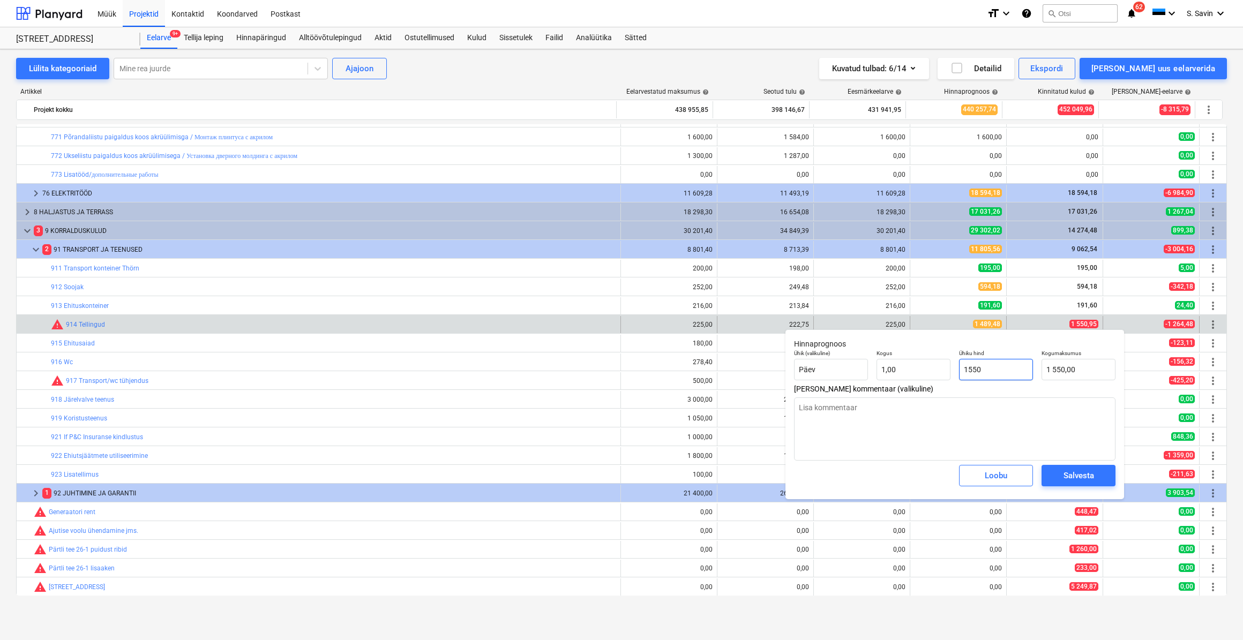
type textarea "x"
type input "1550,"
type textarea "x"
type input "1550,9"
type input "1 550,90"
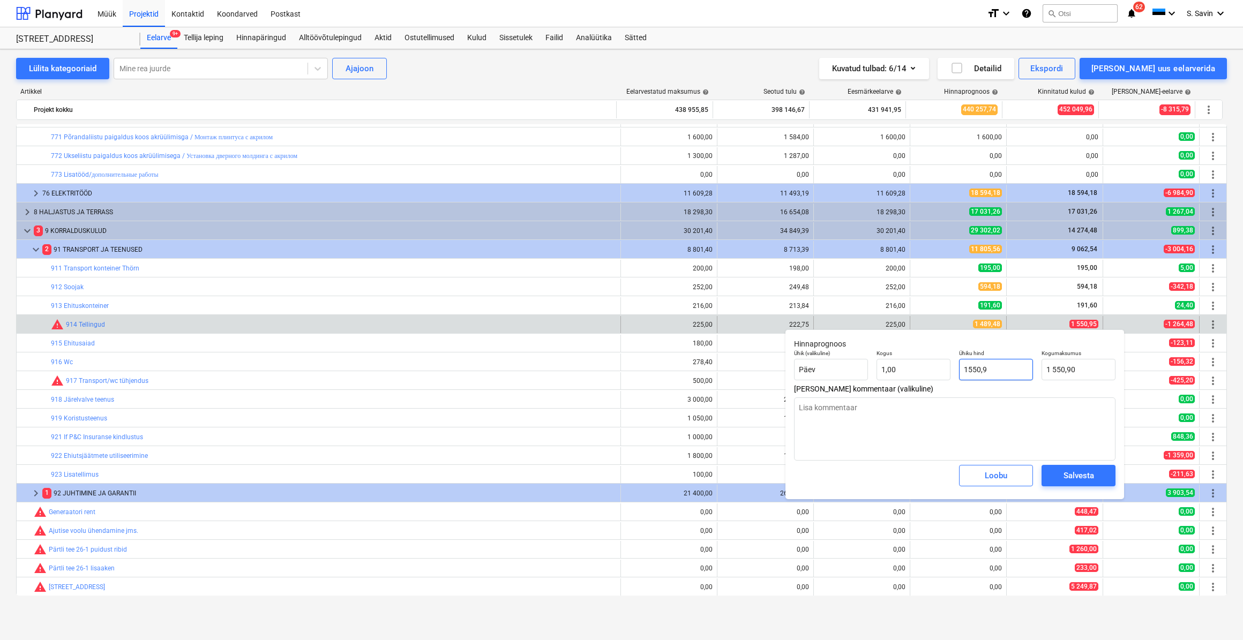
type textarea "x"
type input "1550,95"
type input "1 550,95"
type input "1550,95"
type textarea "x"
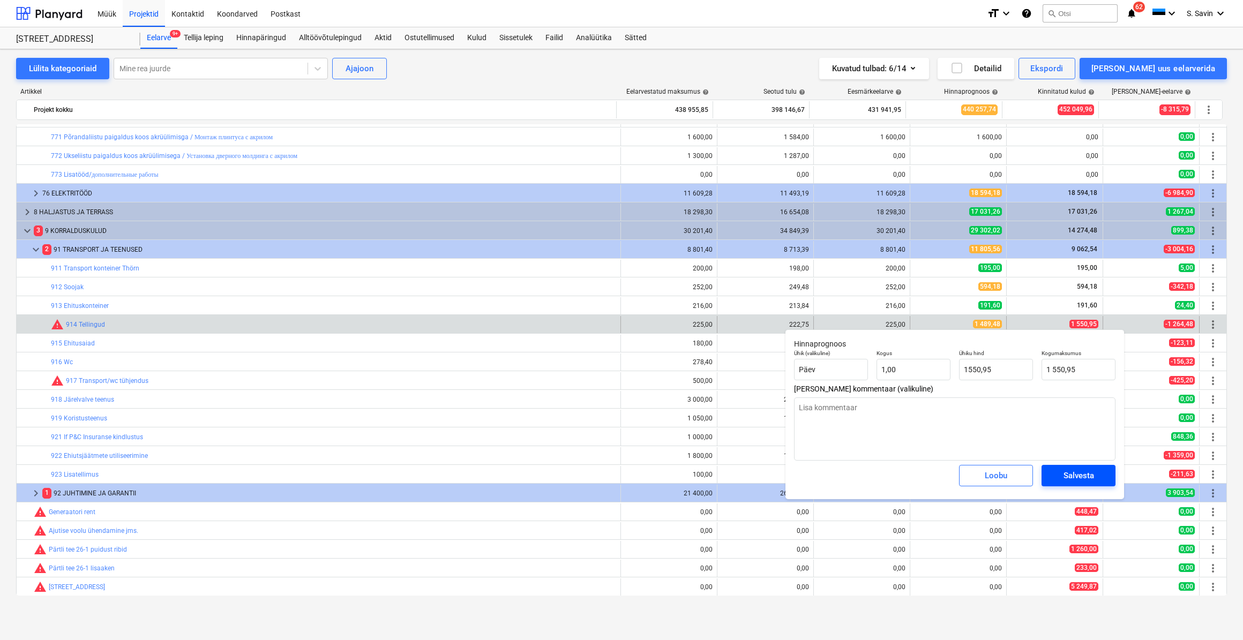
type input "1 550,95"
click at [1081, 479] on div "Salvesta" at bounding box center [1078, 476] width 31 height 14
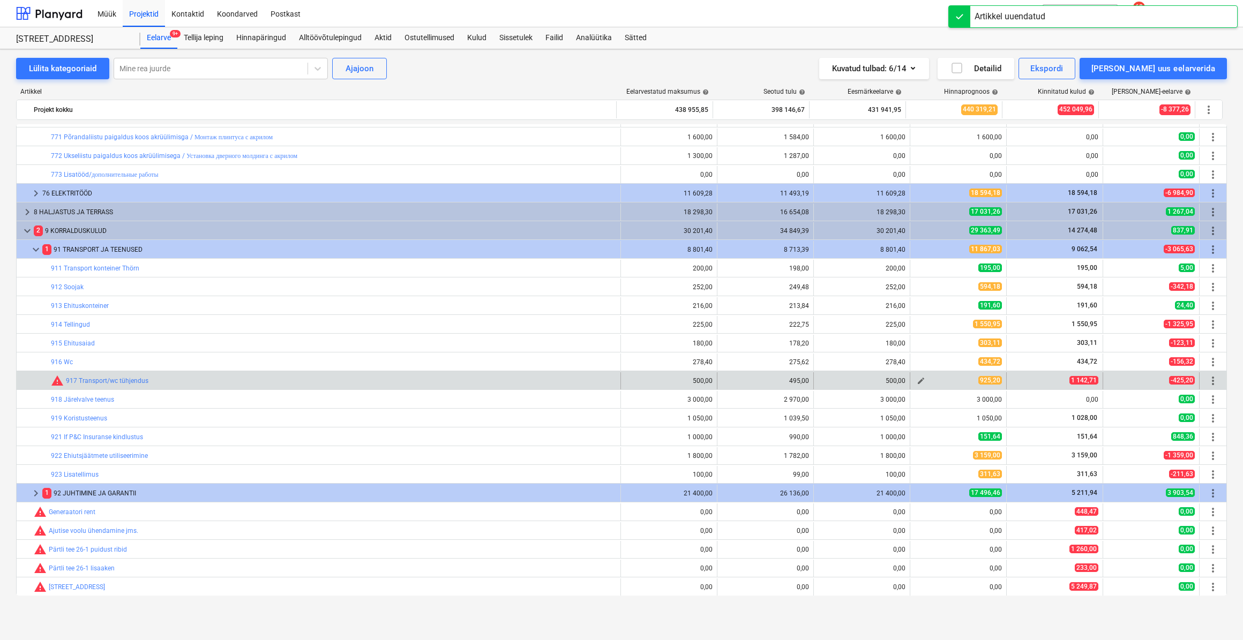
click at [917, 379] on span "edit" at bounding box center [920, 381] width 9 height 9
type textarea "x"
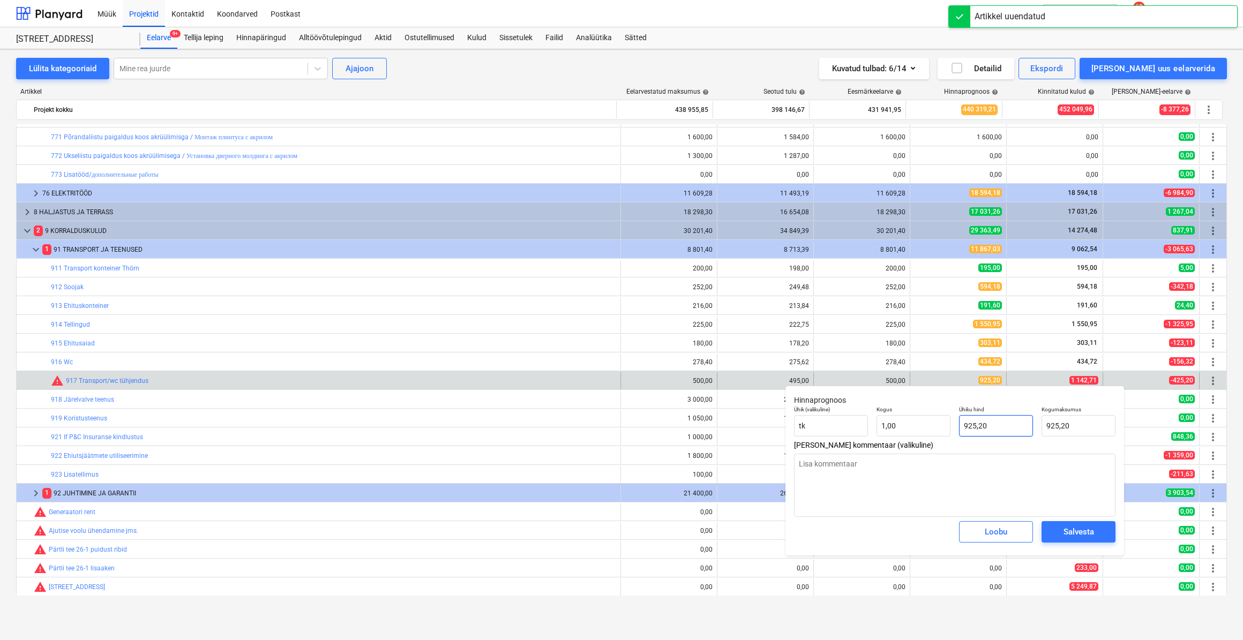
type input "925,2"
drag, startPoint x: 1000, startPoint y: 426, endPoint x: 900, endPoint y: 427, distance: 100.7
click at [900, 427] on div "Ühik (valikuline) [PERSON_NAME] 1,00 Ühiku hind 925,2 Kogumaksumus 925,20" at bounding box center [954, 421] width 330 height 39
type textarea "x"
type input "1"
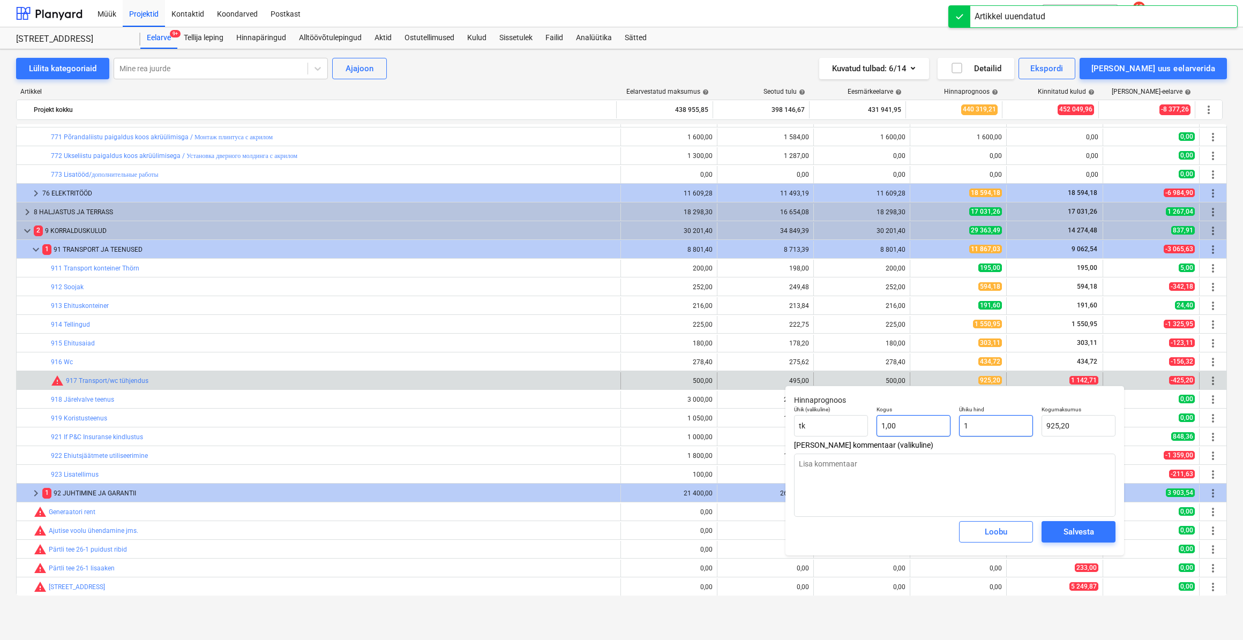
type input "1,00"
type textarea "x"
type input "11"
type input "11,00"
type textarea "x"
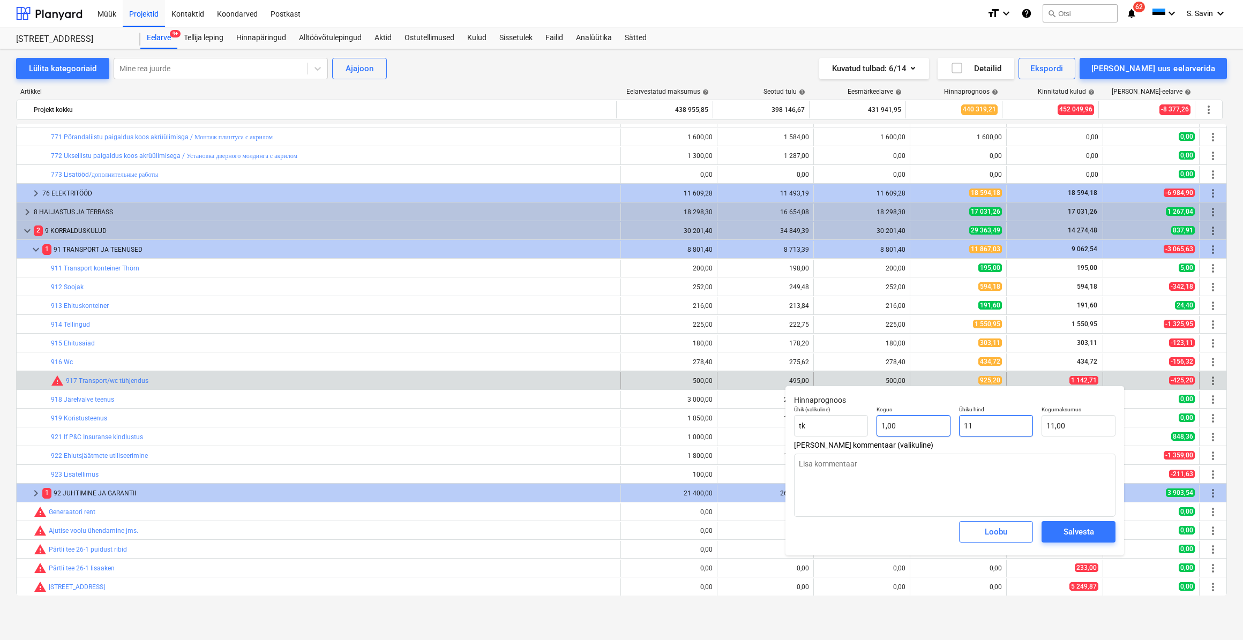
type input "114"
type input "114,00"
type input "1142"
type textarea "x"
type input "1 142,00"
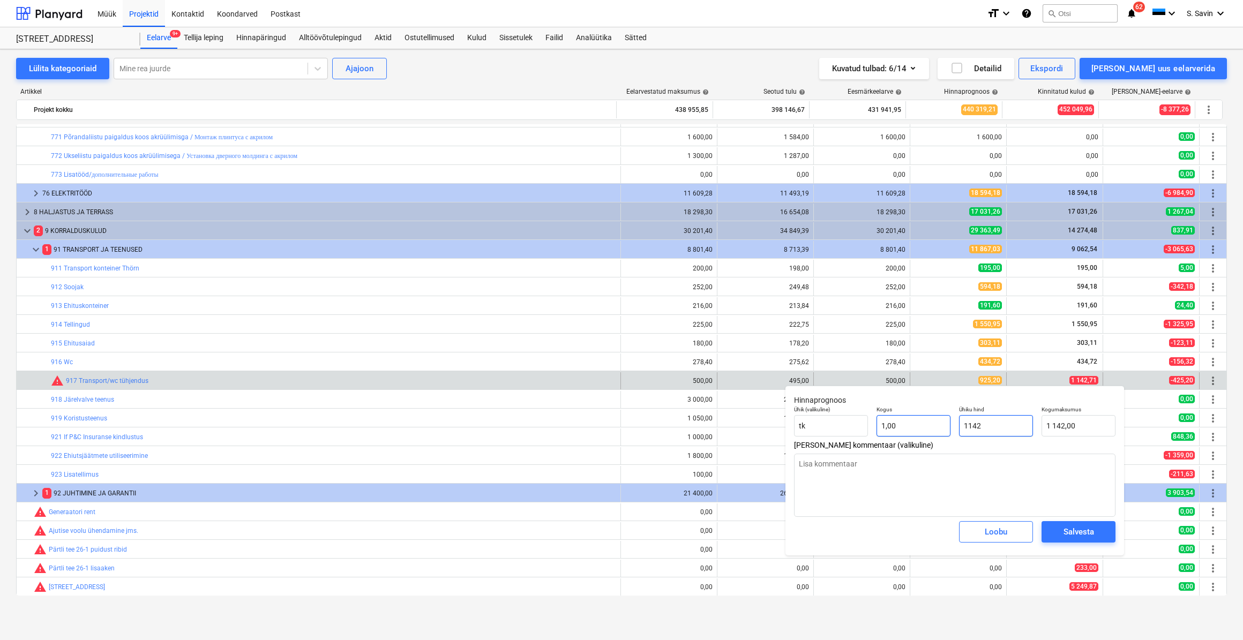
type textarea "x"
type input "1142,"
type textarea "x"
type input "1142,7"
type input "1 142,70"
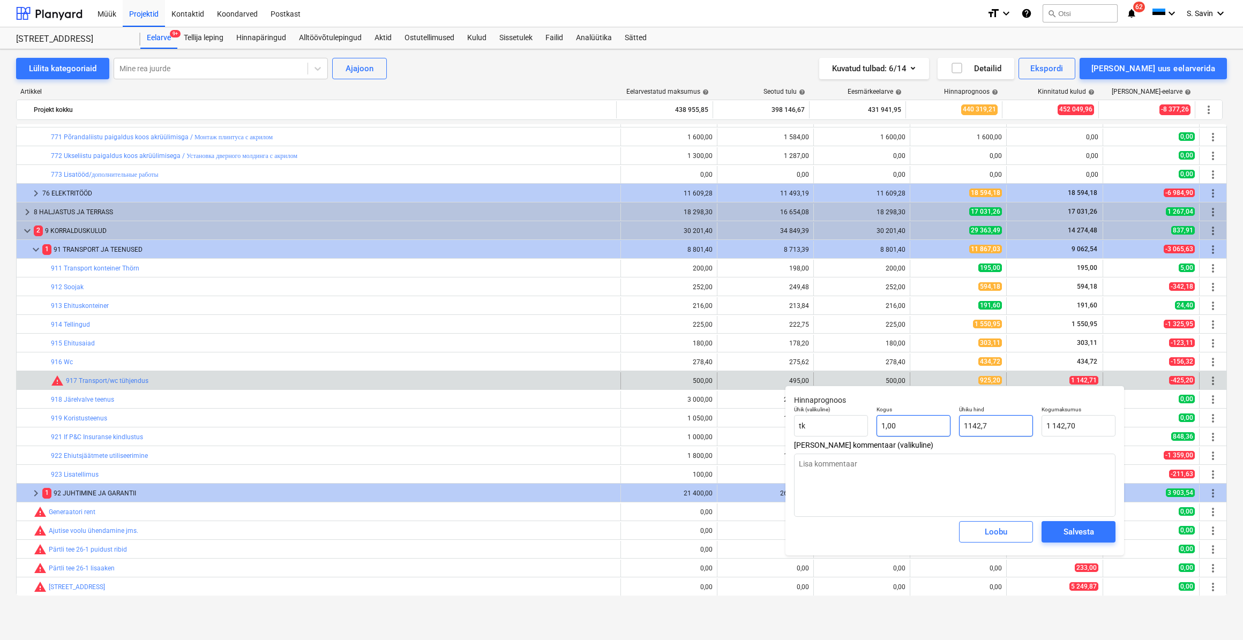
type input "1142,71"
type textarea "x"
type input "1 142,71"
click at [1064, 540] on button "Salvesta" at bounding box center [1078, 531] width 74 height 21
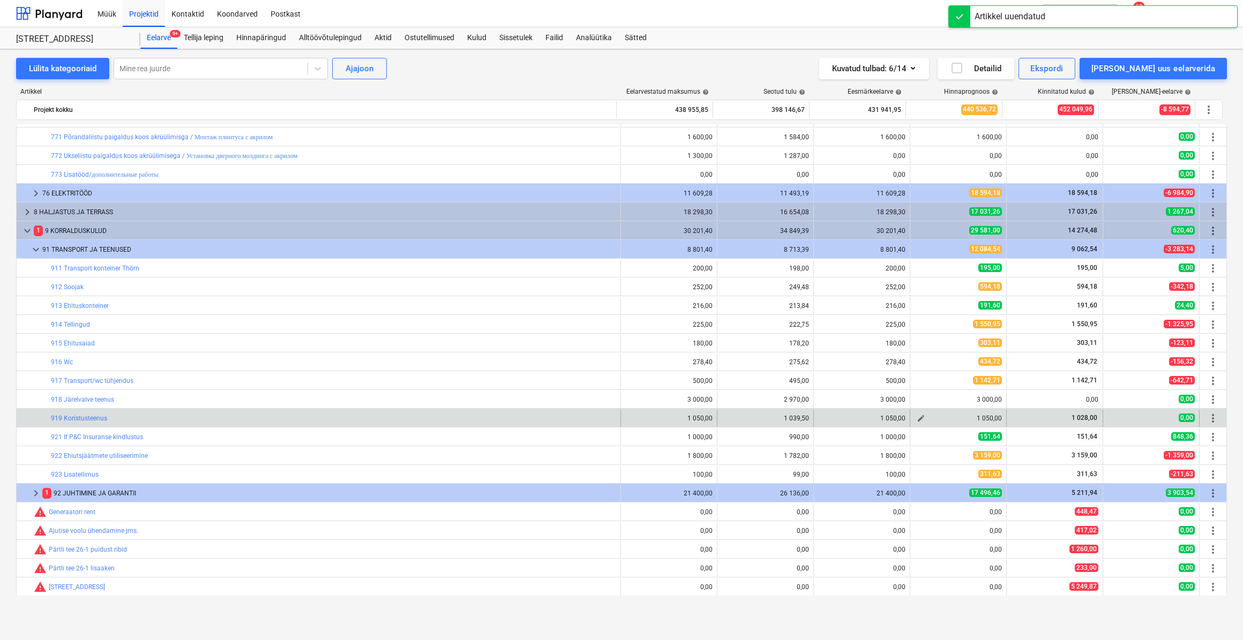
click at [914, 419] on button "edit" at bounding box center [920, 418] width 13 height 13
type textarea "x"
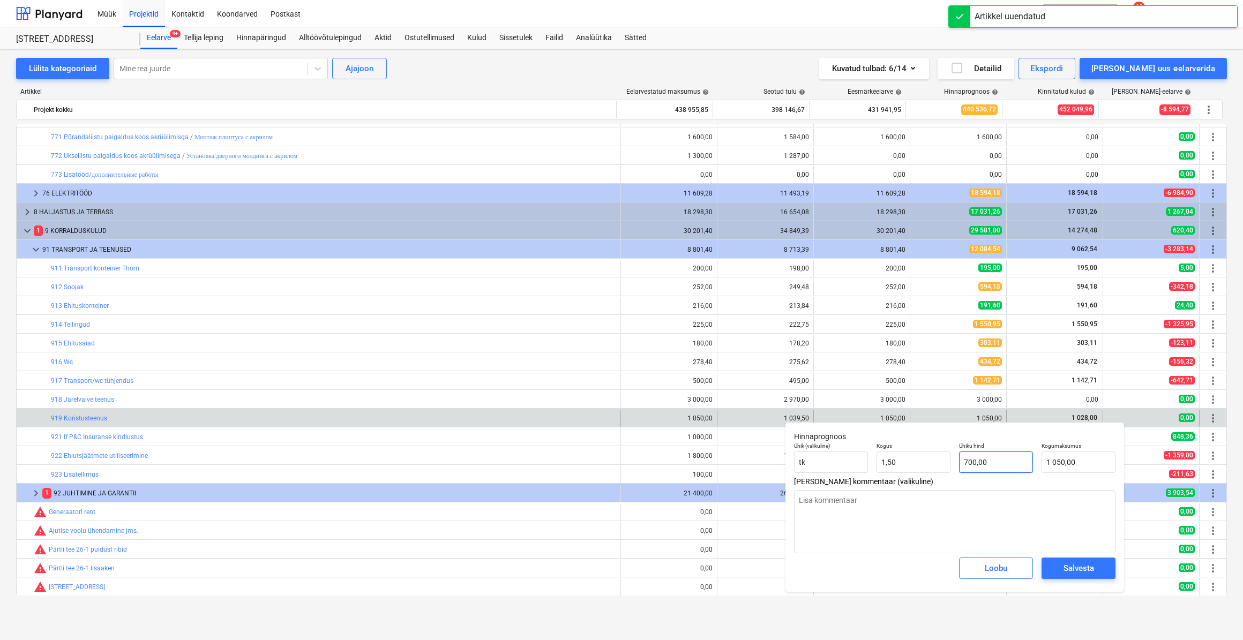
type input "700"
drag, startPoint x: 982, startPoint y: 466, endPoint x: 940, endPoint y: 476, distance: 42.8
click at [940, 476] on div "Ühik (valikuline) [PERSON_NAME] 1,50 Ühiku hind 700 Kogumaksumus 1 050,00" at bounding box center [954, 457] width 330 height 39
type textarea "x"
type input "1"
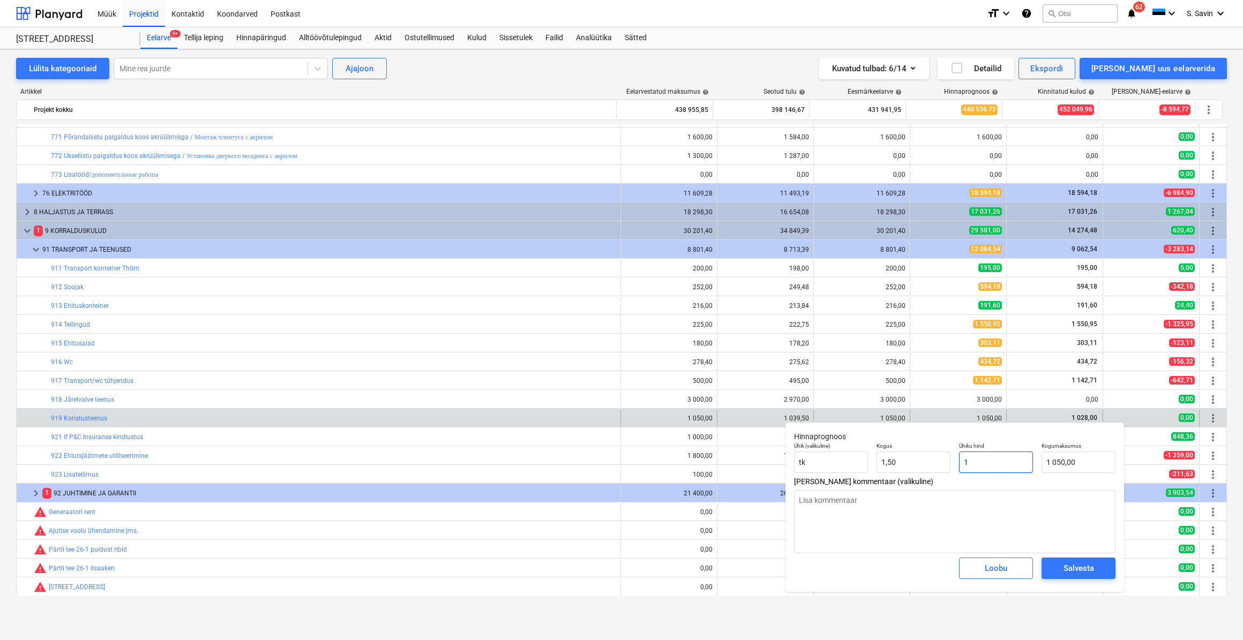
type input "1,50"
type input "1"
type textarea "x"
type input "1,5"
type input "1,00"
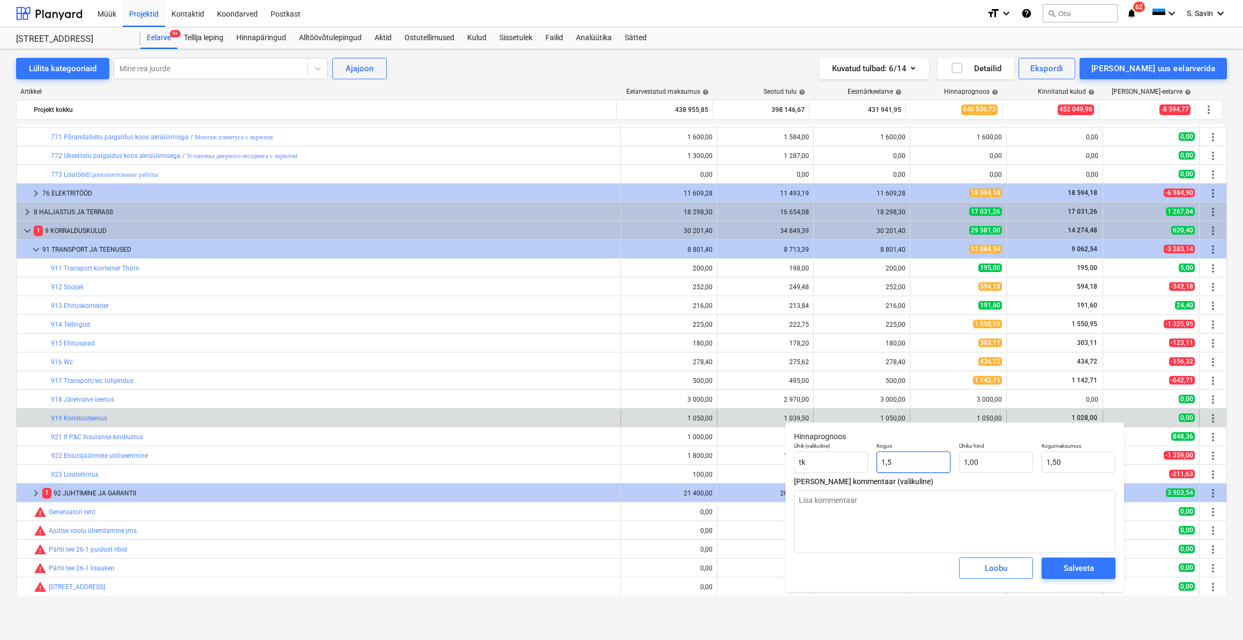
drag, startPoint x: 875, startPoint y: 472, endPoint x: 869, endPoint y: 472, distance: 5.4
click at [869, 472] on div "Ühik (valikuline) [PERSON_NAME] 1,5 Ühiku hind 1,00 Kogumaksumus 1,50" at bounding box center [954, 457] width 330 height 39
drag, startPoint x: 1011, startPoint y: 460, endPoint x: 958, endPoint y: 470, distance: 53.5
click at [959, 470] on input "1" at bounding box center [996, 461] width 74 height 21
click at [1086, 563] on div "Salvesta" at bounding box center [1078, 568] width 31 height 14
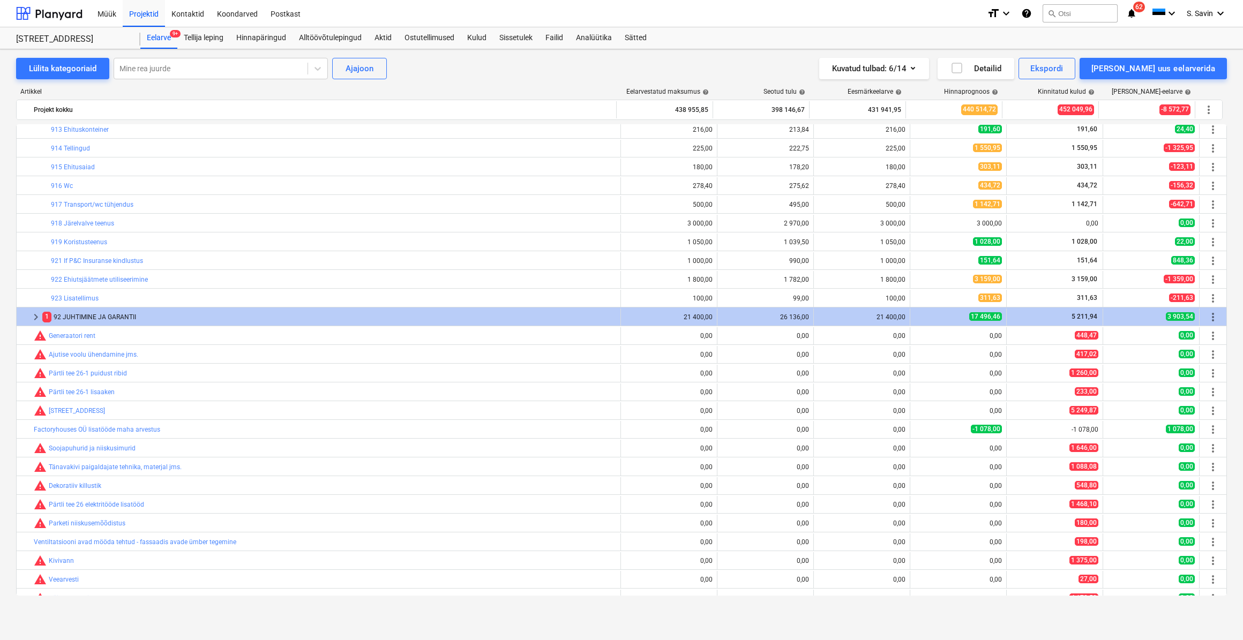
scroll to position [1560, 0]
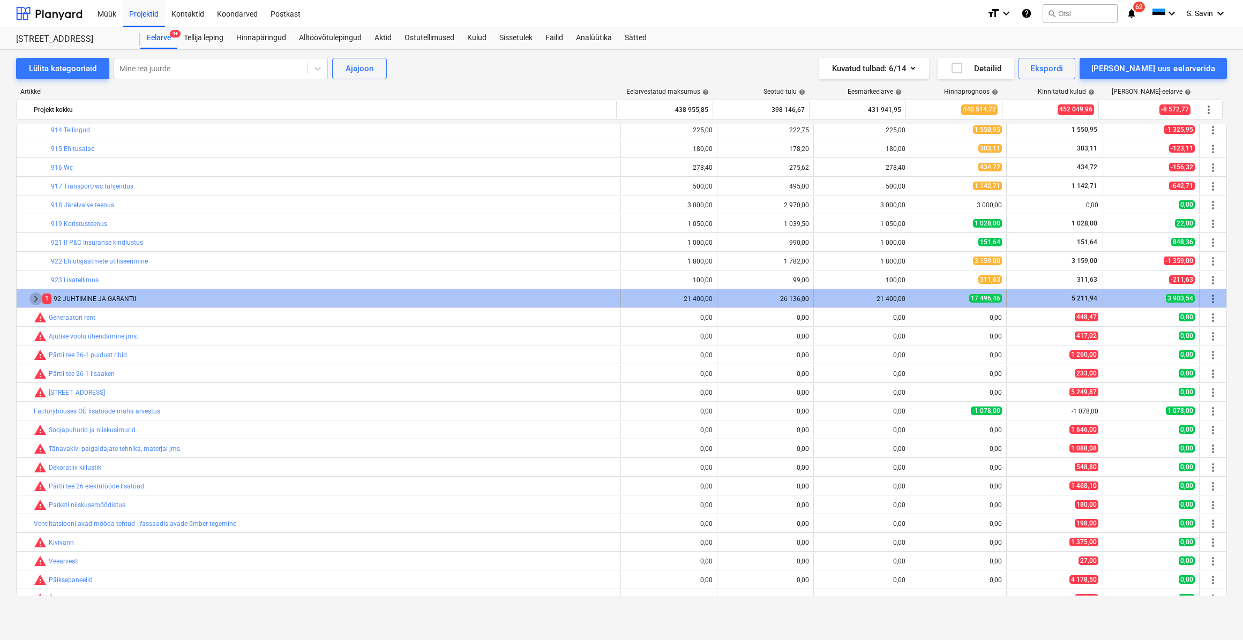
click at [38, 298] on span "keyboard_arrow_right" at bounding box center [35, 298] width 13 height 13
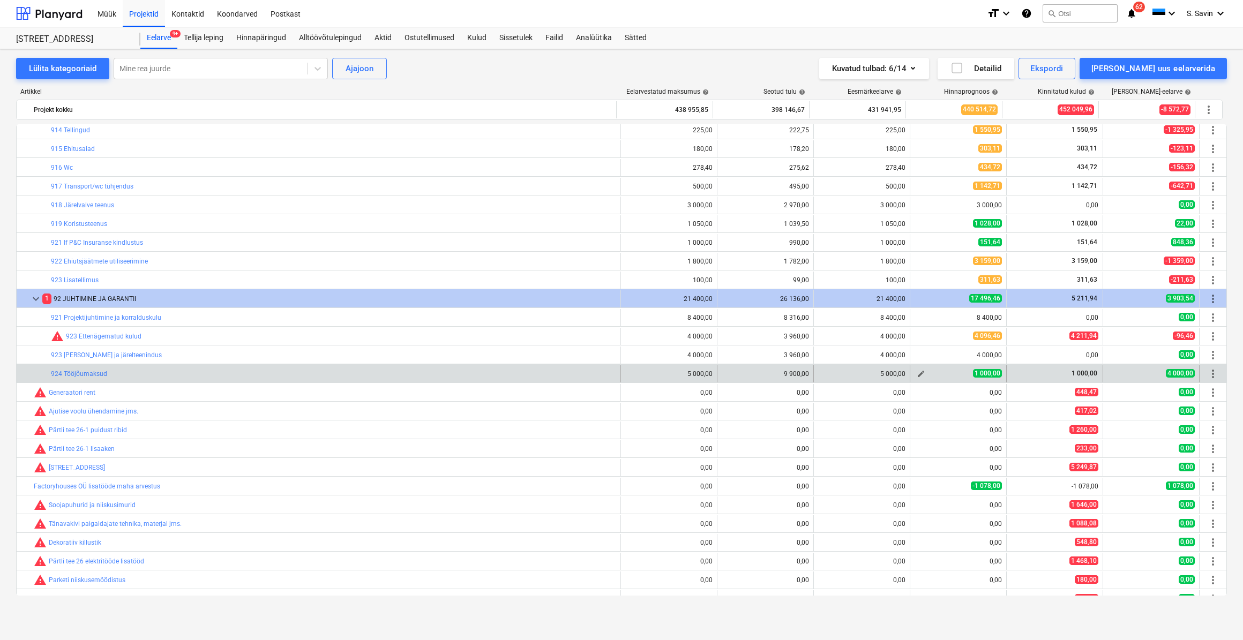
click at [914, 372] on button "edit" at bounding box center [920, 373] width 13 height 13
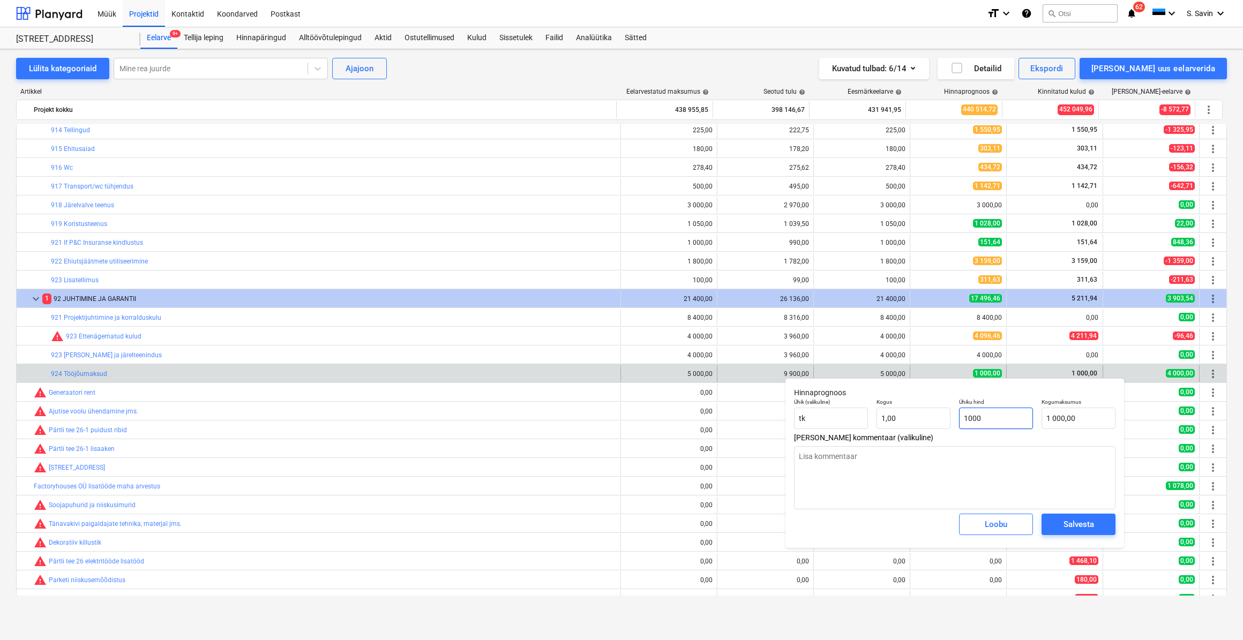
drag, startPoint x: 993, startPoint y: 423, endPoint x: 945, endPoint y: 429, distance: 48.6
click at [945, 429] on div "Ühik (valikuline) [PERSON_NAME] 1,00 Ühiku hind 1000 Kogumaksumus 1 000,00" at bounding box center [954, 413] width 330 height 39
click at [1076, 526] on div "Salvesta" at bounding box center [1078, 524] width 31 height 14
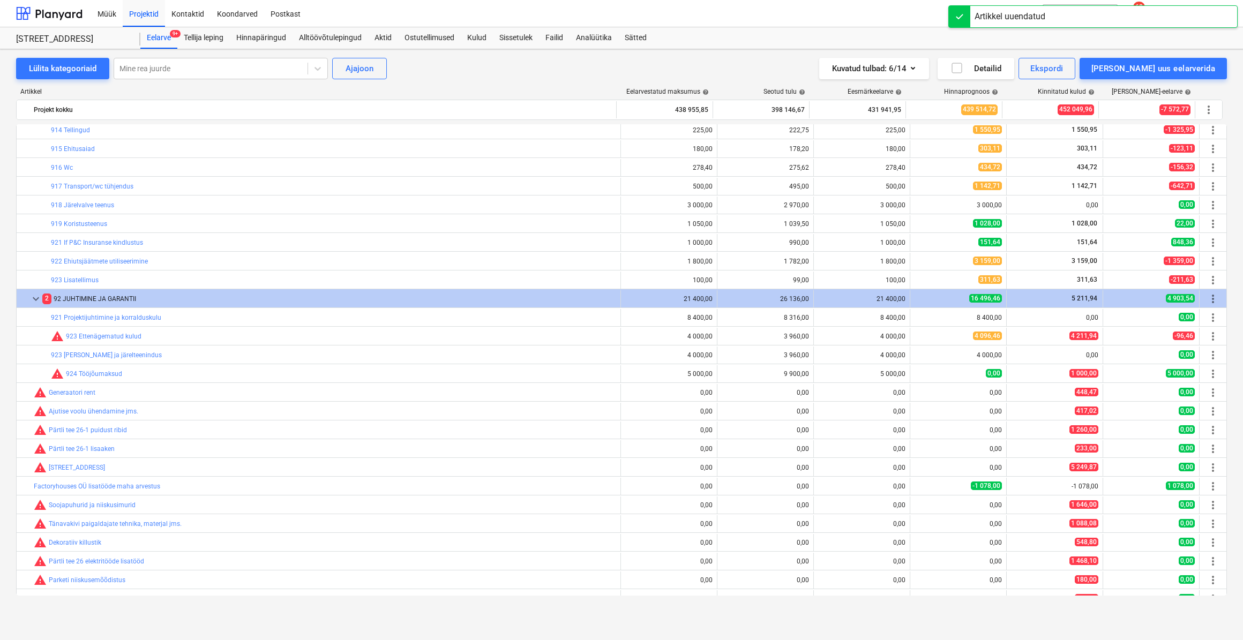
click at [914, 375] on button "edit" at bounding box center [920, 373] width 13 height 13
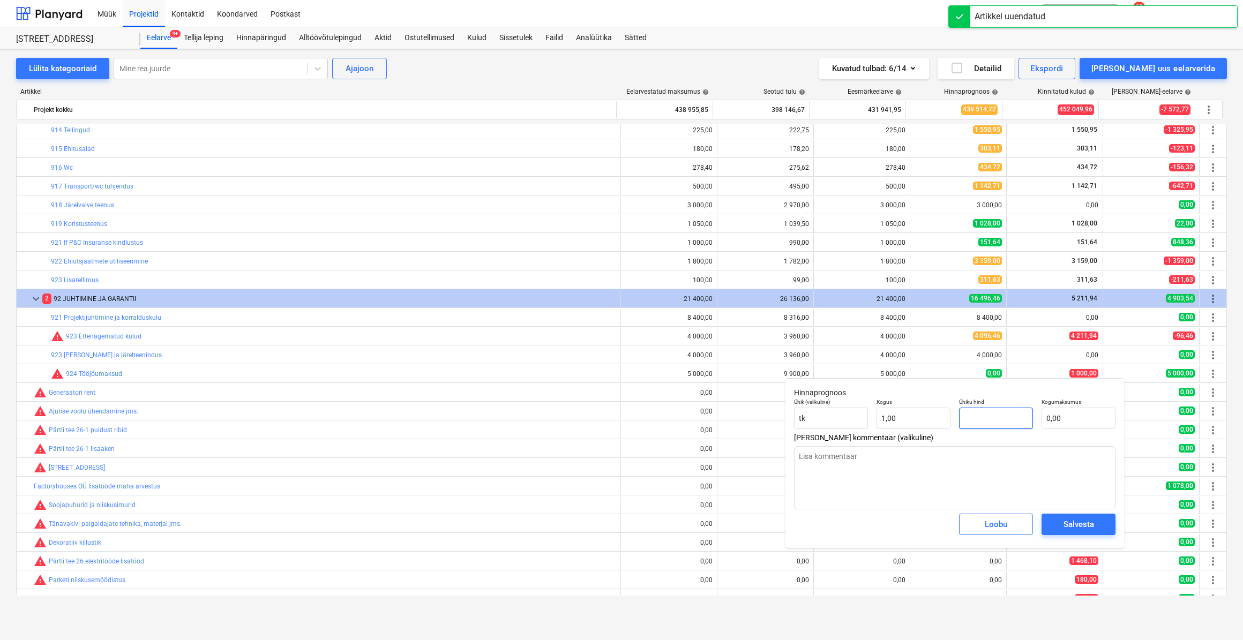
drag, startPoint x: 990, startPoint y: 422, endPoint x: 930, endPoint y: 432, distance: 61.3
click at [930, 432] on div "Ühik (valikuline) [PERSON_NAME] 1,00 Ühiku hind Kogumaksumus 0,00" at bounding box center [954, 413] width 330 height 39
click at [1071, 526] on div "Salvesta" at bounding box center [1078, 524] width 31 height 14
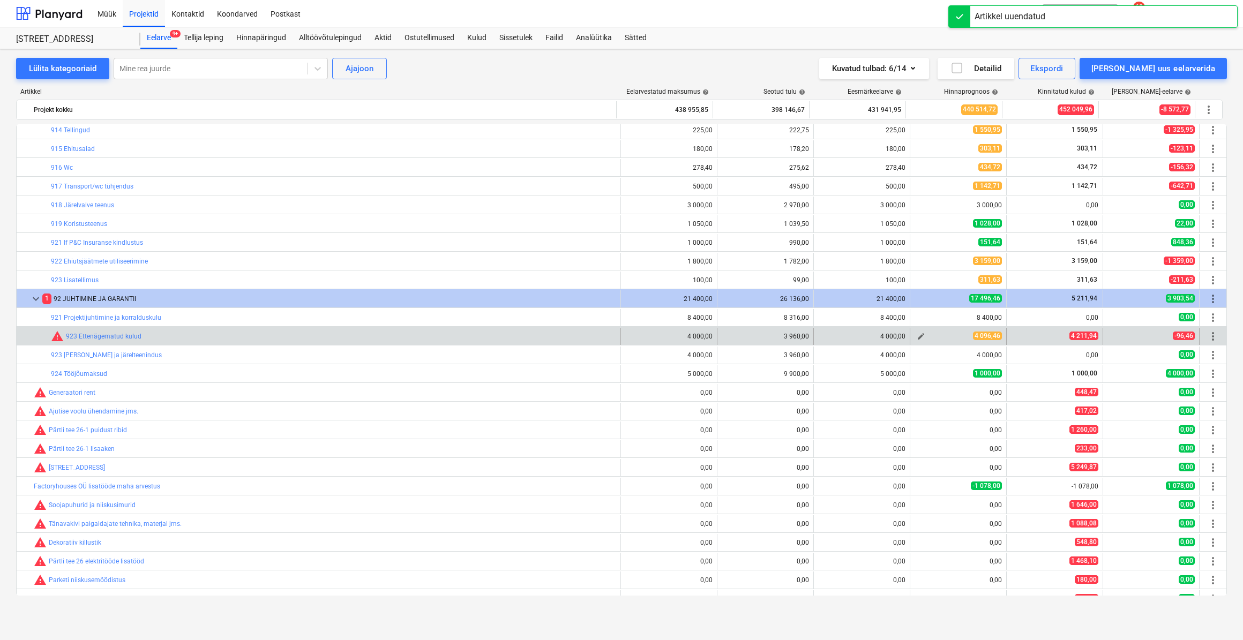
click at [916, 336] on span "edit" at bounding box center [920, 336] width 9 height 9
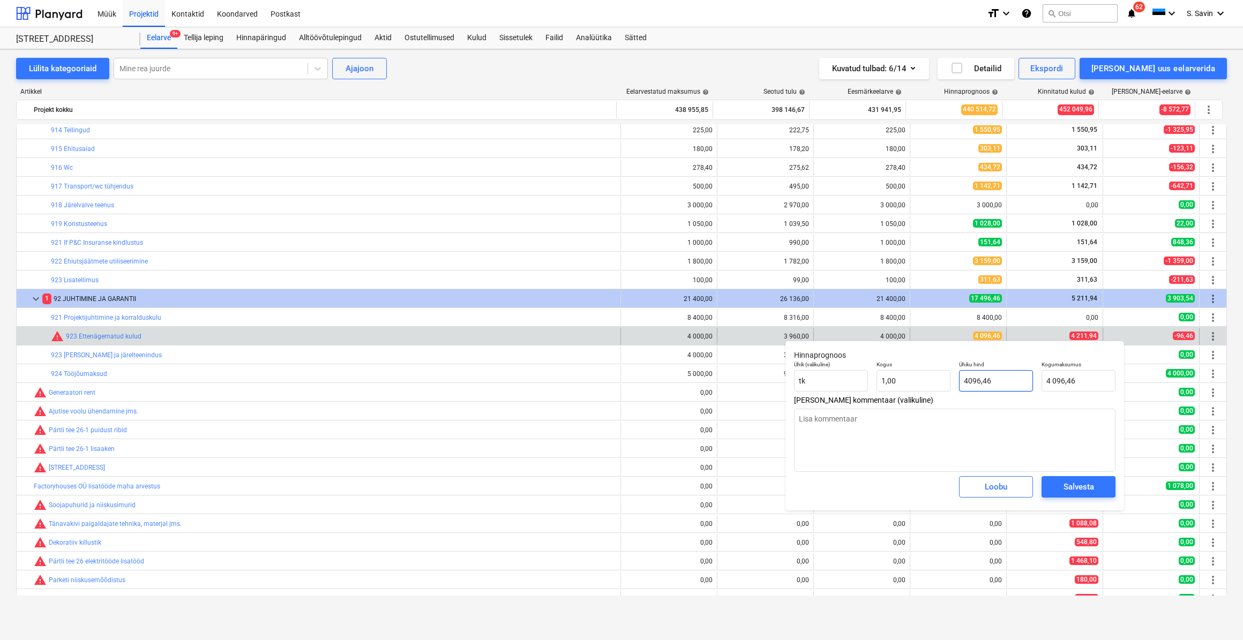
drag, startPoint x: 1017, startPoint y: 387, endPoint x: 967, endPoint y: 401, distance: 51.7
click at [967, 401] on div "Hinnaprognoos Ühik (valikuline) [PERSON_NAME] 1,00 Ühiku hind 4096,46 Kogumaksu…" at bounding box center [954, 426] width 338 height 170
click at [1066, 489] on div "Salvesta" at bounding box center [1078, 487] width 31 height 14
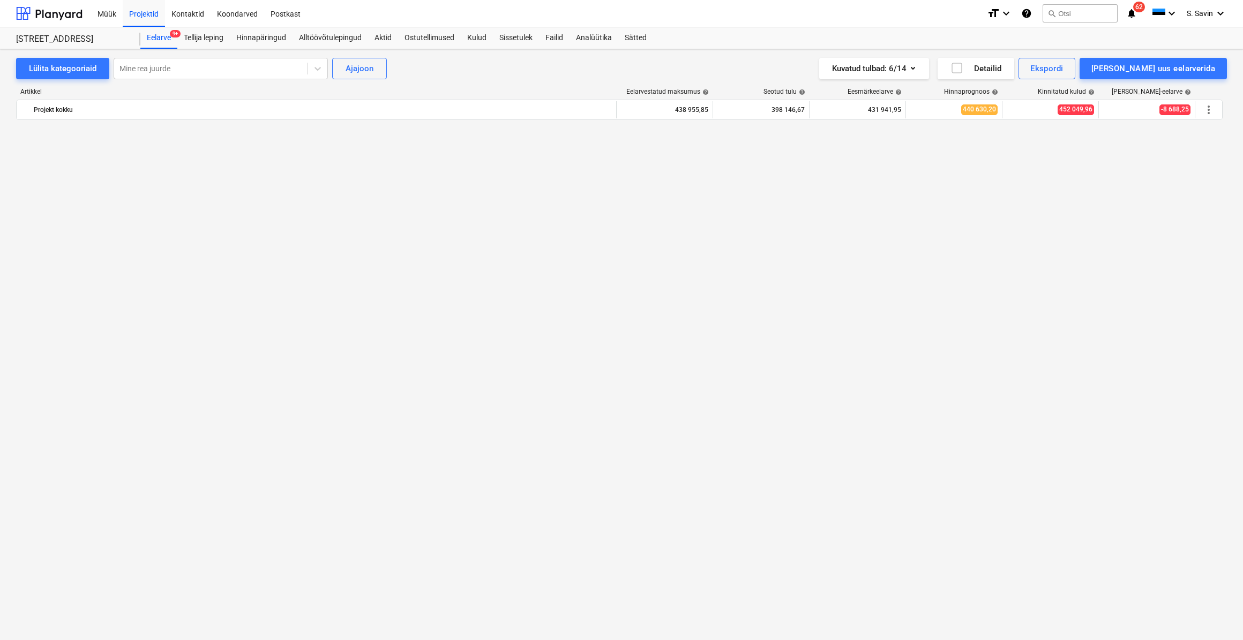
scroll to position [0, 0]
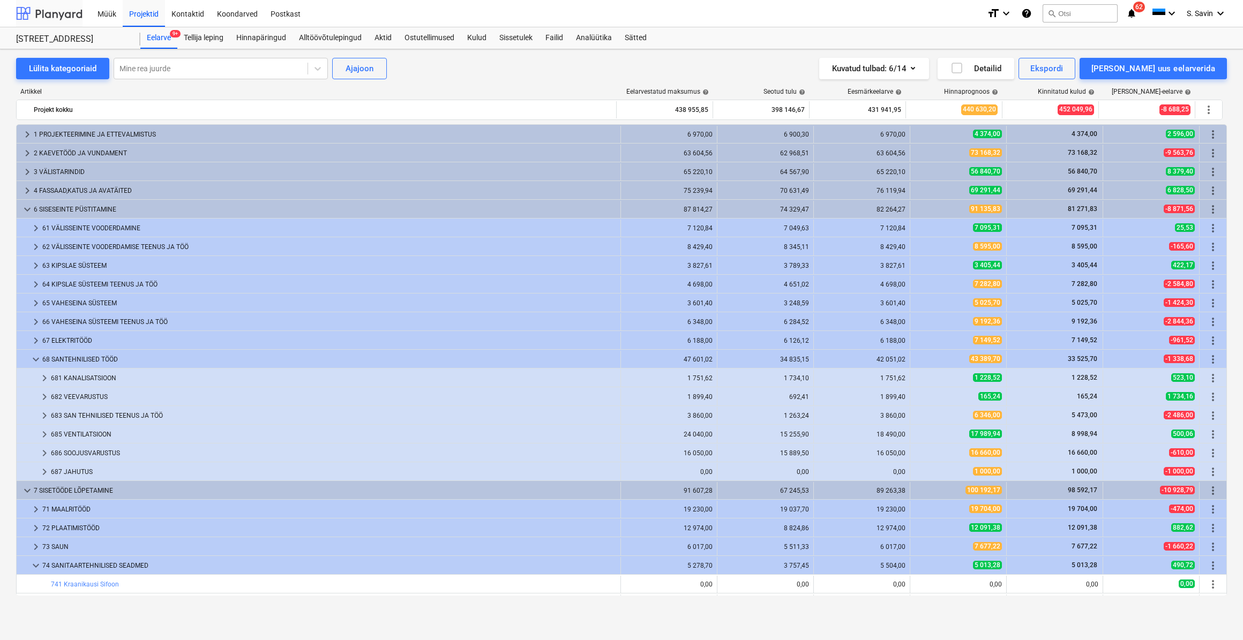
click at [43, 11] on div at bounding box center [49, 13] width 66 height 27
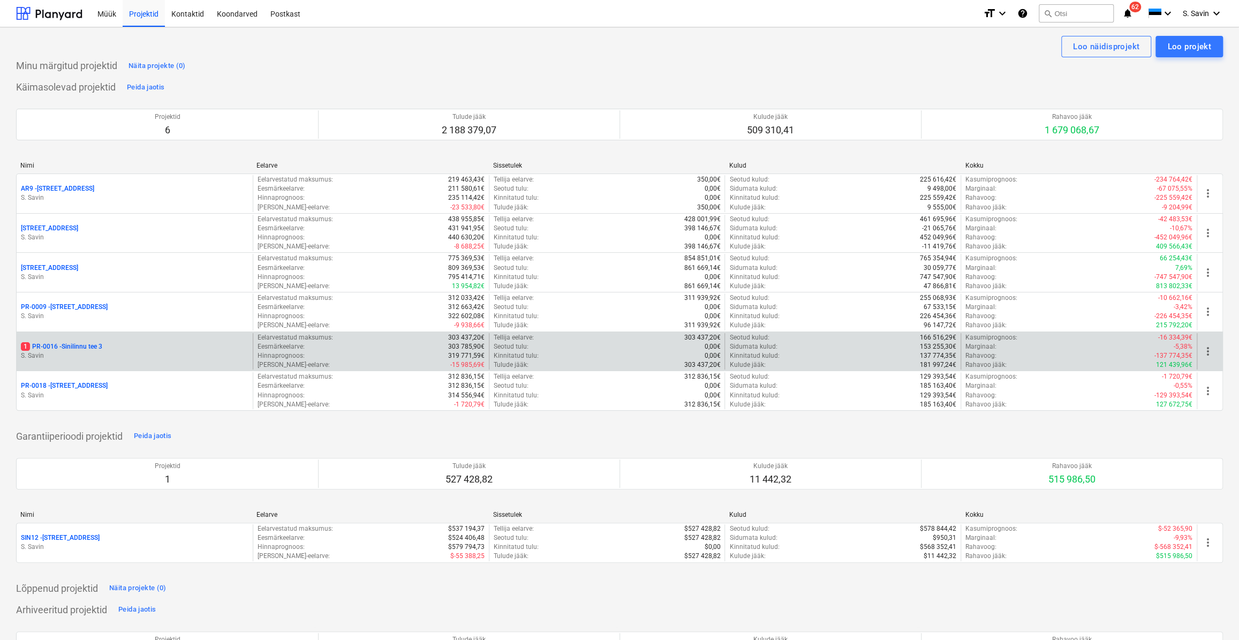
click at [95, 362] on div "1 PR-0016 - Sinilinnu tee 3 [PERSON_NAME]" at bounding box center [135, 351] width 236 height 37
click at [92, 357] on p "S. Savin" at bounding box center [135, 355] width 228 height 9
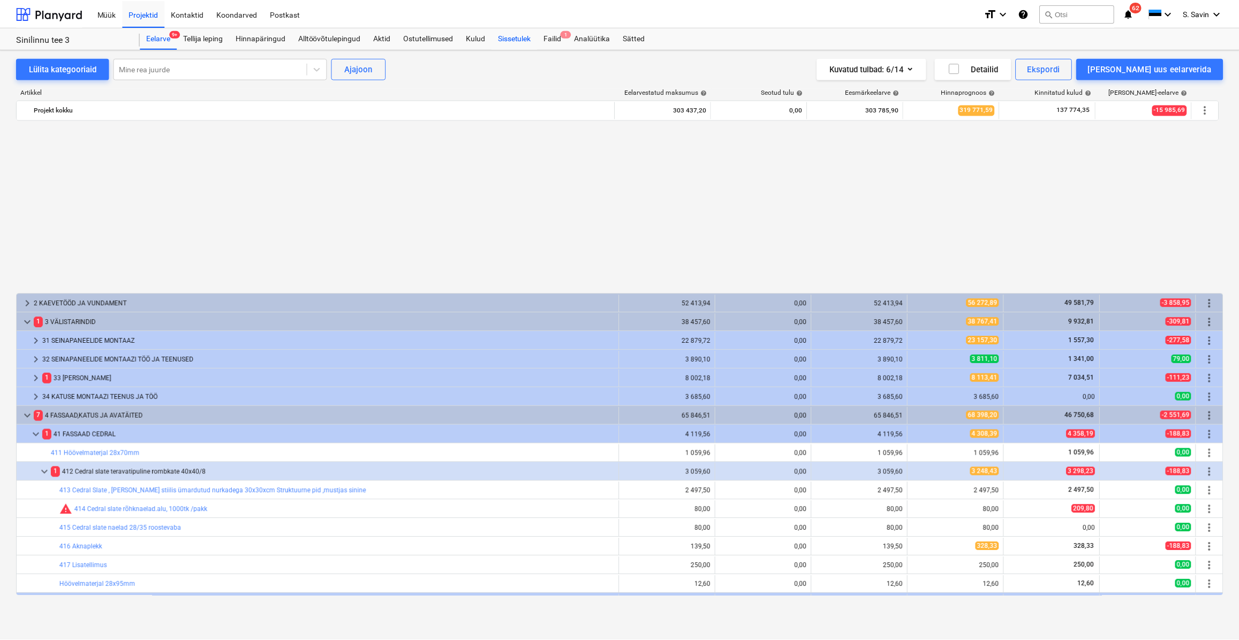
scroll to position [552, 0]
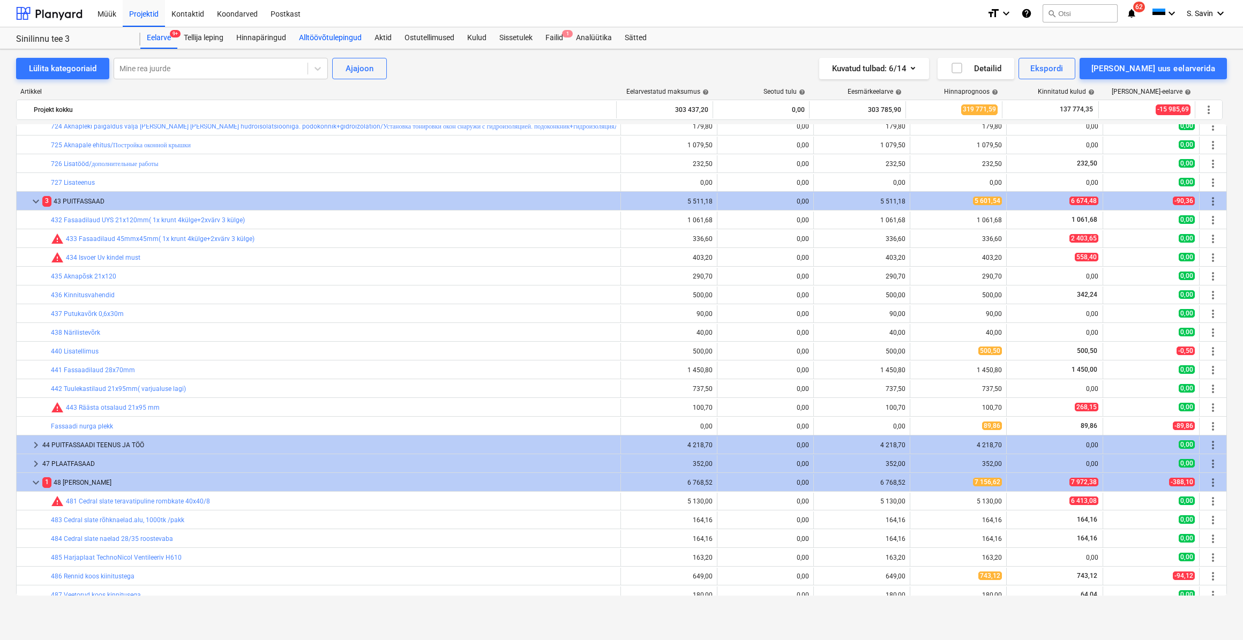
click at [348, 37] on div "Alltöövõtulepingud" at bounding box center [330, 37] width 76 height 21
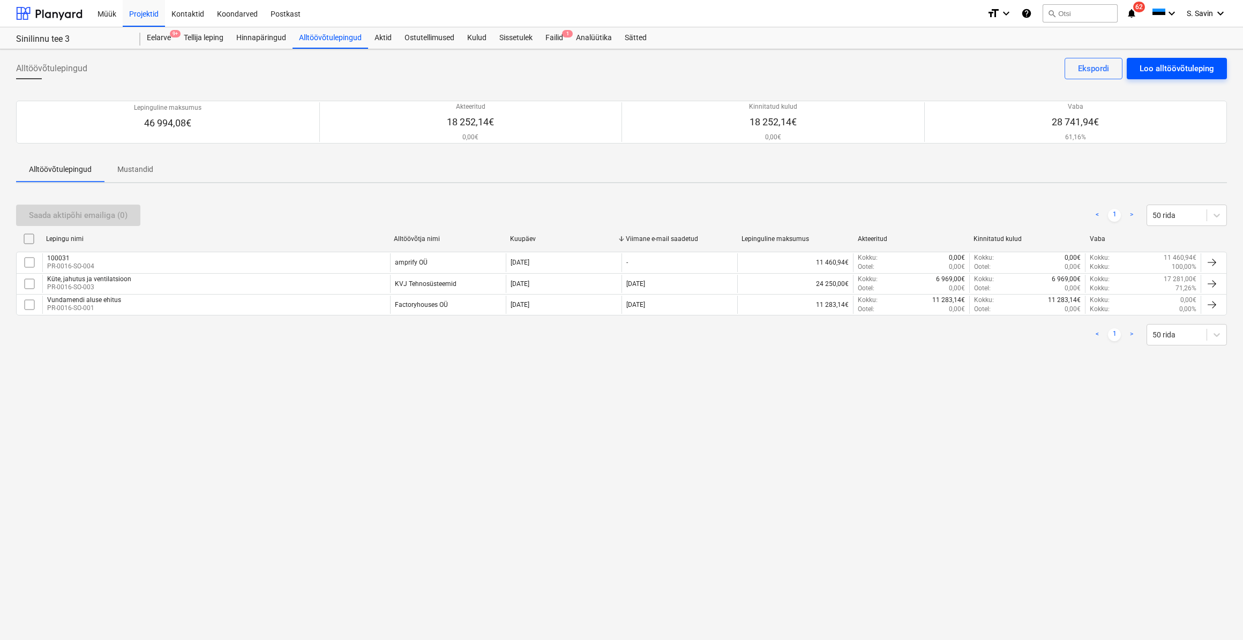
click at [1156, 73] on div "Loo alltöövõtuleping" at bounding box center [1176, 69] width 74 height 14
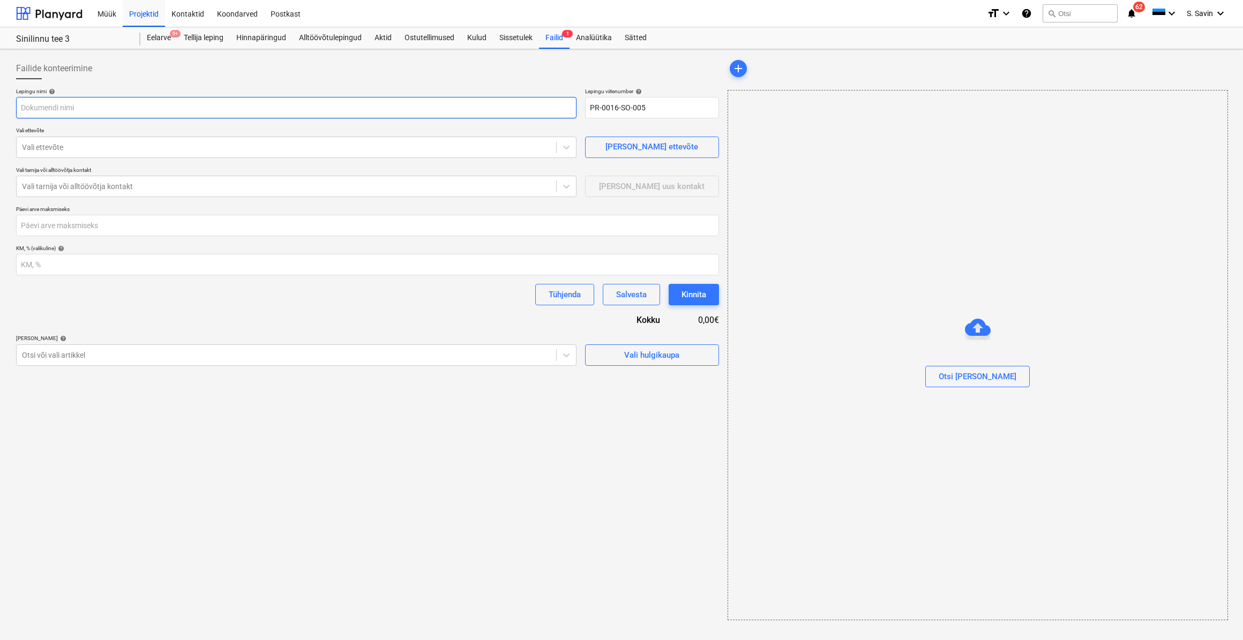
click at [59, 104] on input "text" at bounding box center [296, 107] width 560 height 21
click at [87, 142] on div at bounding box center [286, 147] width 529 height 11
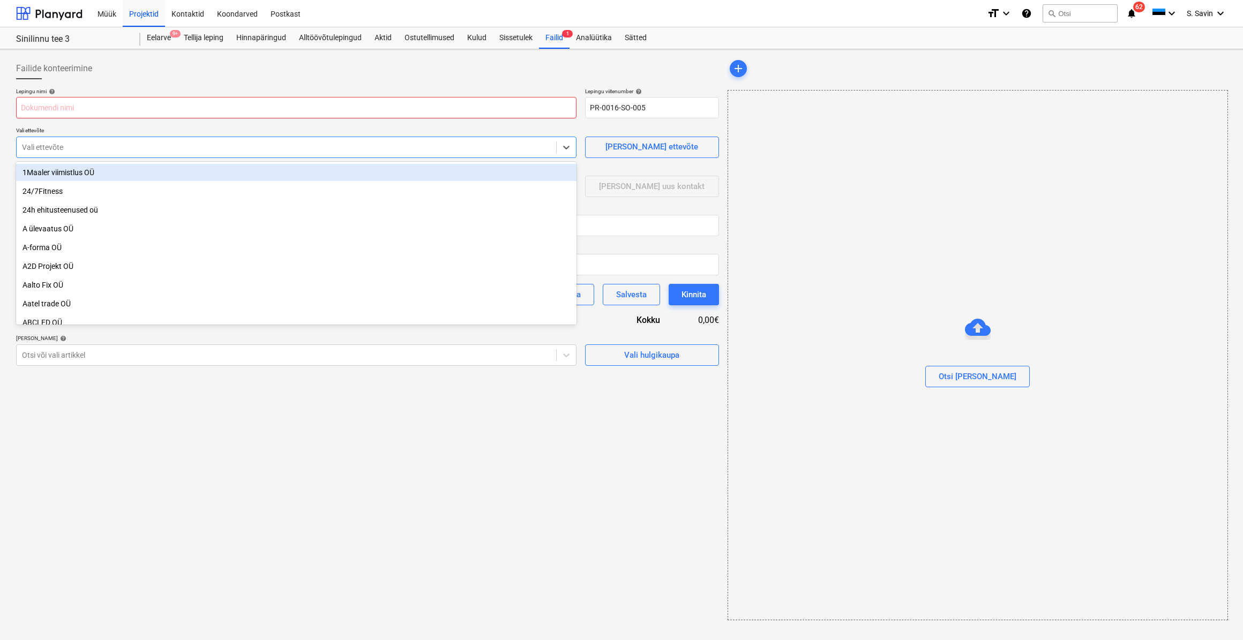
click at [91, 108] on input "text" at bounding box center [296, 107] width 560 height 21
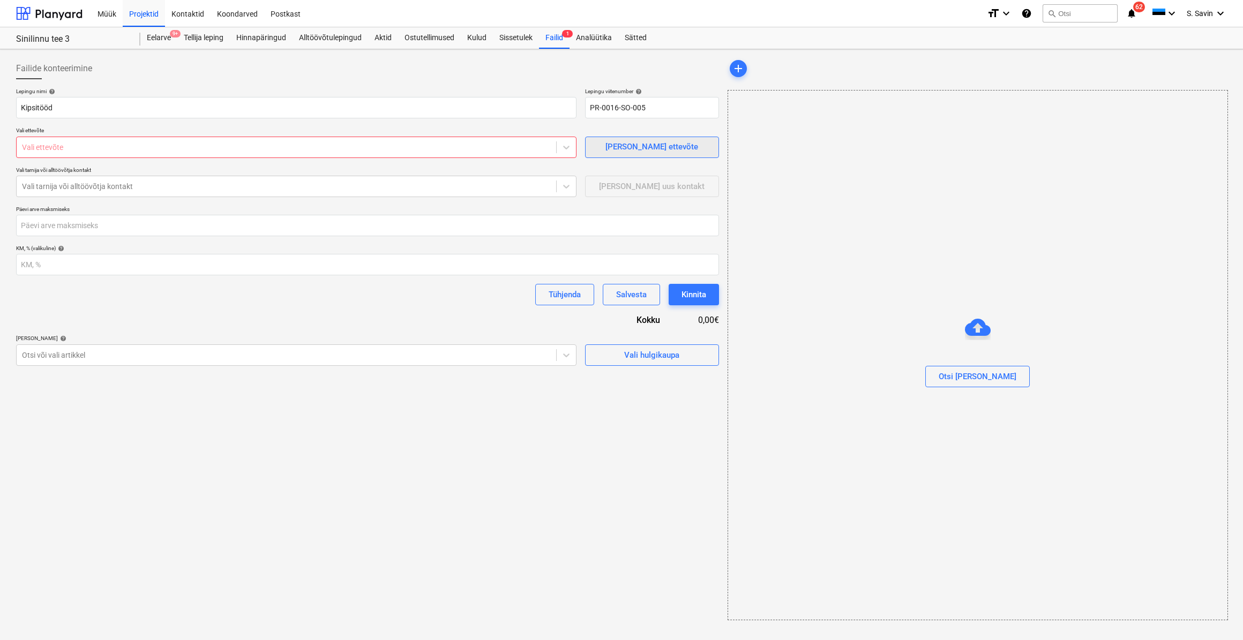
click at [613, 149] on span "[PERSON_NAME] ettevõte" at bounding box center [651, 147] width 107 height 14
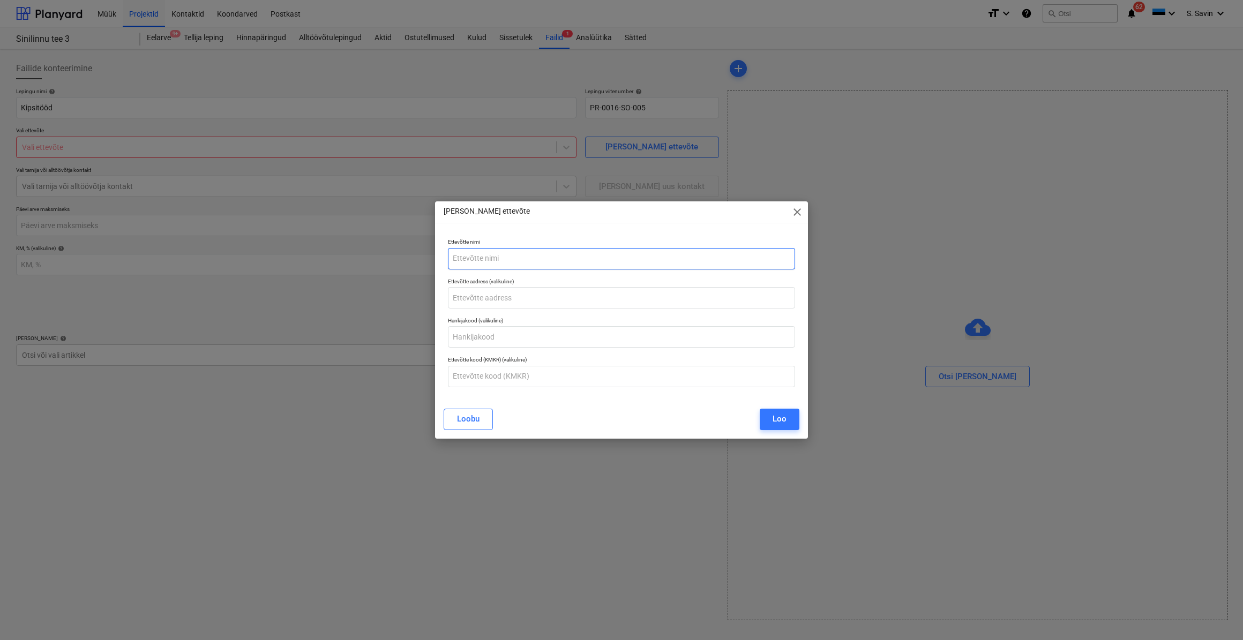
click at [470, 259] on input "text" at bounding box center [621, 258] width 347 height 21
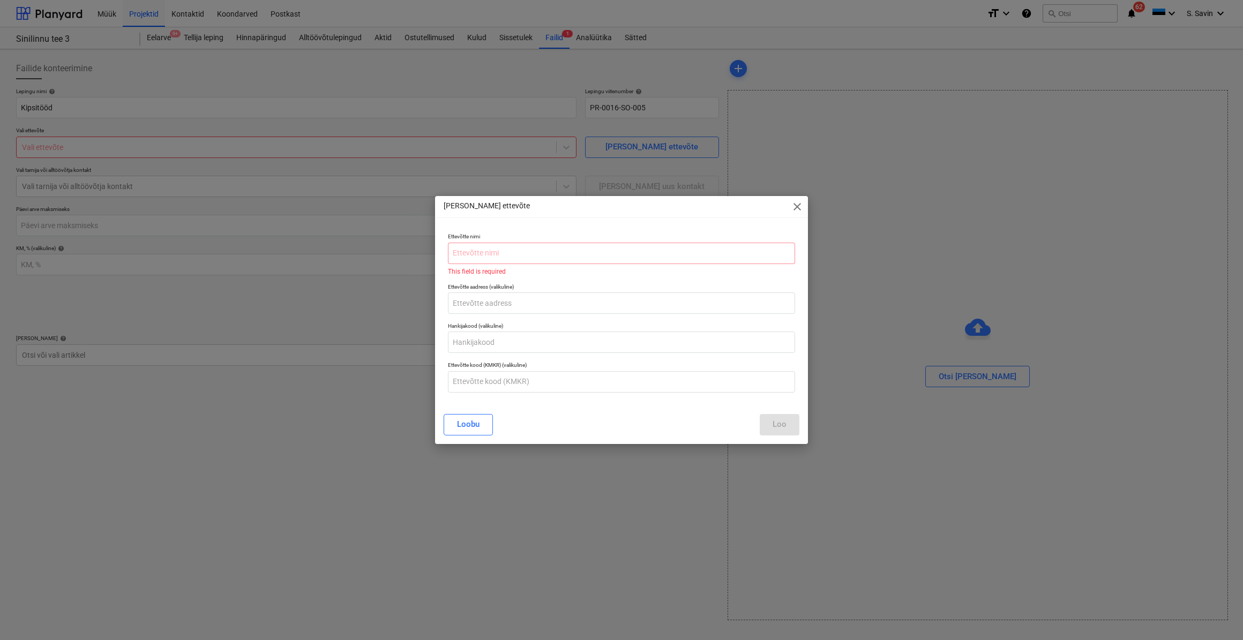
click at [788, 212] on div "[PERSON_NAME] ettevõte close" at bounding box center [621, 206] width 373 height 21
click at [793, 211] on span "close" at bounding box center [797, 206] width 13 height 13
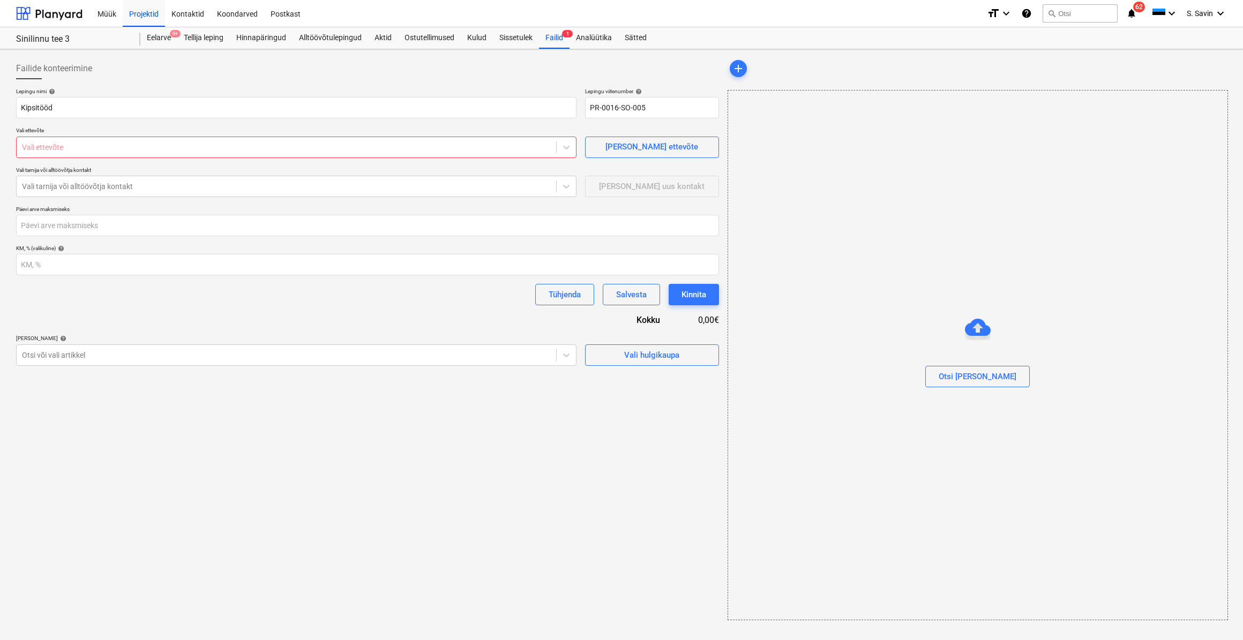
click at [201, 133] on p "Vali ettevõte" at bounding box center [296, 131] width 560 height 9
click at [196, 147] on div at bounding box center [286, 147] width 529 height 11
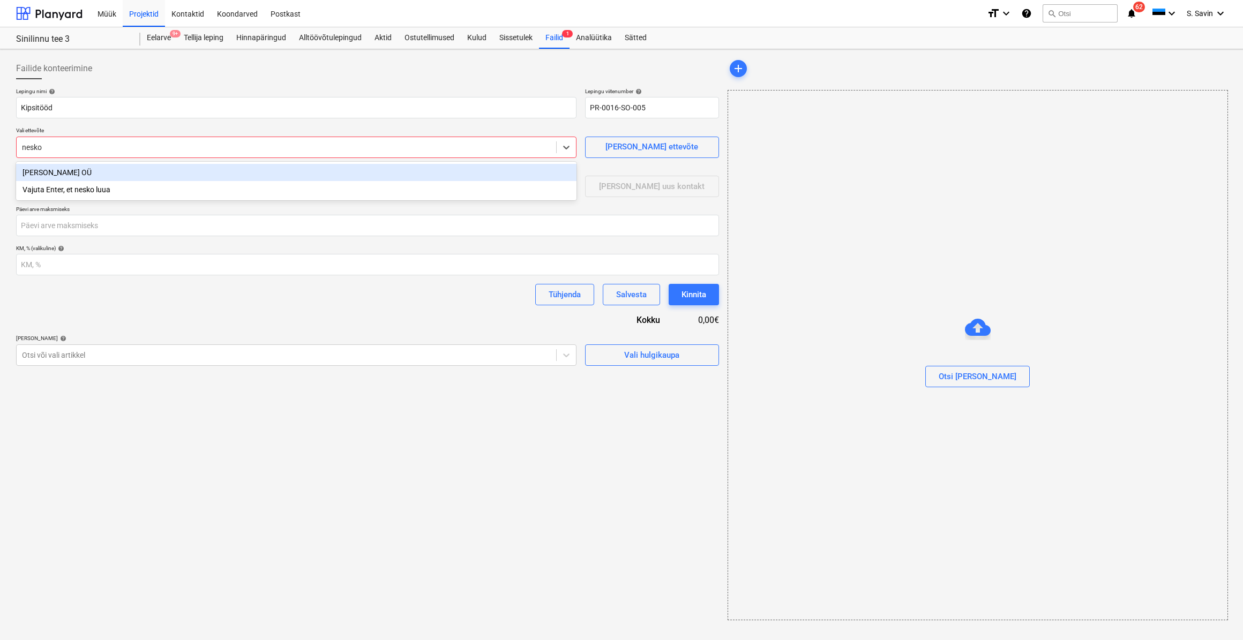
click at [73, 171] on div "[PERSON_NAME] OÜ" at bounding box center [296, 172] width 560 height 17
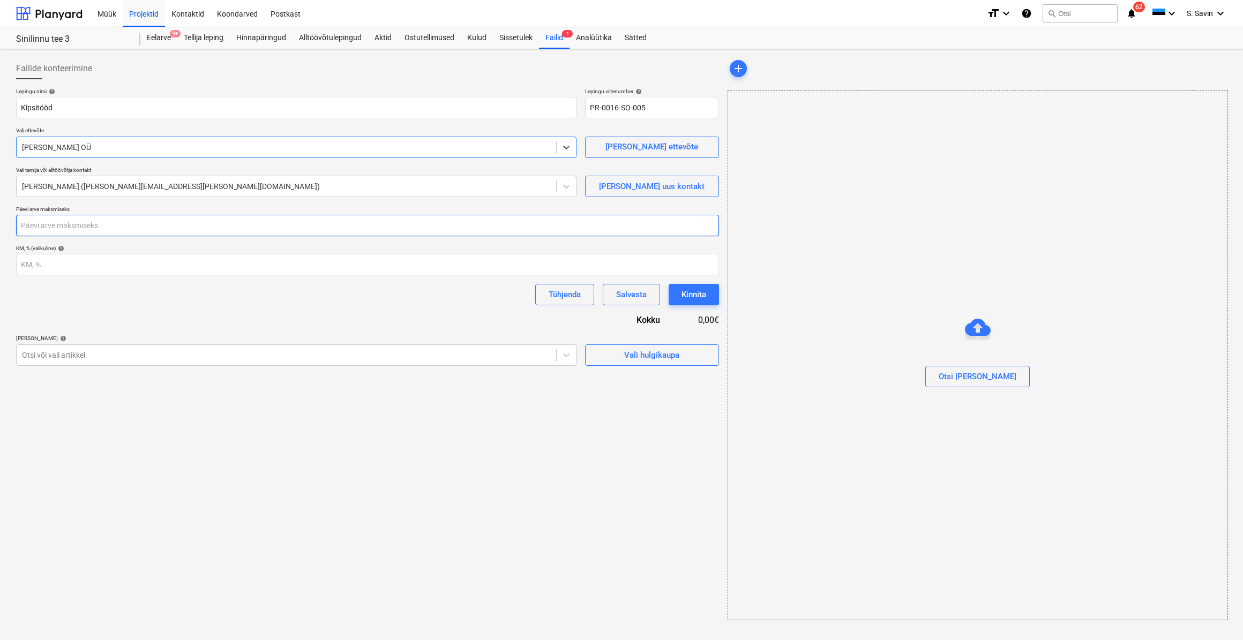
click at [53, 230] on input "number" at bounding box center [367, 225] width 703 height 21
click at [54, 266] on input "number" at bounding box center [367, 264] width 703 height 21
click at [120, 297] on div "Tühjenda Salvesta Kinnita" at bounding box center [367, 294] width 703 height 21
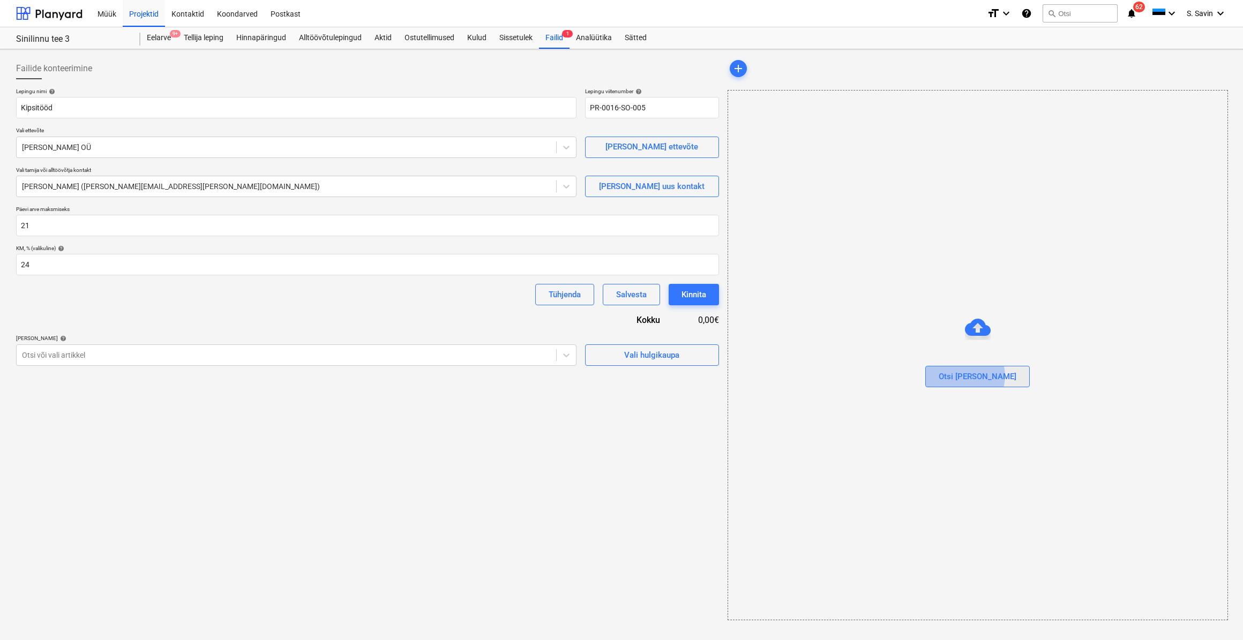
click at [987, 375] on div "Otsi [PERSON_NAME]" at bounding box center [977, 377] width 78 height 14
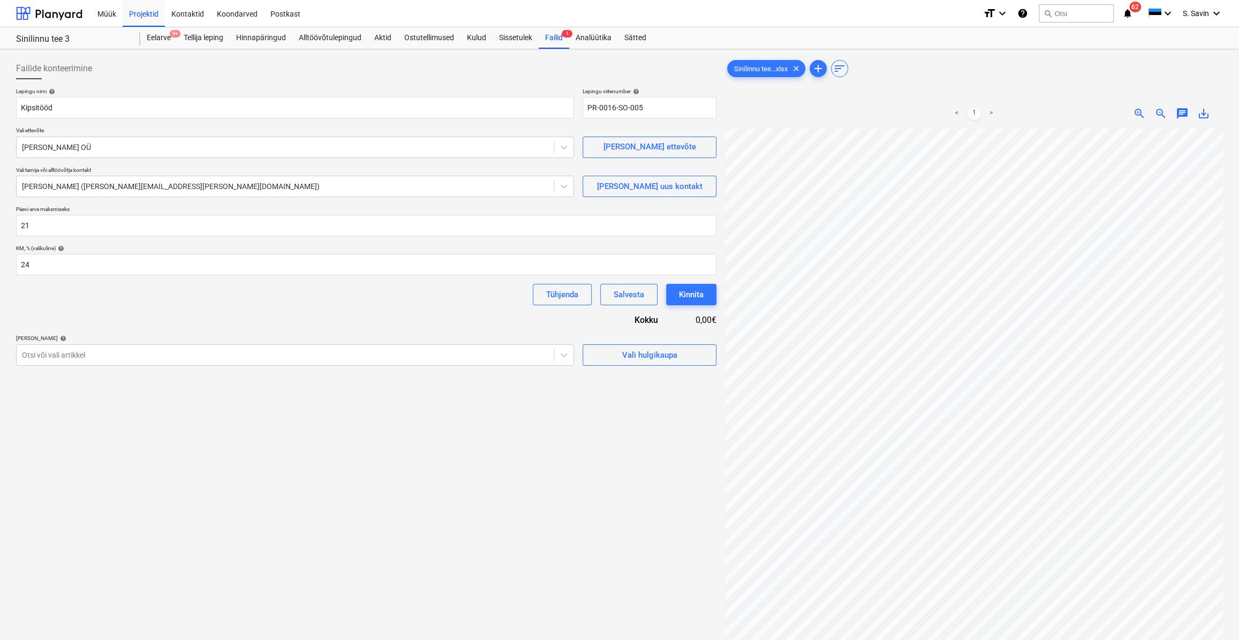
scroll to position [99, 5]
click at [642, 357] on div "Vali hulgikaupa" at bounding box center [649, 355] width 55 height 14
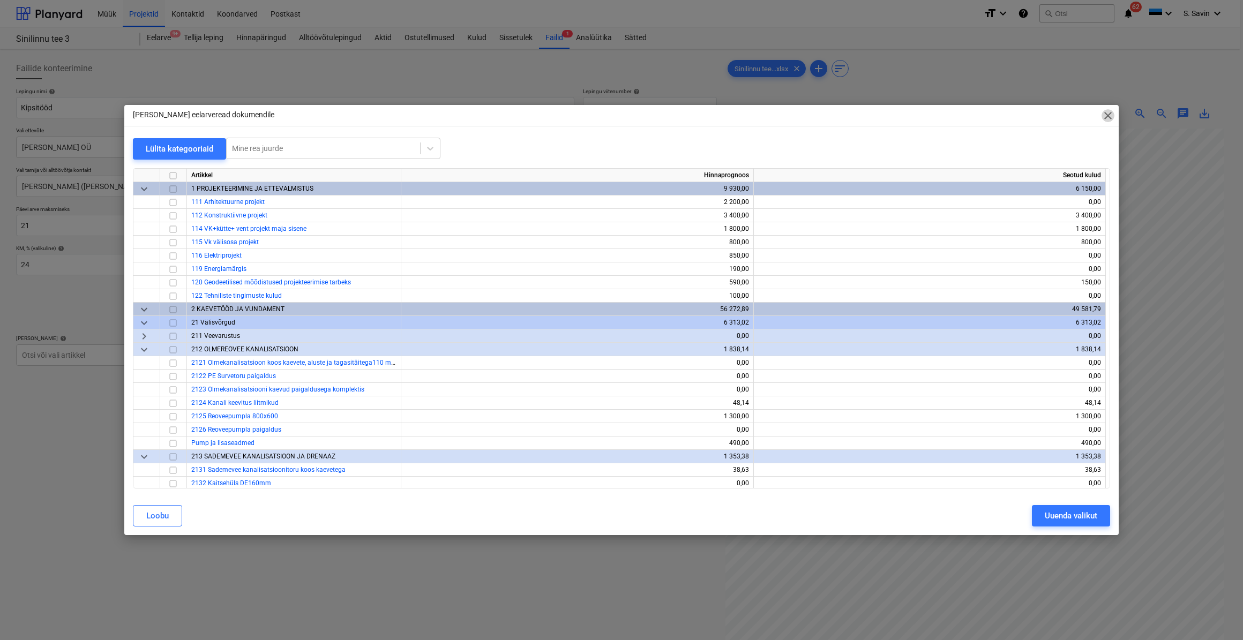
click at [1108, 112] on span "close" at bounding box center [1107, 115] width 13 height 13
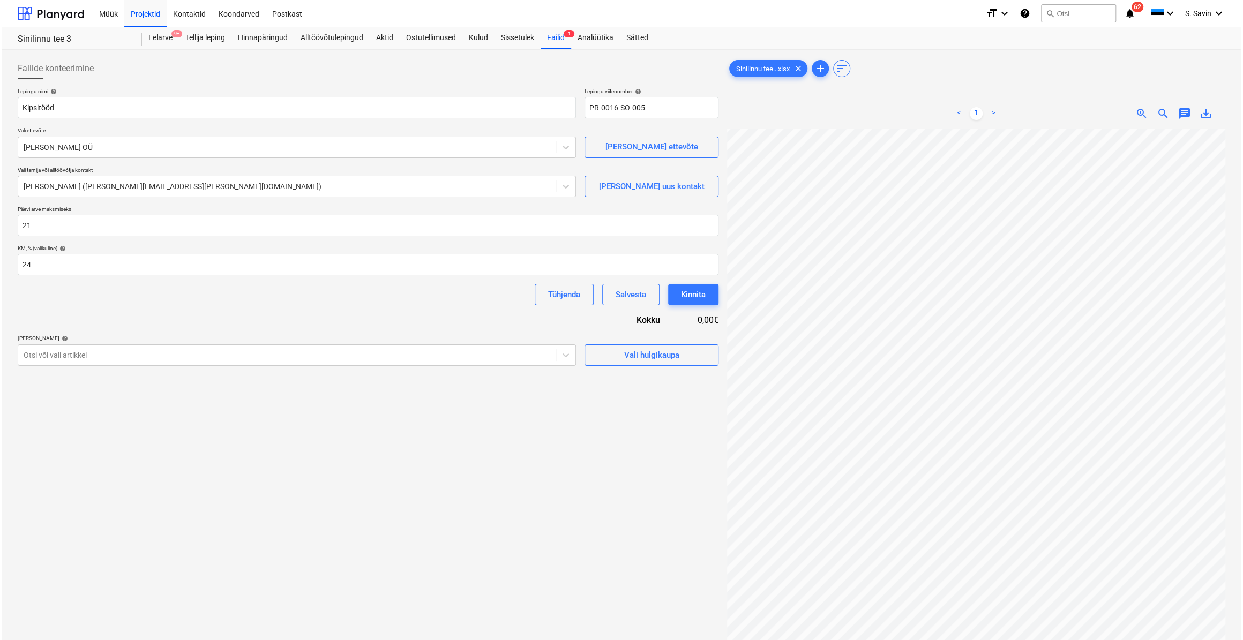
scroll to position [107, 0]
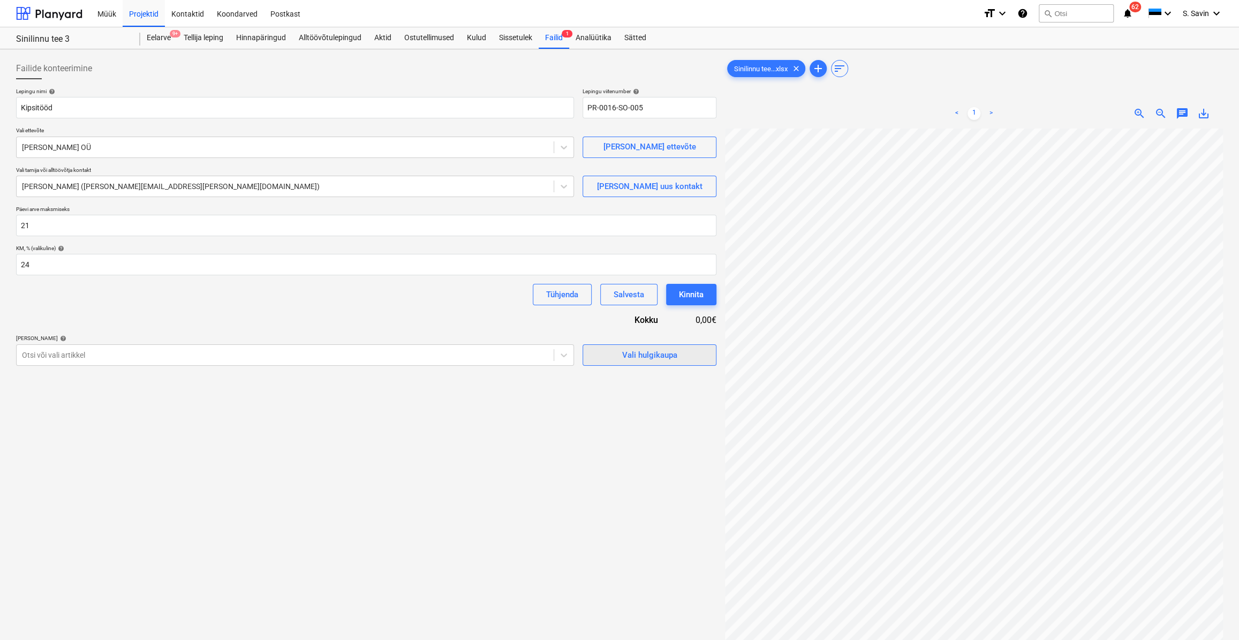
click at [657, 353] on div "Vali hulgikaupa" at bounding box center [649, 355] width 55 height 14
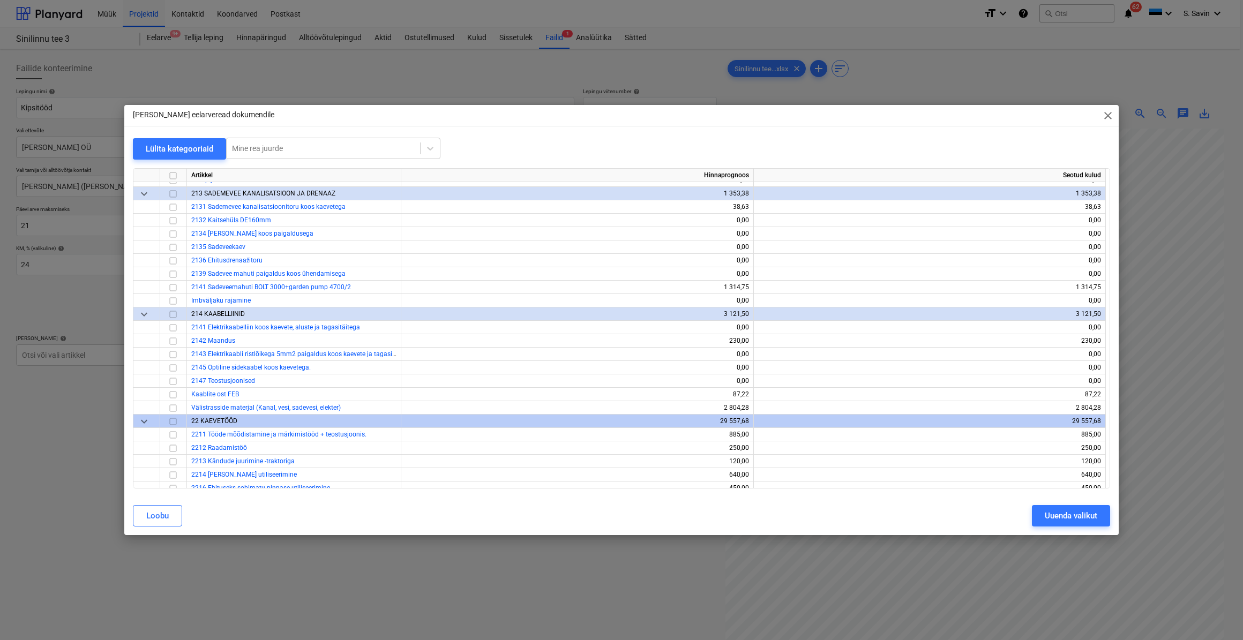
scroll to position [389, 0]
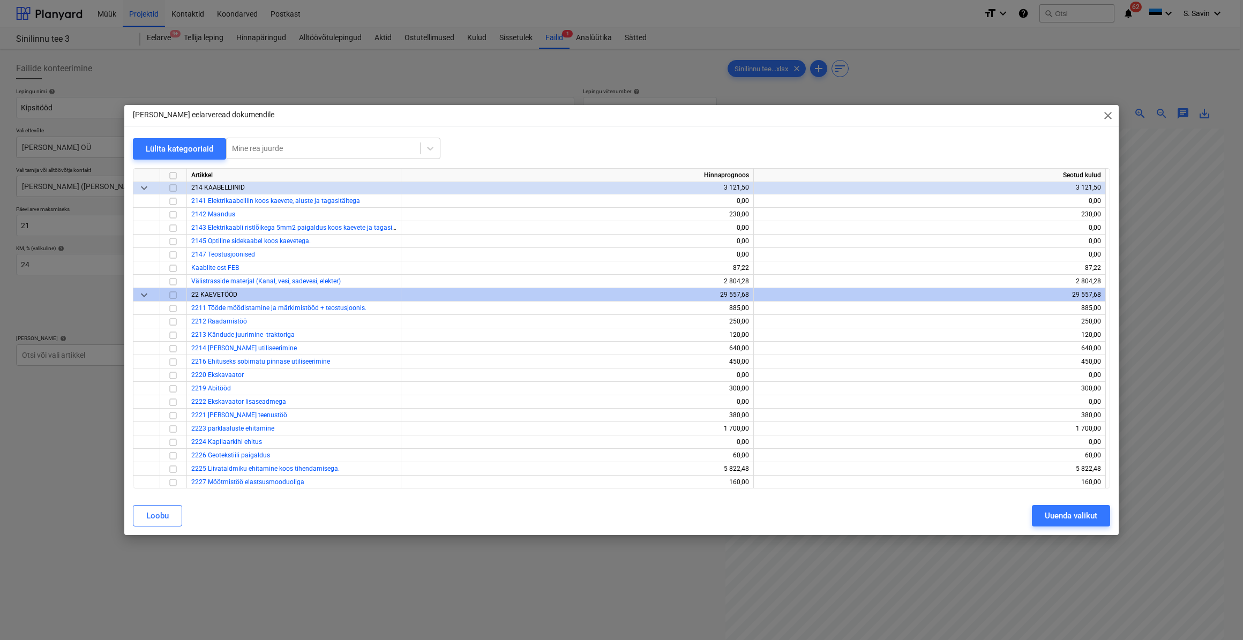
click at [1103, 112] on span "close" at bounding box center [1107, 115] width 13 height 13
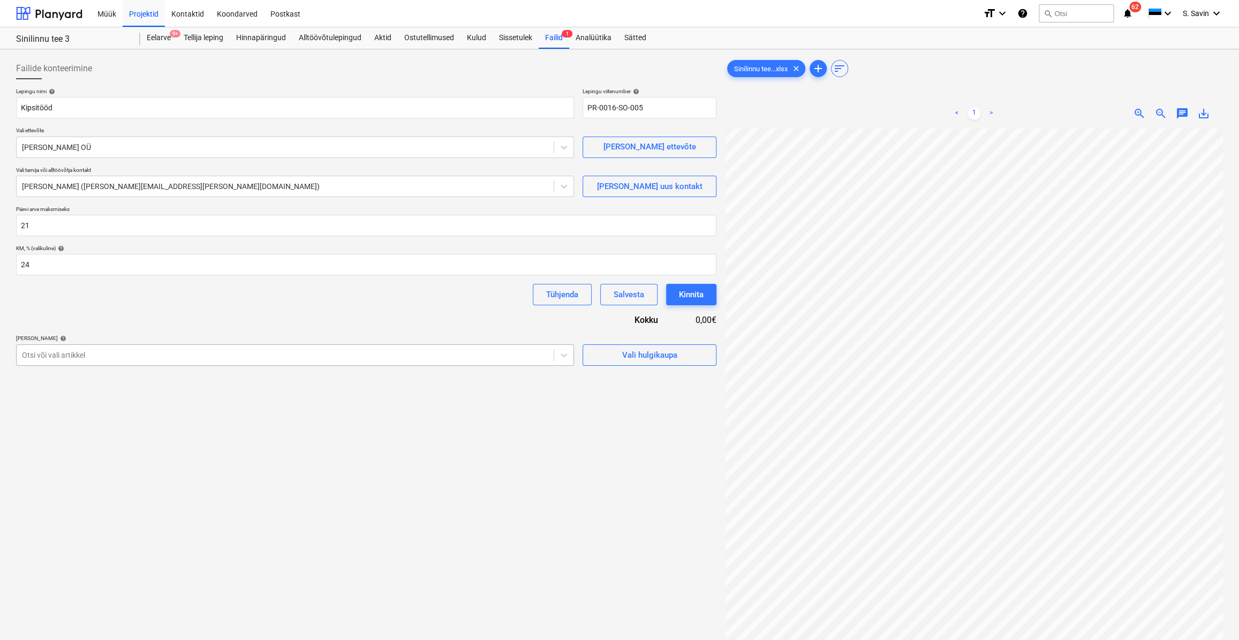
click at [508, 357] on div at bounding box center [285, 355] width 526 height 11
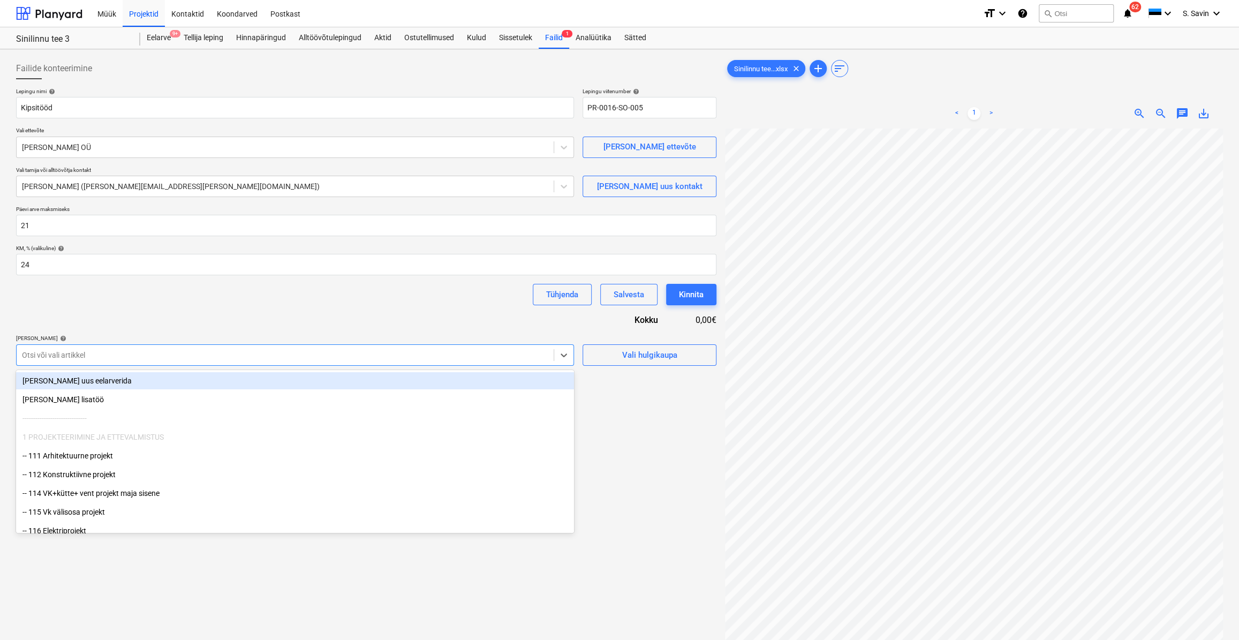
click at [410, 388] on div "[PERSON_NAME] uus eelarverida" at bounding box center [295, 380] width 558 height 17
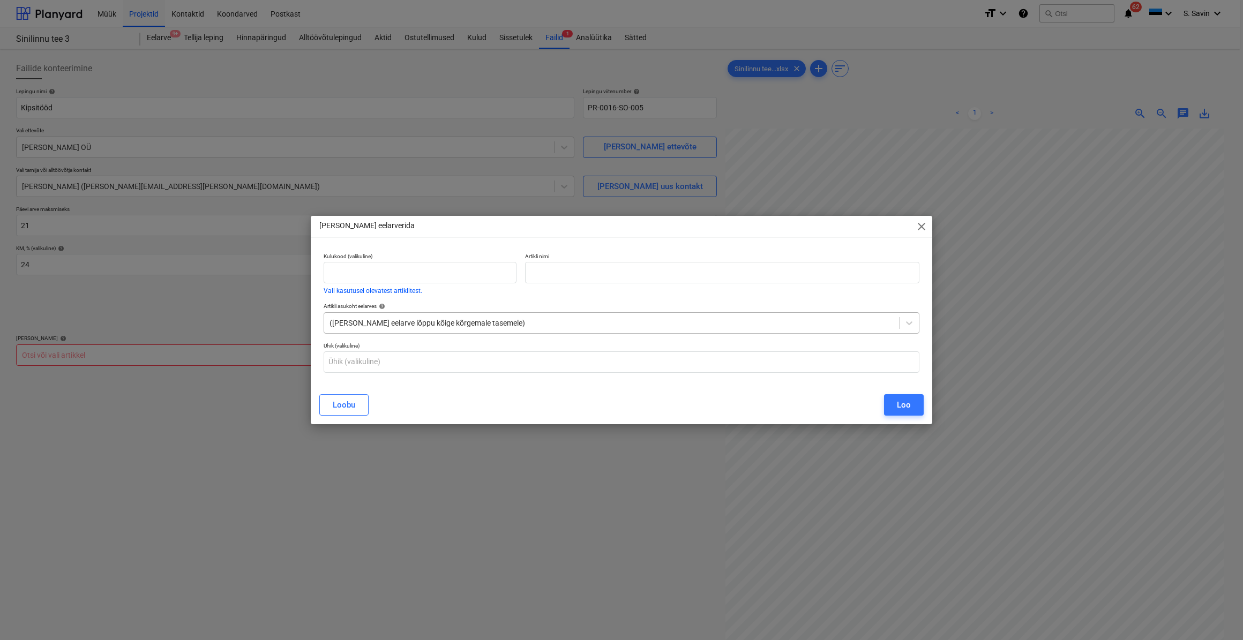
click at [553, 315] on div "([PERSON_NAME] eelarve lõppu kõige kõrgemale tasemele)" at bounding box center [621, 322] width 596 height 21
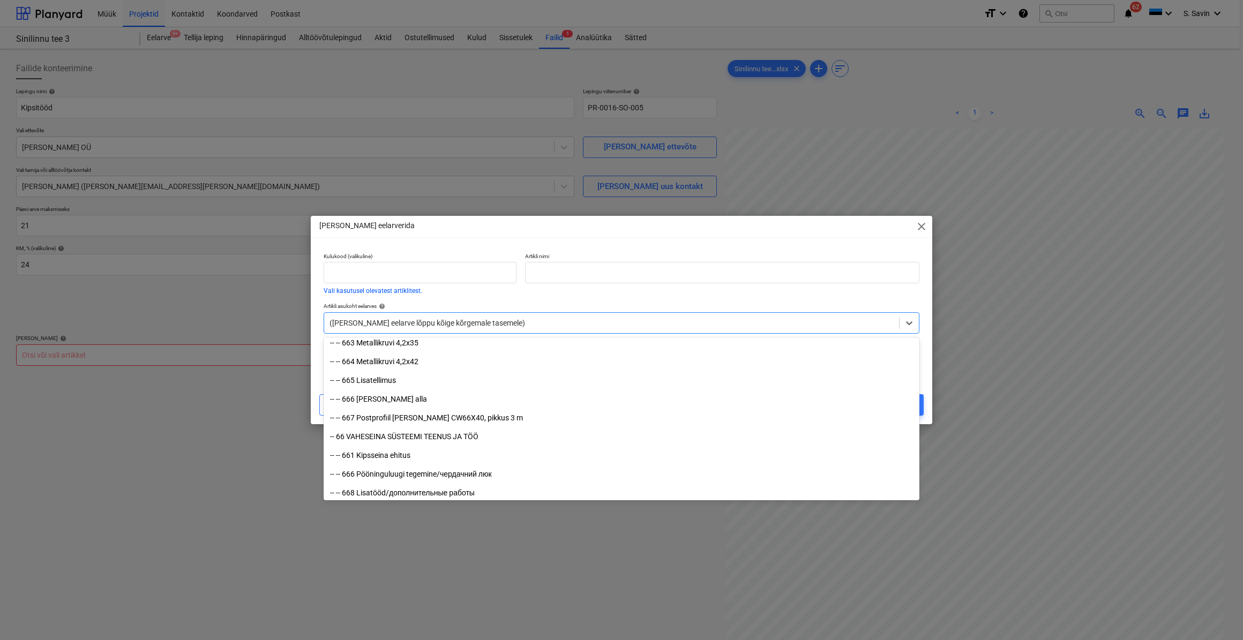
scroll to position [8034, 0]
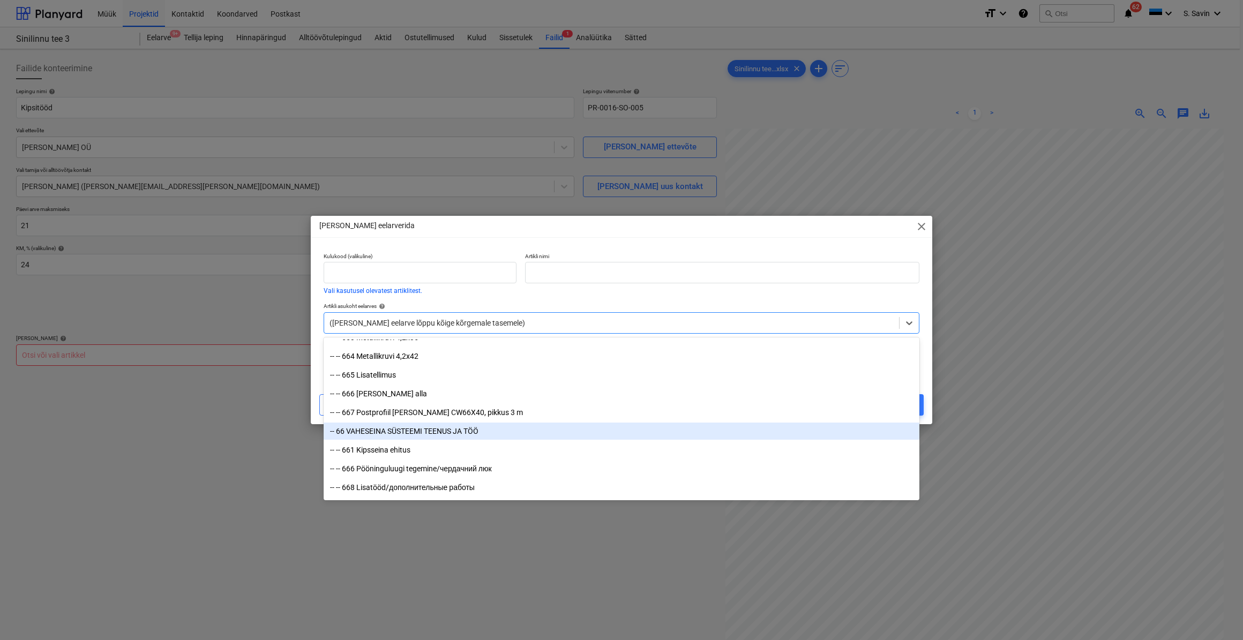
click at [455, 430] on div "-- 66 VAHESEINA SÜSTEEMI TEENUS JA TÖÖ" at bounding box center [621, 431] width 596 height 17
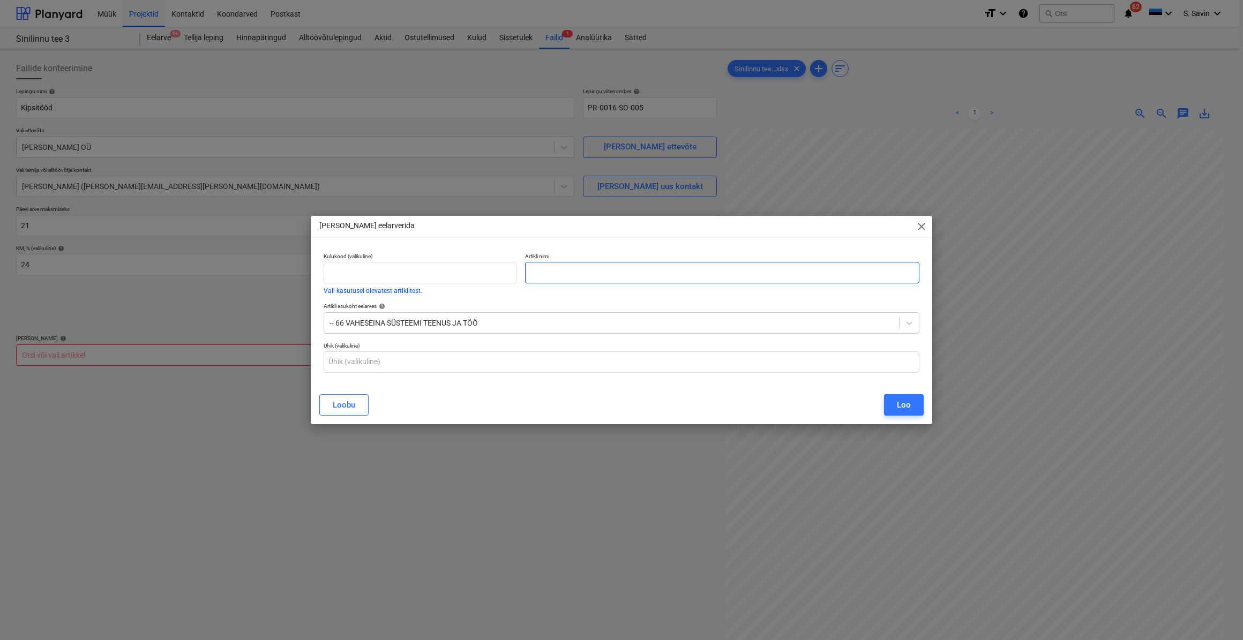
click at [603, 279] on input "text" at bounding box center [722, 272] width 394 height 21
click at [898, 404] on div "Loo" at bounding box center [904, 405] width 14 height 14
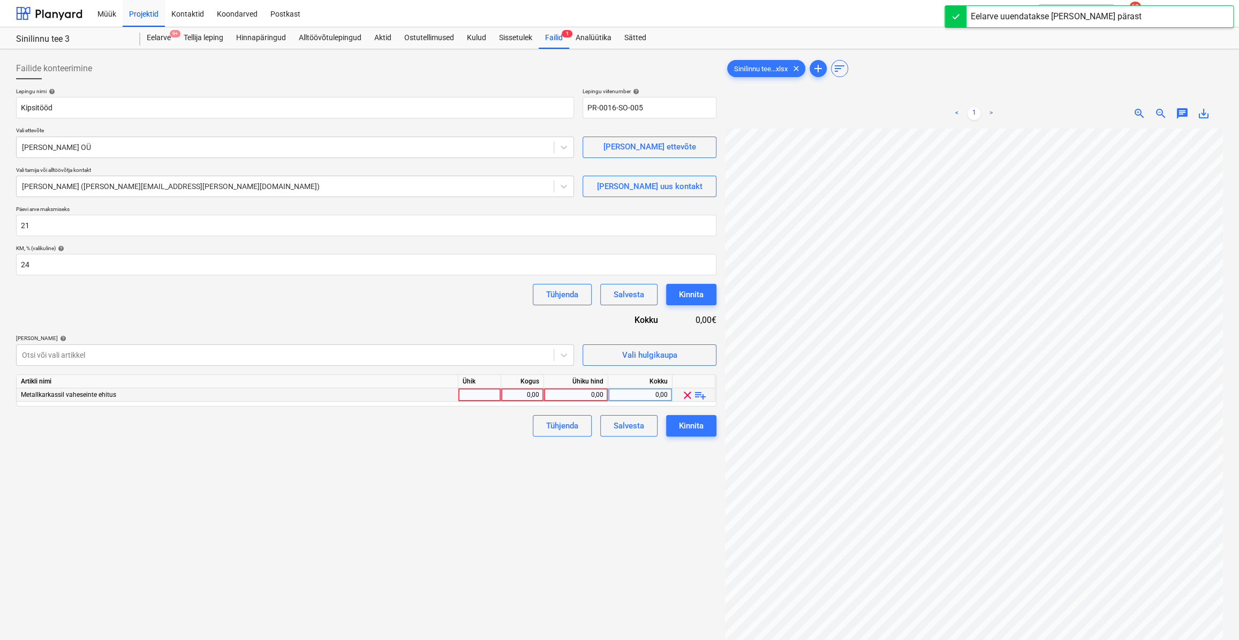
click at [483, 394] on div at bounding box center [479, 394] width 43 height 13
click at [531, 394] on div "0,00" at bounding box center [523, 394] width 34 height 13
click at [577, 394] on div "0,00" at bounding box center [575, 394] width 55 height 13
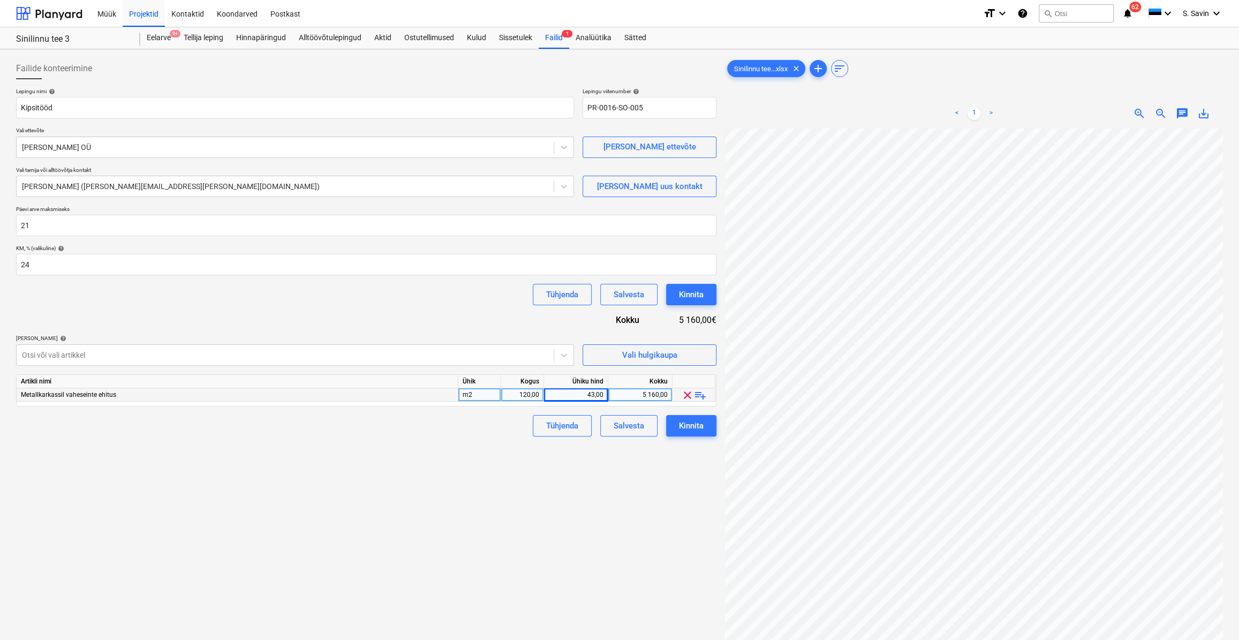
click at [467, 456] on div "Failide konteerimine Lepingu nimi help Kipsitööd Lepingu viitenumber help PR-00…" at bounding box center [366, 398] width 709 height 689
click at [377, 359] on div at bounding box center [285, 355] width 526 height 11
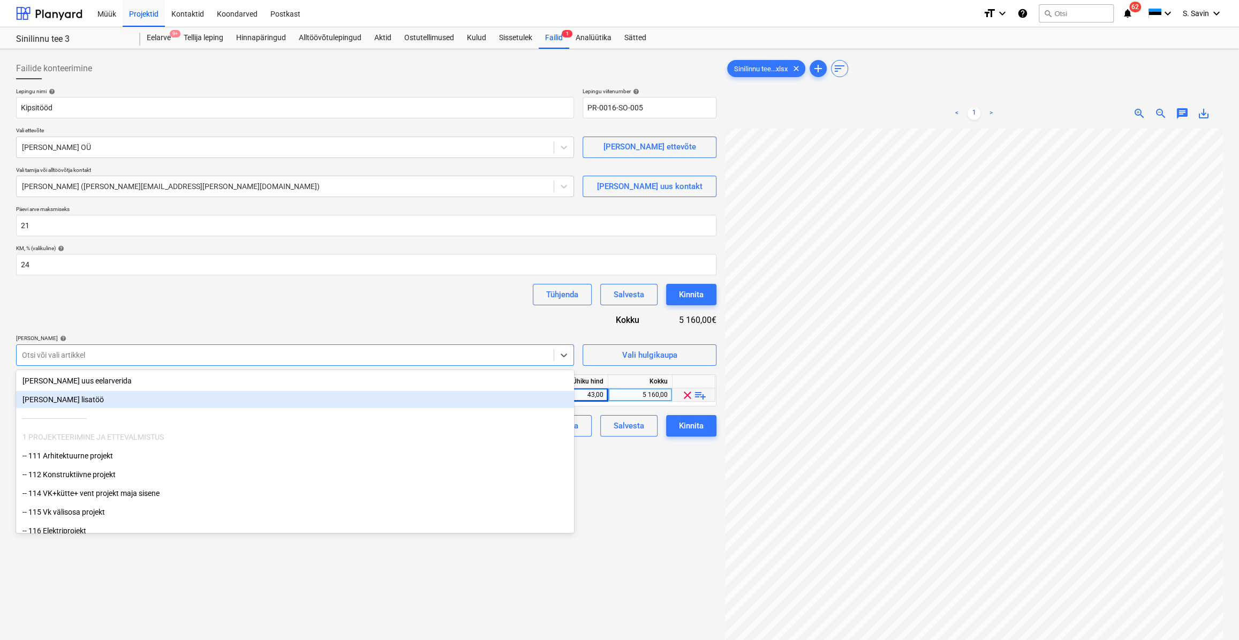
click at [338, 390] on div "[PERSON_NAME] uus eelarverida" at bounding box center [295, 381] width 558 height 19
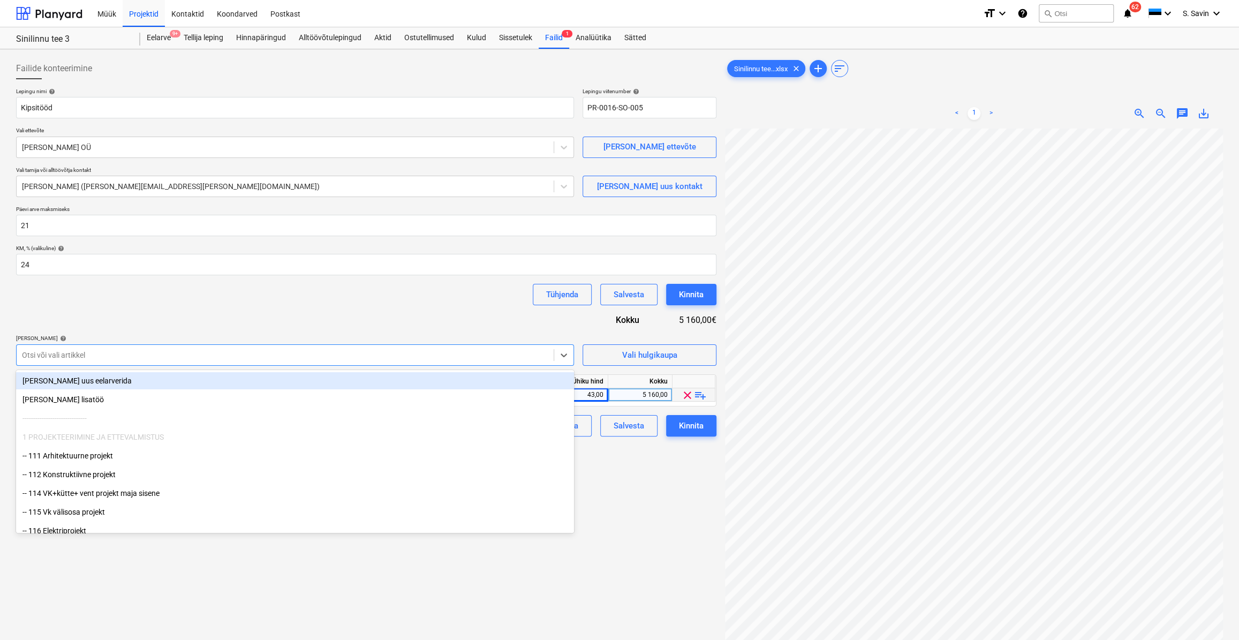
click at [338, 381] on div "[PERSON_NAME] uus eelarverida" at bounding box center [295, 380] width 558 height 17
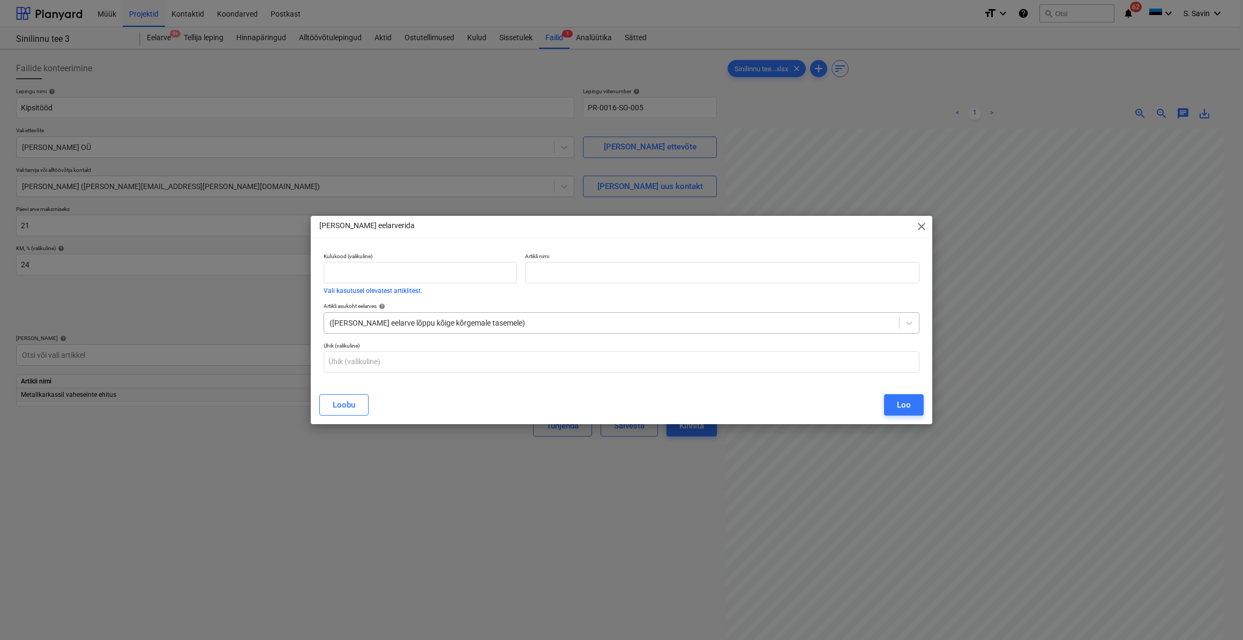
click at [523, 325] on div at bounding box center [611, 323] width 564 height 11
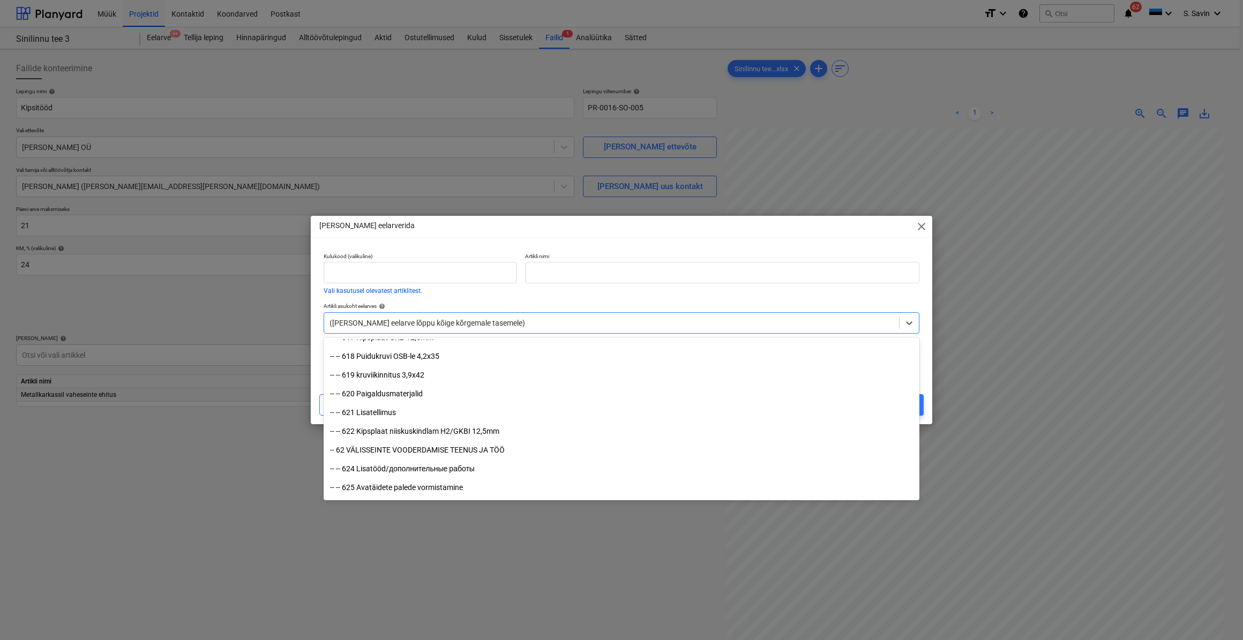
scroll to position [7254, 0]
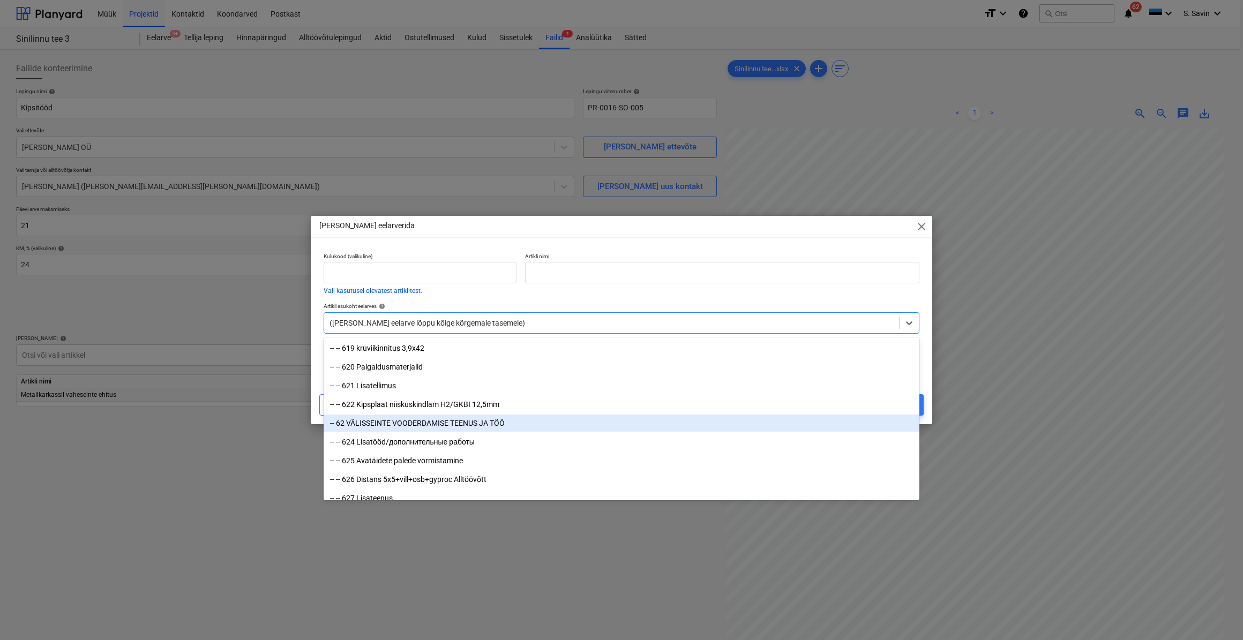
click at [410, 425] on div "-- 62 VÄLISSEINTE VOODERDAMISE TEENUS JA TÖÖ" at bounding box center [621, 423] width 596 height 17
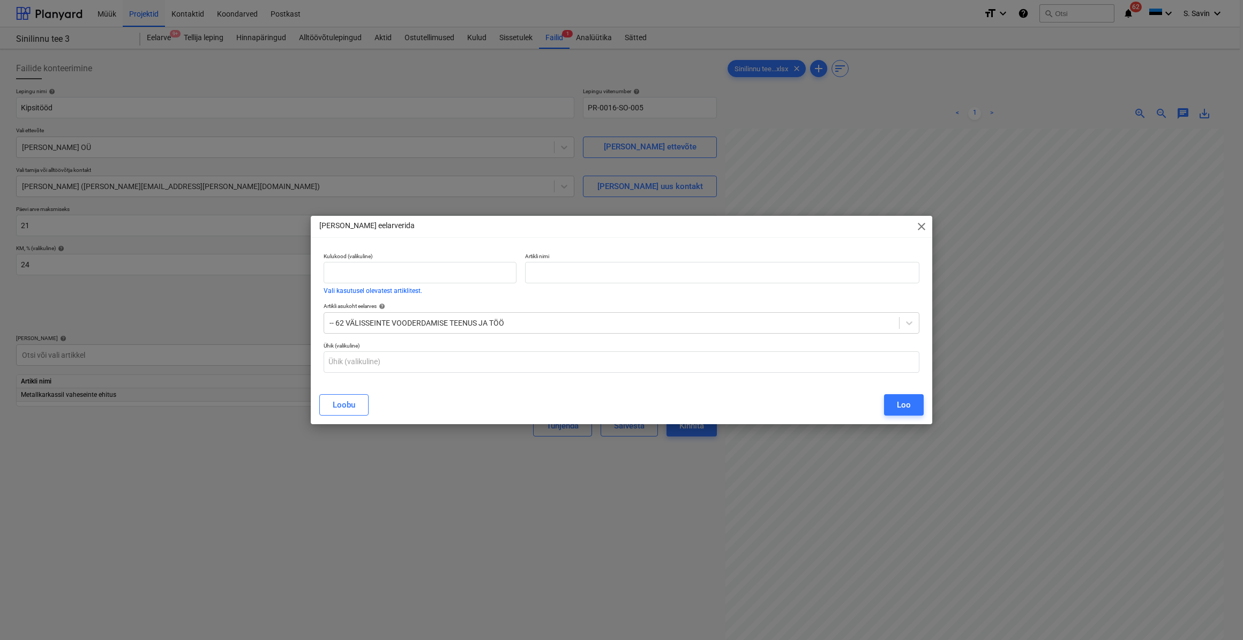
drag, startPoint x: 865, startPoint y: 231, endPoint x: 822, endPoint y: 235, distance: 43.6
click at [822, 235] on div "[PERSON_NAME] eelarverida close" at bounding box center [621, 226] width 621 height 21
click at [654, 284] on div "Artikli nimi" at bounding box center [722, 274] width 403 height 50
click at [654, 277] on input "text" at bounding box center [722, 272] width 394 height 21
click at [897, 401] on div "Loo" at bounding box center [904, 405] width 14 height 14
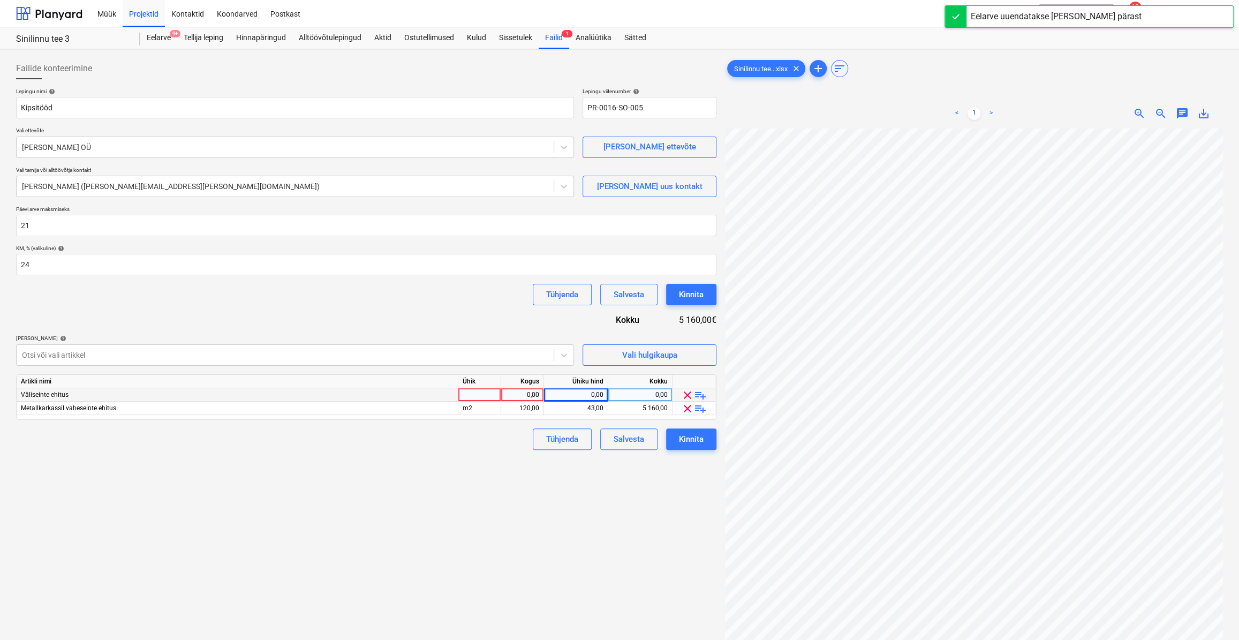
click at [468, 394] on div at bounding box center [479, 394] width 43 height 13
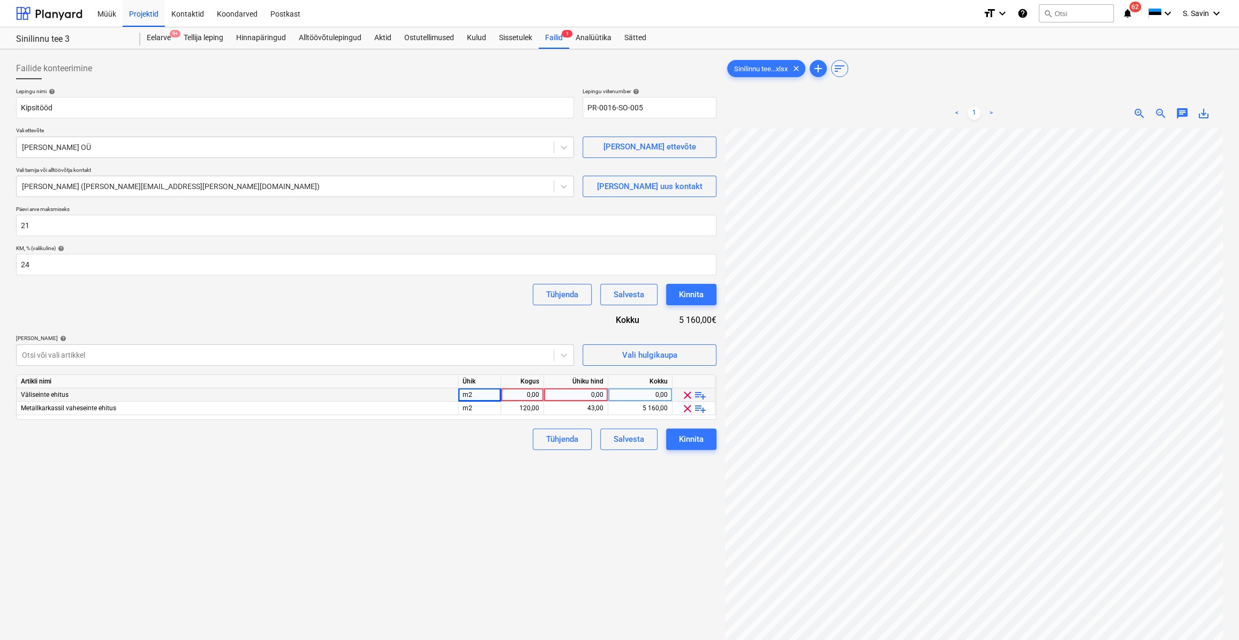
click at [522, 394] on div "0,00" at bounding box center [523, 394] width 34 height 13
click at [578, 396] on div "0,00" at bounding box center [575, 394] width 55 height 13
click at [518, 455] on div "Failide konteerimine Lepingu nimi help Kipsitööd Lepingu viitenumber help PR-00…" at bounding box center [366, 398] width 709 height 689
click at [495, 351] on div at bounding box center [285, 355] width 526 height 11
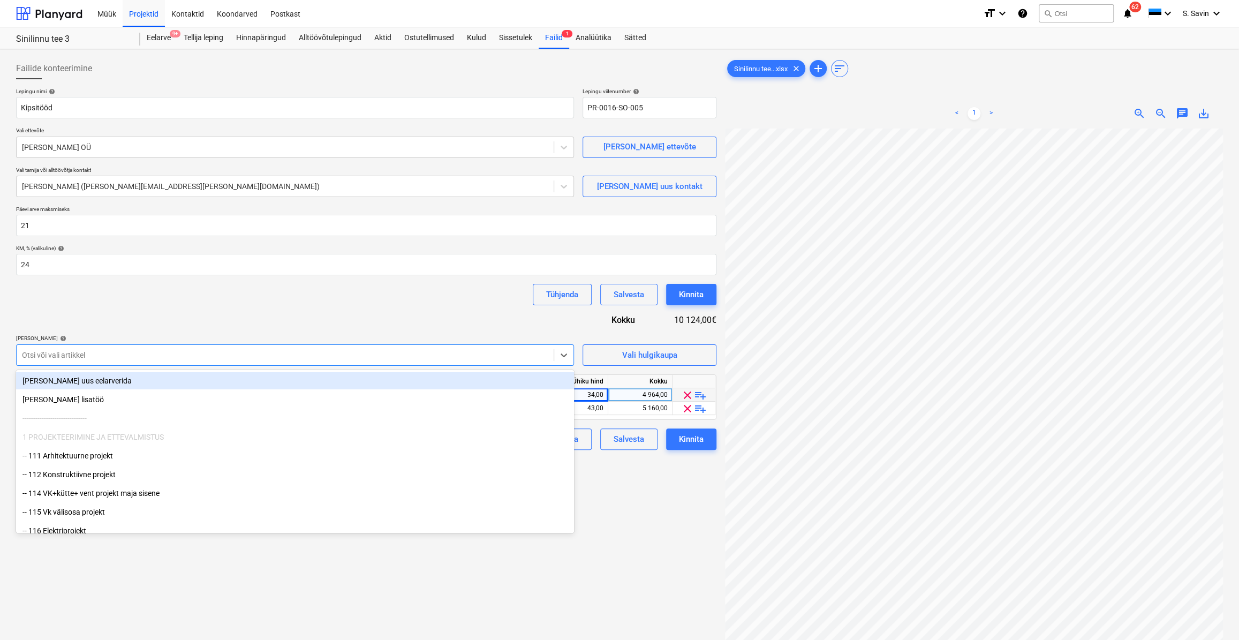
click at [489, 384] on div "[PERSON_NAME] uus eelarverida" at bounding box center [295, 380] width 558 height 17
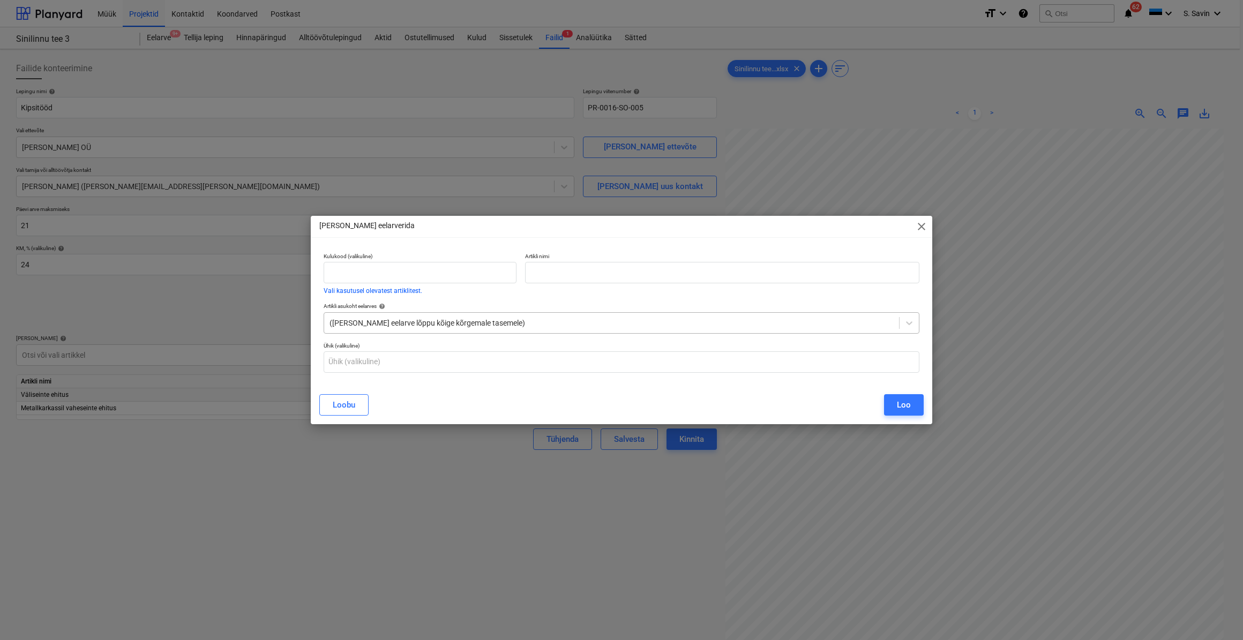
click at [556, 327] on div at bounding box center [611, 323] width 564 height 11
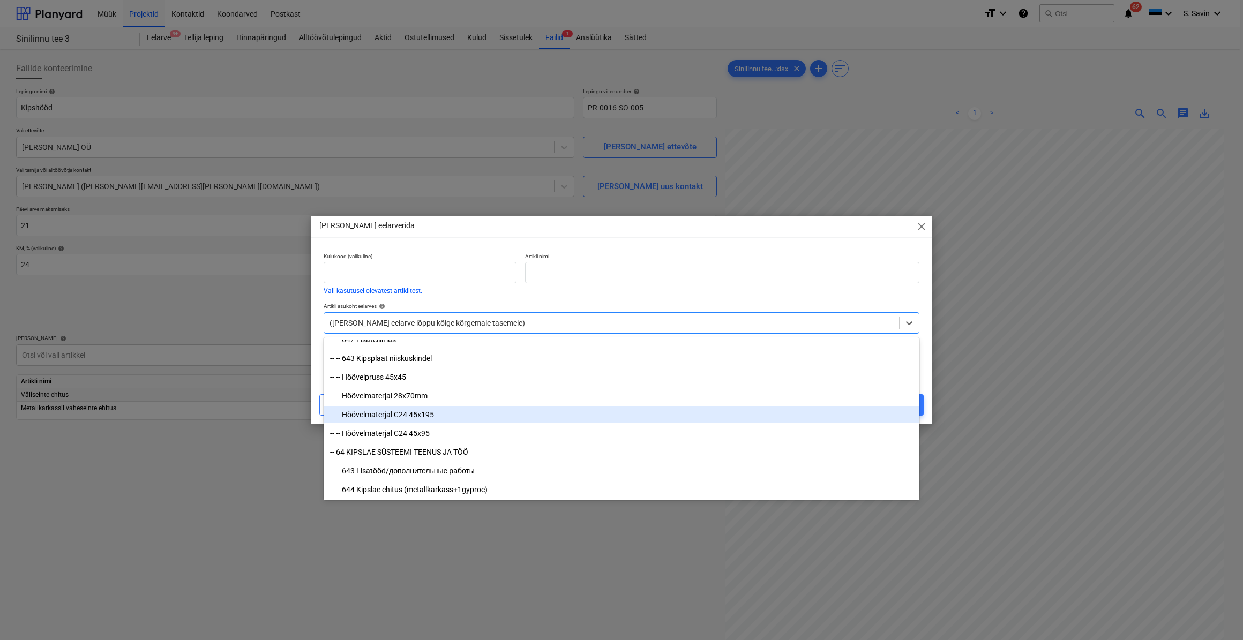
scroll to position [7693, 0]
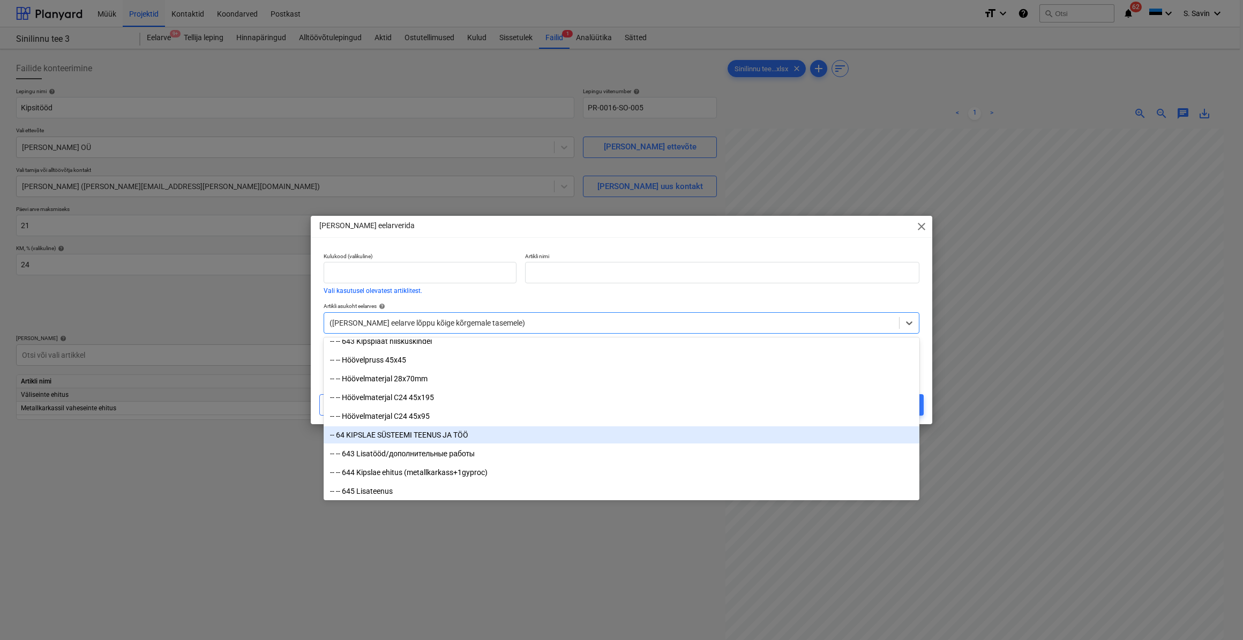
click at [519, 440] on div "-- 64 KIPSLAE SÜSTEEMI TEENUS JA TÖÖ" at bounding box center [621, 434] width 596 height 17
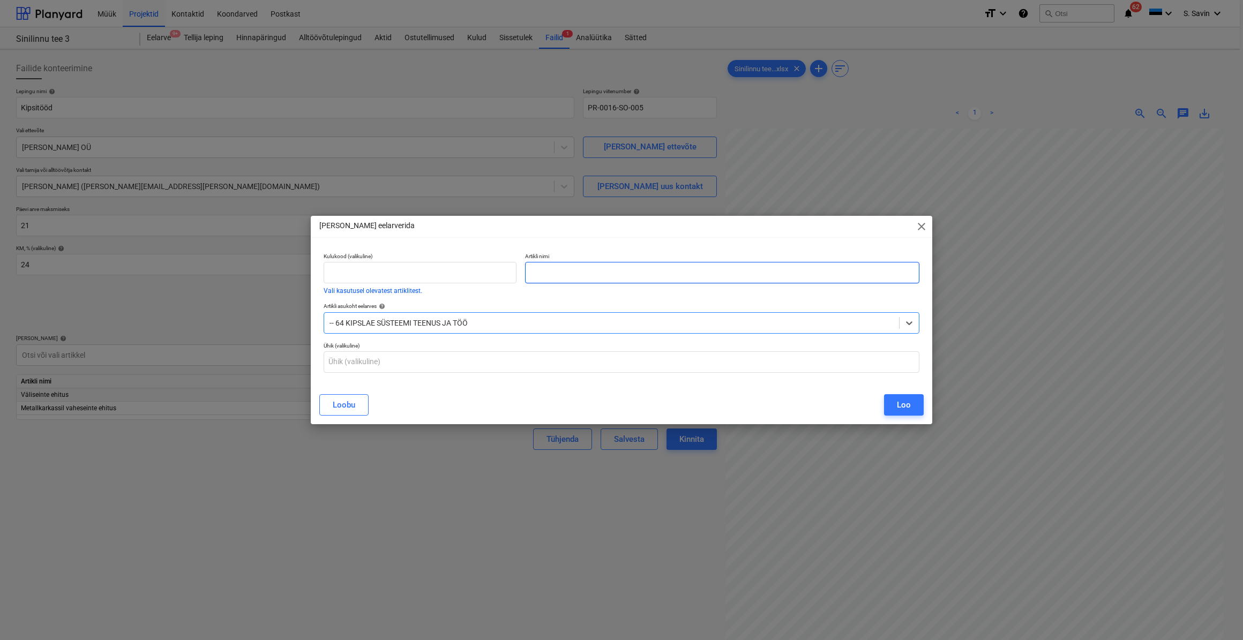
click at [578, 277] on input "text" at bounding box center [722, 272] width 394 height 21
click at [917, 400] on button "Loo" at bounding box center [904, 404] width 40 height 21
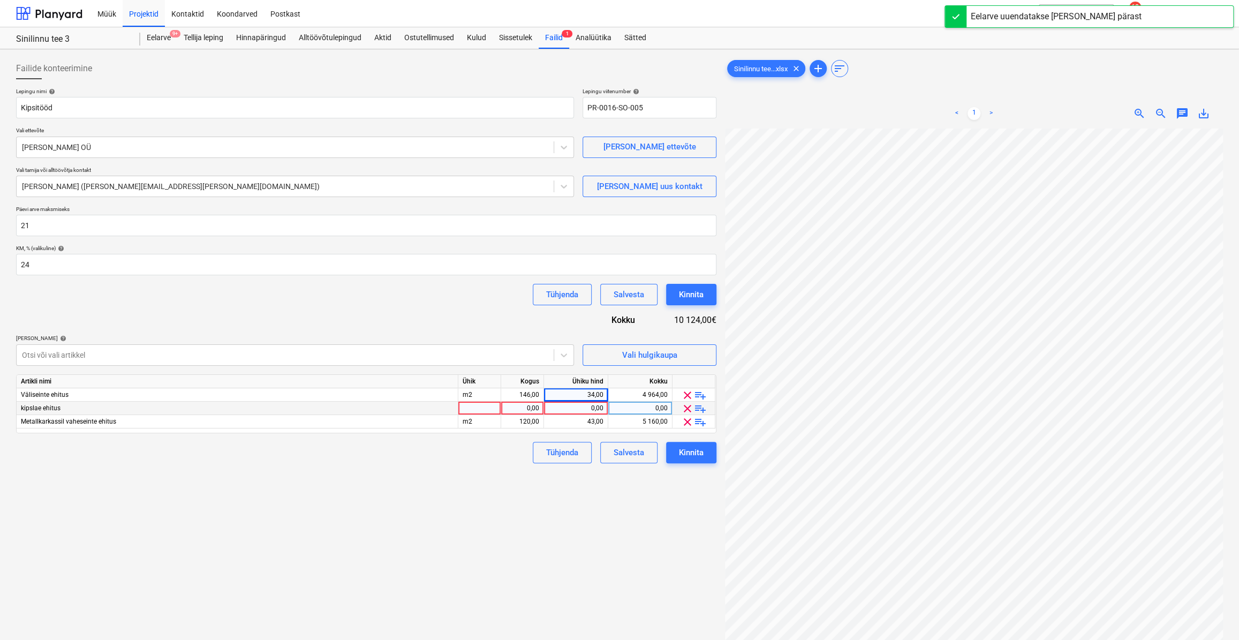
click at [476, 407] on div at bounding box center [479, 408] width 43 height 13
click at [530, 409] on div "0,00" at bounding box center [523, 408] width 34 height 13
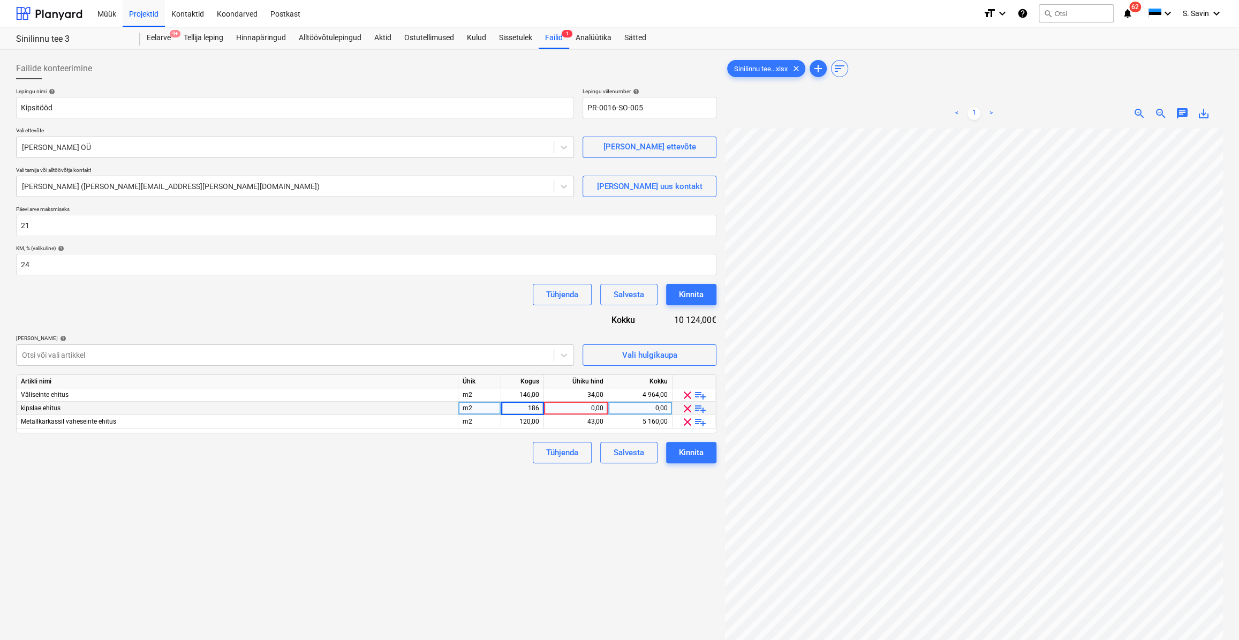
click at [584, 407] on div "0,00" at bounding box center [575, 408] width 55 height 13
click at [487, 507] on div "Failide konteerimine Lepingu nimi help Kipsitööd Lepingu viitenumber help PR-00…" at bounding box center [366, 398] width 709 height 689
click at [613, 357] on span "Vali hulgikaupa" at bounding box center [649, 355] width 107 height 14
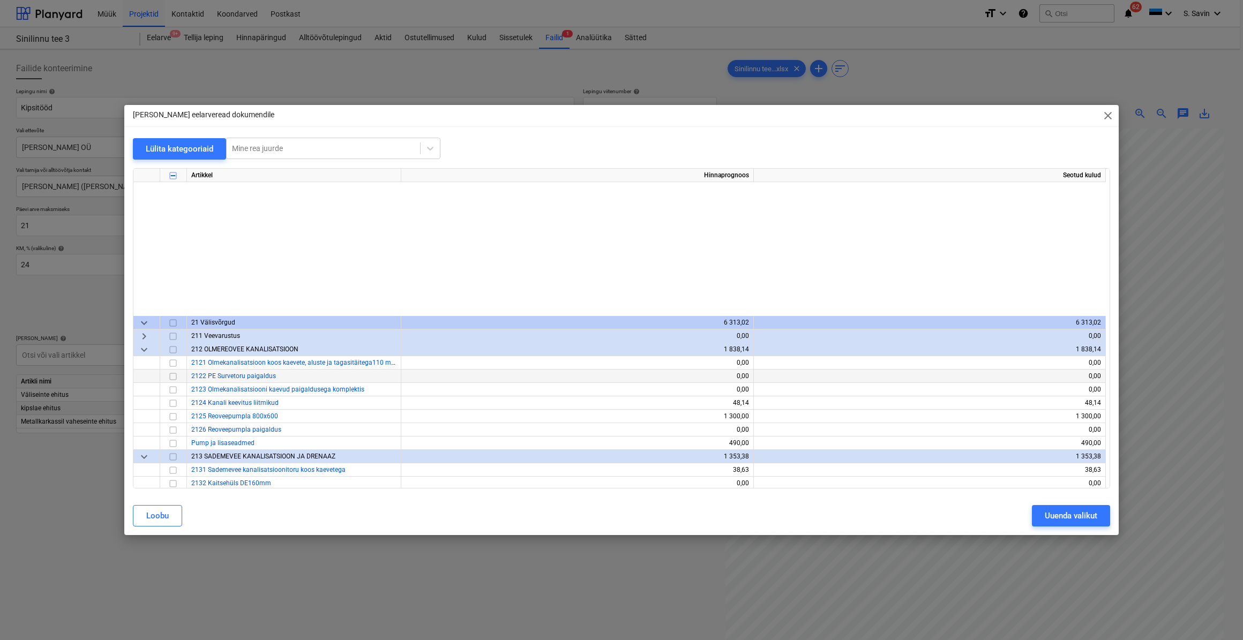
scroll to position [243, 0]
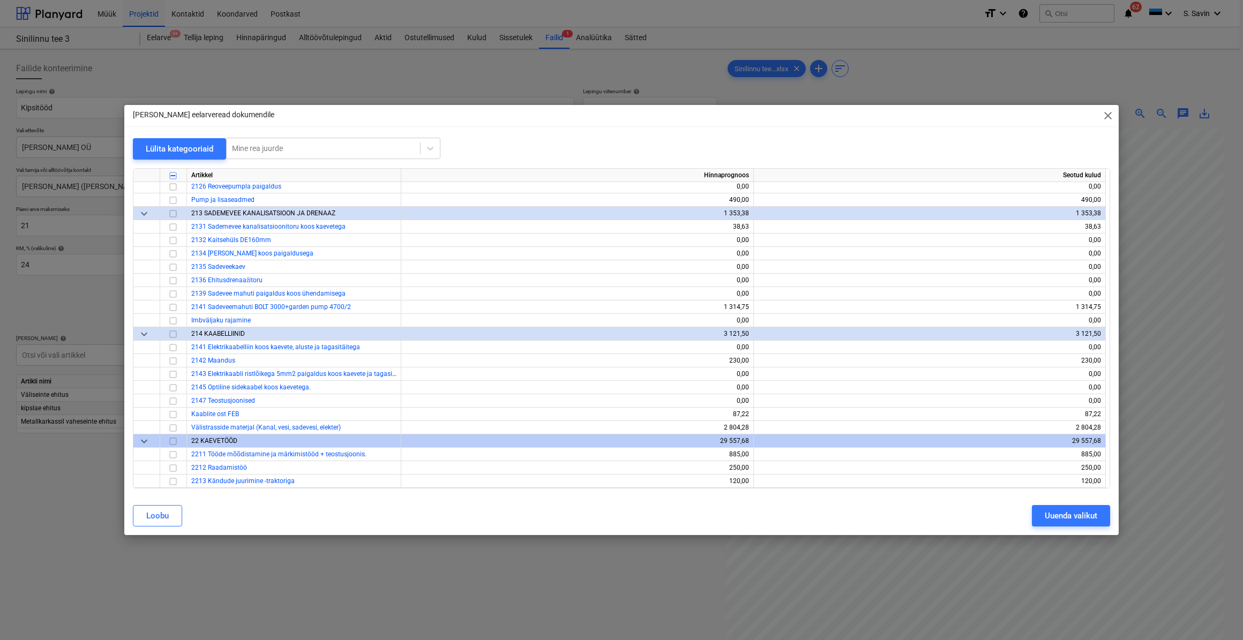
click at [1103, 117] on span "close" at bounding box center [1107, 115] width 13 height 13
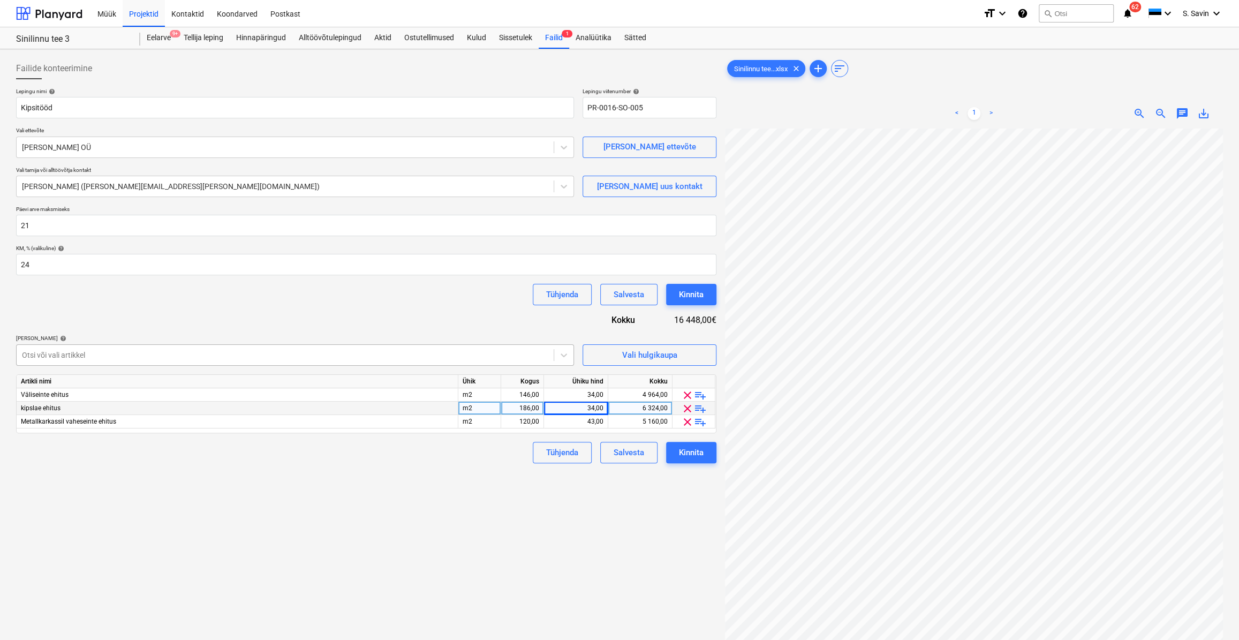
click at [318, 356] on div at bounding box center [285, 355] width 526 height 11
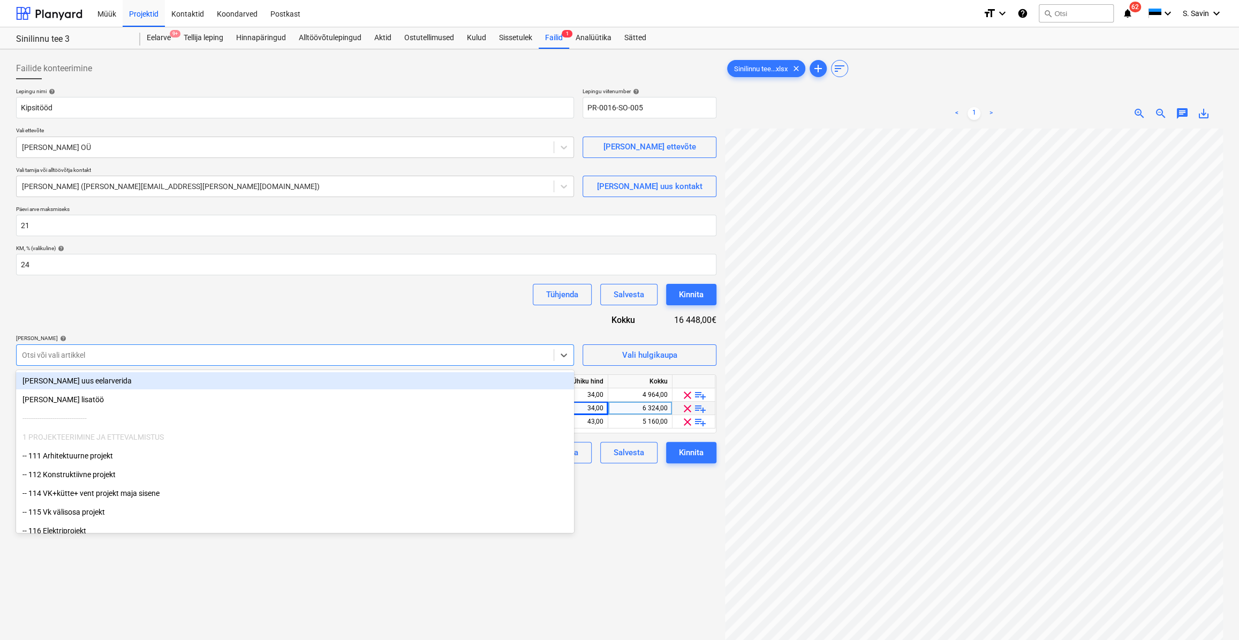
click at [257, 386] on div "[PERSON_NAME] uus eelarverida" at bounding box center [295, 380] width 558 height 17
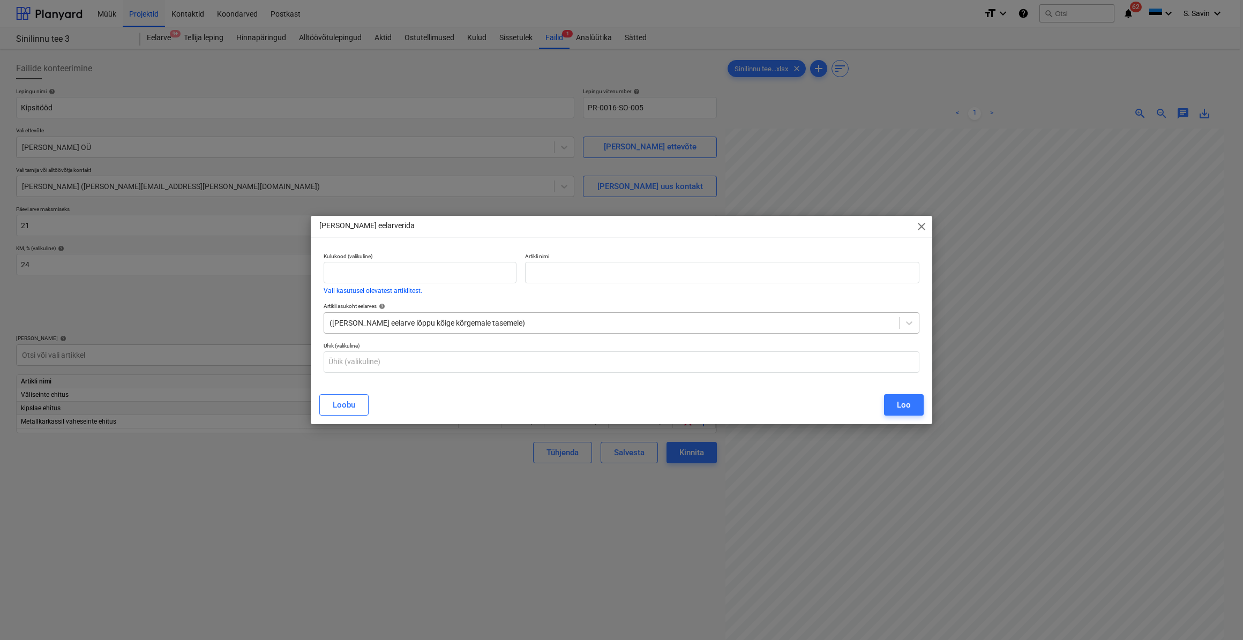
click at [397, 320] on div at bounding box center [611, 323] width 564 height 11
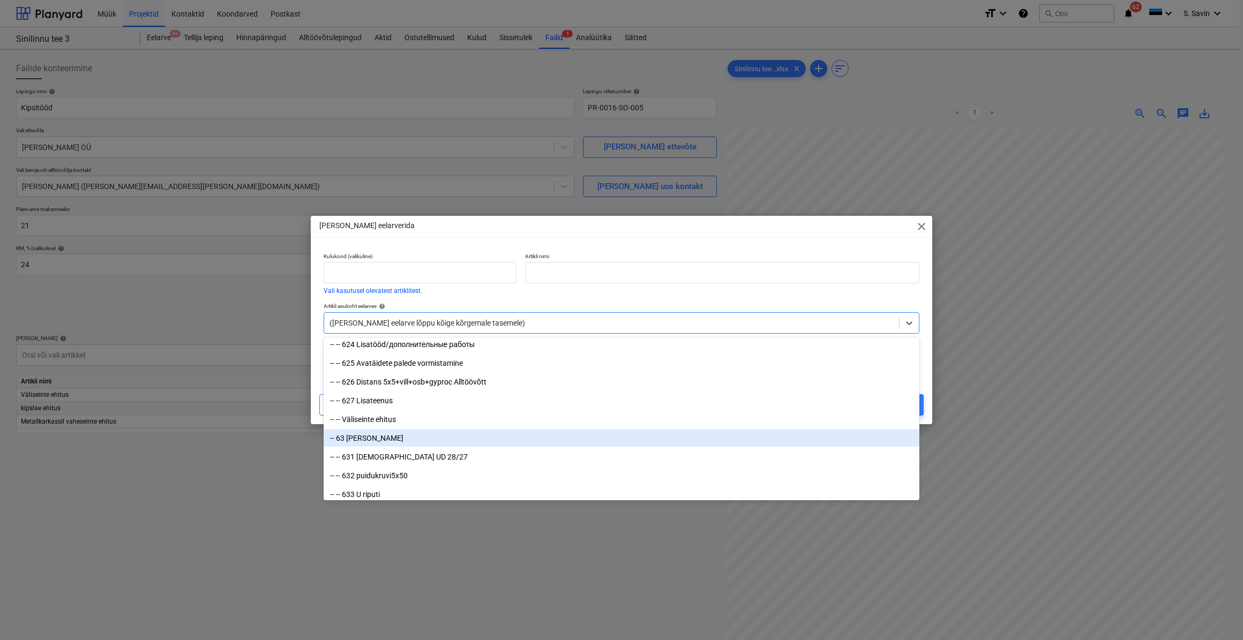
scroll to position [7303, 0]
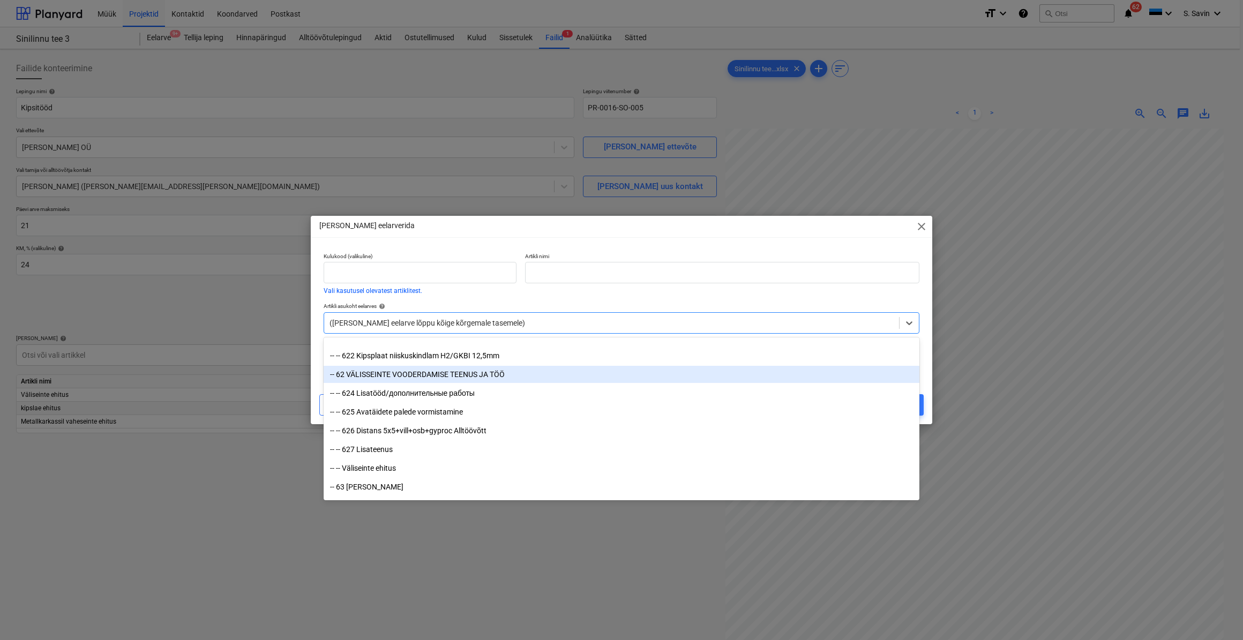
click at [417, 378] on div "-- 62 VÄLISSEINTE VOODERDAMISE TEENUS JA TÖÖ" at bounding box center [621, 374] width 596 height 17
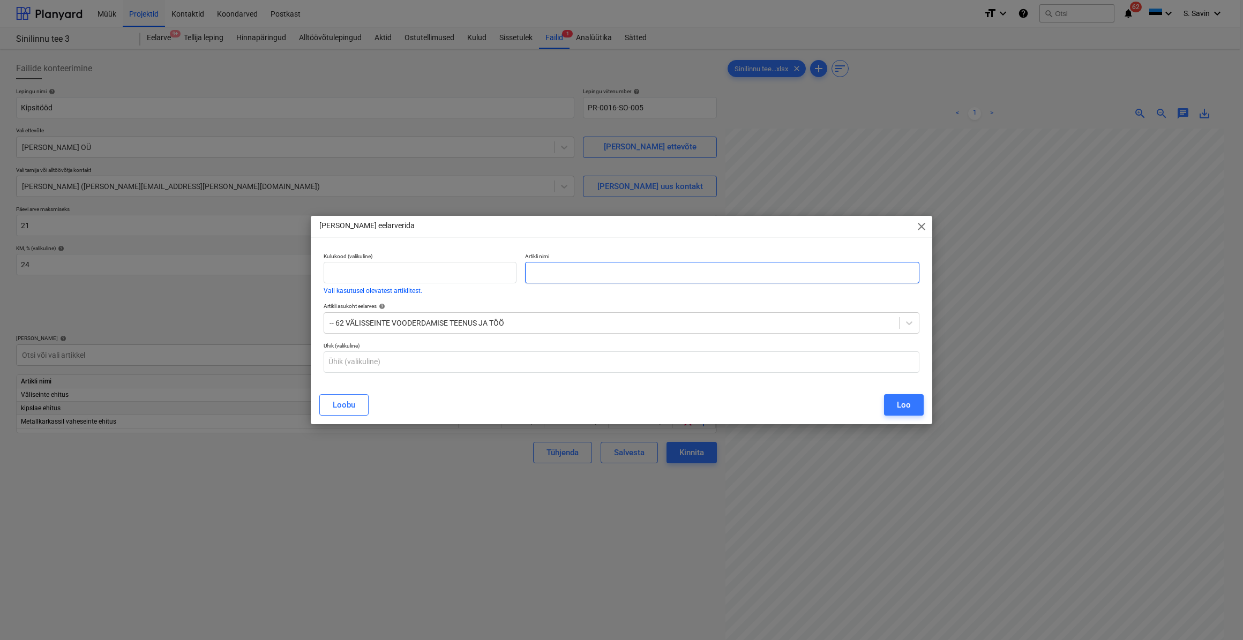
click at [581, 281] on input "text" at bounding box center [722, 272] width 394 height 21
click at [906, 402] on div "Loo" at bounding box center [904, 405] width 14 height 14
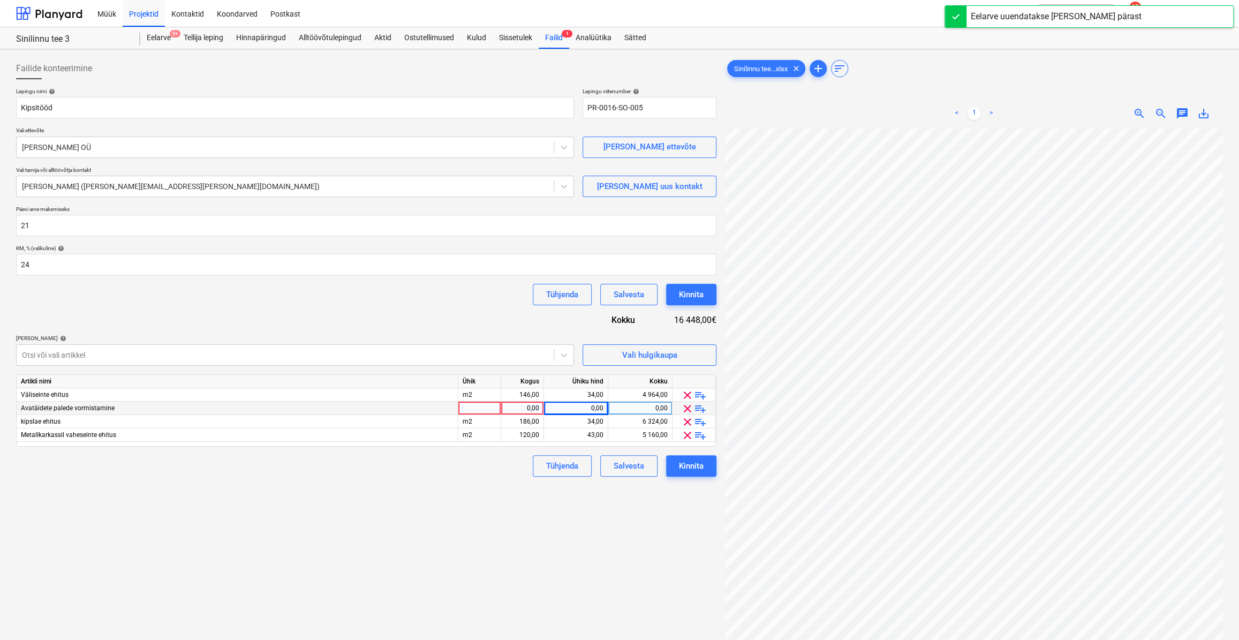
click at [502, 407] on div "0,00" at bounding box center [522, 408] width 43 height 13
click at [490, 412] on div at bounding box center [479, 408] width 43 height 13
click at [505, 408] on div "0,00" at bounding box center [522, 408] width 43 height 13
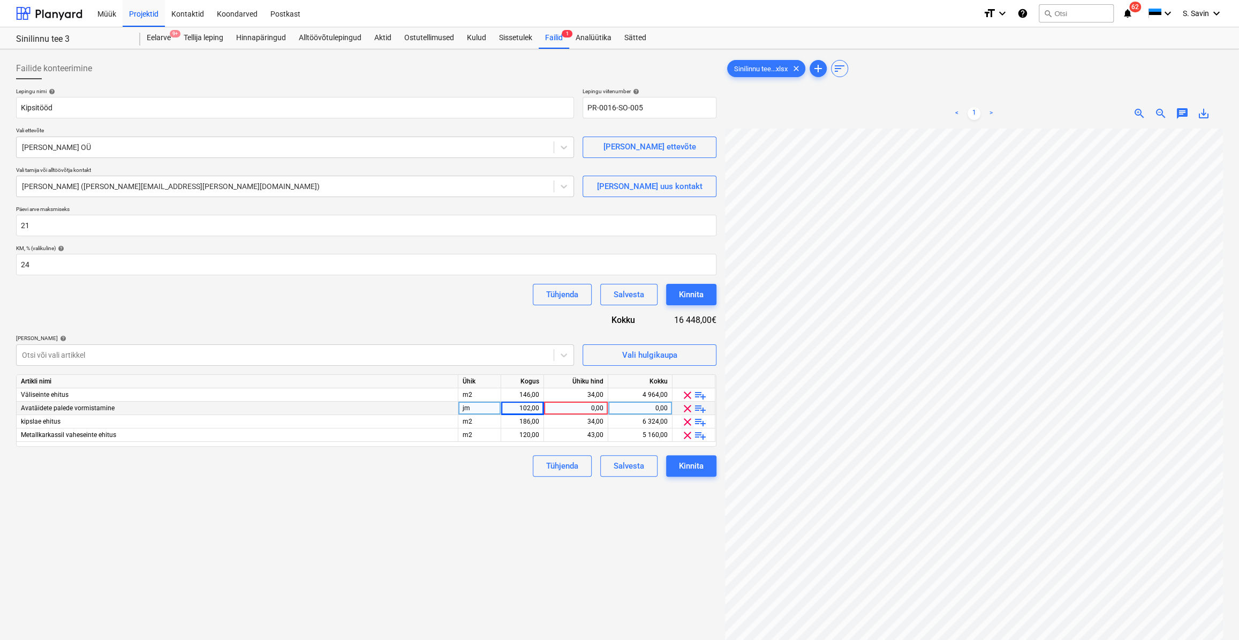
click at [572, 409] on div "0,00" at bounding box center [575, 408] width 55 height 13
click at [448, 501] on div "Failide konteerimine Lepingu nimi help Kipsitööd Lepingu viitenumber help PR-00…" at bounding box center [366, 398] width 709 height 689
drag, startPoint x: 472, startPoint y: 491, endPoint x: 428, endPoint y: 507, distance: 46.3
click at [428, 507] on div "Failide konteerimine Lepingu nimi help Kipsitööd Lepingu viitenumber help PR-00…" at bounding box center [366, 398] width 709 height 689
click at [558, 364] on div at bounding box center [563, 354] width 19 height 19
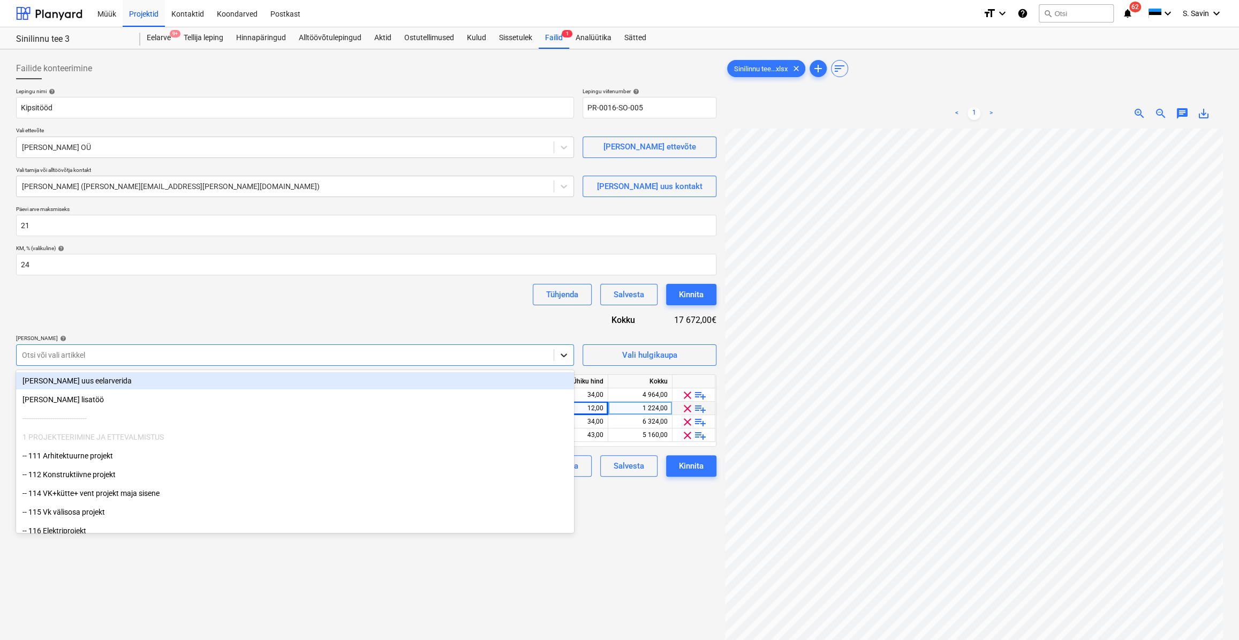
click at [558, 364] on div at bounding box center [563, 354] width 19 height 19
drag, startPoint x: 558, startPoint y: 364, endPoint x: 563, endPoint y: 359, distance: 7.6
click at [563, 359] on icon at bounding box center [564, 355] width 11 height 11
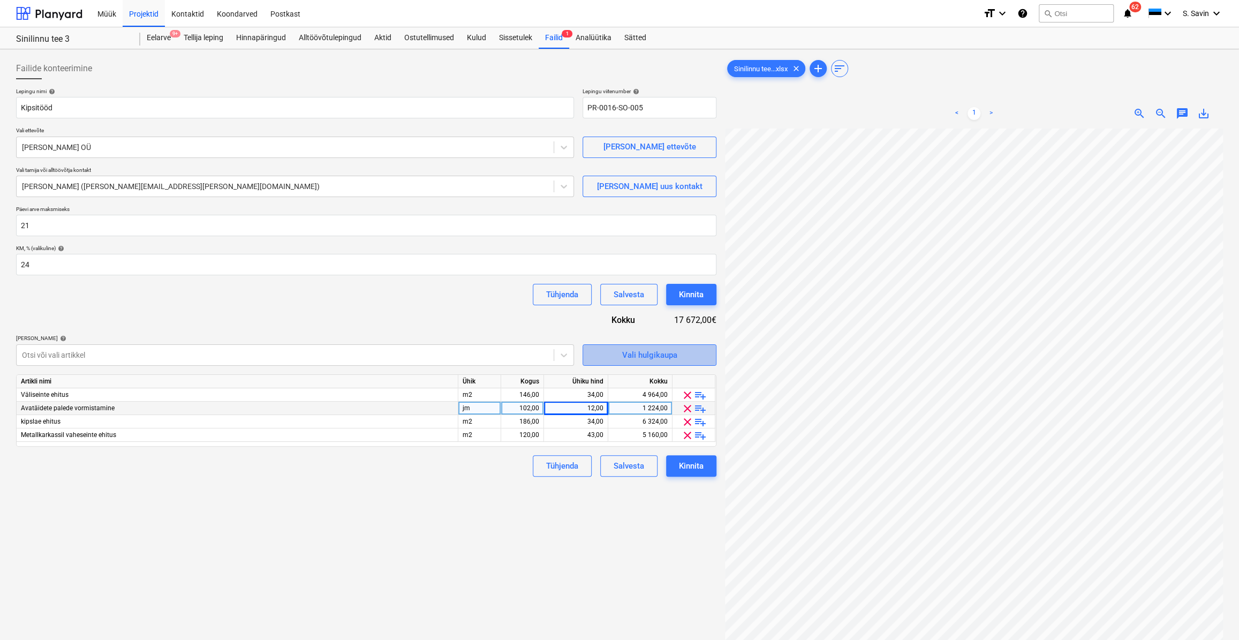
click at [597, 352] on span "Vali hulgikaupa" at bounding box center [649, 355] width 107 height 14
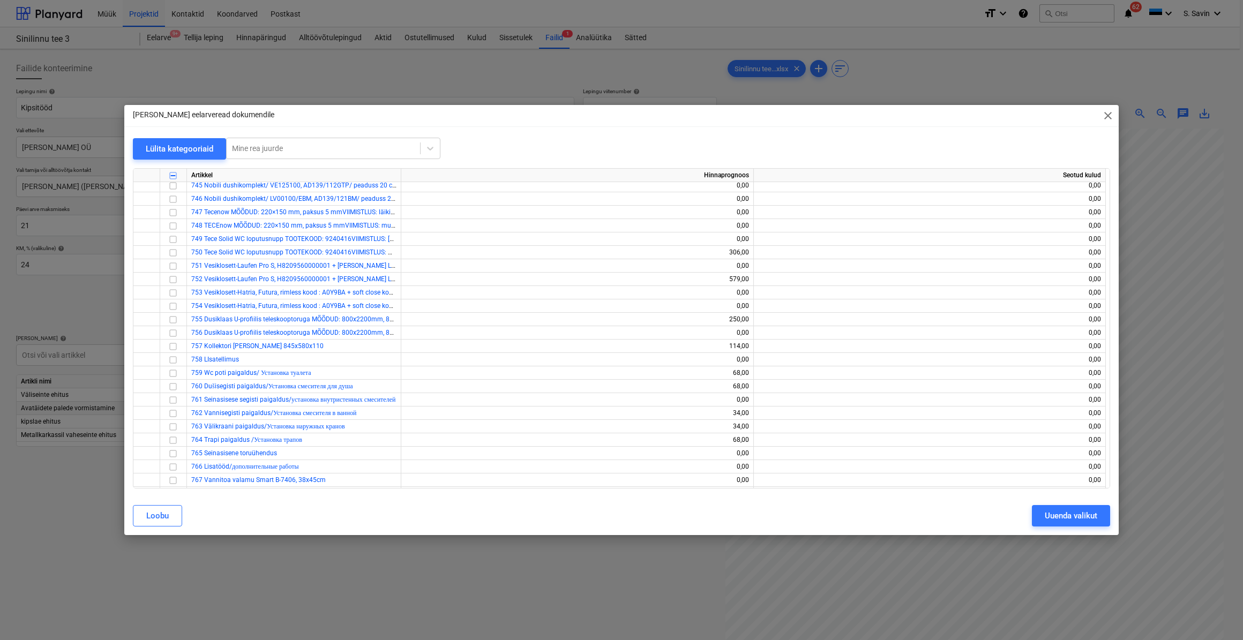
scroll to position [6334, 0]
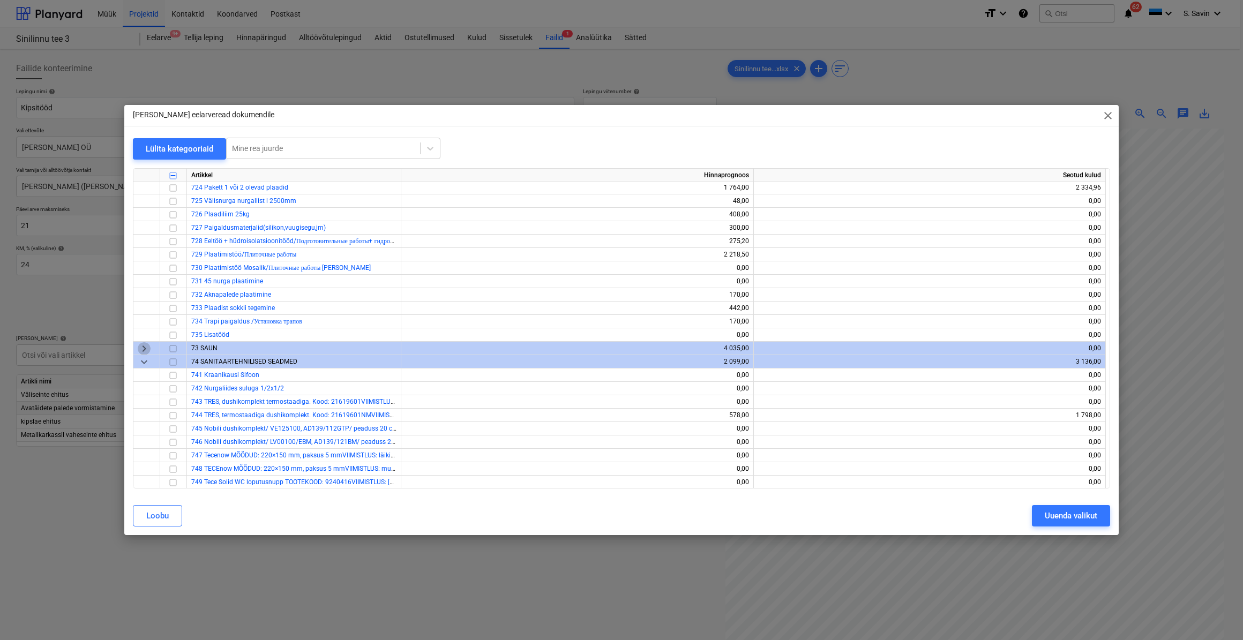
click at [147, 345] on span "keyboard_arrow_right" at bounding box center [144, 348] width 13 height 13
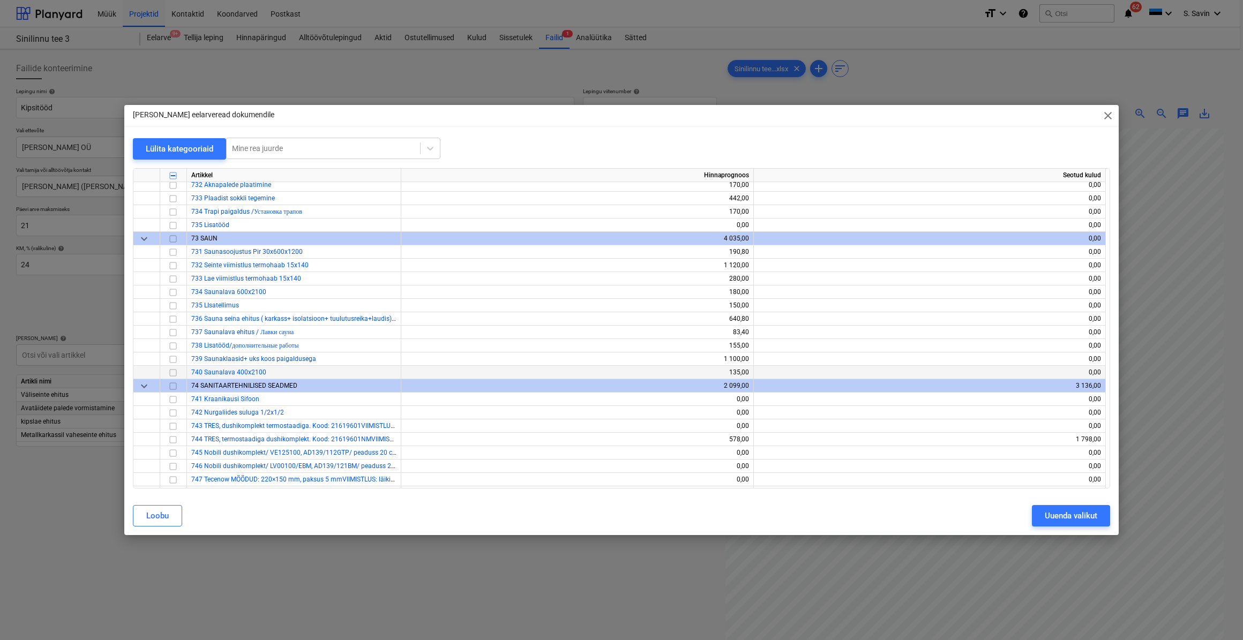
scroll to position [6432, 0]
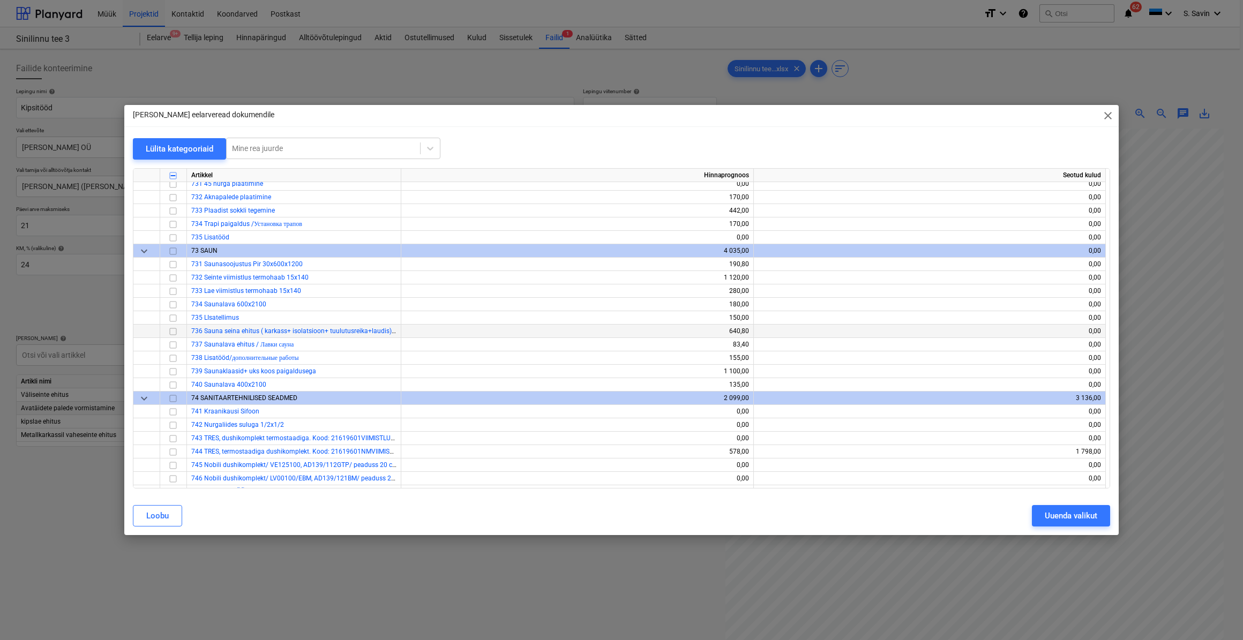
click at [174, 330] on input "checkbox" at bounding box center [173, 331] width 13 height 13
click at [172, 291] on input "checkbox" at bounding box center [173, 290] width 13 height 13
click at [171, 331] on input "checkbox" at bounding box center [173, 331] width 13 height 13
click at [170, 292] on input "checkbox" at bounding box center [173, 290] width 13 height 13
click at [1104, 115] on span "close" at bounding box center [1107, 115] width 13 height 13
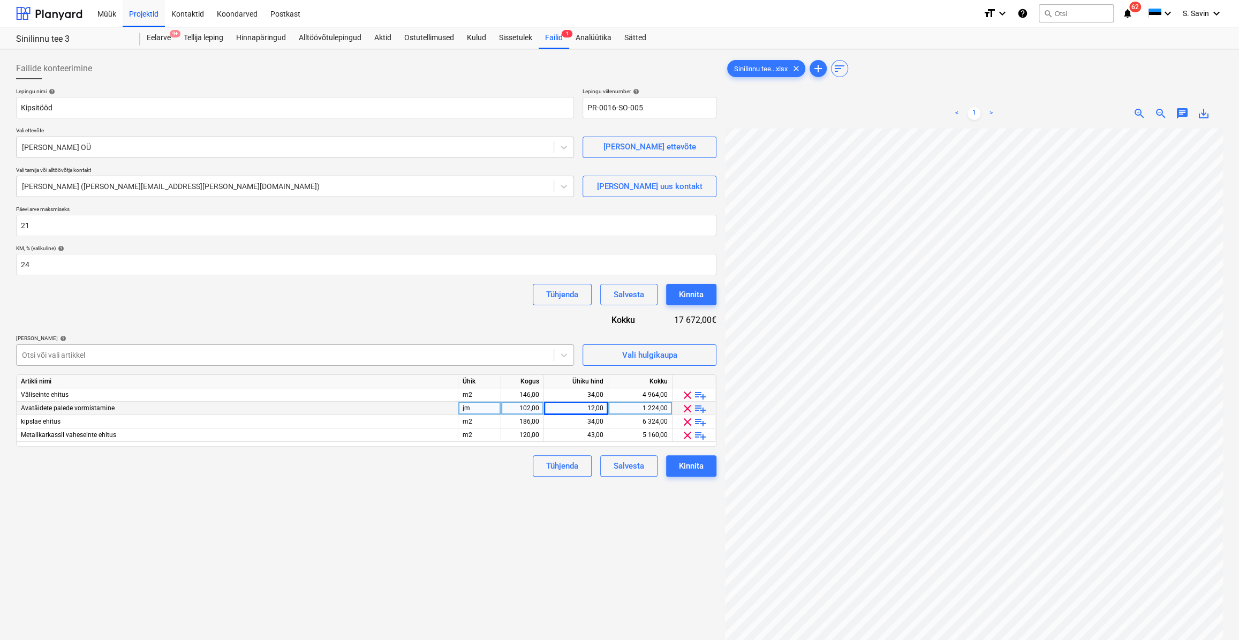
click at [88, 363] on div "Otsi või vali artikkel" at bounding box center [295, 354] width 558 height 21
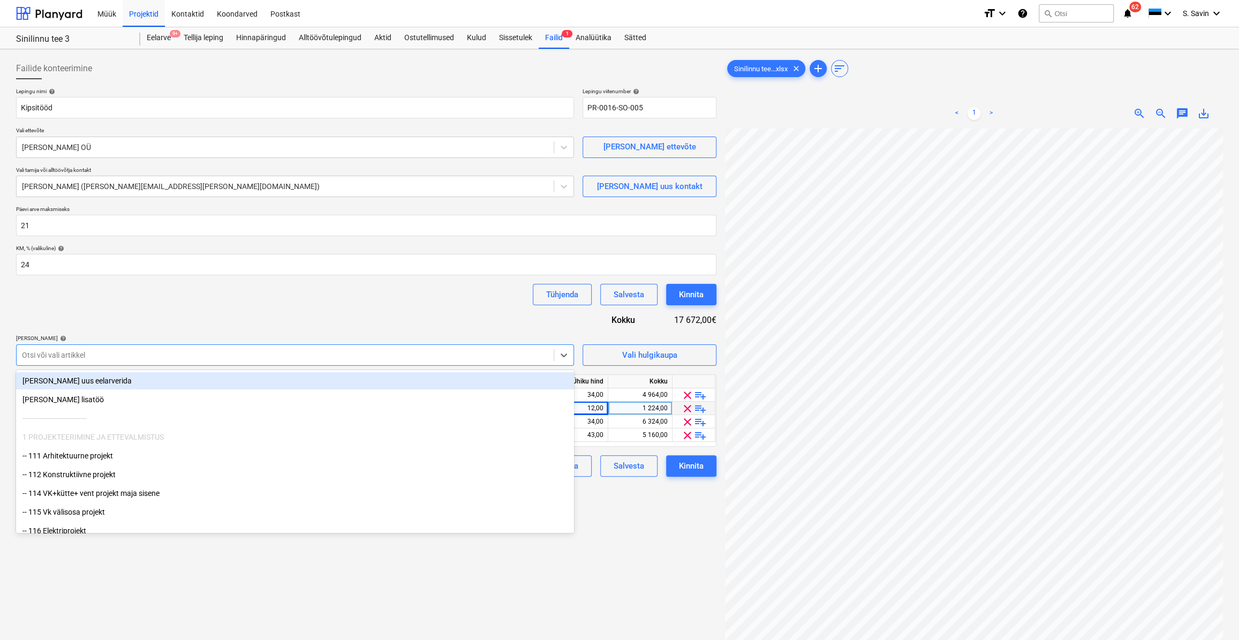
click at [70, 382] on div "[PERSON_NAME] uus eelarverida" at bounding box center [295, 380] width 558 height 17
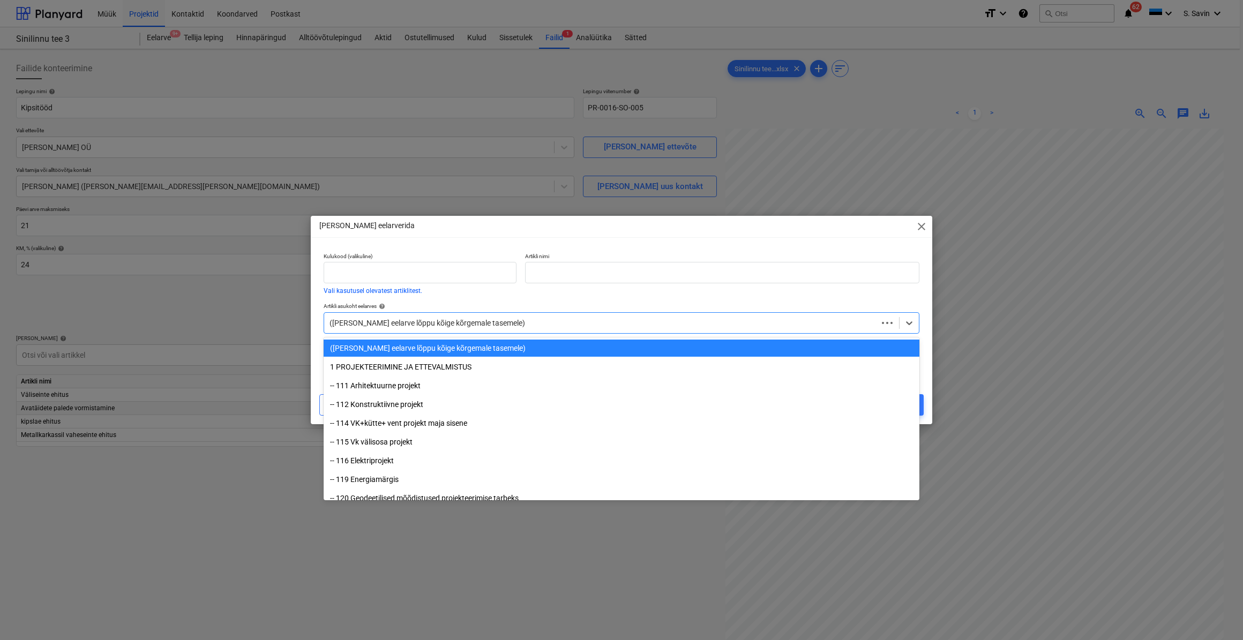
click at [412, 331] on div "([PERSON_NAME] eelarve lõppu kõige kõrgemale tasemele)" at bounding box center [621, 322] width 596 height 21
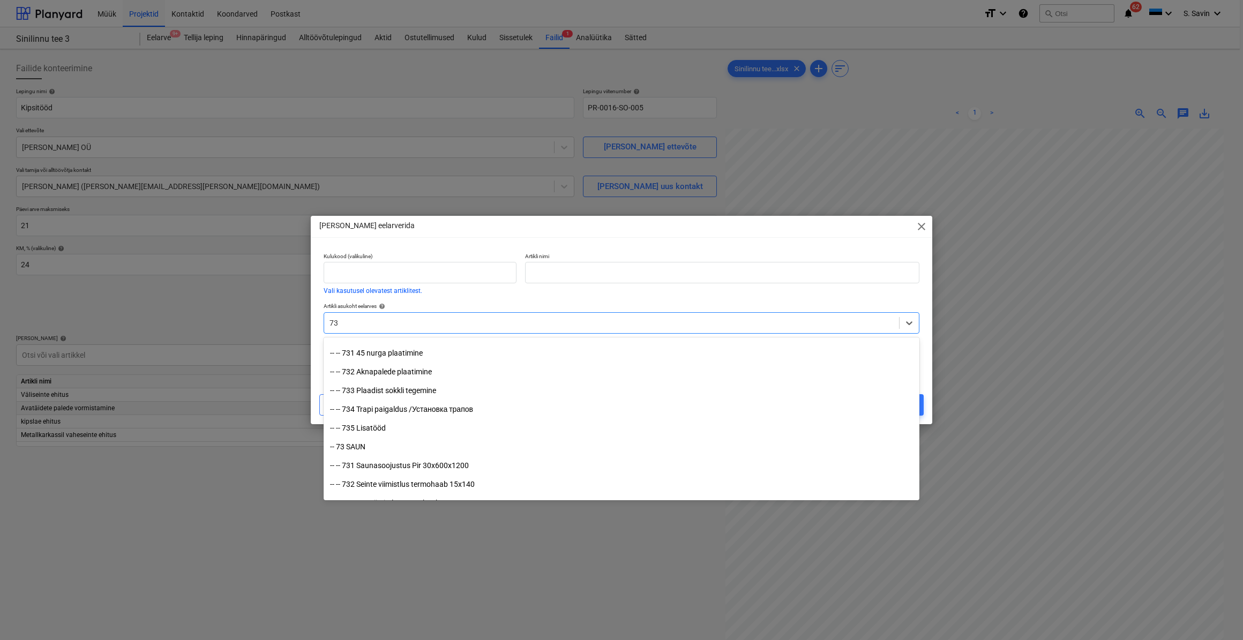
scroll to position [925, 0]
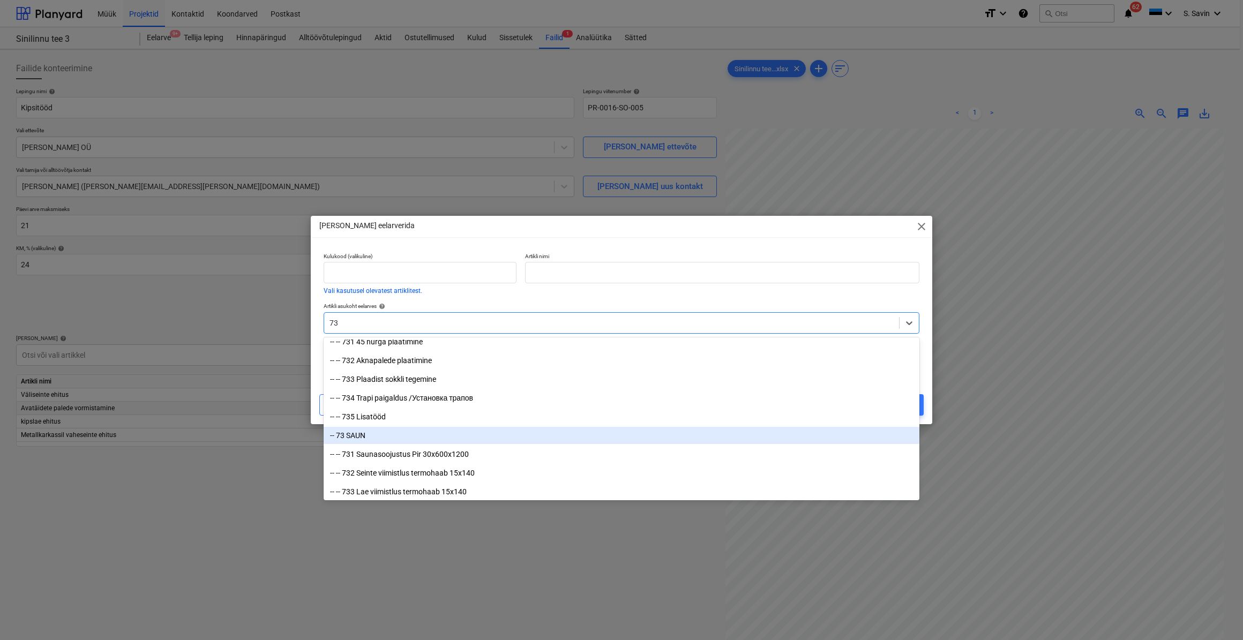
click at [380, 437] on div "-- 73 SAUN" at bounding box center [621, 435] width 596 height 17
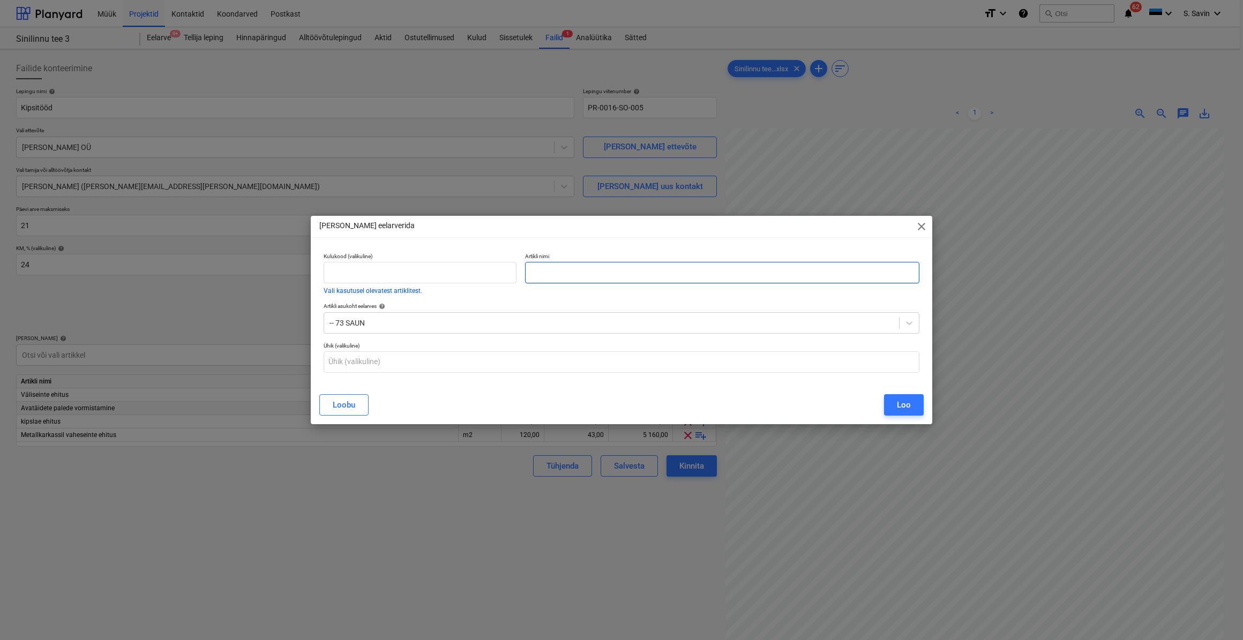
click at [548, 274] on input "text" at bounding box center [722, 272] width 394 height 21
drag, startPoint x: 689, startPoint y: 274, endPoint x: 525, endPoint y: 284, distance: 164.2
click at [525, 284] on div "Artikli nimi Sauna seinte valmindus soojustus + tuulutusliist" at bounding box center [722, 274] width 403 height 50
click at [895, 404] on button "Loo" at bounding box center [904, 404] width 40 height 21
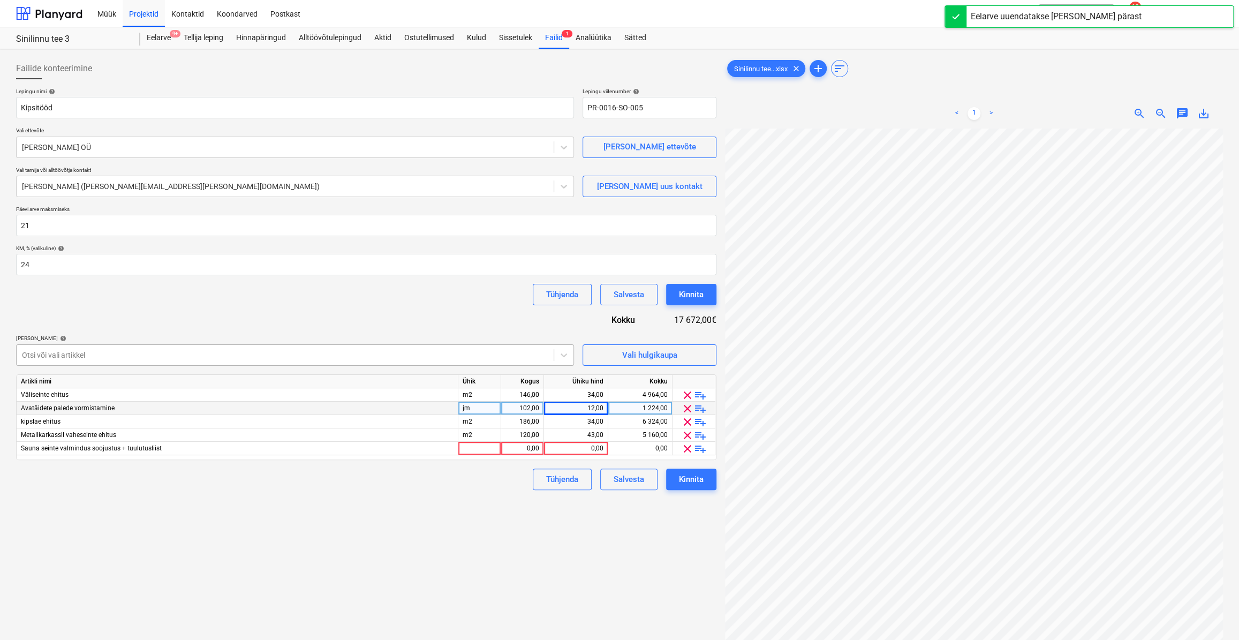
click at [117, 352] on div at bounding box center [285, 355] width 526 height 11
click at [123, 356] on div at bounding box center [285, 355] width 526 height 11
click at [308, 363] on div "Otsi või vali artikkel" at bounding box center [295, 354] width 558 height 21
drag, startPoint x: 326, startPoint y: 357, endPoint x: 434, endPoint y: 356, distance: 108.2
click at [332, 357] on div at bounding box center [285, 355] width 526 height 11
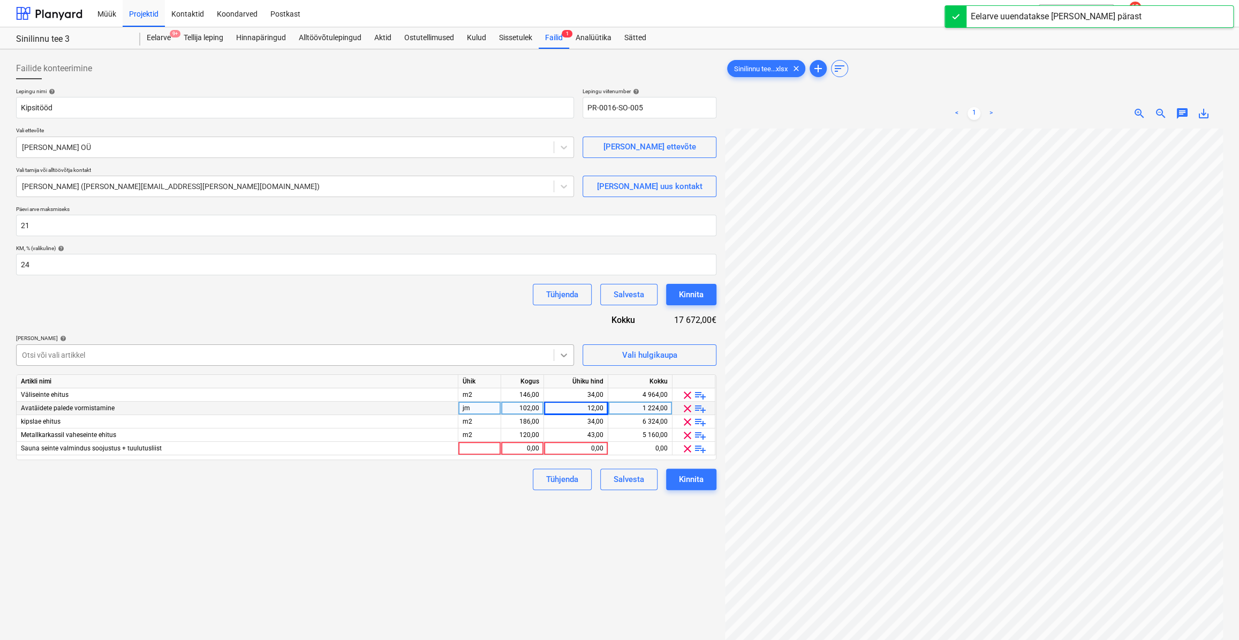
click at [555, 357] on div at bounding box center [563, 354] width 19 height 19
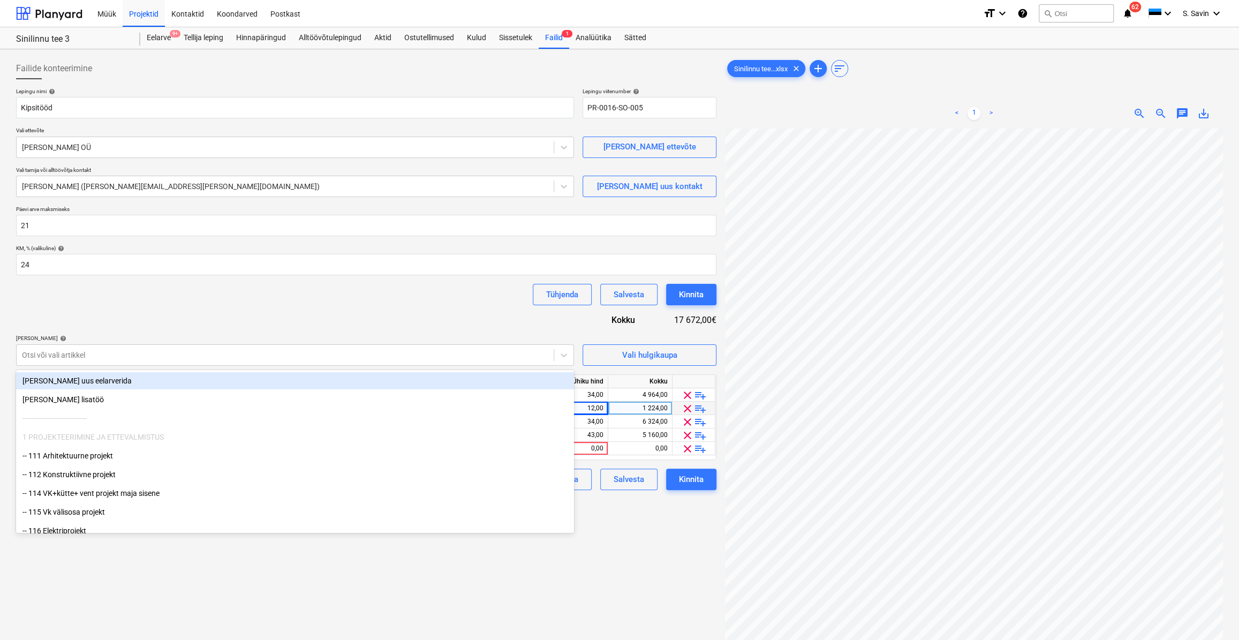
click at [228, 385] on div "[PERSON_NAME] uus eelarverida" at bounding box center [295, 380] width 558 height 17
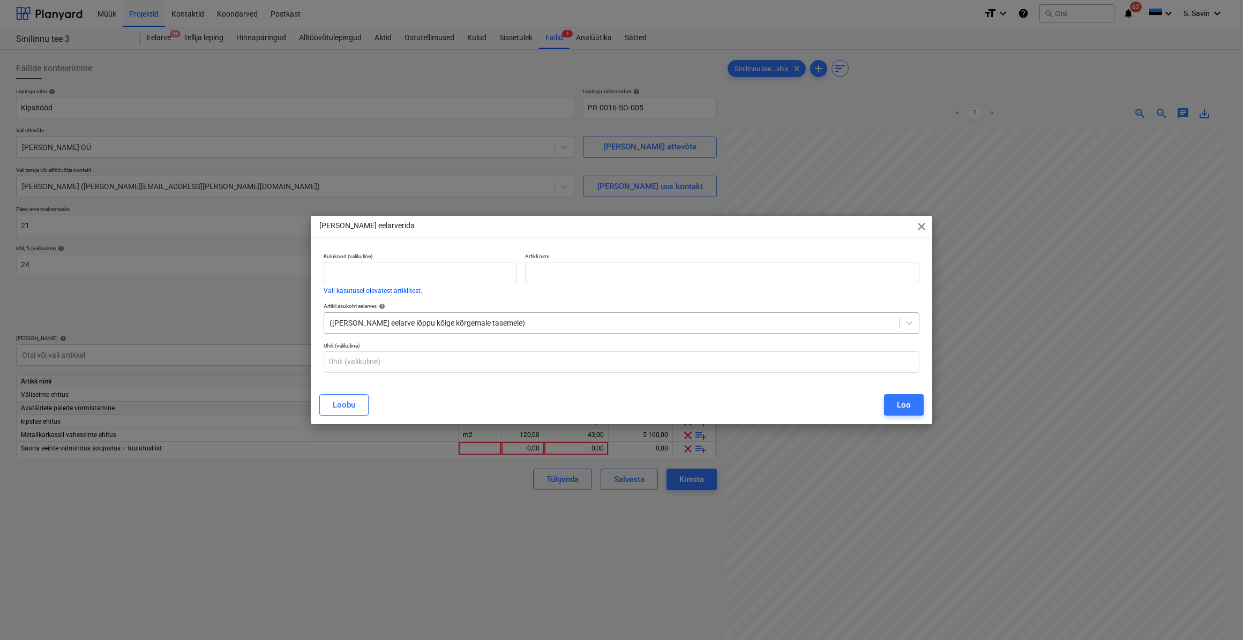
click at [497, 328] on div "([PERSON_NAME] eelarve lõppu kõige kõrgemale tasemele)" at bounding box center [611, 322] width 575 height 15
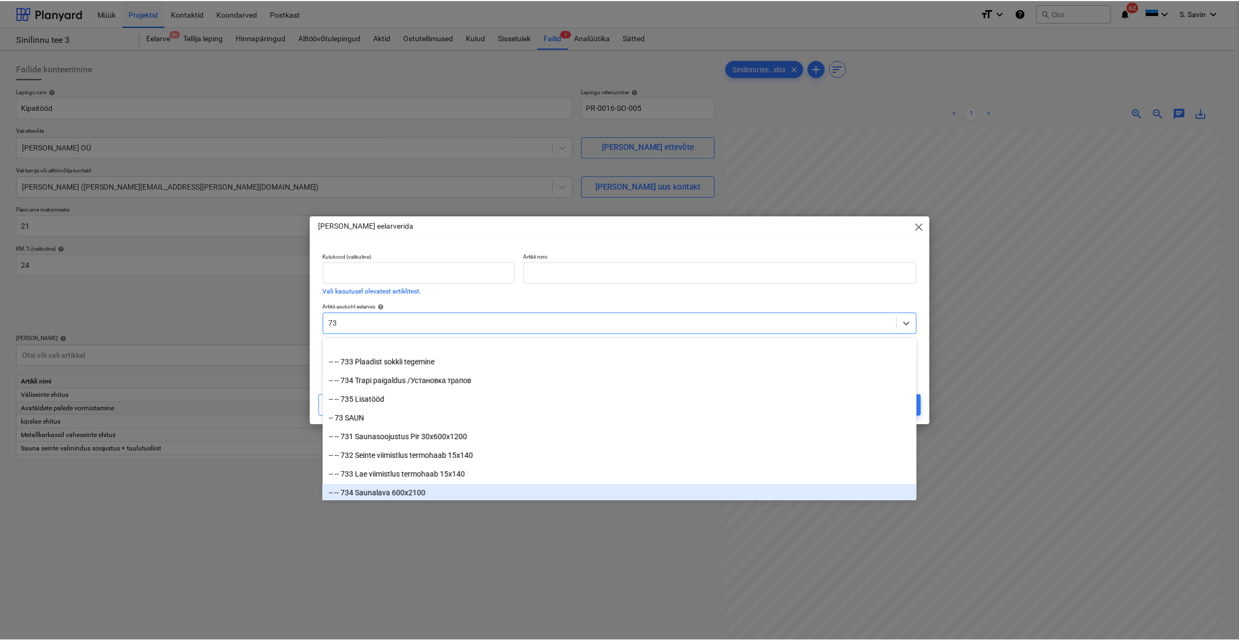
scroll to position [942, 0]
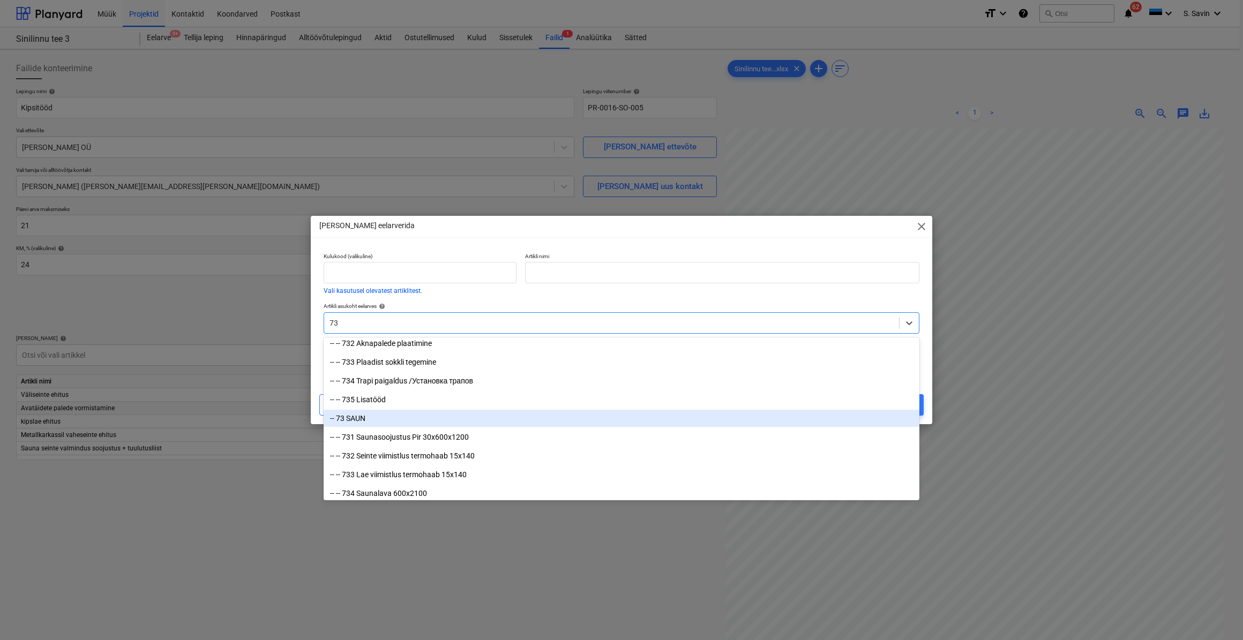
click at [373, 417] on div "-- 73 SAUN" at bounding box center [621, 418] width 596 height 17
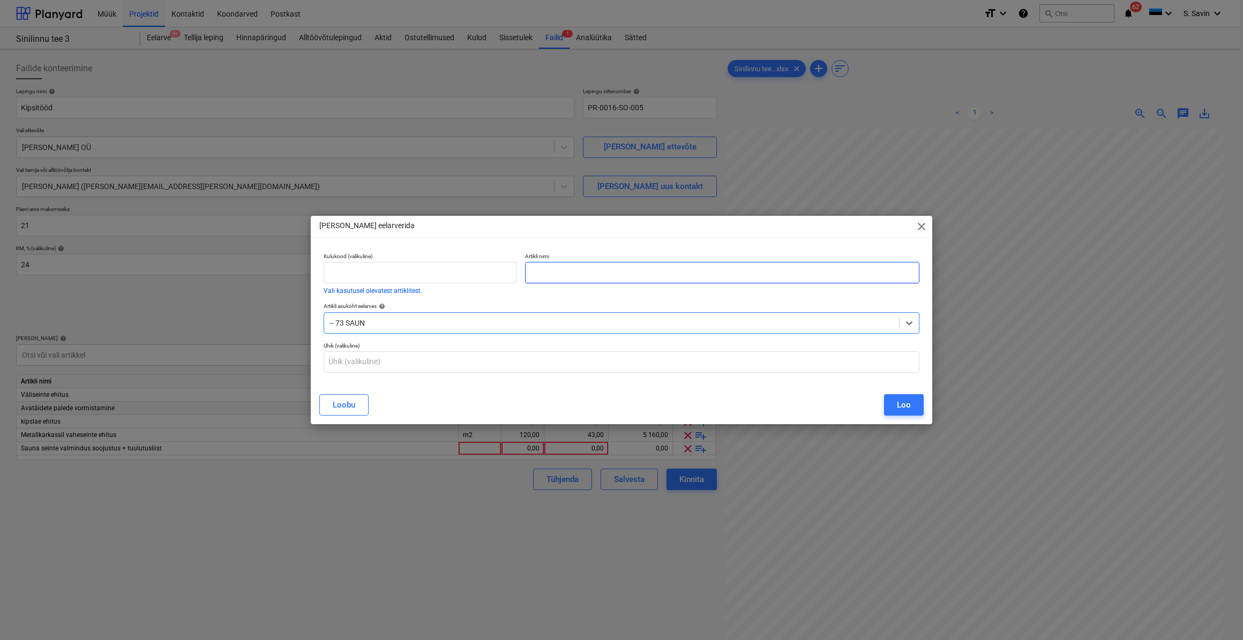
click at [604, 279] on input "text" at bounding box center [722, 272] width 394 height 21
paste input "Sauna seinte valmindus soojustus + tuulutusliist"
drag, startPoint x: 570, startPoint y: 273, endPoint x: 563, endPoint y: 275, distance: 6.8
click at [563, 275] on input "Sauna seinte valmindus soojustus + tuulutusliist" at bounding box center [722, 272] width 394 height 21
drag, startPoint x: 570, startPoint y: 273, endPoint x: 552, endPoint y: 279, distance: 19.6
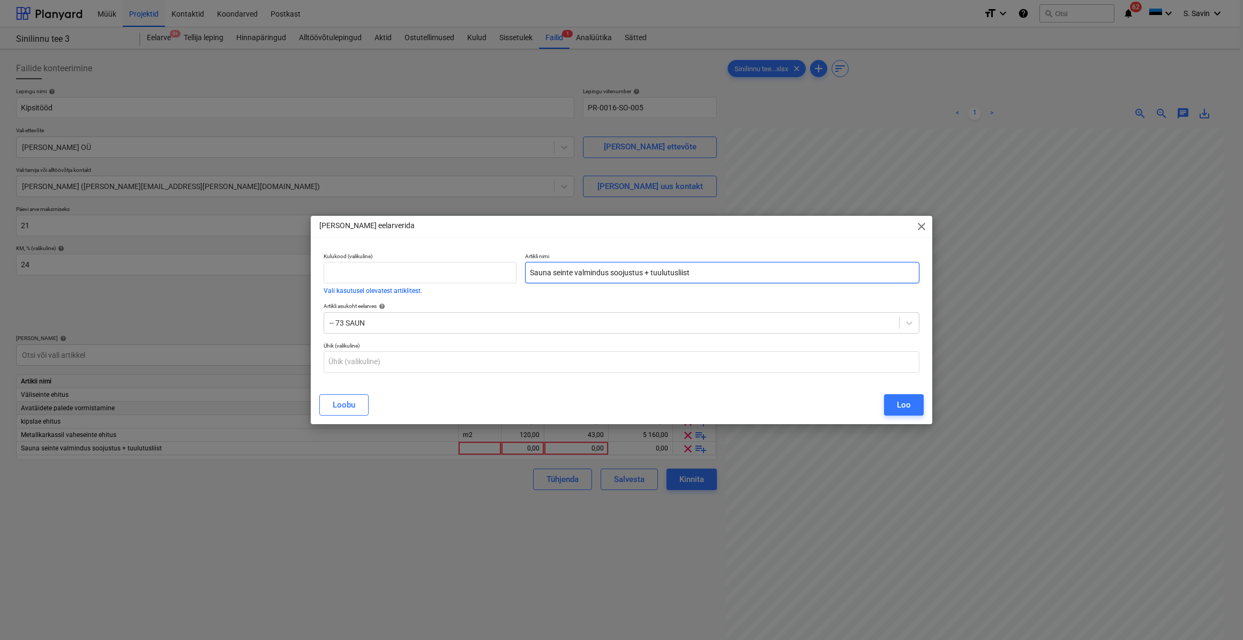
click at [552, 279] on input "Sauna seinte valmindus soojustus + tuulutusliist" at bounding box center [722, 272] width 394 height 21
click at [891, 404] on button "Loo" at bounding box center [904, 404] width 40 height 21
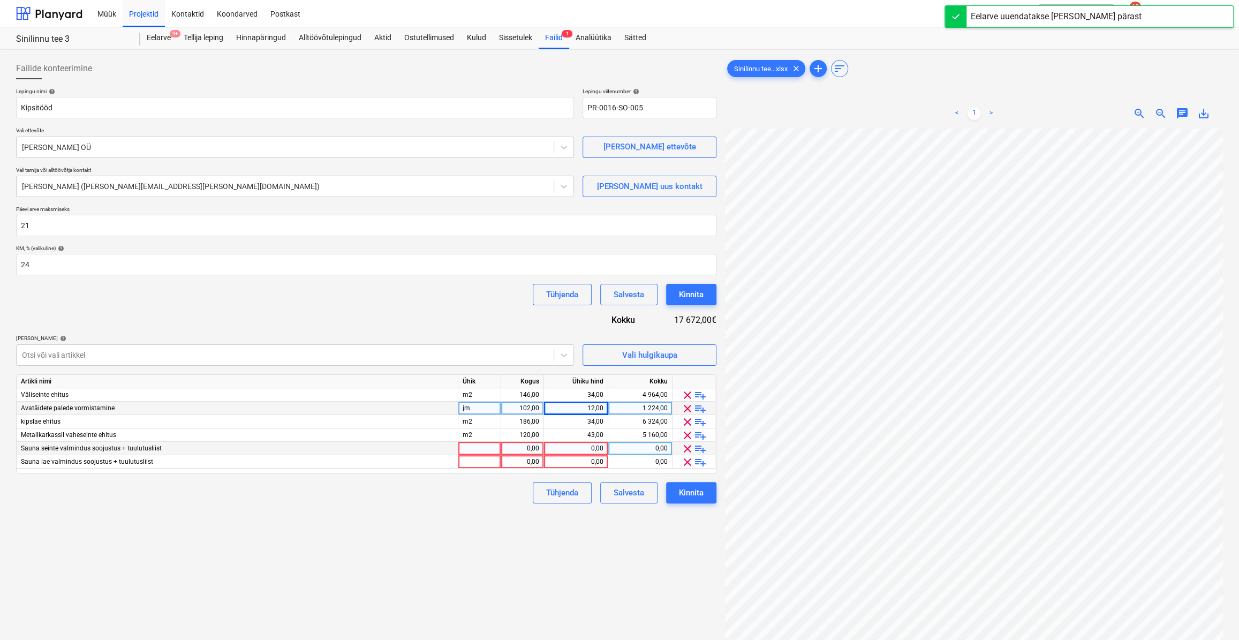
click at [487, 453] on div at bounding box center [479, 448] width 43 height 13
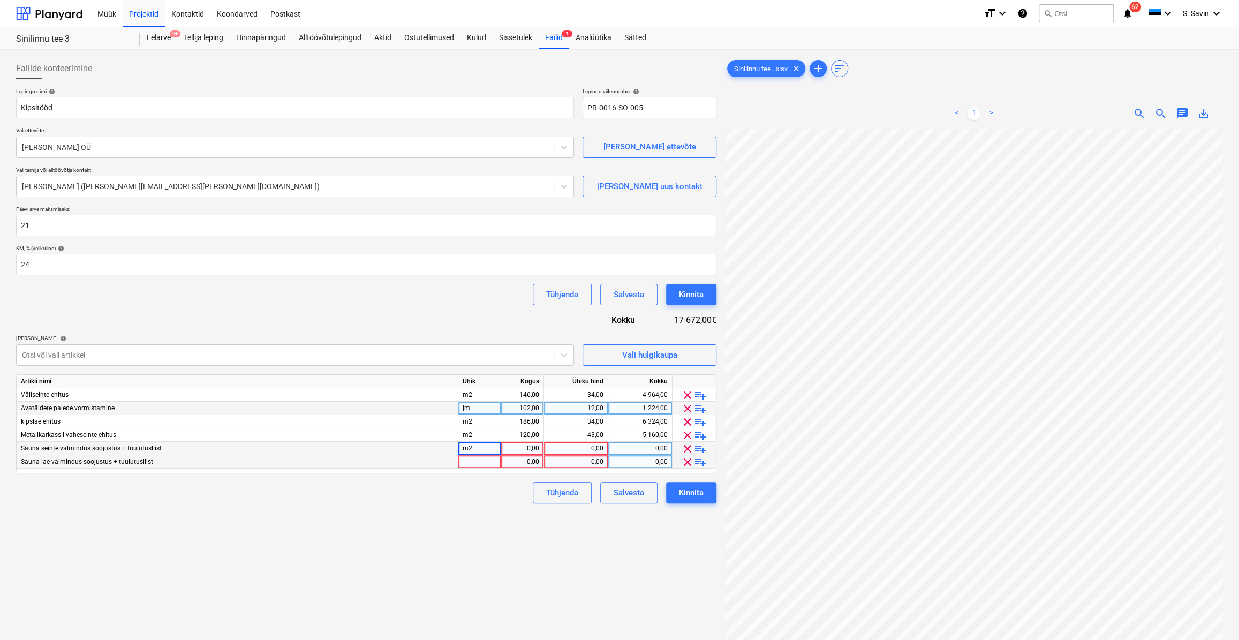
click at [492, 463] on div at bounding box center [479, 461] width 43 height 13
click at [520, 450] on div "0,00" at bounding box center [523, 448] width 34 height 13
click at [524, 457] on div "0,00" at bounding box center [523, 461] width 34 height 13
click at [577, 446] on div "0,00" at bounding box center [575, 448] width 55 height 13
click at [571, 457] on div "0,00" at bounding box center [575, 461] width 55 height 13
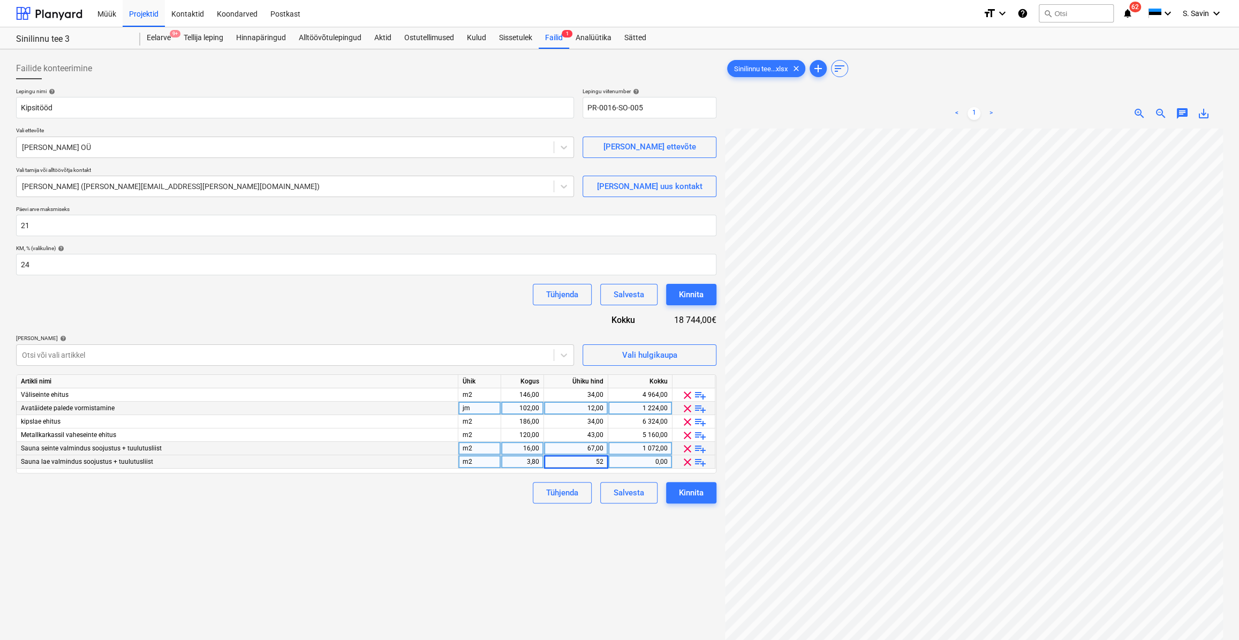
click at [471, 502] on div "Tühjenda Salvesta Kinnita" at bounding box center [366, 492] width 701 height 21
click at [704, 485] on button "Kinnita" at bounding box center [691, 492] width 50 height 21
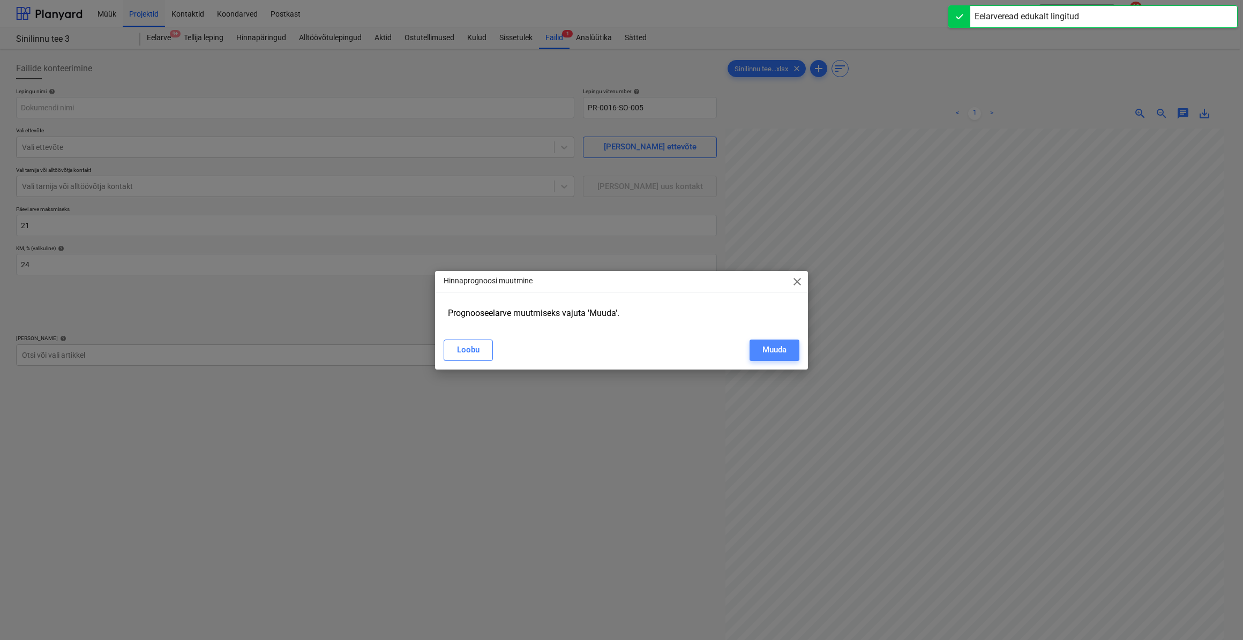
click at [758, 345] on button "Muuda" at bounding box center [774, 350] width 50 height 21
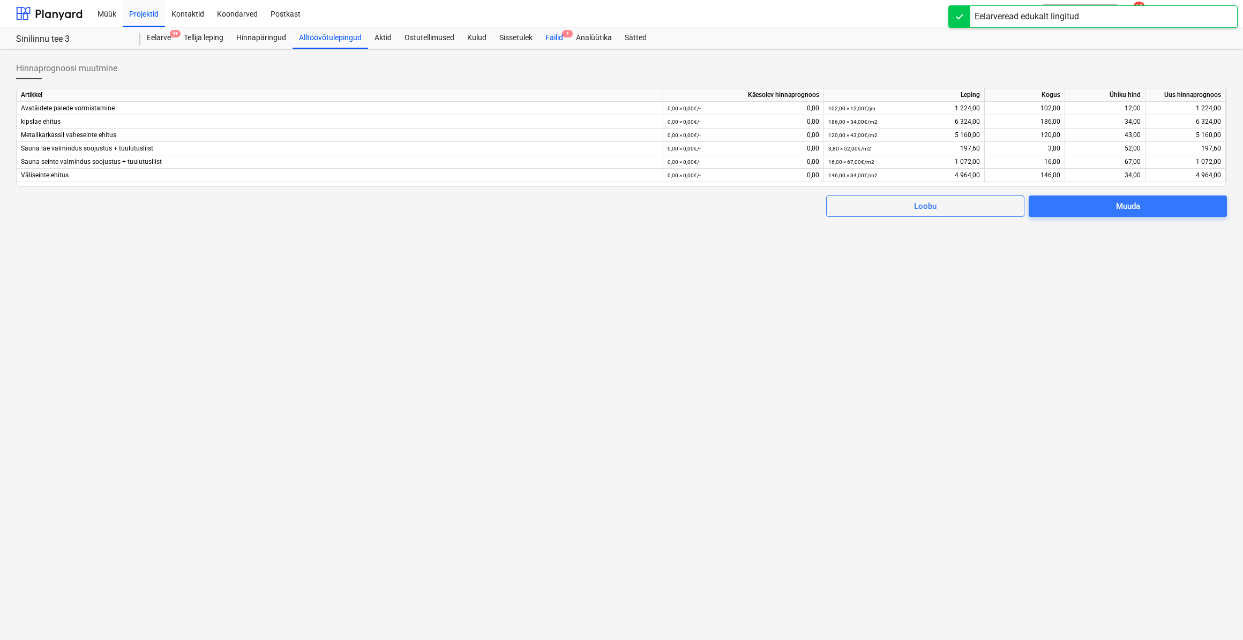
click at [559, 35] on div "Failid 1" at bounding box center [554, 37] width 31 height 21
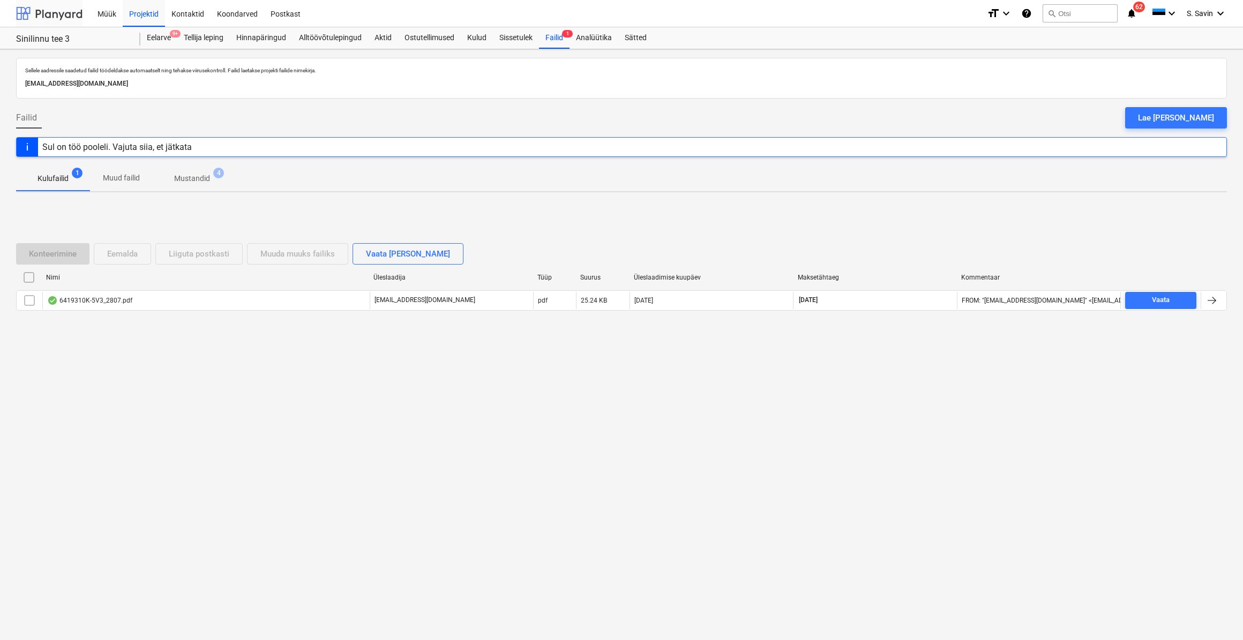
click at [33, 13] on div at bounding box center [49, 13] width 66 height 27
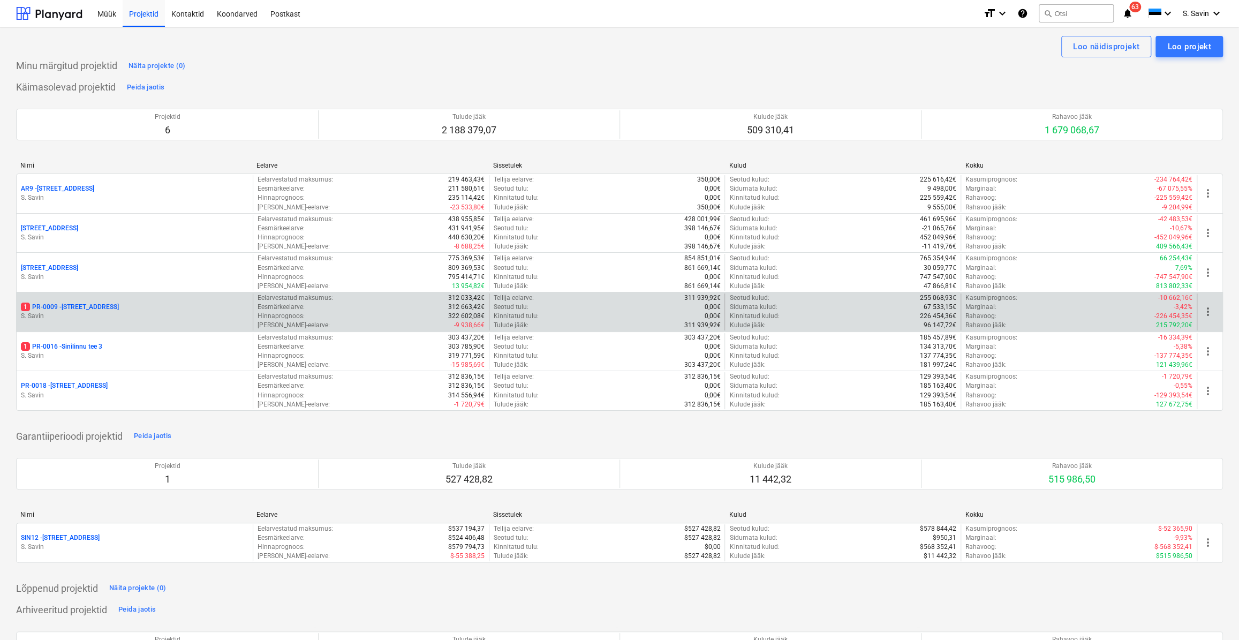
click at [169, 88] on p "S. Savin" at bounding box center [135, 316] width 228 height 9
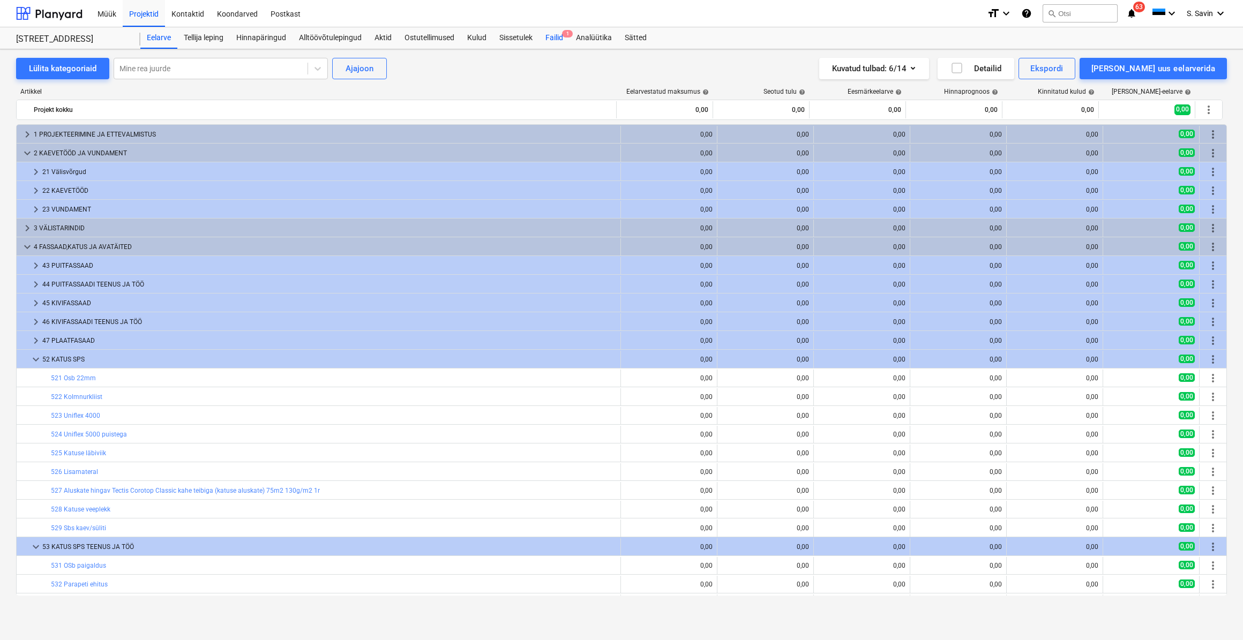
click at [236, 37] on div "Failid 1" at bounding box center [554, 37] width 31 height 21
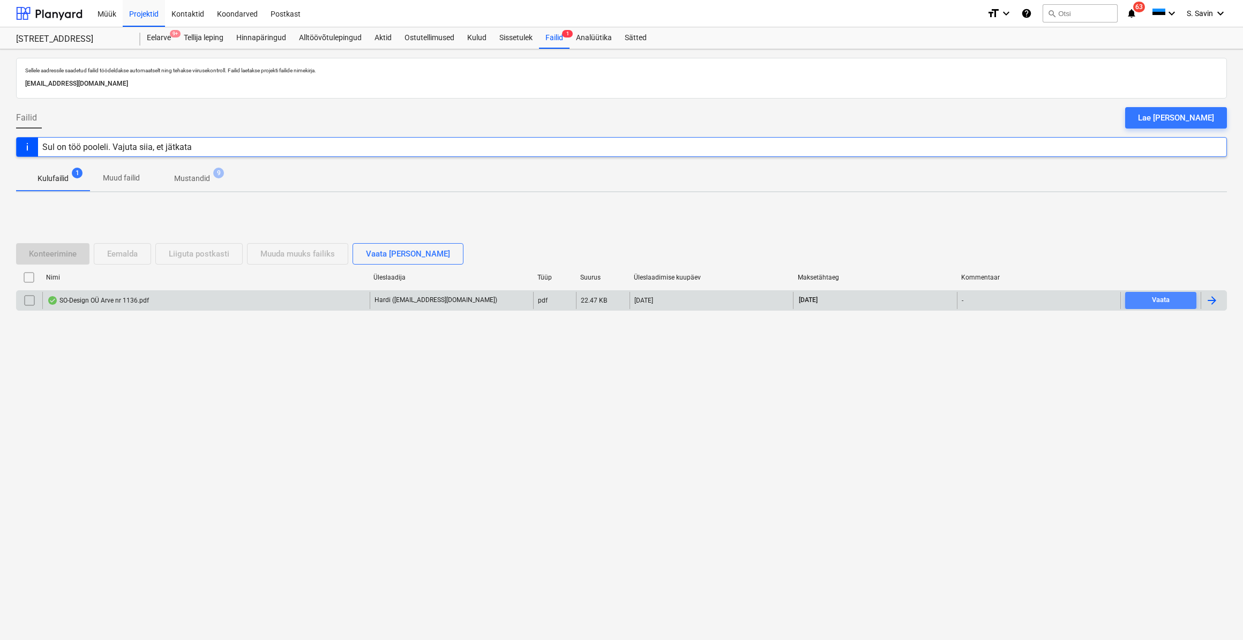
click at [236, 88] on div "Vaata" at bounding box center [1160, 300] width 18 height 12
click at [236, 88] on div at bounding box center [1211, 300] width 13 height 13
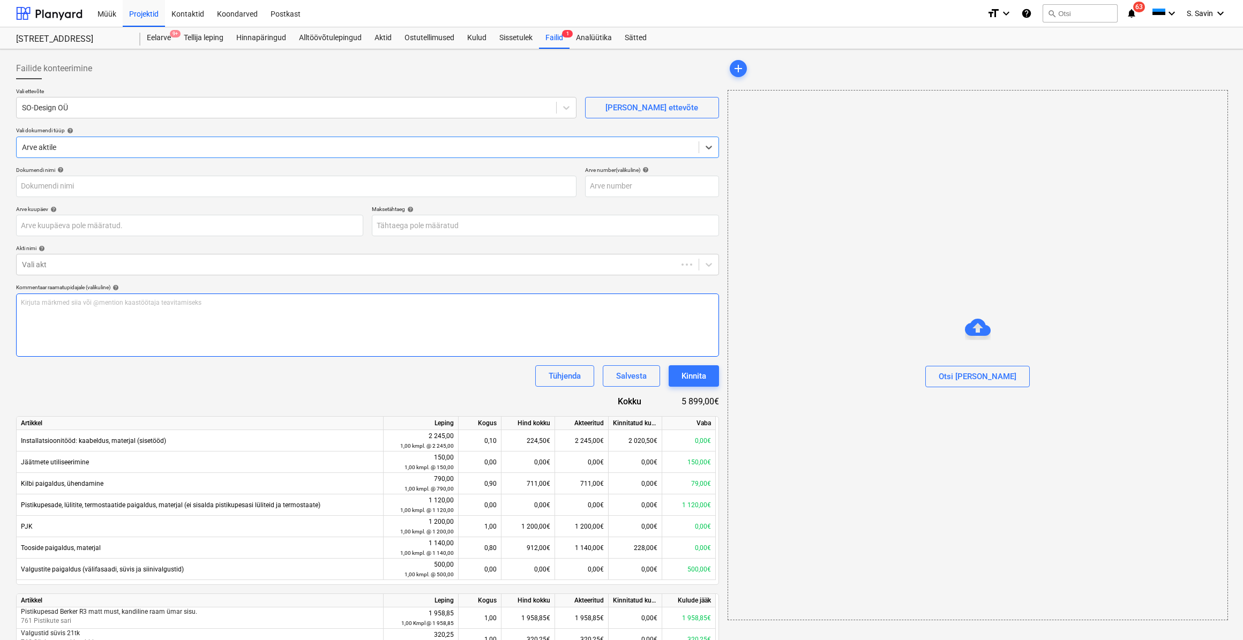
type input "SO-Design OÜ Arve nr 1136.pdf"
type input "19 Aug 2025"
type input "07 Sep 2025"
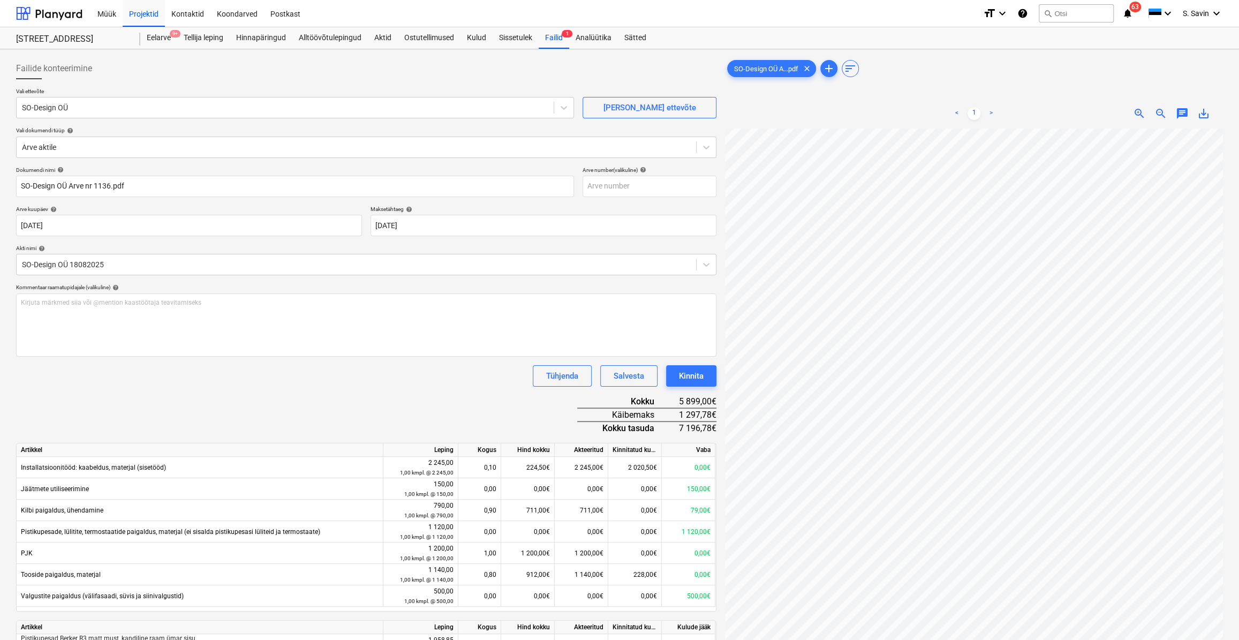
scroll to position [54, 65]
click at [236, 88] on div "Kinnita" at bounding box center [691, 376] width 25 height 14
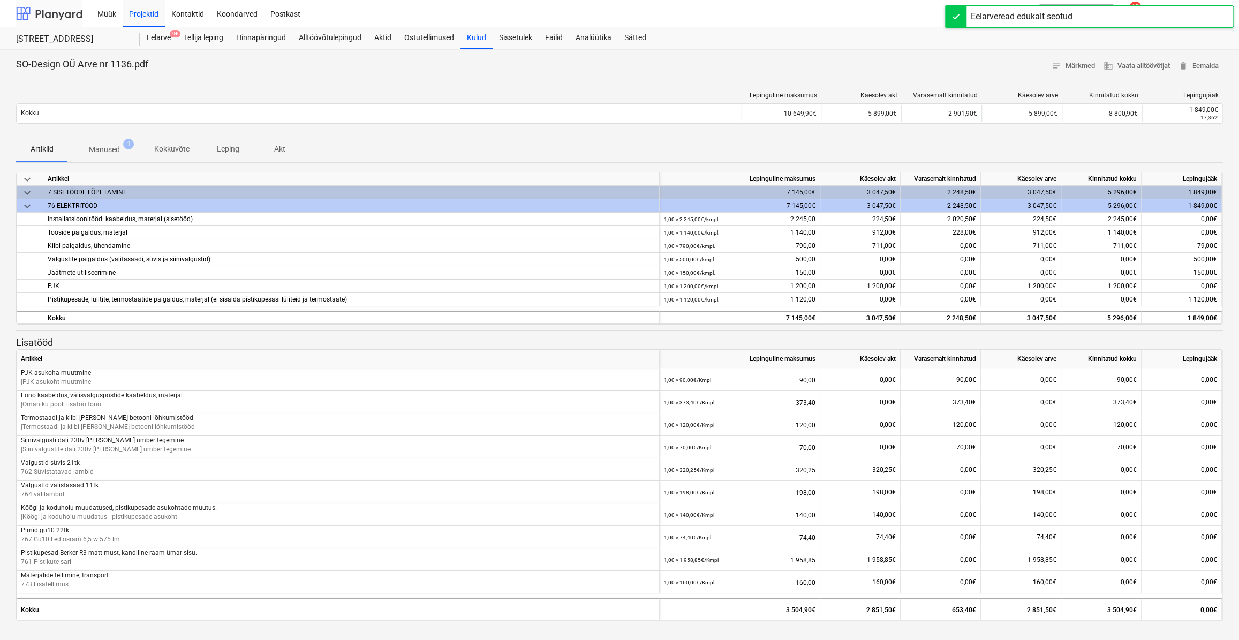
click at [51, 12] on div at bounding box center [49, 13] width 66 height 27
